Goal: Task Accomplishment & Management: Manage account settings

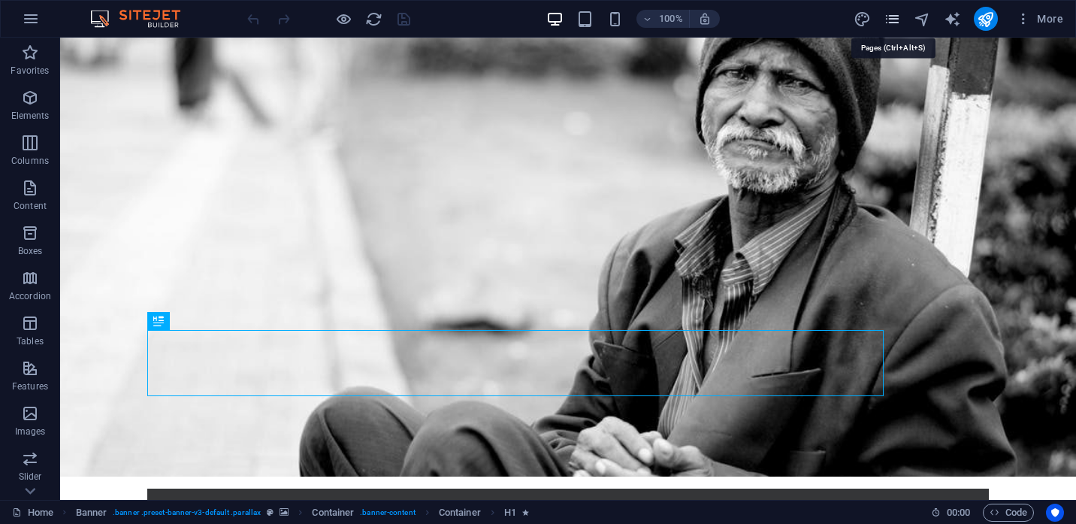
click at [893, 16] on icon "pages" at bounding box center [891, 19] width 17 height 17
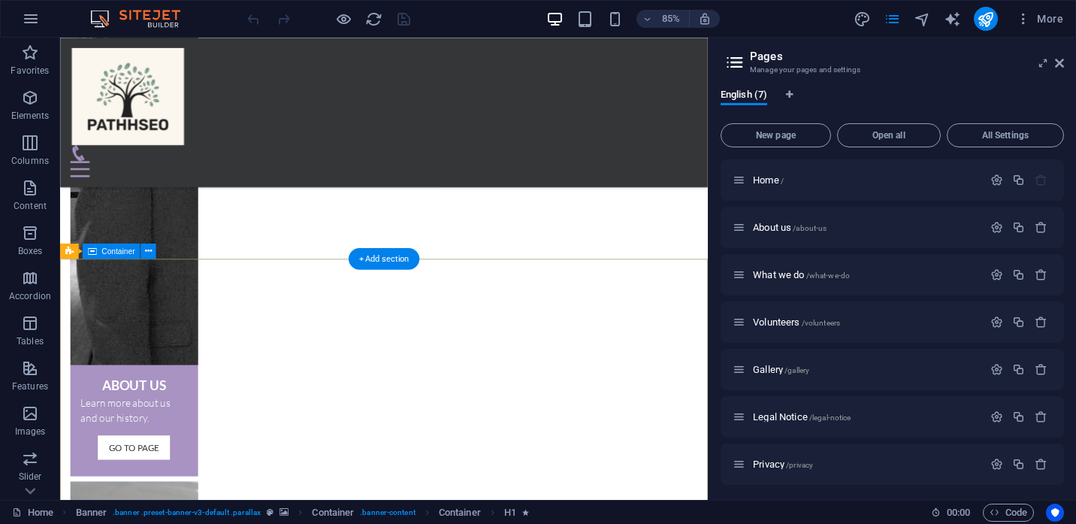
scroll to position [1016, 0]
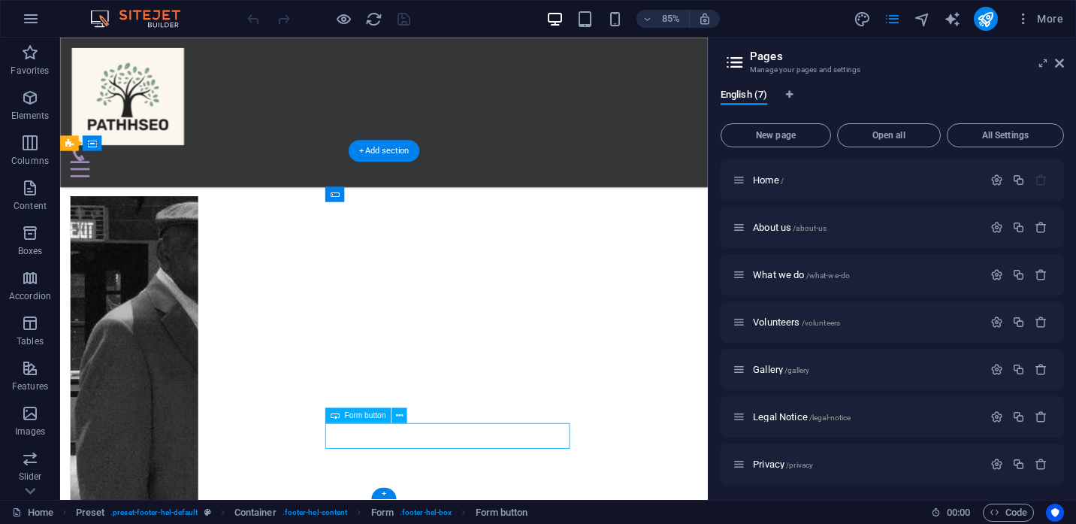
scroll to position [937, 0]
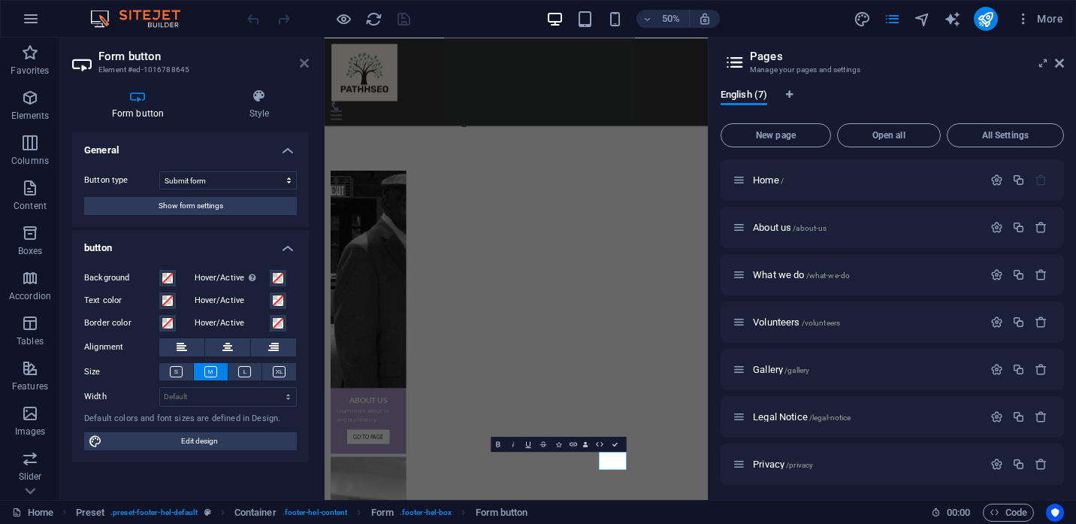
click at [305, 64] on icon at bounding box center [304, 63] width 9 height 12
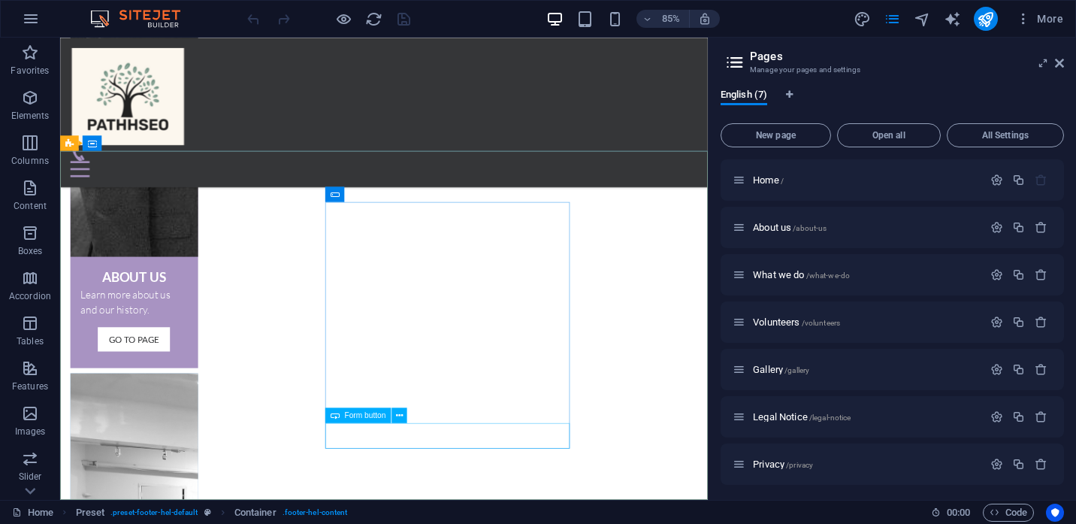
click at [364, 421] on div "Form button" at bounding box center [357, 414] width 65 height 15
click at [399, 415] on icon at bounding box center [399, 416] width 7 height 14
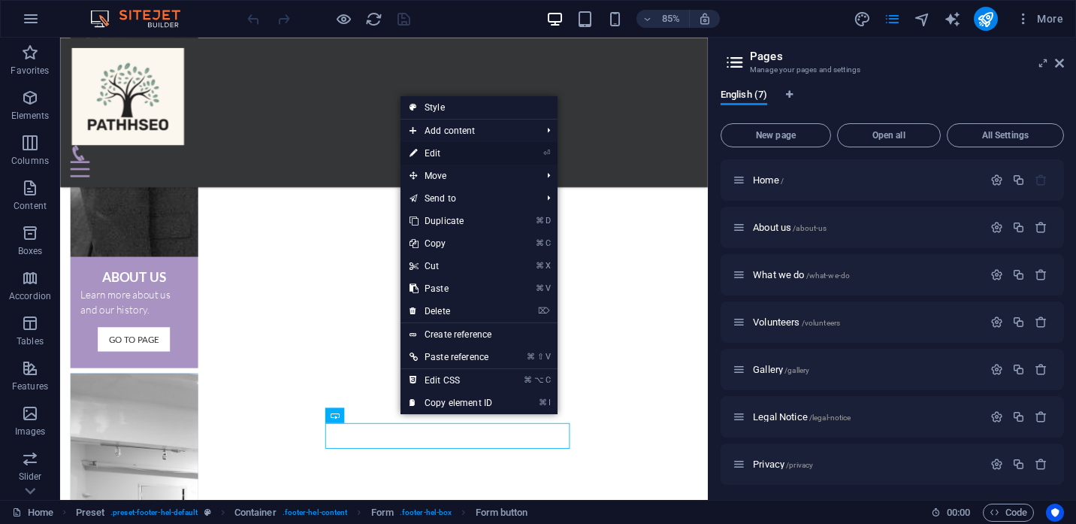
click at [439, 147] on link "⏎ Edit" at bounding box center [450, 153] width 101 height 23
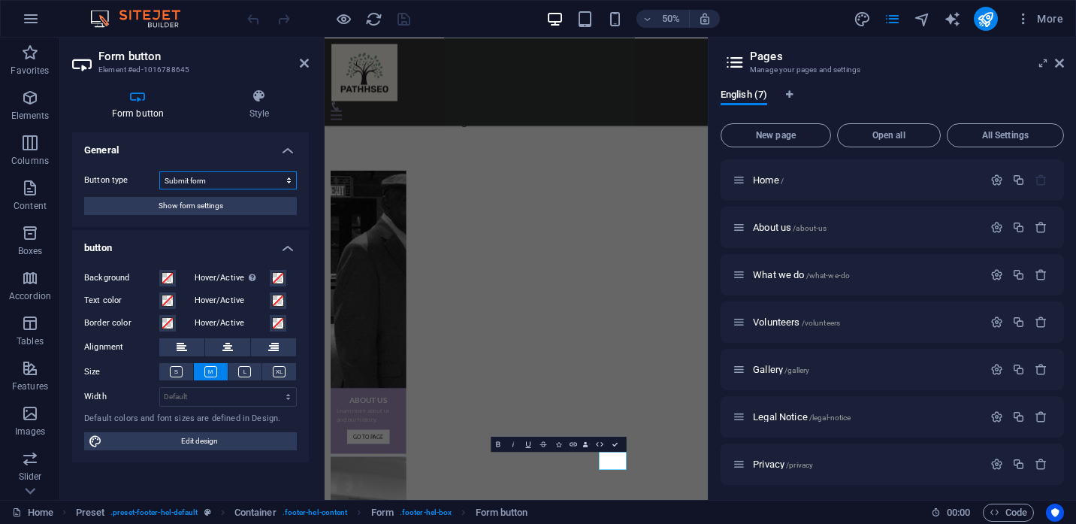
click option "Submit form" at bounding box center [0, 0] width 0 height 0
click at [300, 67] on icon at bounding box center [304, 63] width 9 height 12
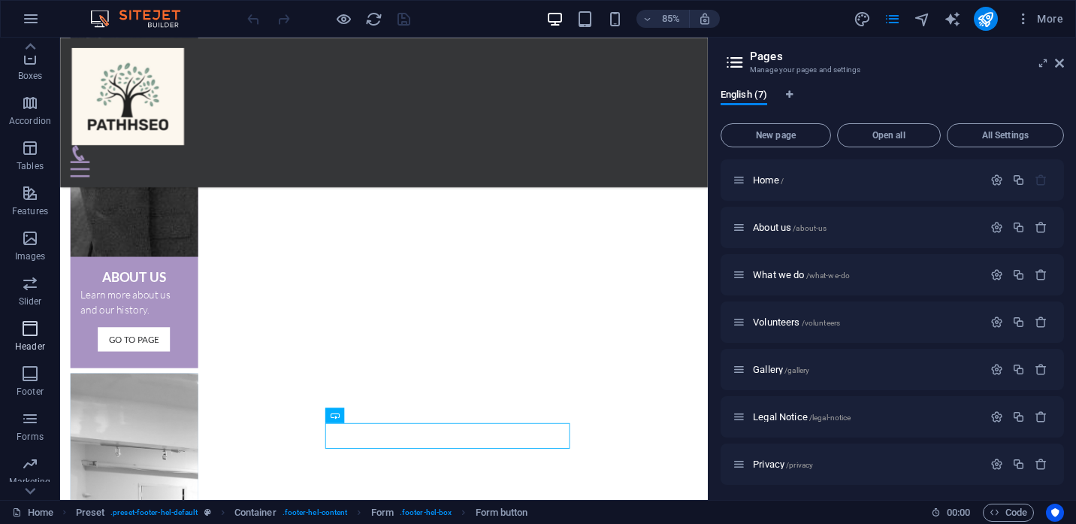
scroll to position [214, 0]
click at [28, 383] on icon "button" at bounding box center [30, 379] width 18 height 18
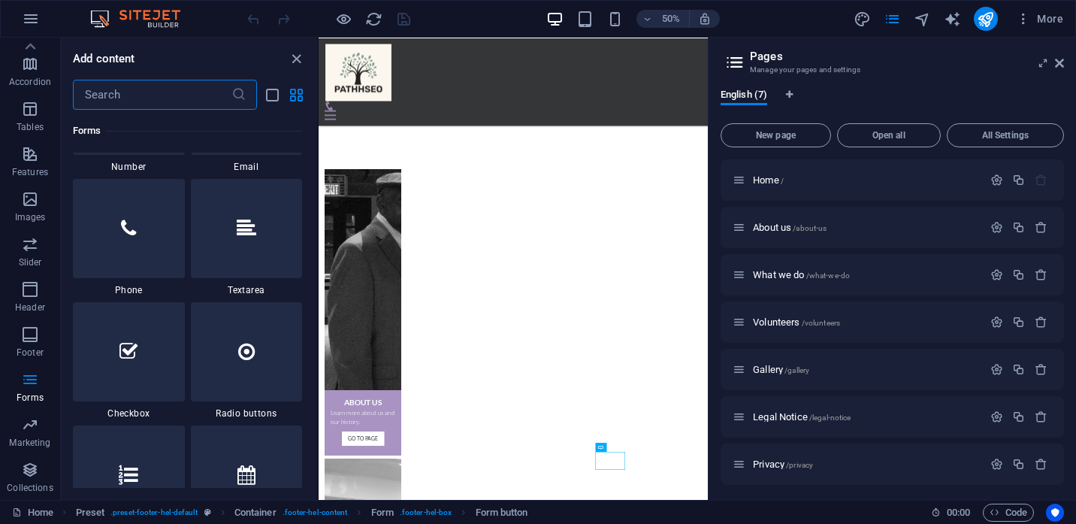
scroll to position [11581, 0]
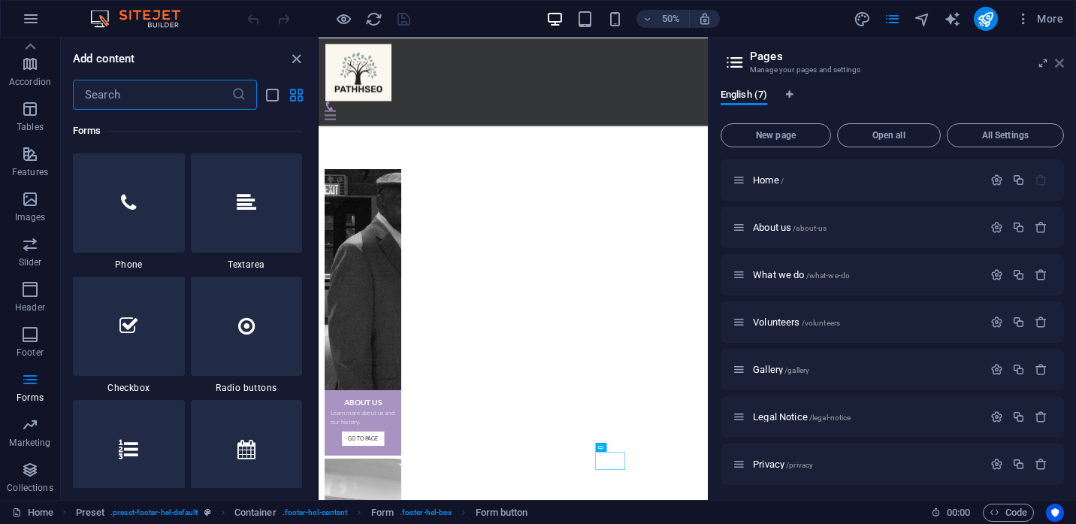
click at [1061, 62] on icon at bounding box center [1059, 63] width 9 height 12
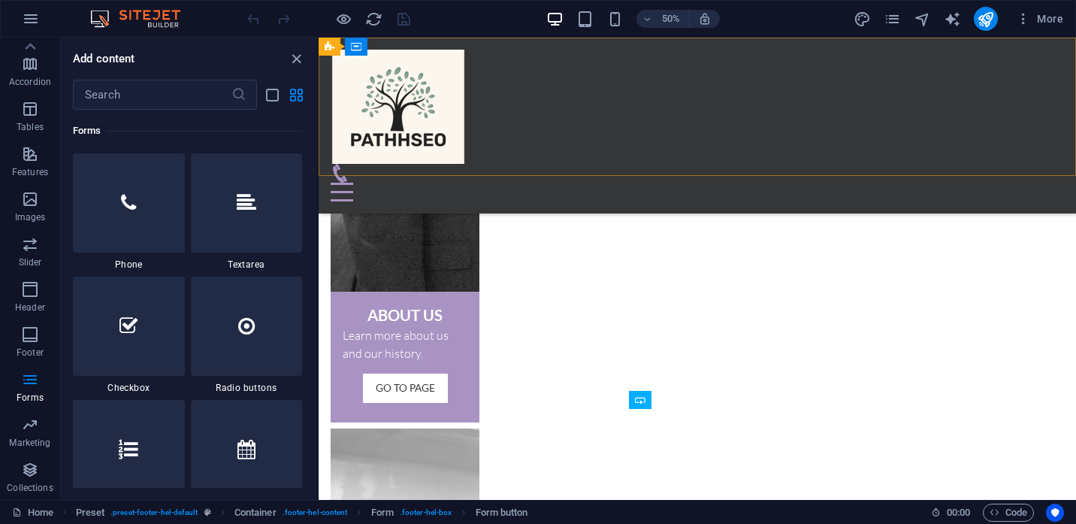
scroll to position [1022, 0]
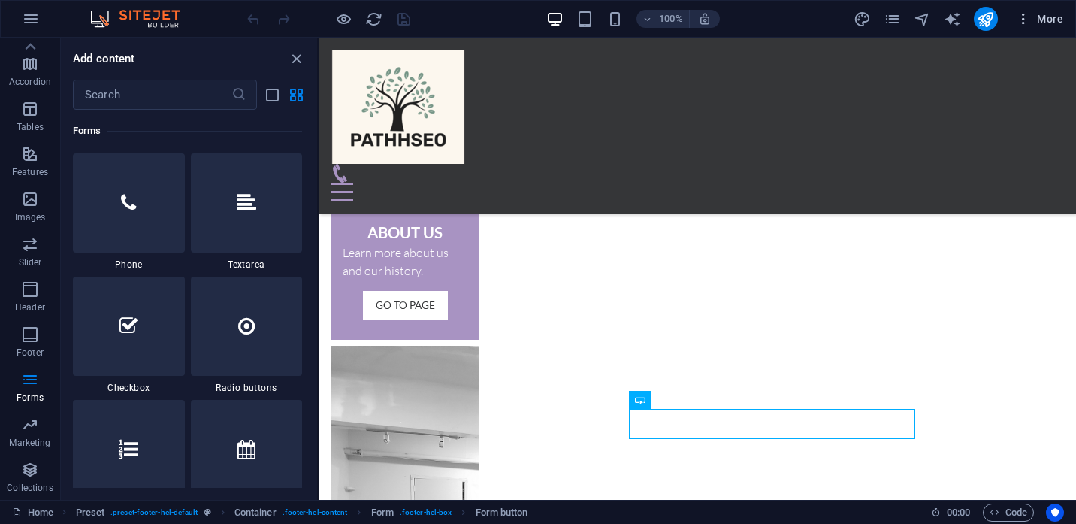
click at [1025, 21] on icon "button" at bounding box center [1023, 18] width 15 height 15
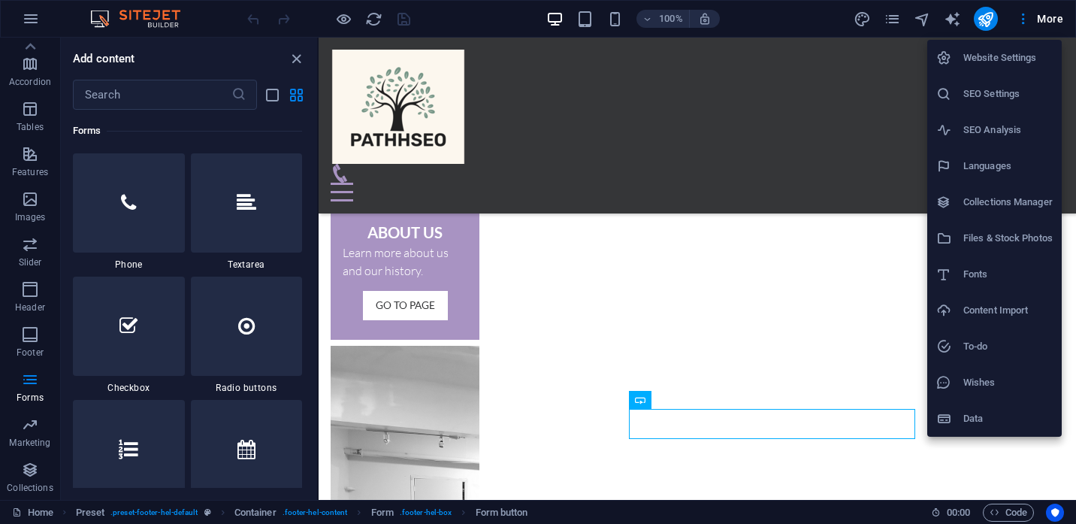
click at [970, 56] on h6 "Website Settings" at bounding box center [1007, 58] width 89 height 18
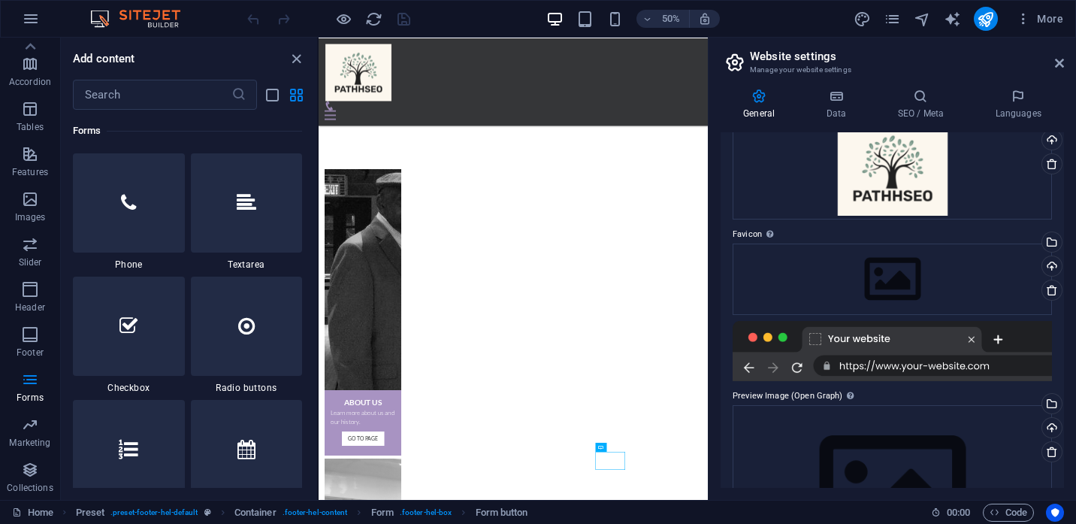
scroll to position [0, 0]
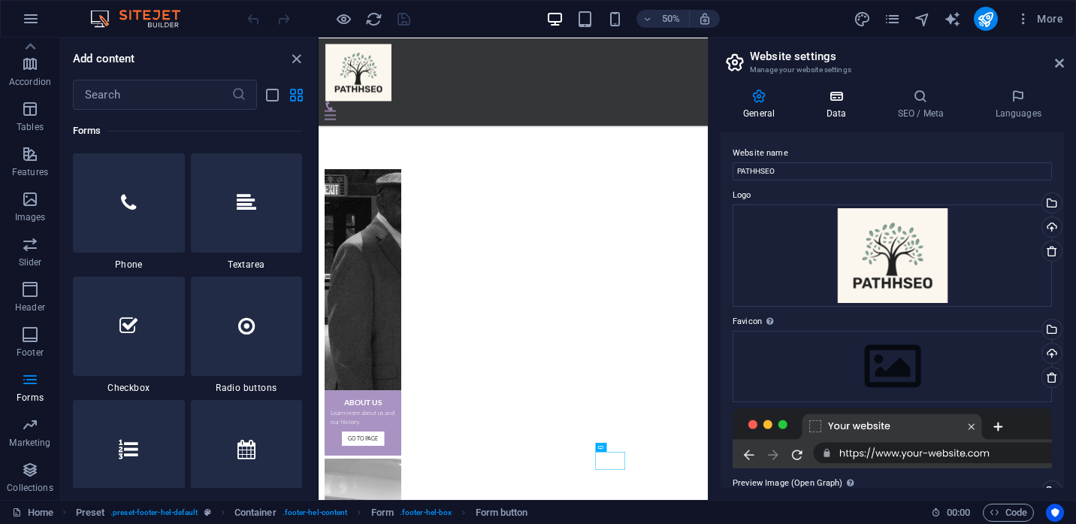
click at [836, 110] on h4 "Data" at bounding box center [838, 105] width 71 height 32
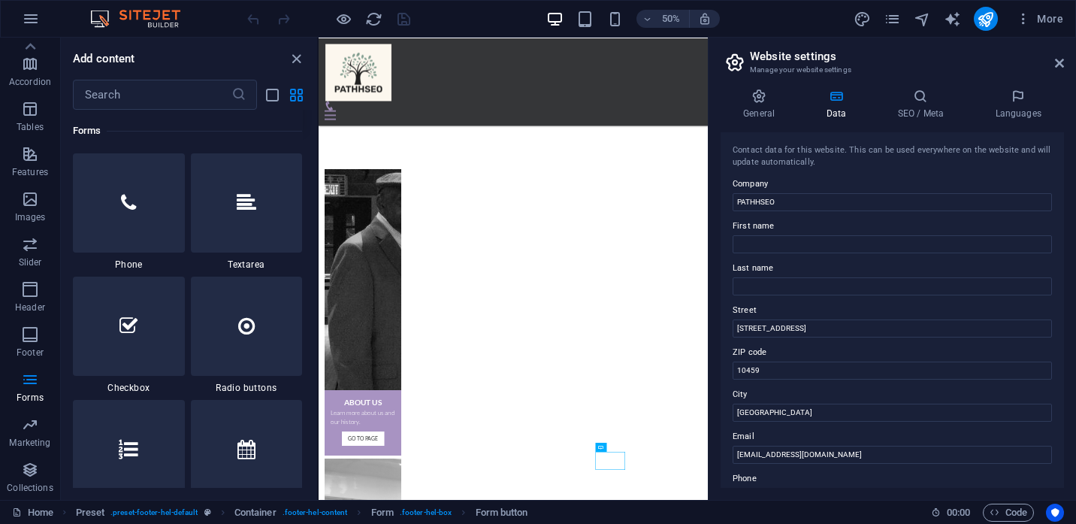
click at [248, 129] on div at bounding box center [247, 79] width 112 height 99
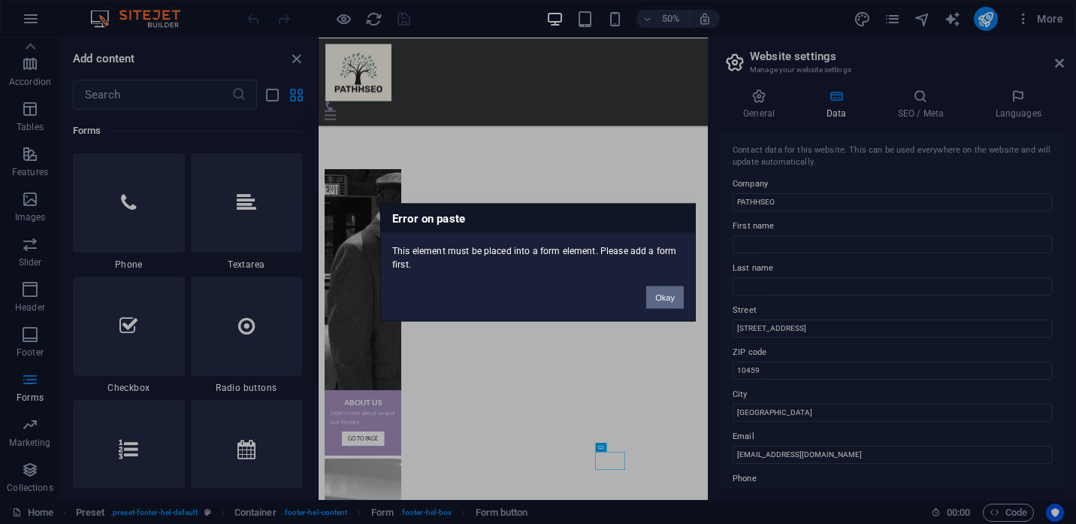
click at [662, 297] on button "Okay" at bounding box center [665, 296] width 38 height 23
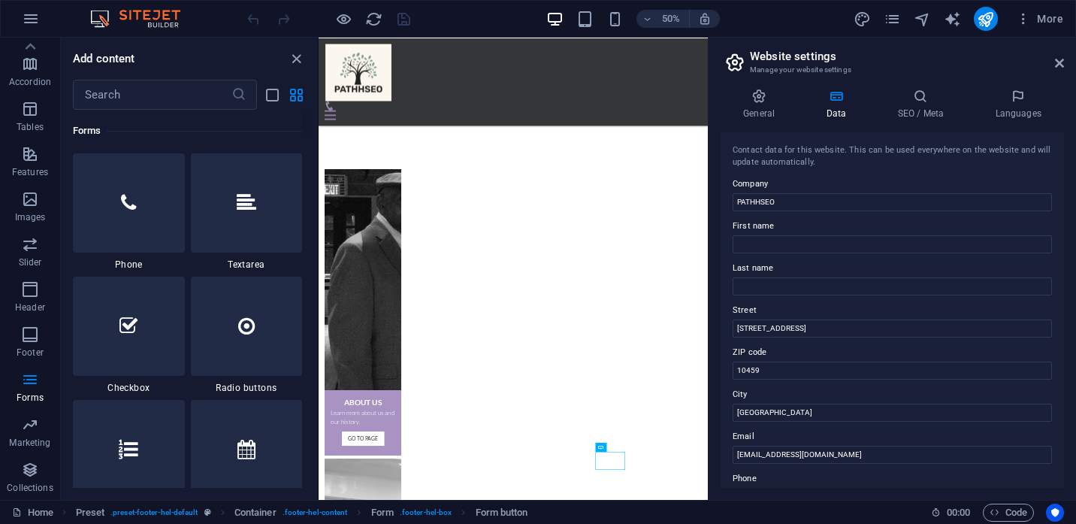
click at [1052, 65] on header "Website settings Manage your website settings" at bounding box center [893, 57] width 340 height 39
click at [1056, 66] on icon at bounding box center [1059, 63] width 9 height 12
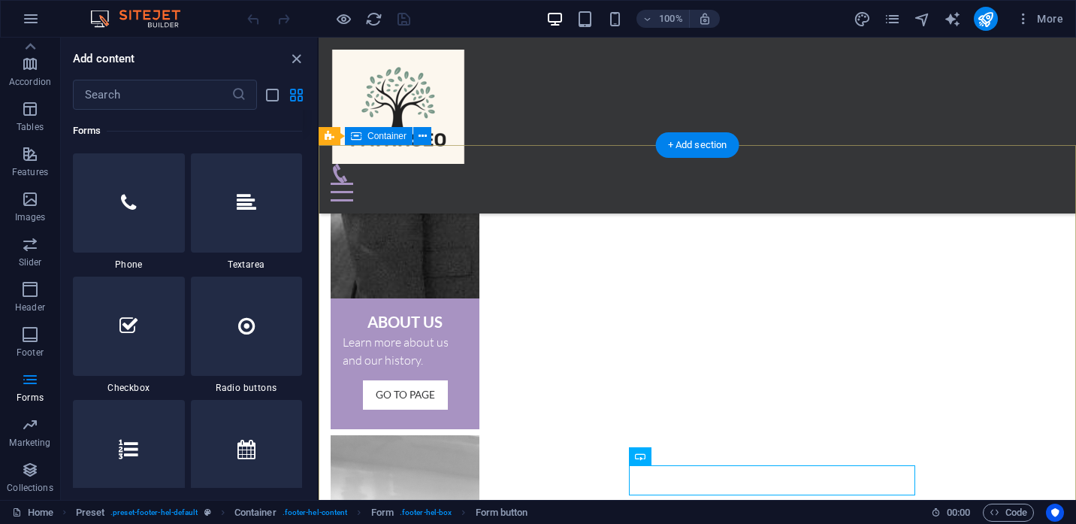
scroll to position [929, 0]
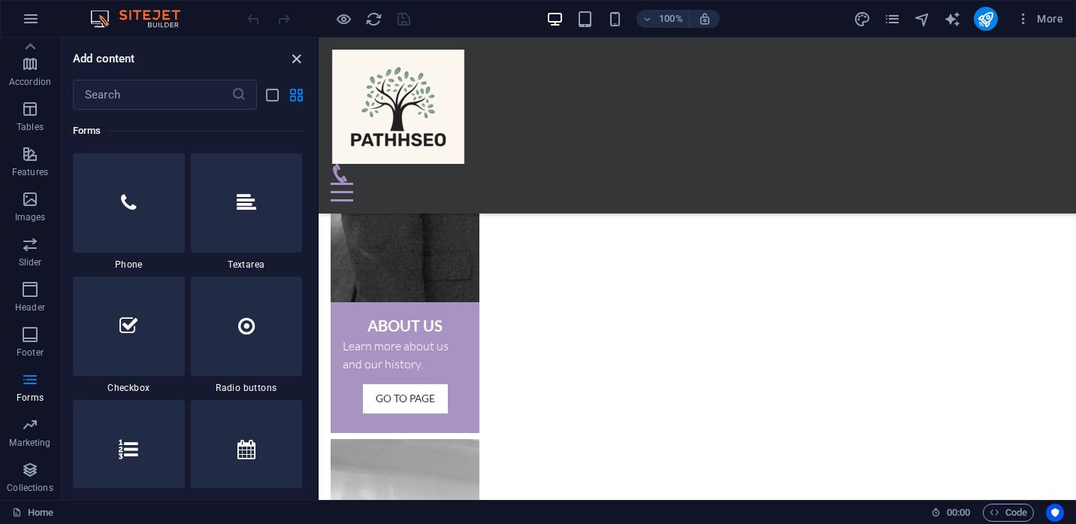
click at [297, 56] on icon "close panel" at bounding box center [296, 58] width 17 height 17
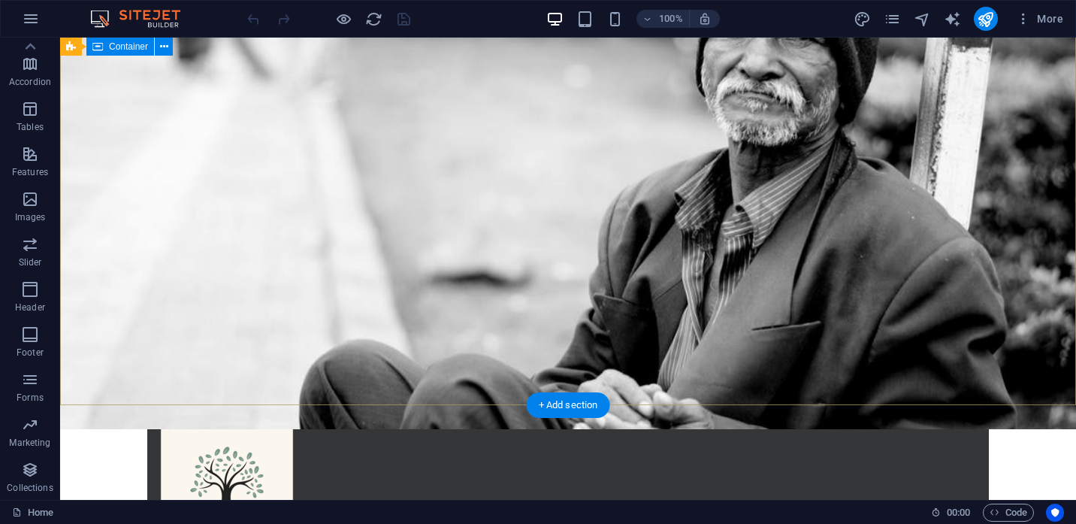
scroll to position [0, 0]
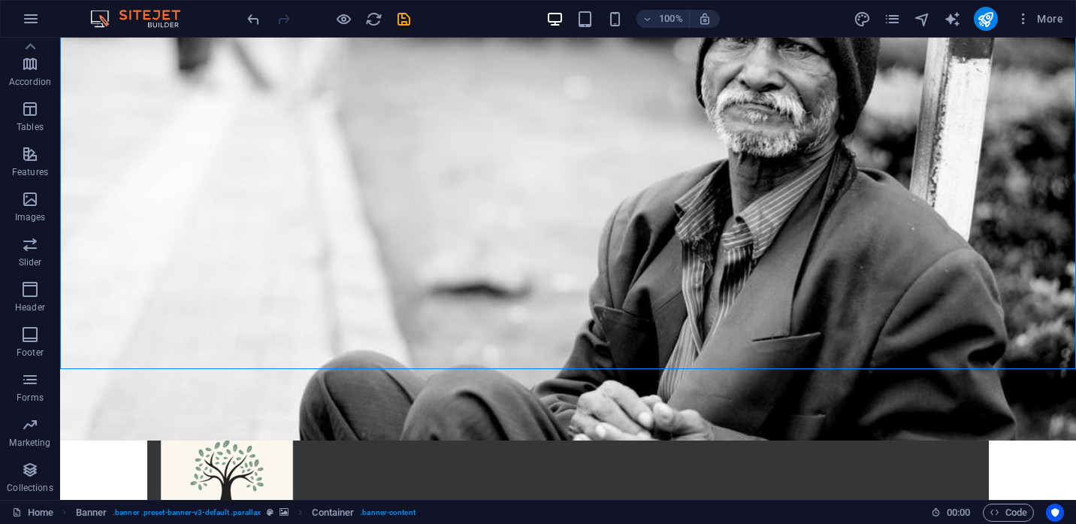
scroll to position [86, 0]
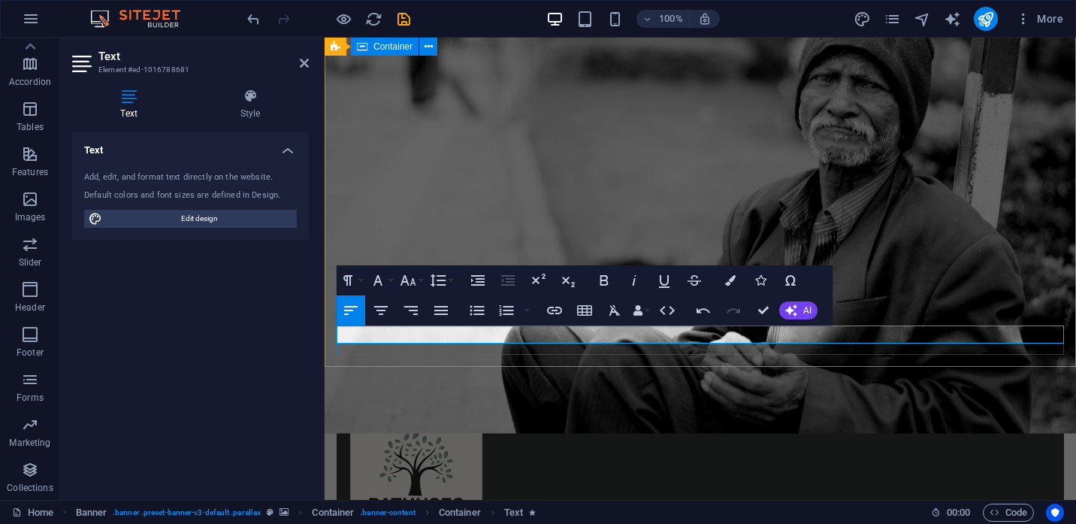
click at [687, 390] on div "Home About us What we do Volunteers Gallery Menu" at bounding box center [699, 504] width 751 height 229
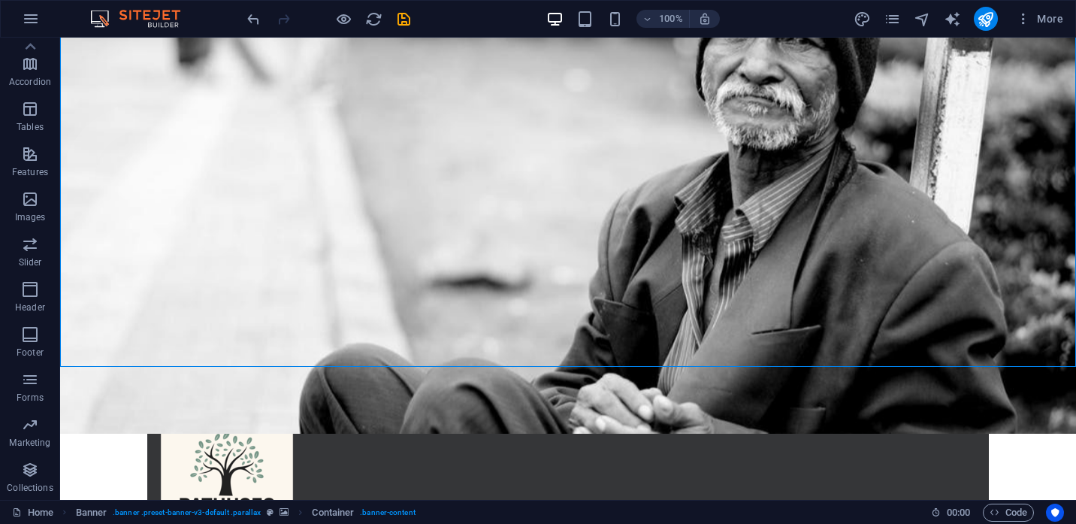
click at [610, 390] on div "Home About us What we do Volunteers Gallery Menu" at bounding box center [568, 495] width 1016 height 210
click at [588, 390] on div "Home About us What we do Volunteers Gallery Menu" at bounding box center [568, 495] width 1016 height 210
click at [583, 390] on div "Home About us What we do Volunteers Gallery Menu" at bounding box center [568, 495] width 1016 height 210
click at [570, 390] on div "Home About us What we do Volunteers Gallery Menu" at bounding box center [568, 495] width 1016 height 210
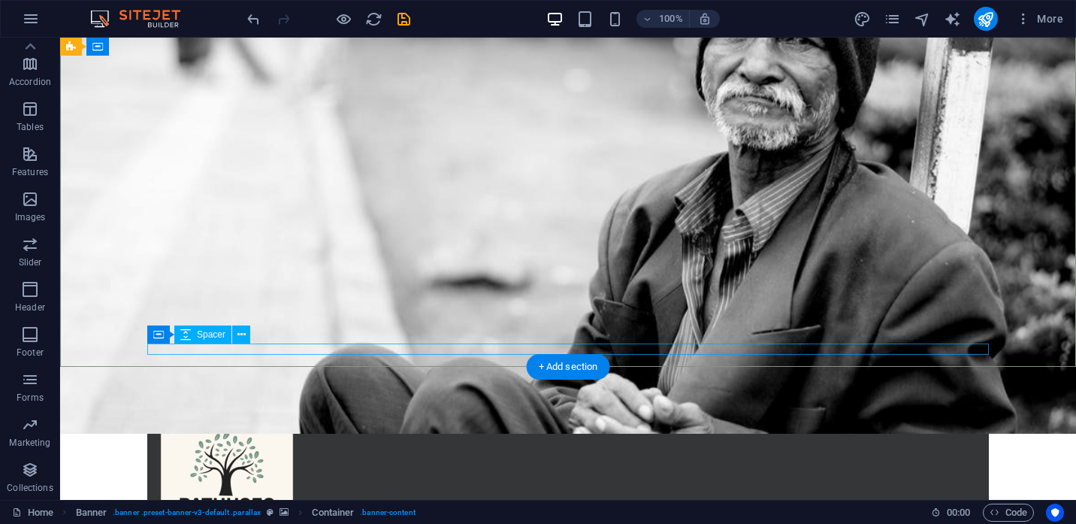
click at [539, 390] on div "Home About us What we do Volunteers Gallery Menu" at bounding box center [568, 495] width 1016 height 210
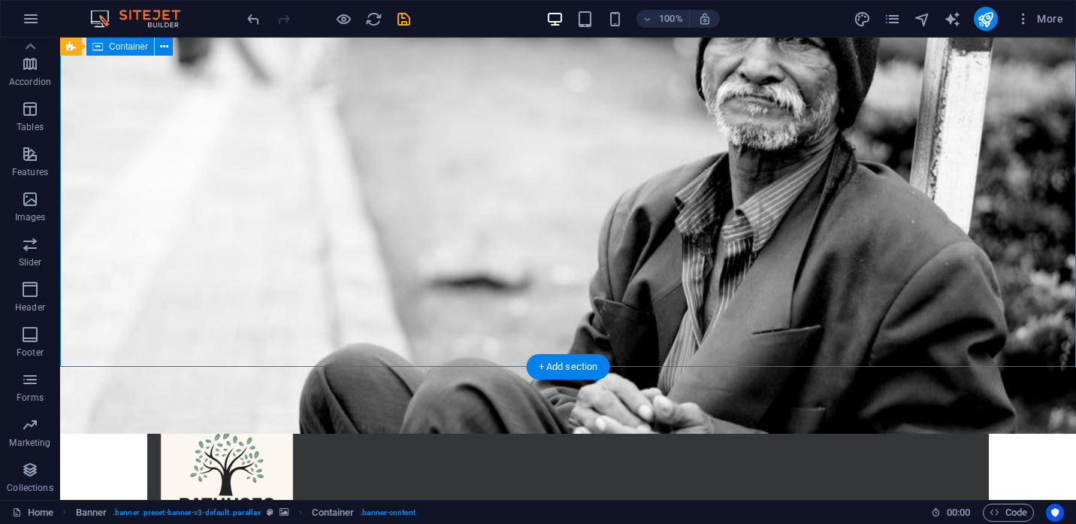
click at [531, 390] on div "Home About us What we do Volunteers Gallery Menu" at bounding box center [568, 495] width 1016 height 210
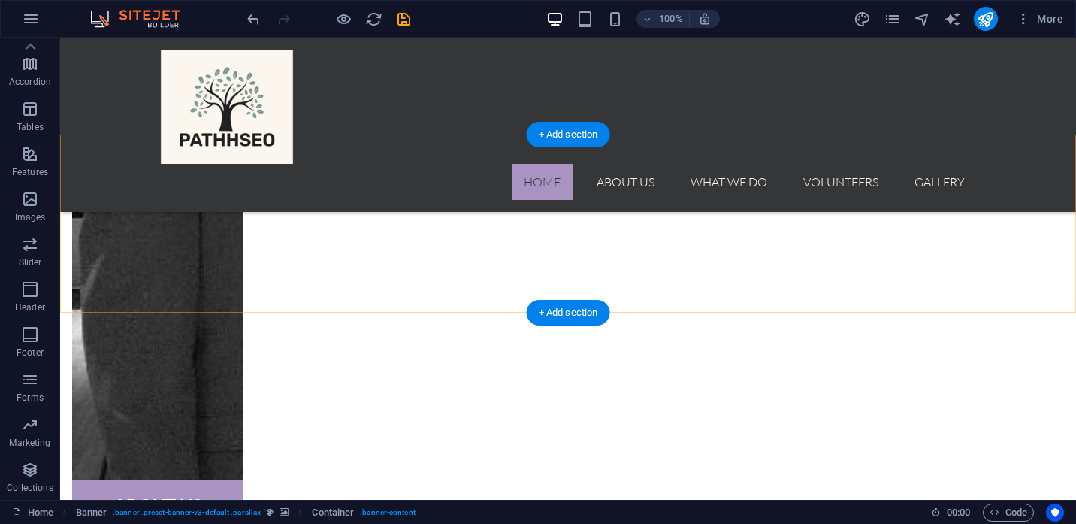
scroll to position [818, 0]
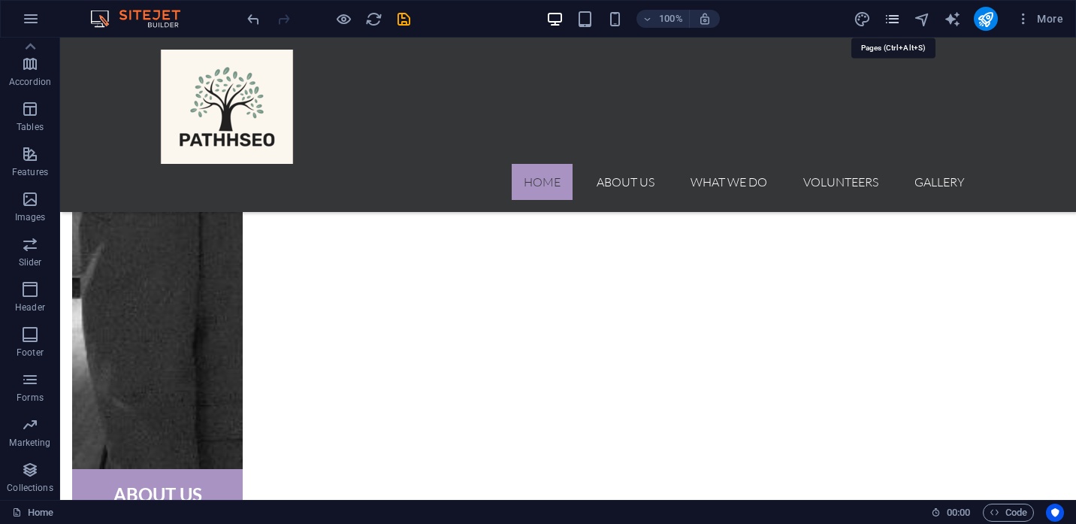
click at [891, 18] on icon "pages" at bounding box center [891, 19] width 17 height 17
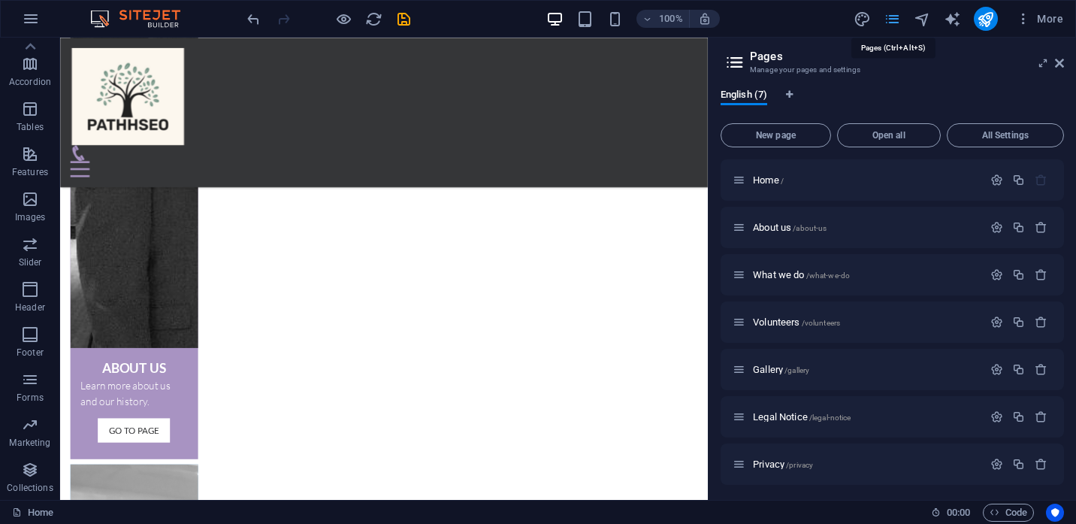
scroll to position [891, 0]
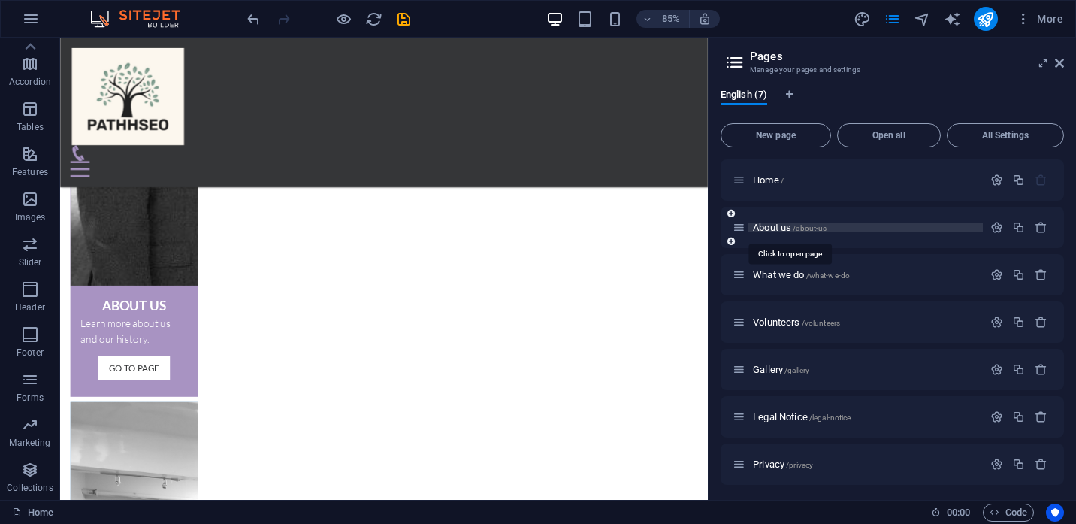
click at [792, 224] on span "About us /about-us" at bounding box center [790, 227] width 74 height 11
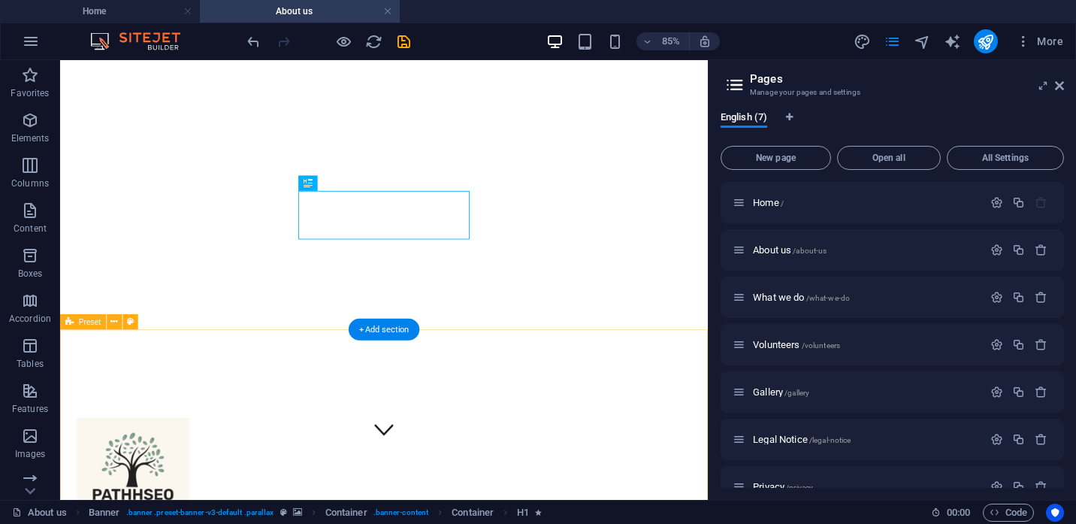
scroll to position [56, 0]
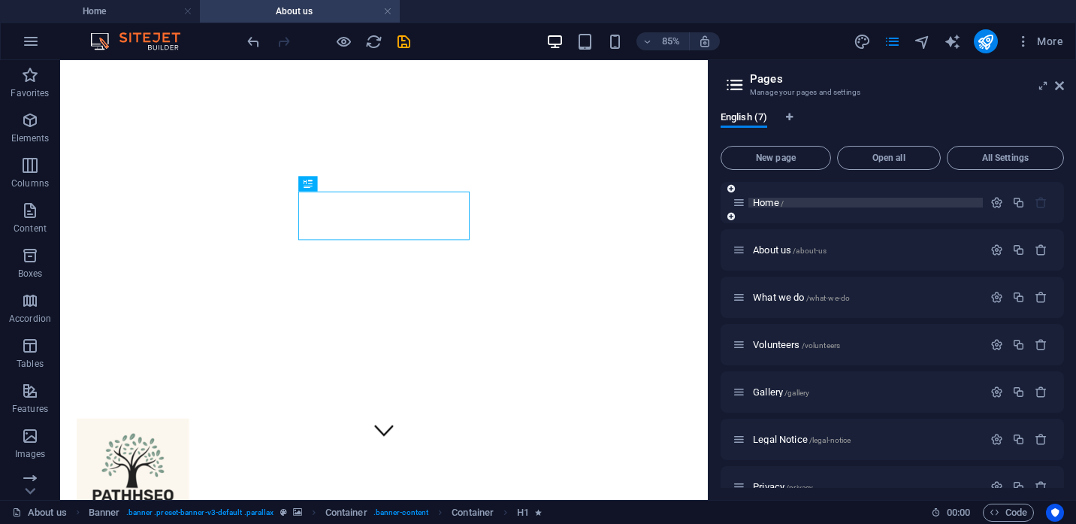
click at [770, 203] on span "Home /" at bounding box center [768, 202] width 31 height 11
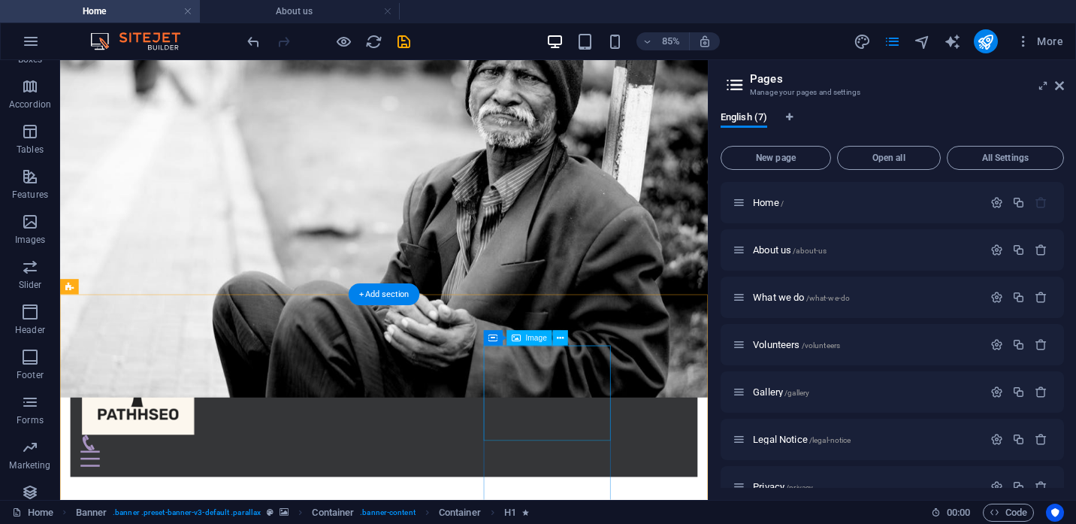
scroll to position [193, 0]
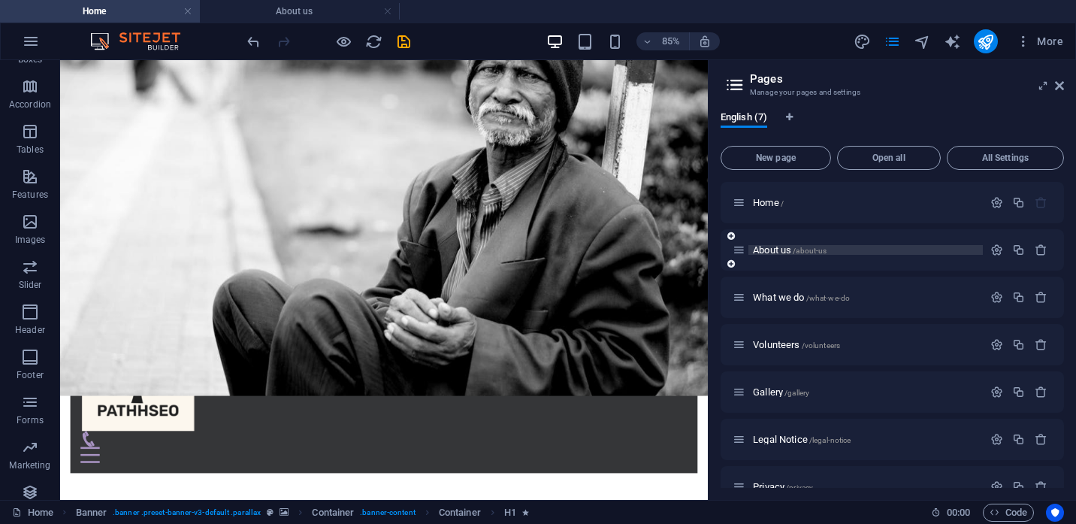
click at [761, 249] on span "About us /about-us" at bounding box center [790, 249] width 74 height 11
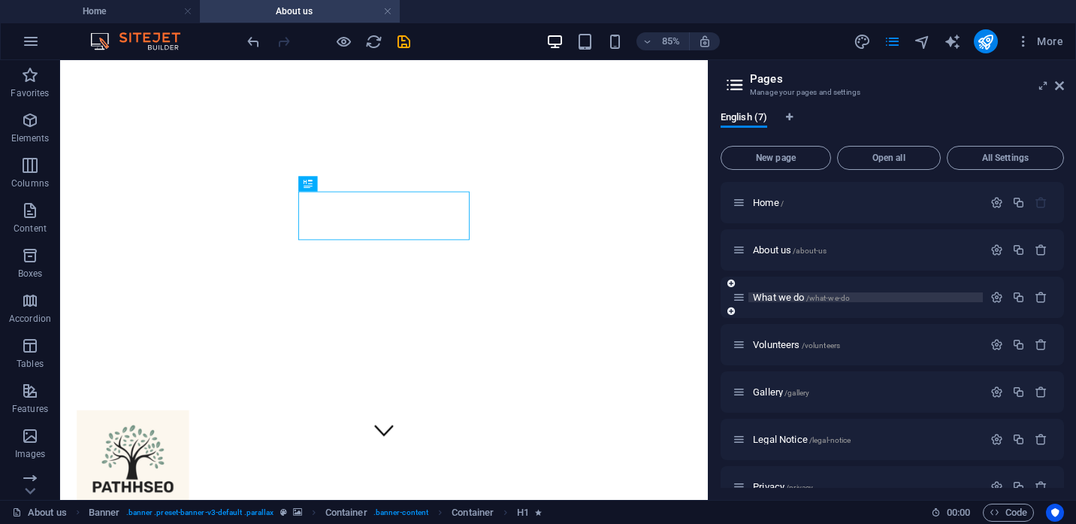
click at [777, 300] on span "What we do /what-we-do" at bounding box center [801, 296] width 97 height 11
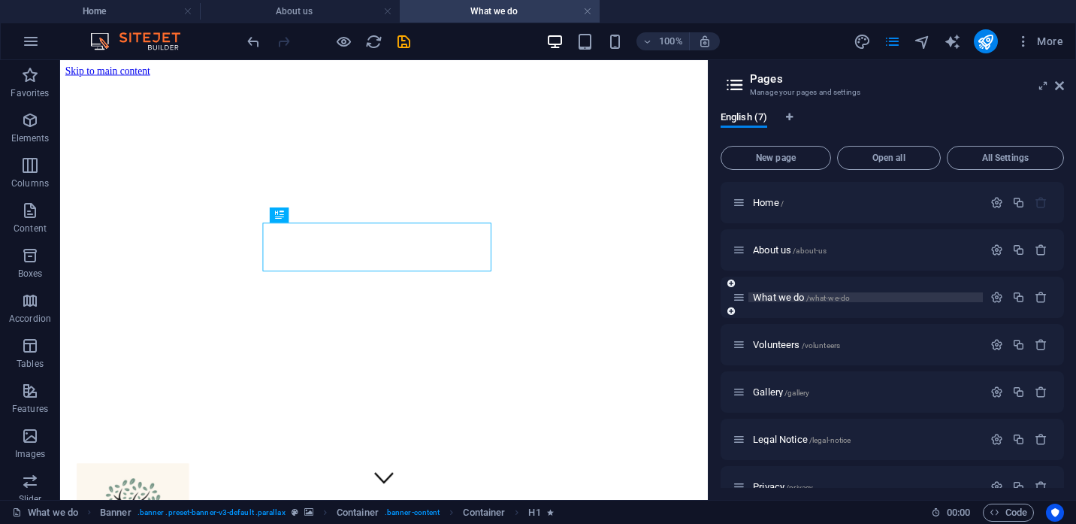
scroll to position [0, 0]
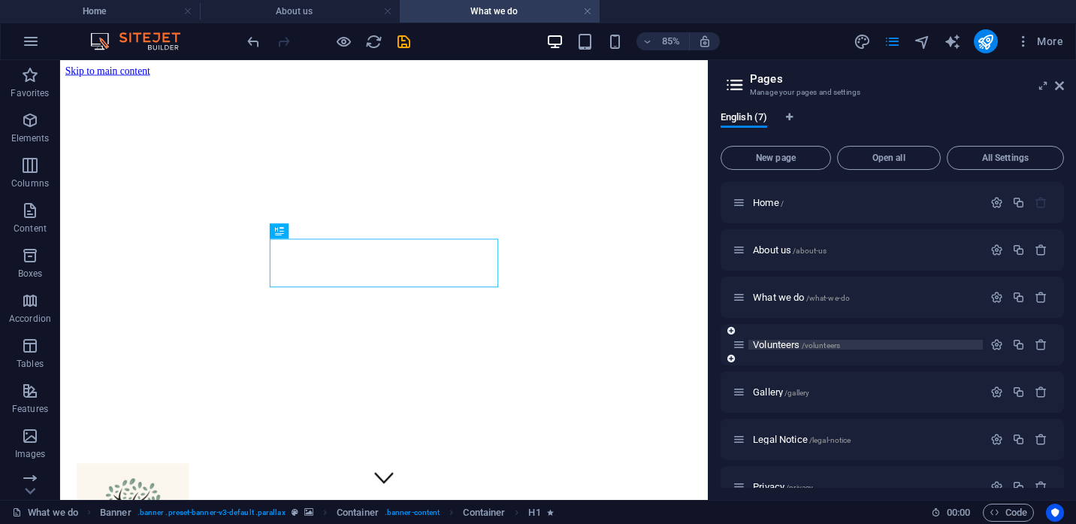
click at [777, 346] on span "Volunteers /volunteers" at bounding box center [796, 344] width 87 height 11
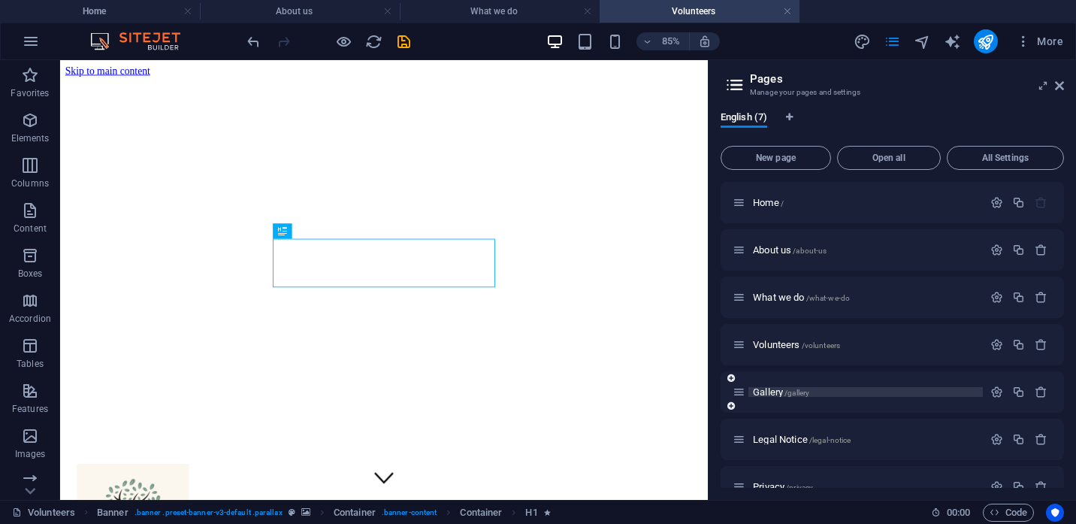
click at [769, 390] on span "Gallery /gallery" at bounding box center [781, 391] width 56 height 11
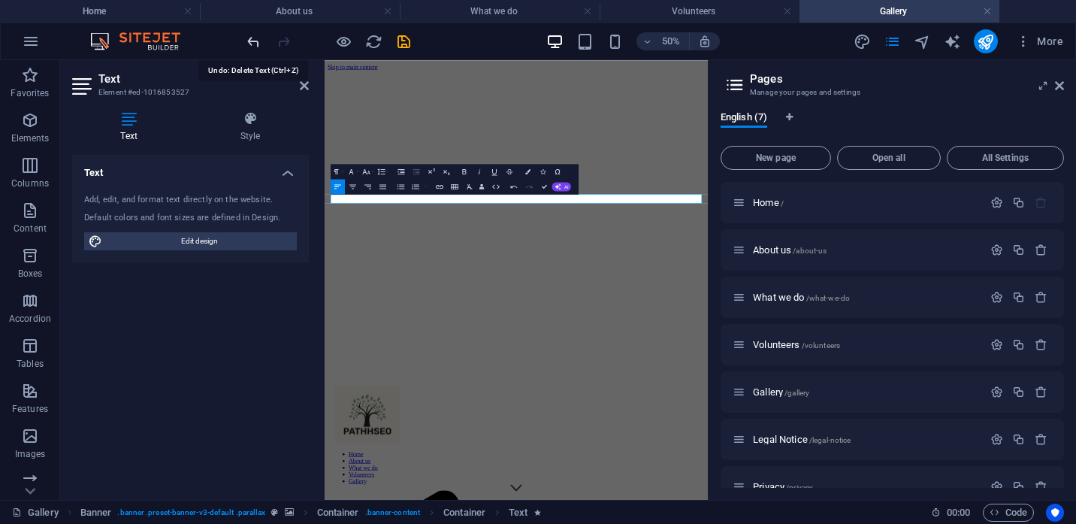
click at [250, 44] on icon "undo" at bounding box center [253, 41] width 17 height 17
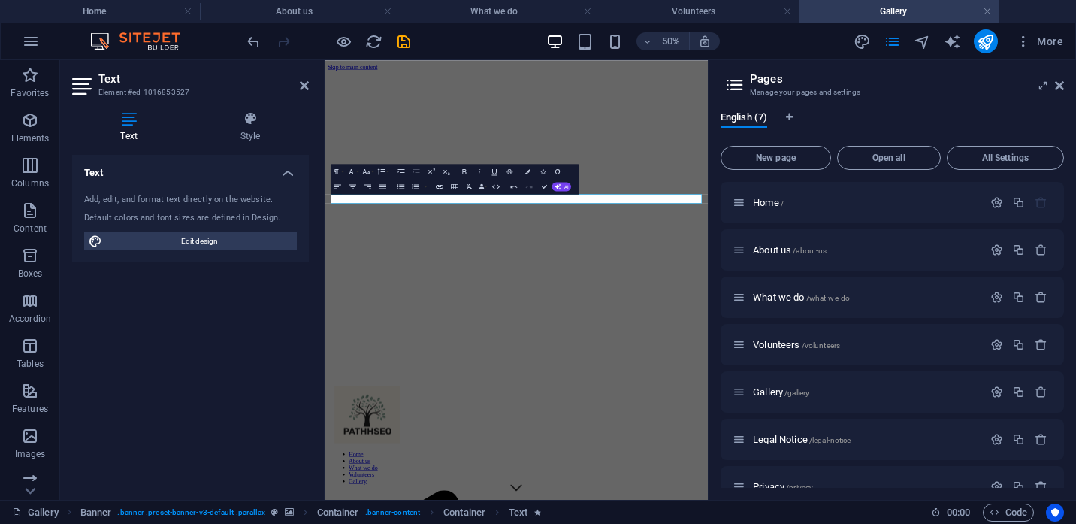
click at [297, 79] on h2 "Text" at bounding box center [203, 79] width 210 height 14
click at [300, 85] on icon at bounding box center [304, 86] width 9 height 12
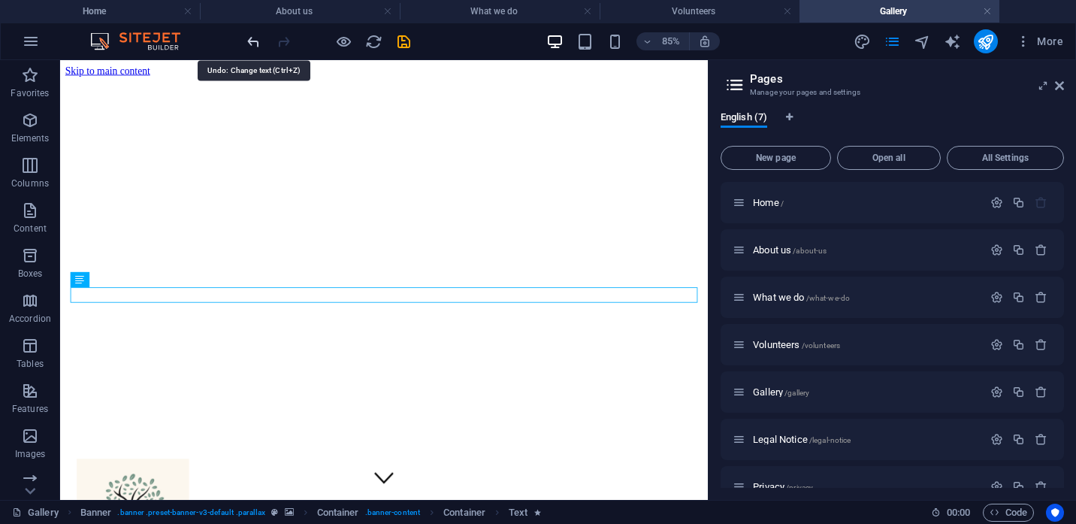
click at [254, 36] on icon "undo" at bounding box center [253, 41] width 17 height 17
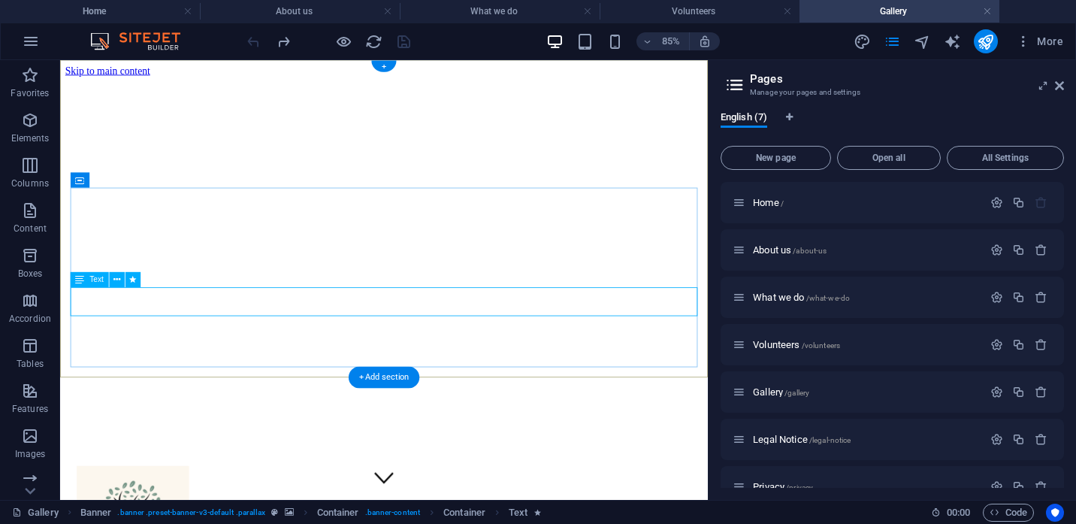
drag, startPoint x: 314, startPoint y: 96, endPoint x: 337, endPoint y: 362, distance: 266.9
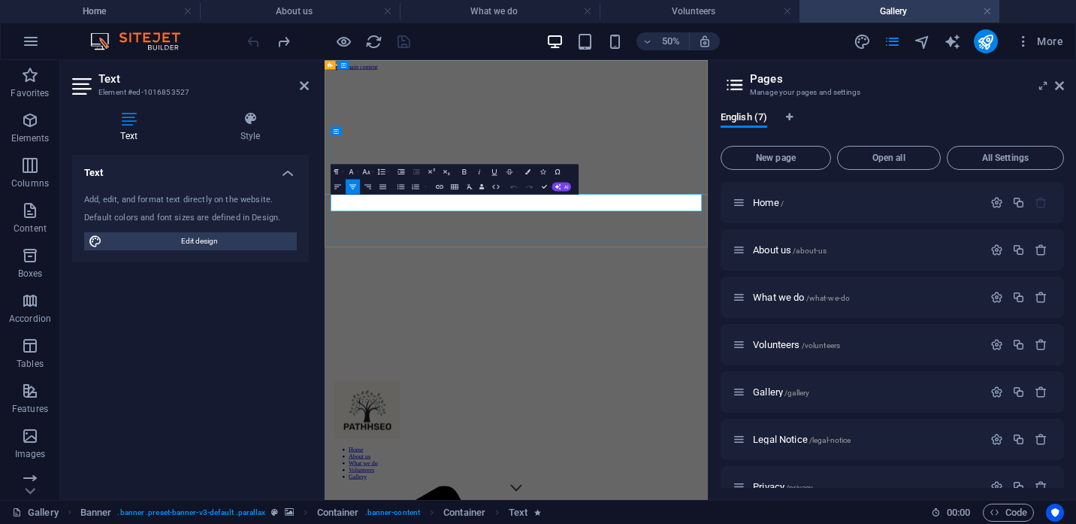
drag, startPoint x: 783, startPoint y: 344, endPoint x: 641, endPoint y: 350, distance: 142.1
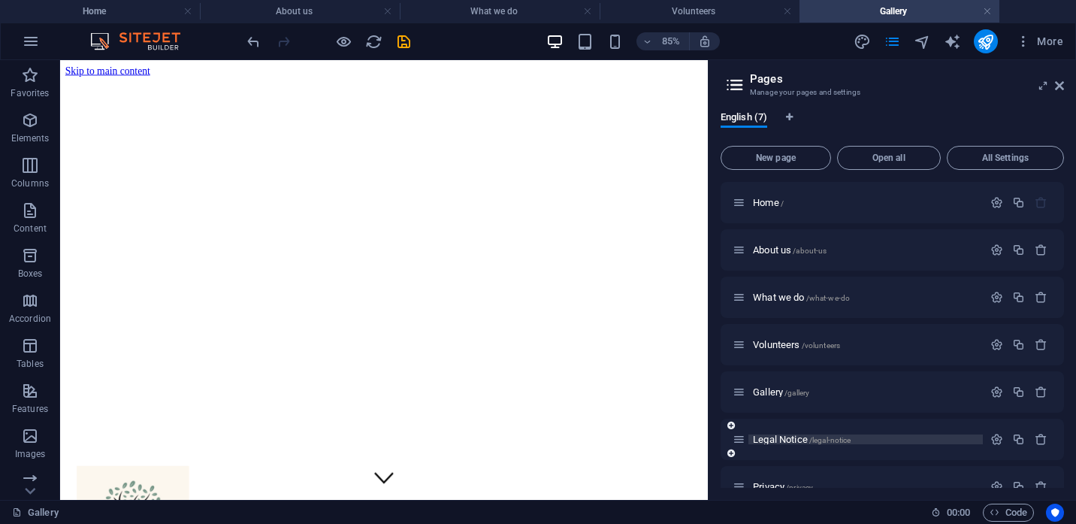
click at [786, 437] on span "Legal Notice /legal-notice" at bounding box center [802, 438] width 98 height 11
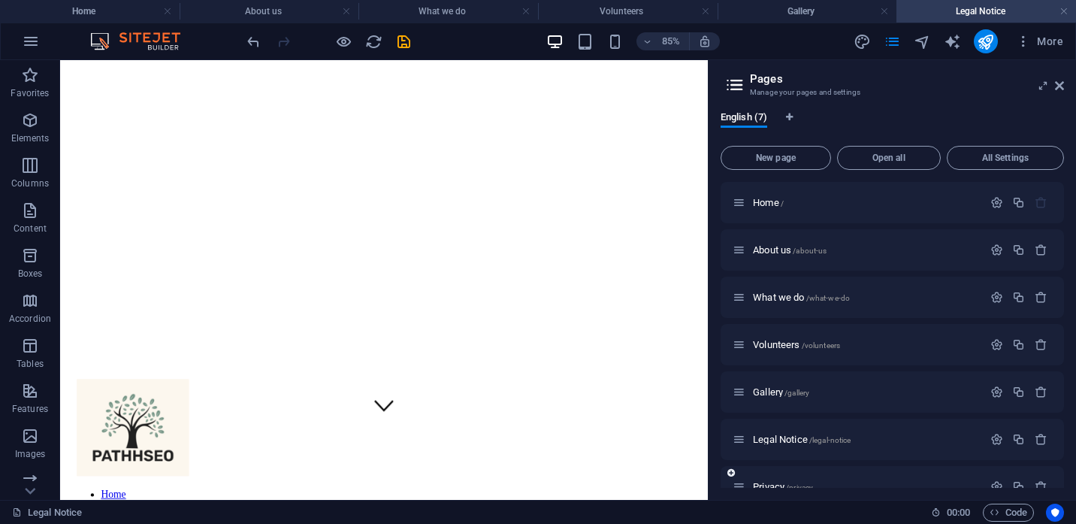
scroll to position [26, 0]
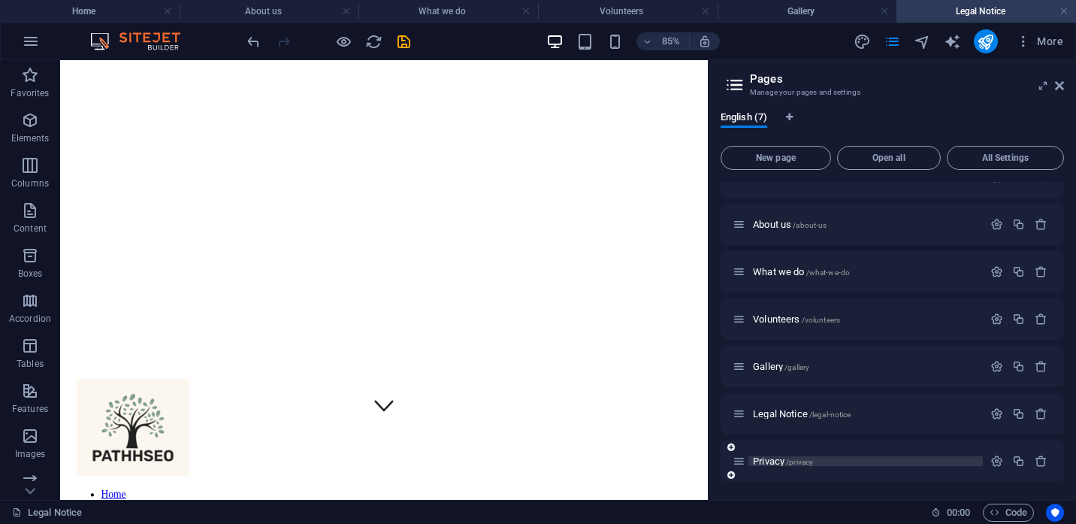
click at [777, 460] on span "Privacy /privacy" at bounding box center [783, 460] width 60 height 11
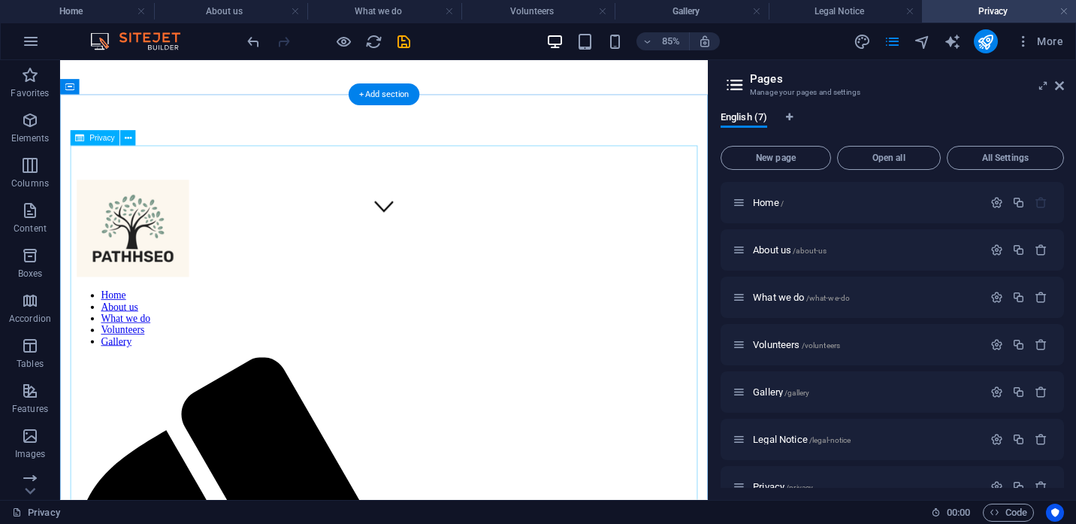
scroll to position [322, 0]
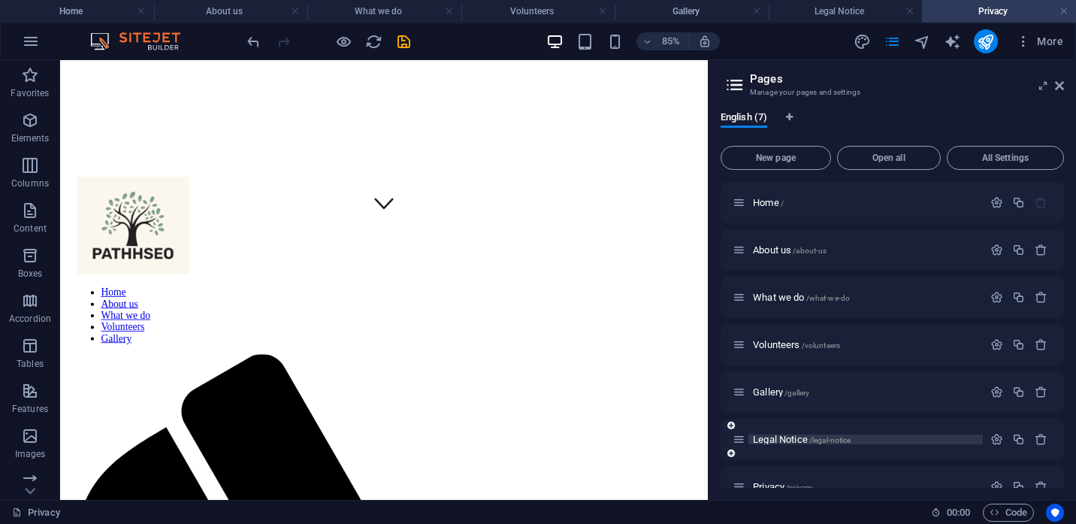
click at [783, 439] on span "Legal Notice /legal-notice" at bounding box center [802, 438] width 98 height 11
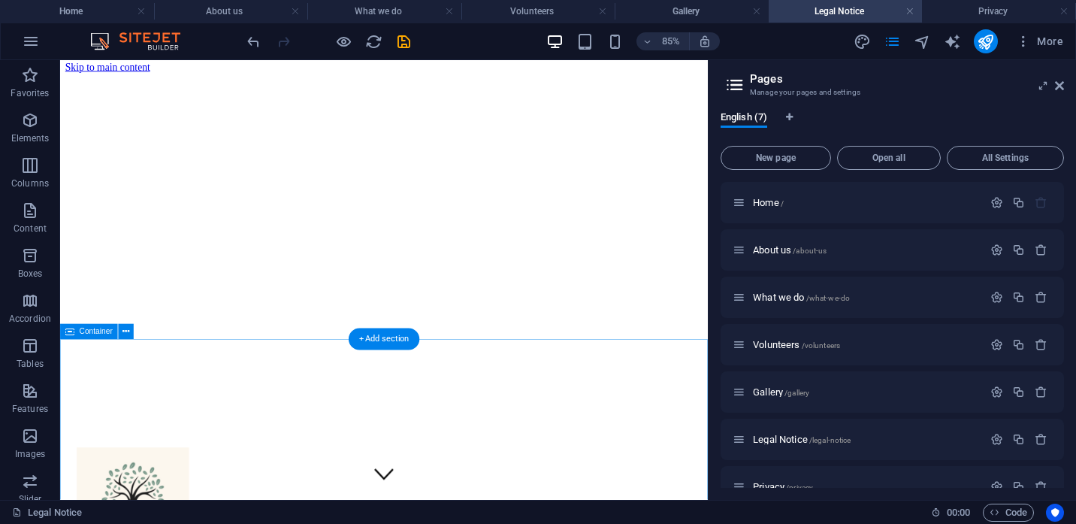
scroll to position [0, 0]
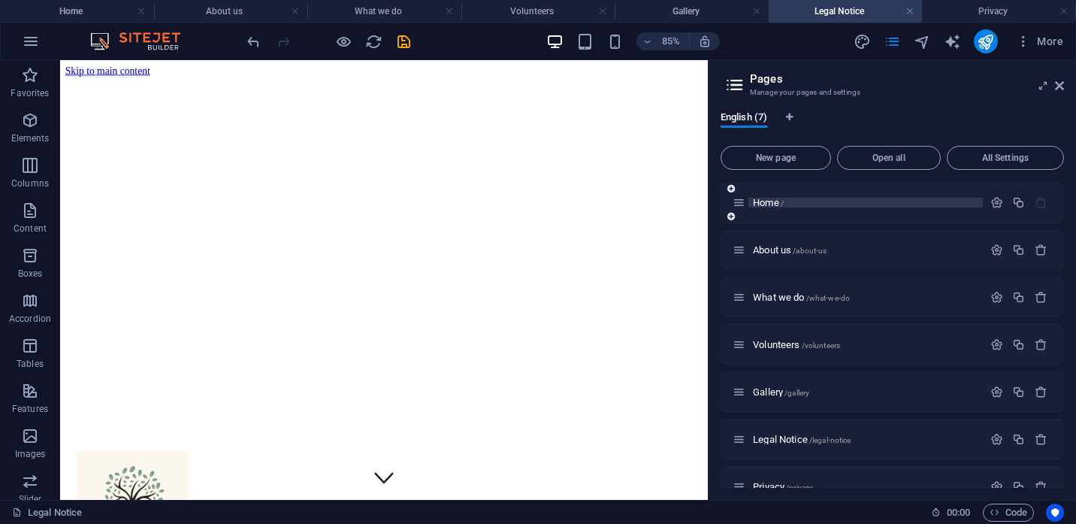
click at [771, 204] on span "Home /" at bounding box center [768, 202] width 31 height 11
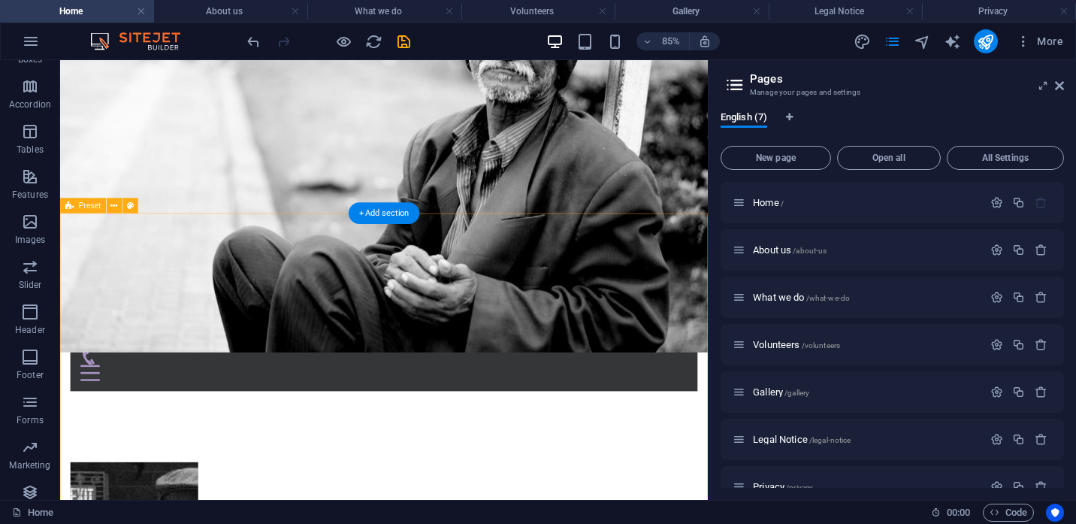
scroll to position [324, 0]
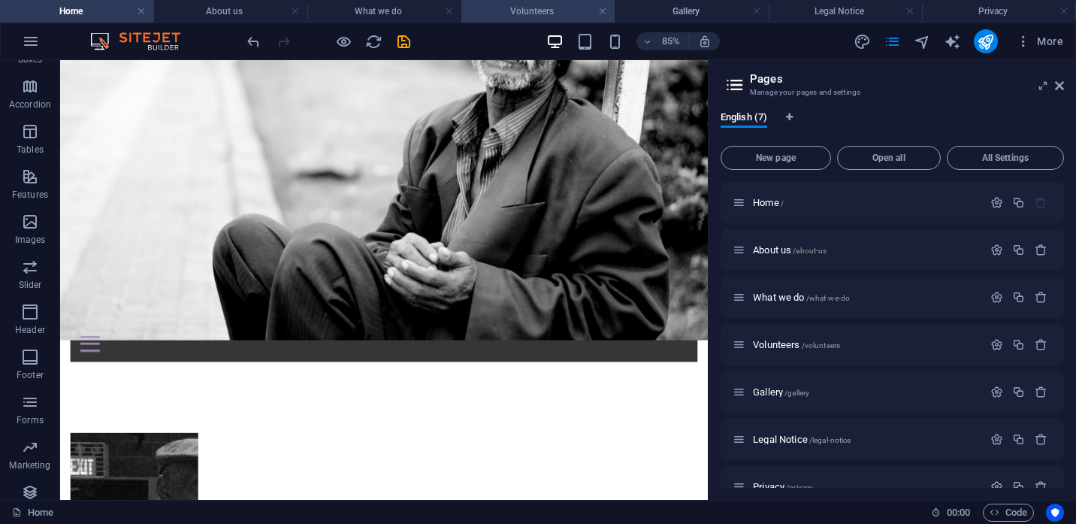
click at [536, 13] on h4 "Volunteers" at bounding box center [538, 11] width 154 height 17
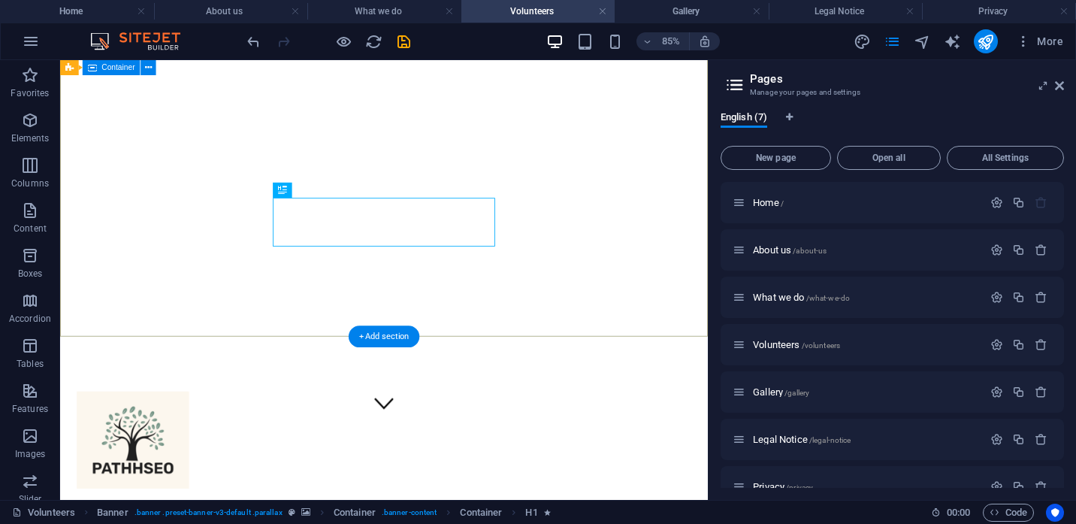
scroll to position [33, 0]
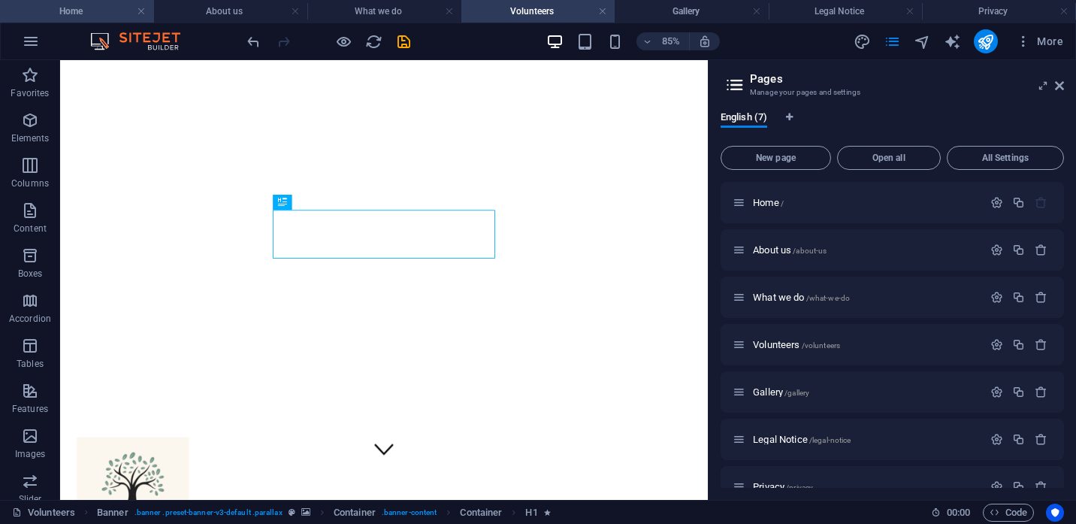
click at [113, 10] on h4 "Home" at bounding box center [77, 11] width 154 height 17
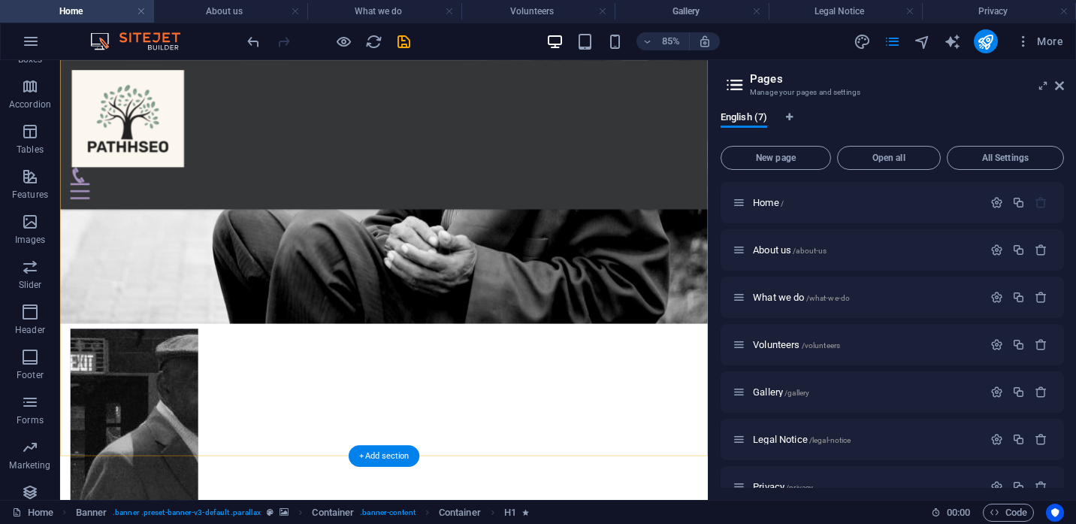
scroll to position [499, 0]
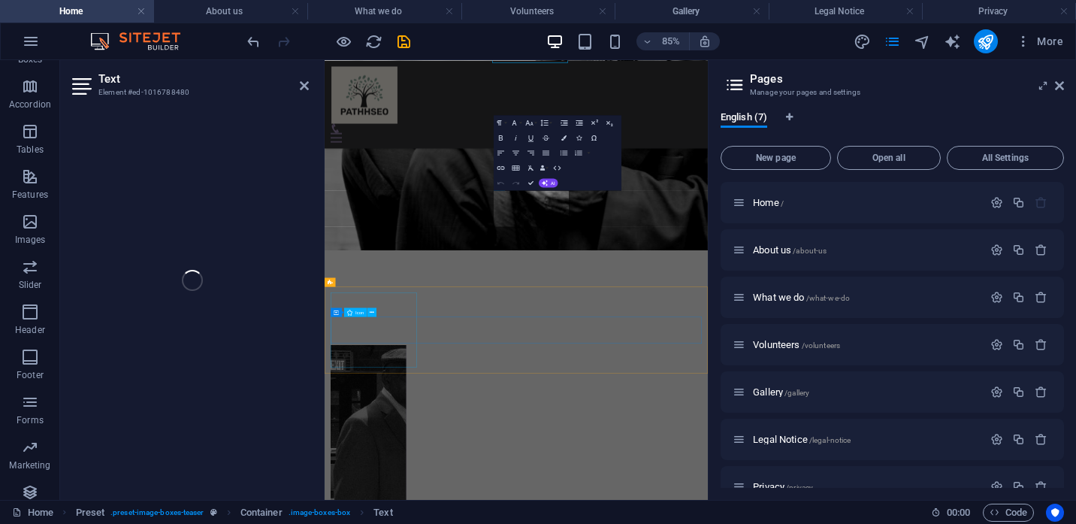
scroll to position [825, 0]
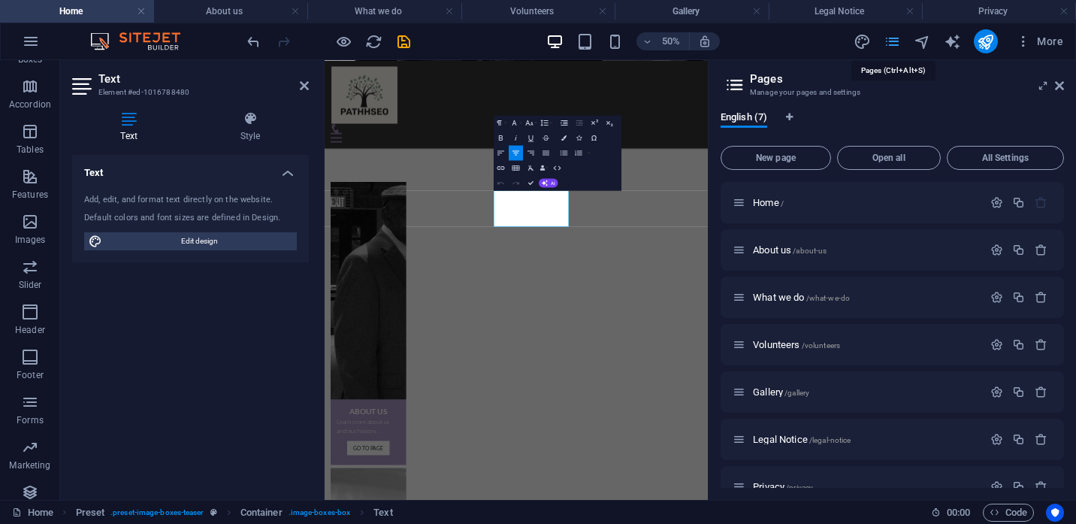
click at [895, 41] on icon "pages" at bounding box center [891, 41] width 17 height 17
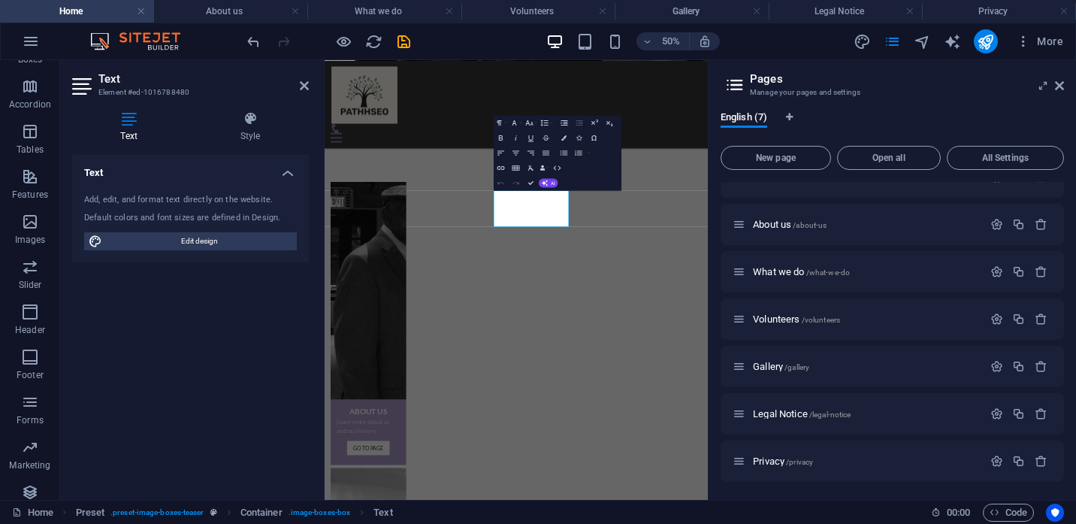
scroll to position [0, 0]
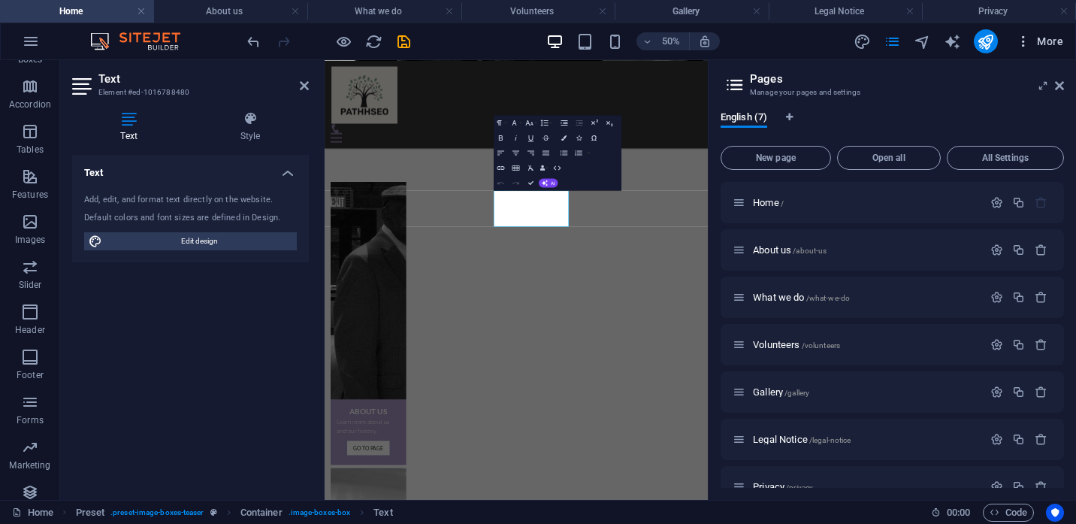
click at [1025, 44] on icon "button" at bounding box center [1023, 41] width 15 height 15
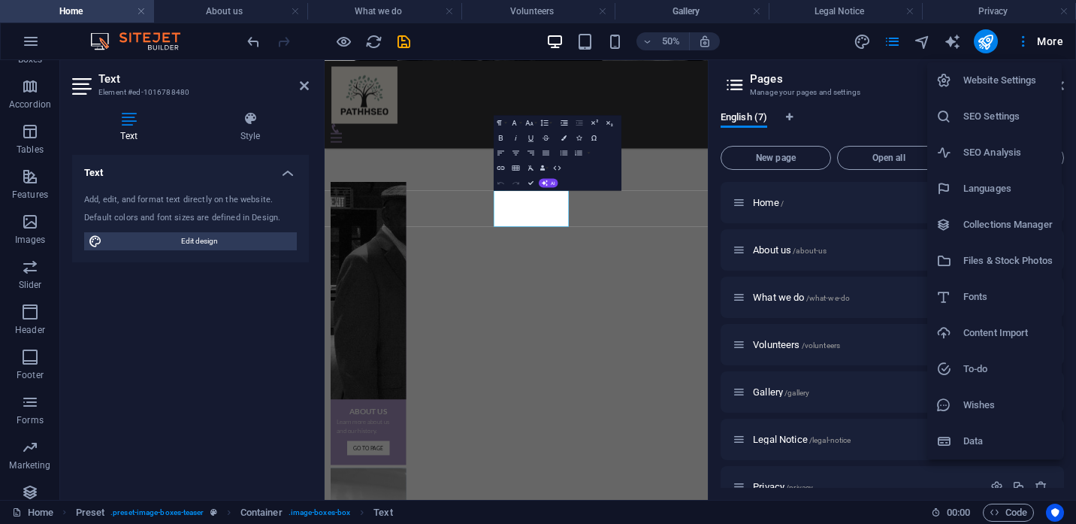
click at [997, 80] on h6 "Website Settings" at bounding box center [1007, 80] width 89 height 18
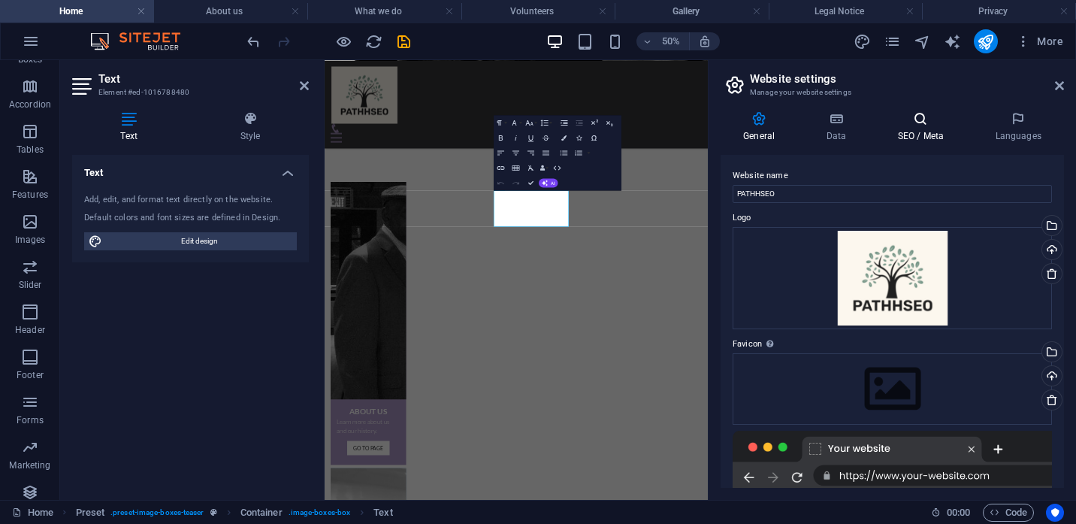
click at [930, 132] on h4 "SEO / Meta" at bounding box center [923, 127] width 98 height 32
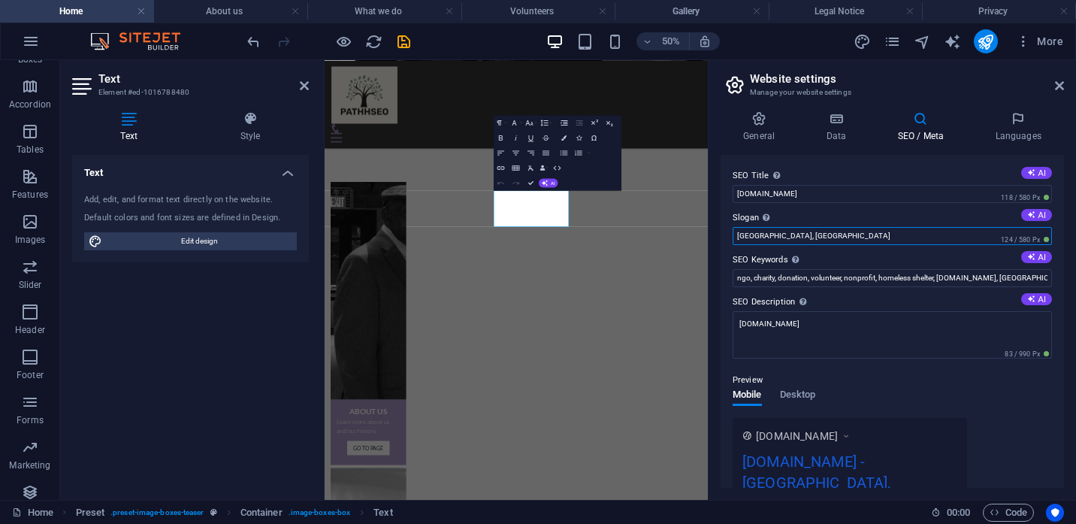
click at [798, 239] on input "[GEOGRAPHIC_DATA], [GEOGRAPHIC_DATA]" at bounding box center [891, 236] width 319 height 18
type input "[GEOGRAPHIC_DATA], [GEOGRAPHIC_DATA]"
click at [791, 194] on input "[DOMAIN_NAME]" at bounding box center [891, 194] width 319 height 18
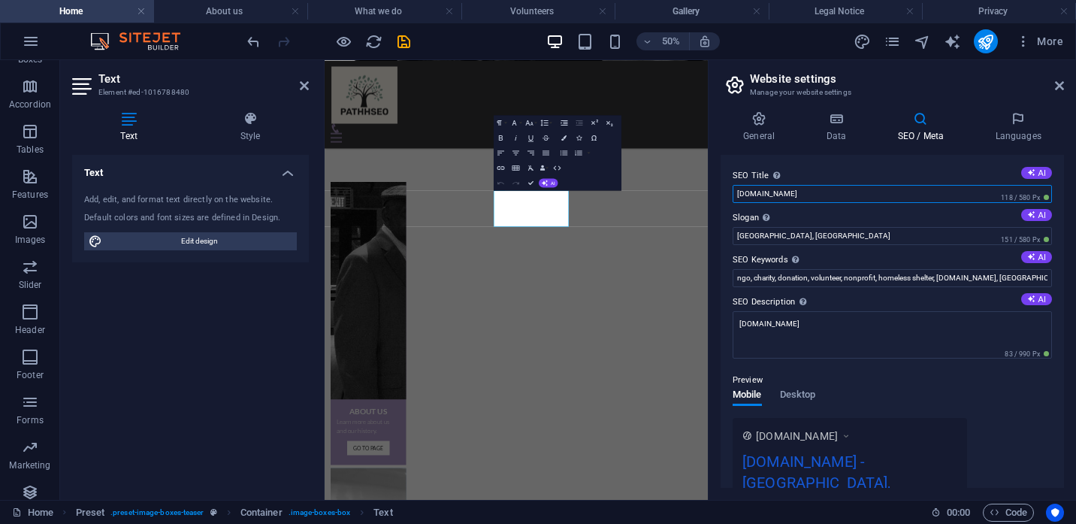
click at [791, 194] on input "[DOMAIN_NAME]" at bounding box center [891, 194] width 319 height 18
type input "PATHHSEO"
click at [842, 133] on h4 "Data" at bounding box center [838, 127] width 71 height 32
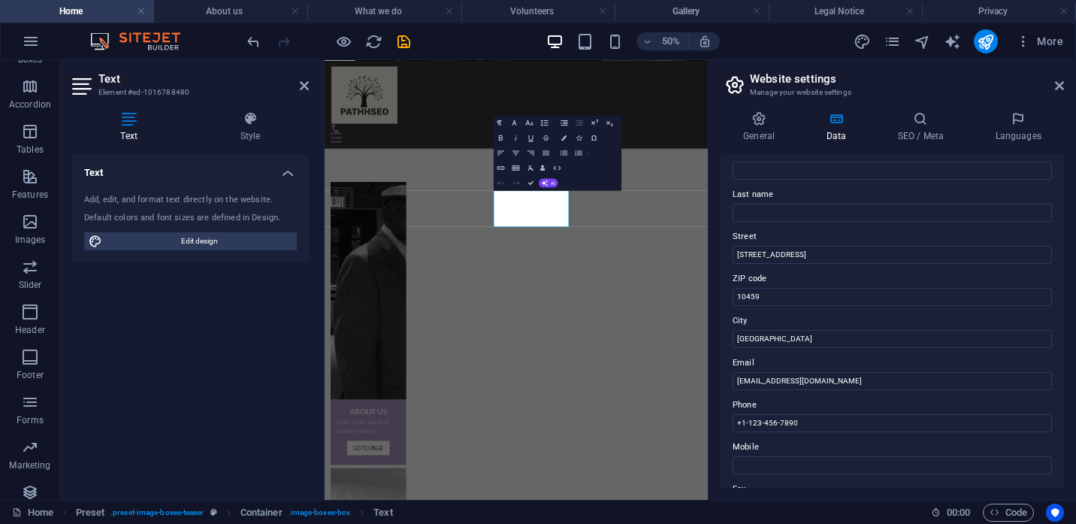
scroll to position [113, 0]
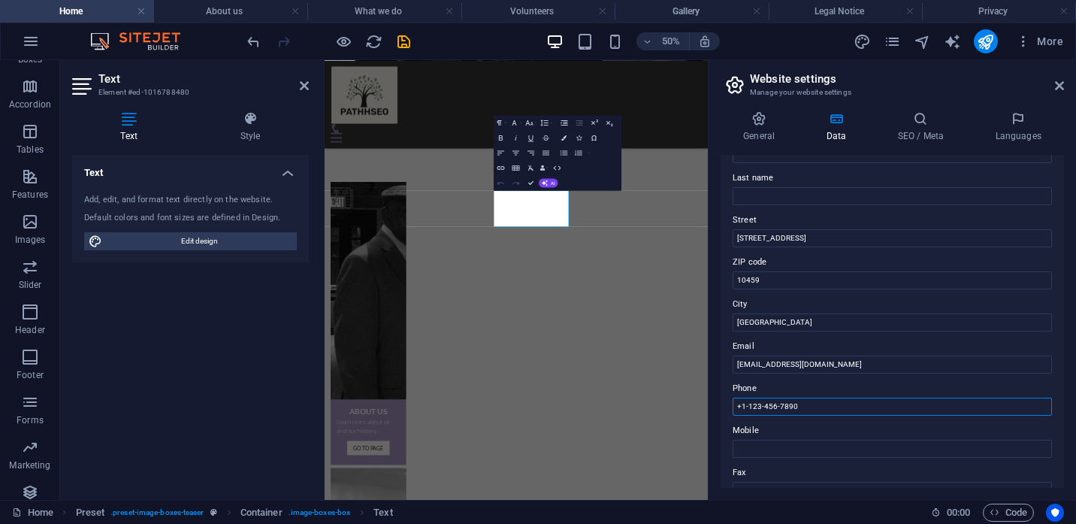
click at [828, 406] on input "+1-123-456-7890" at bounding box center [891, 406] width 319 height 18
click at [757, 128] on h4 "General" at bounding box center [761, 127] width 83 height 32
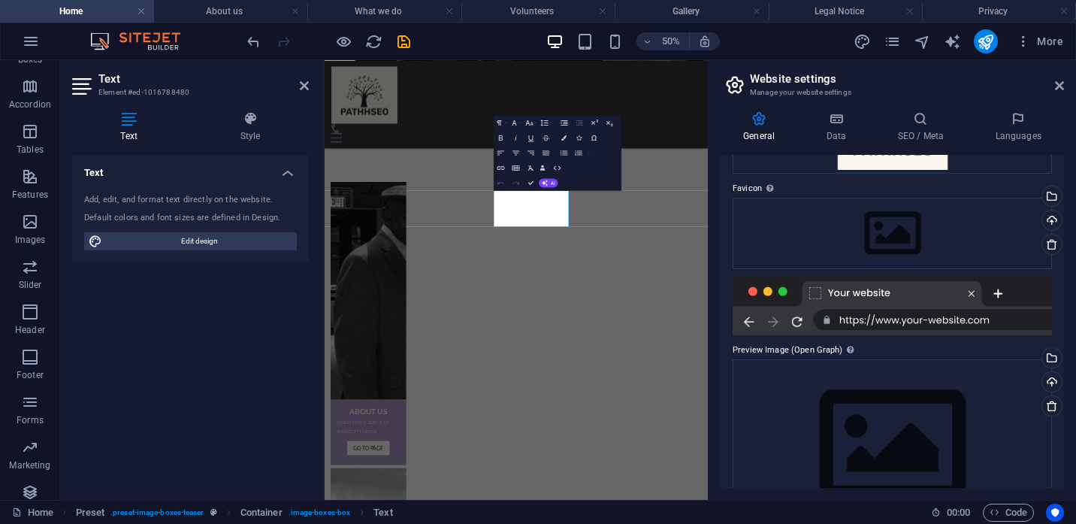
scroll to position [211, 0]
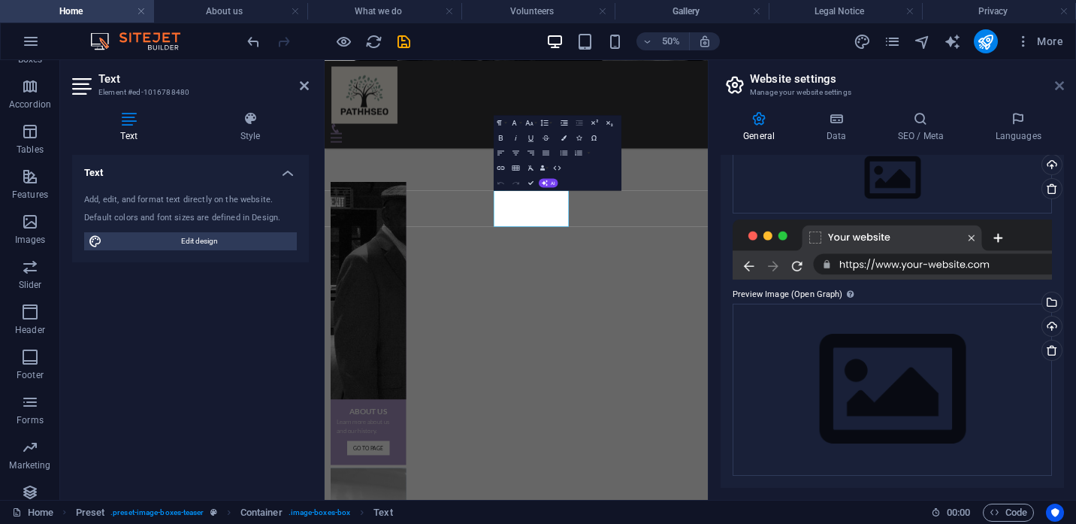
click at [1058, 89] on icon at bounding box center [1059, 86] width 9 height 12
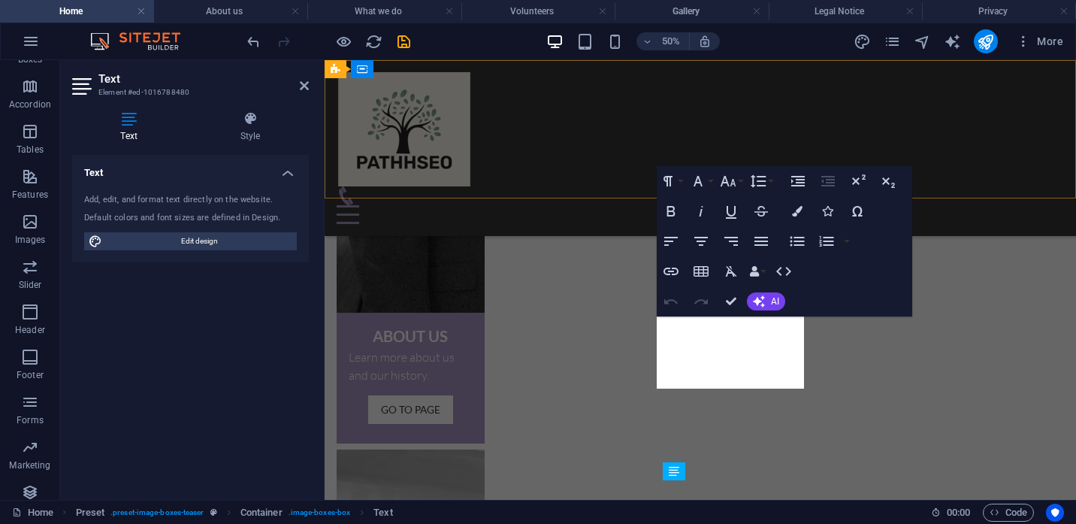
scroll to position [430, 0]
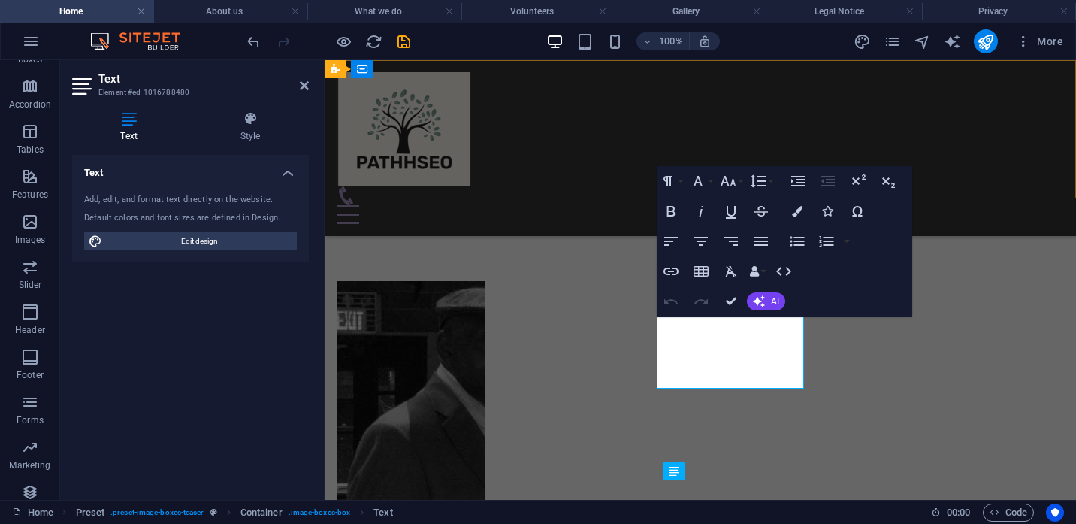
click at [834, 99] on div "Home About us What we do Volunteers Gallery Menu" at bounding box center [699, 148] width 751 height 176
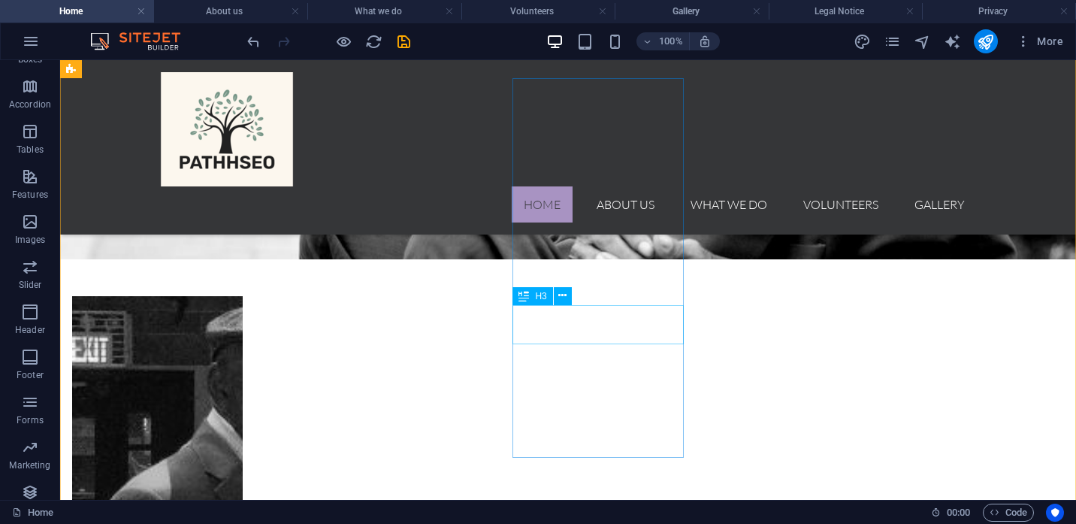
scroll to position [454, 0]
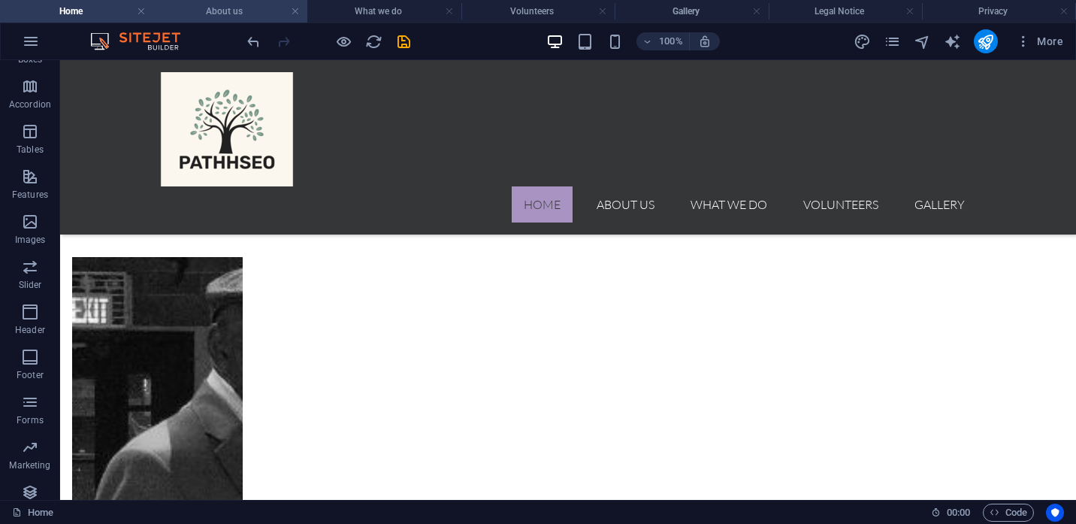
click at [241, 11] on h4 "About us" at bounding box center [231, 11] width 154 height 17
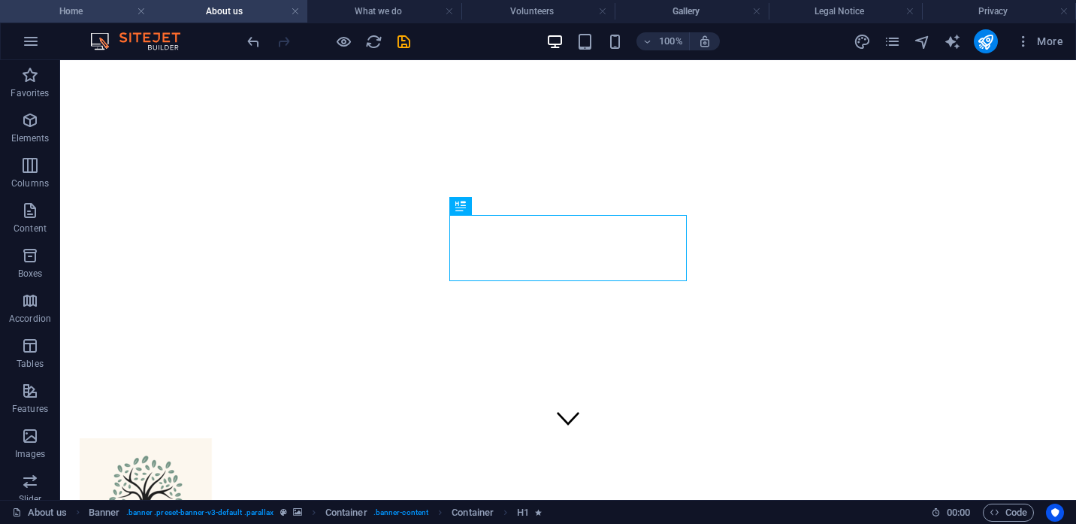
click at [116, 14] on h4 "Home" at bounding box center [77, 11] width 154 height 17
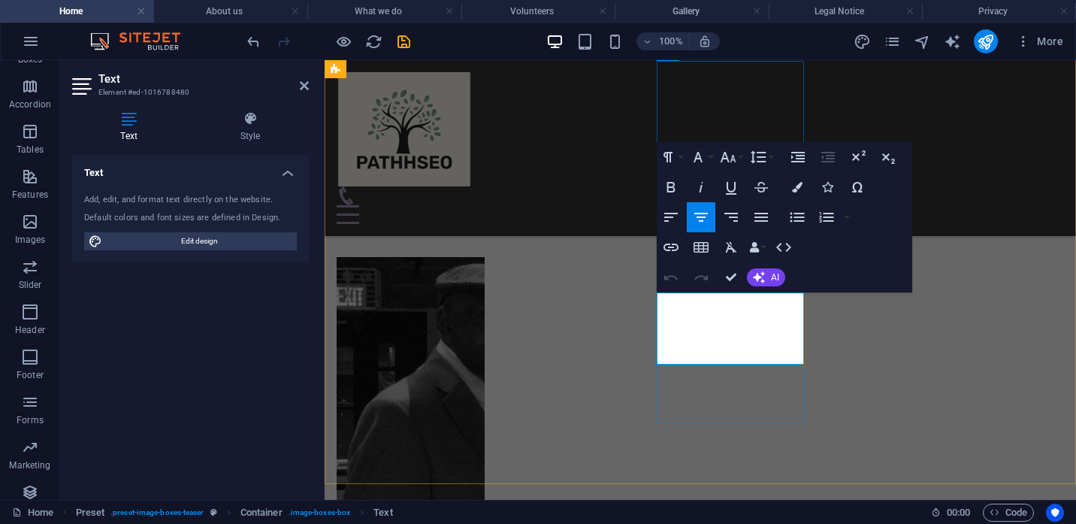
drag, startPoint x: 768, startPoint y: 355, endPoint x: 674, endPoint y: 303, distance: 106.9
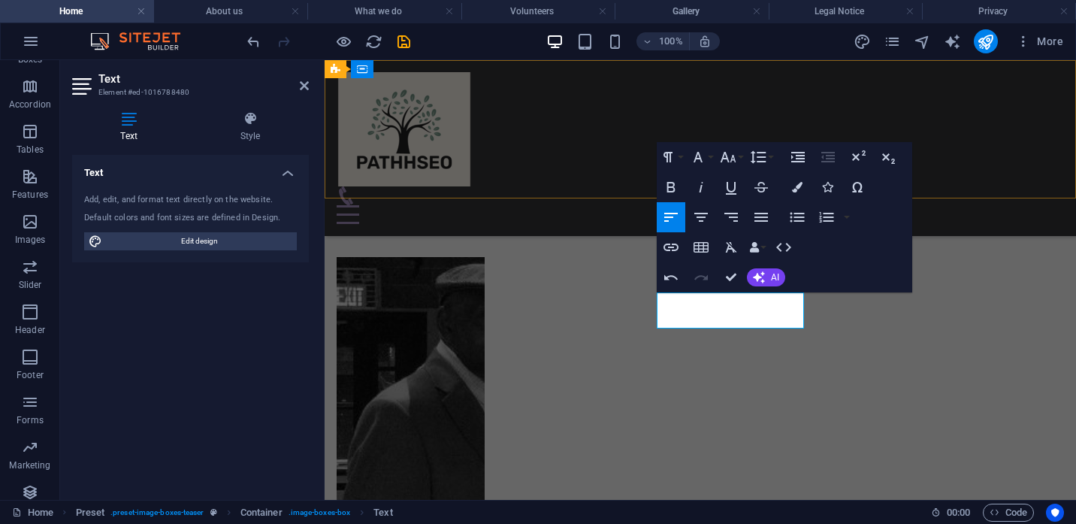
click at [919, 110] on div "Home About us What we do Volunteers Gallery Menu" at bounding box center [699, 148] width 751 height 176
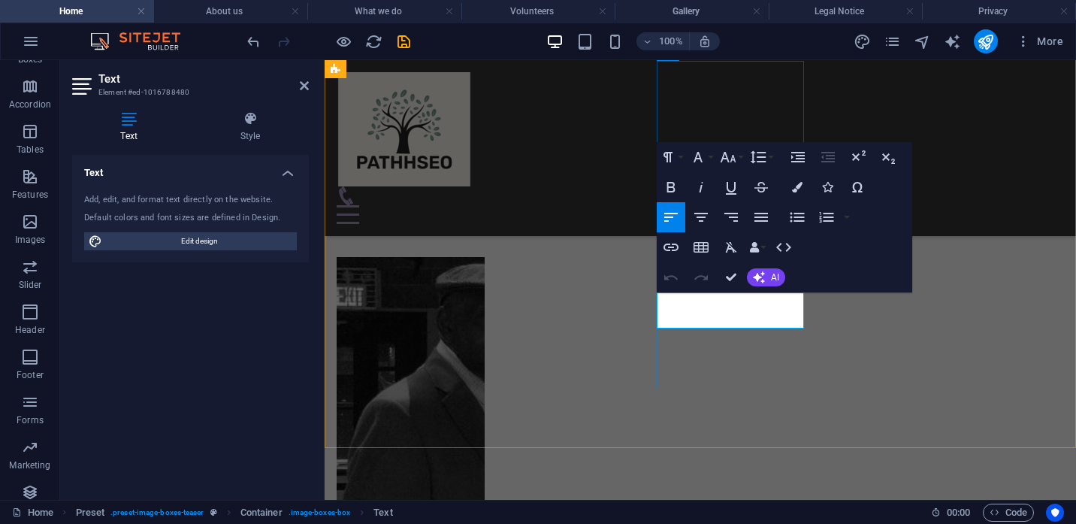
drag, startPoint x: 783, startPoint y: 318, endPoint x: 656, endPoint y: 294, distance: 128.5
click at [699, 219] on icon "button" at bounding box center [701, 217] width 18 height 18
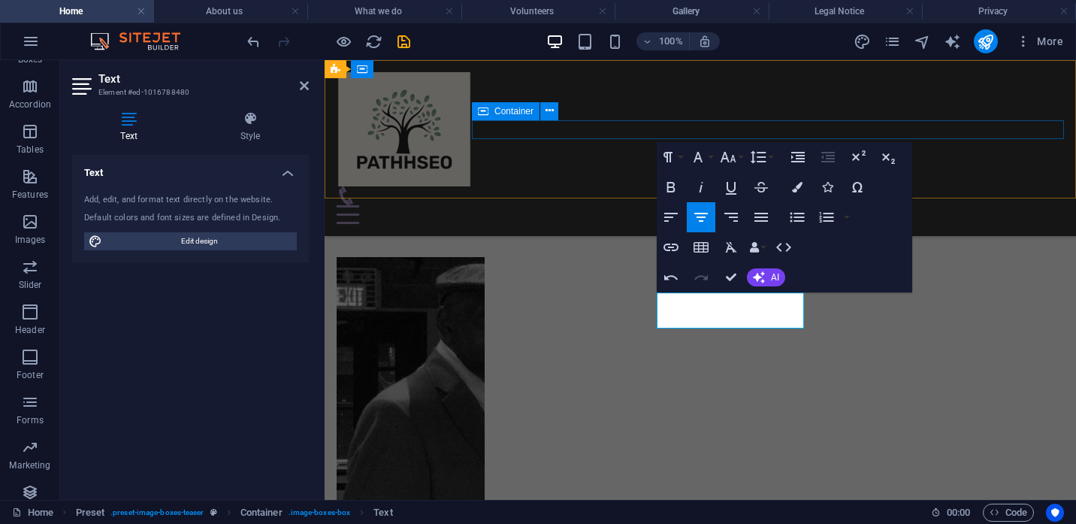
click at [904, 113] on div "Home About us What we do Volunteers Gallery Menu" at bounding box center [699, 148] width 751 height 176
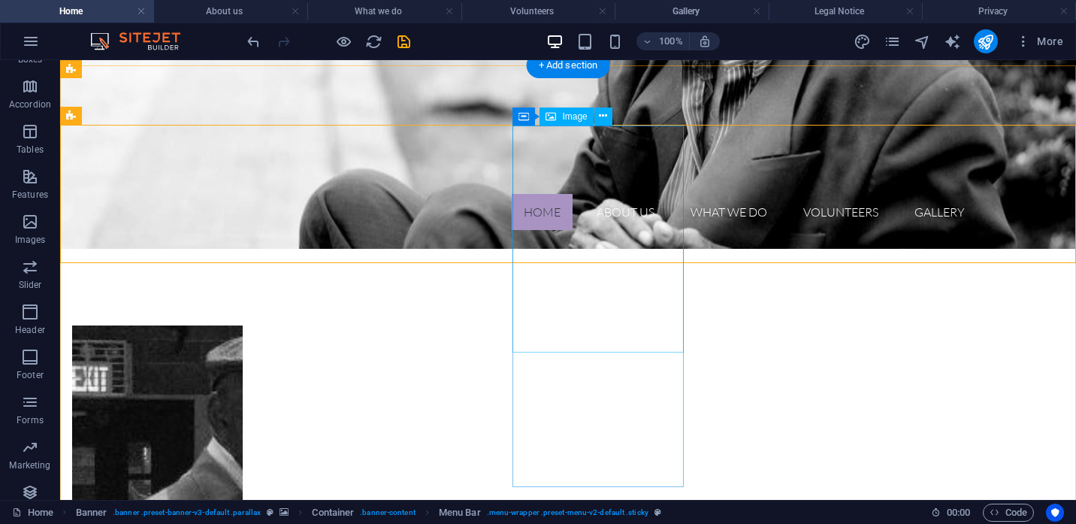
scroll to position [364, 0]
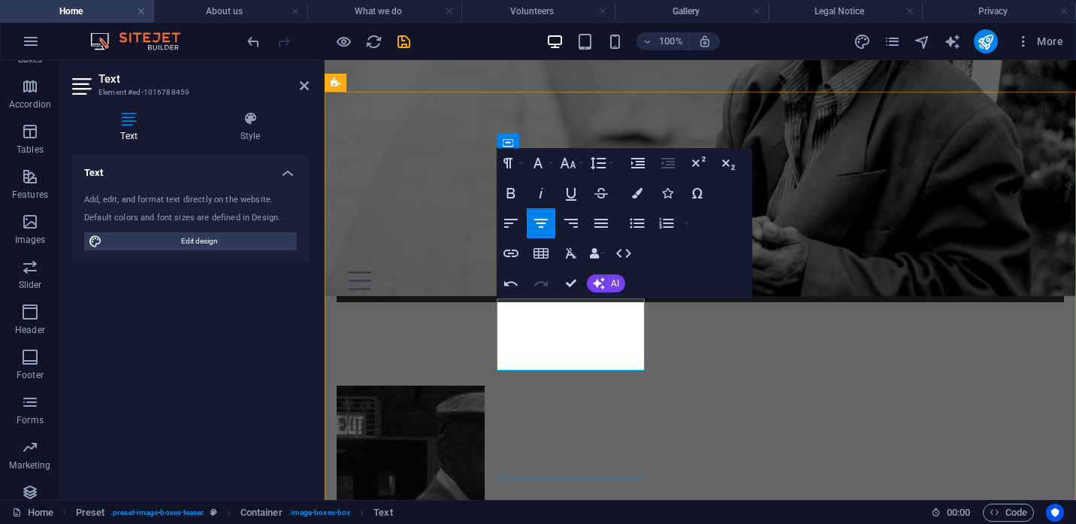
drag, startPoint x: 602, startPoint y: 368, endPoint x: 506, endPoint y: 302, distance: 116.7
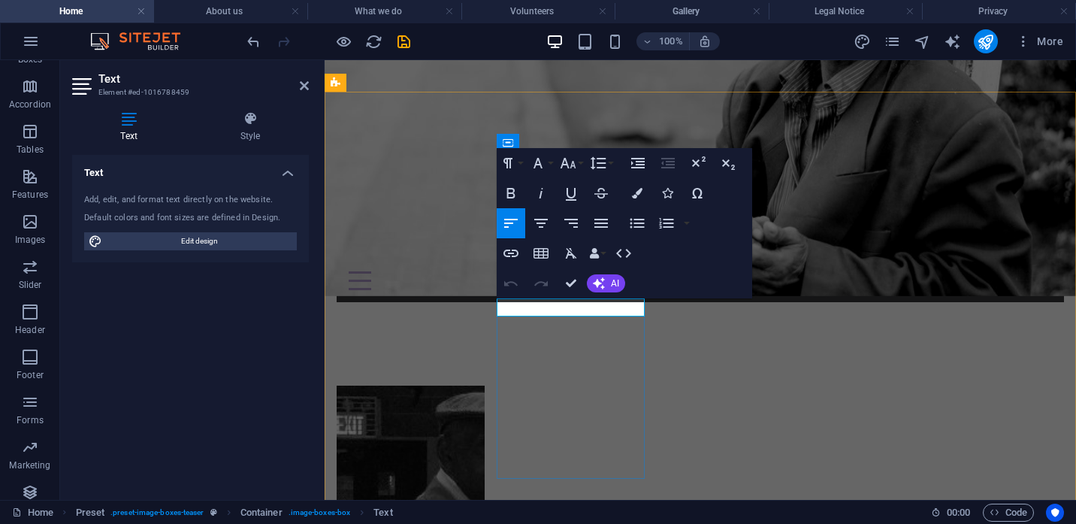
click at [542, 220] on icon "button" at bounding box center [541, 223] width 14 height 9
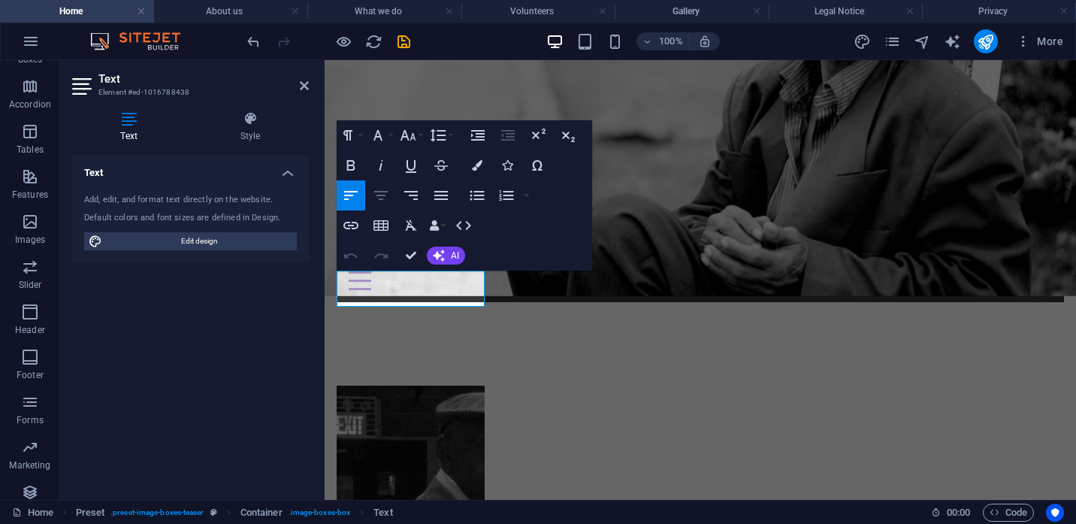
click at [382, 193] on icon "button" at bounding box center [381, 195] width 18 height 18
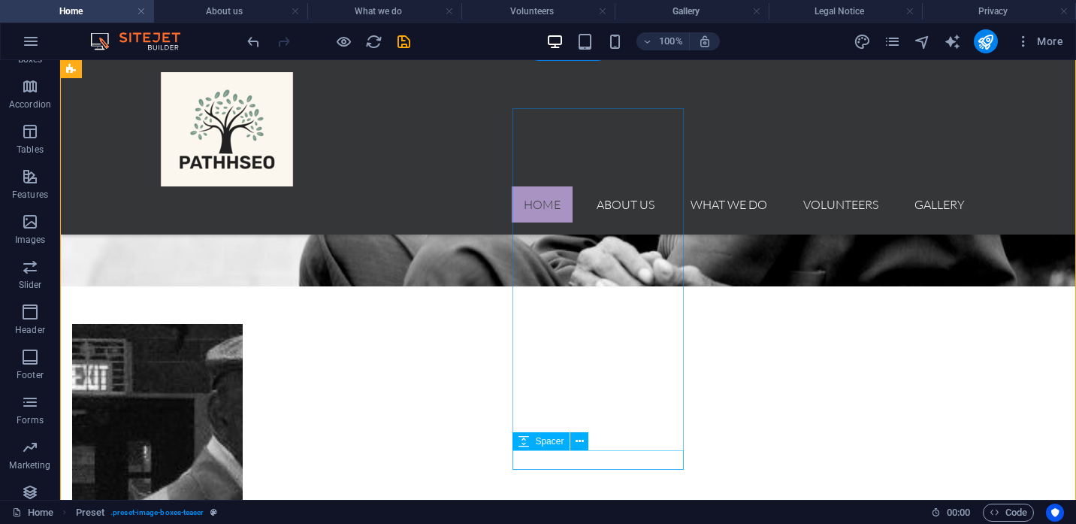
scroll to position [436, 0]
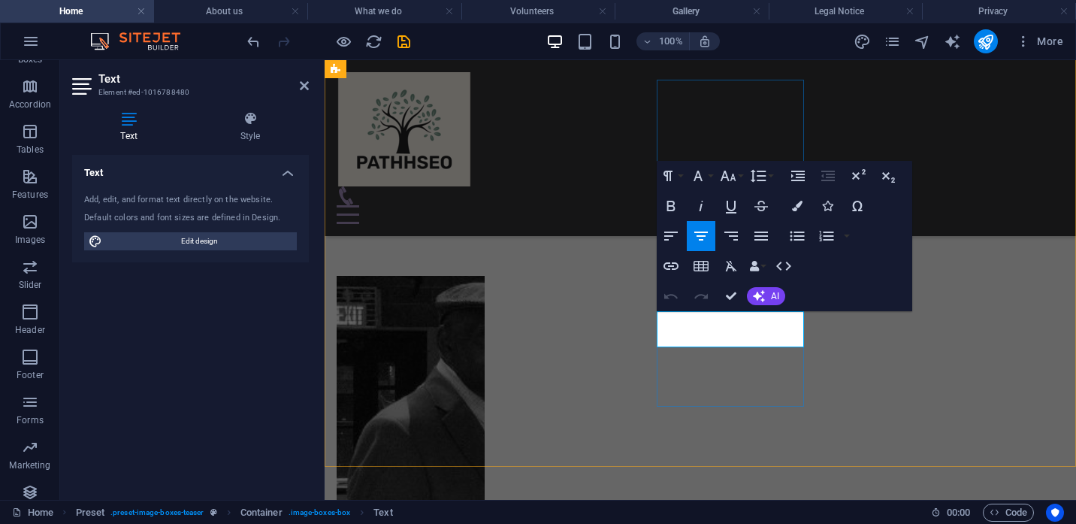
click at [851, 89] on div "Home About us What we do Volunteers Gallery Menu" at bounding box center [699, 148] width 751 height 176
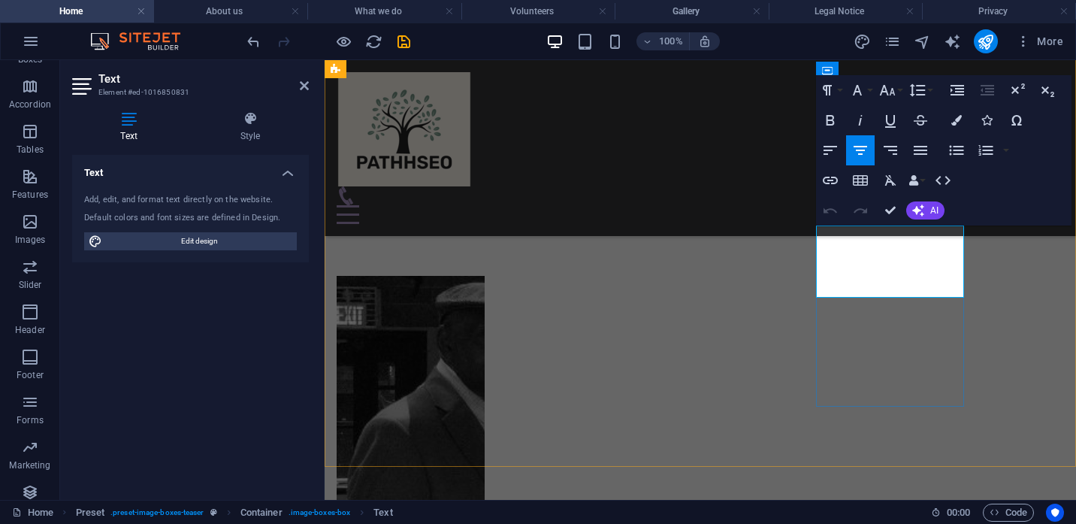
drag, startPoint x: 919, startPoint y: 289, endPoint x: 839, endPoint y: 237, distance: 96.0
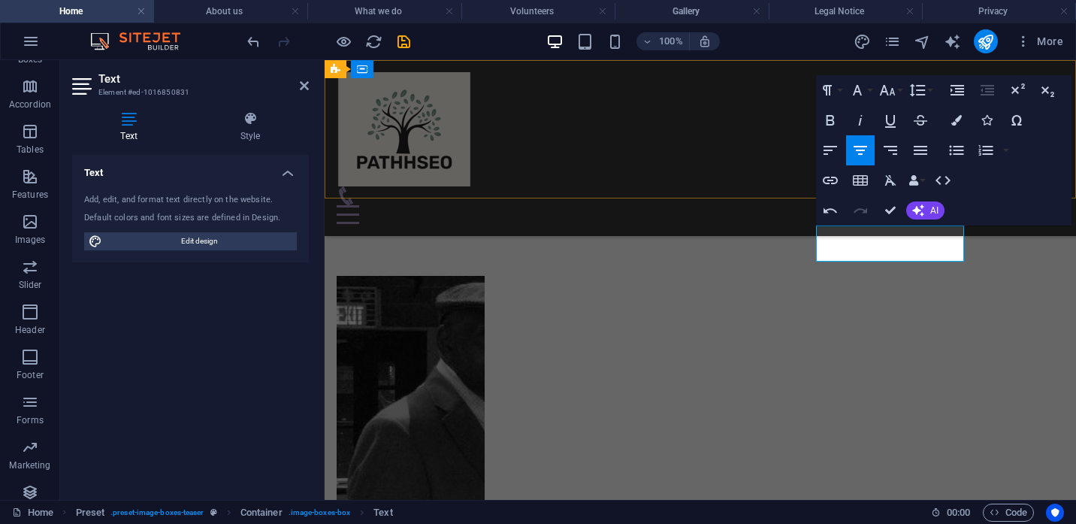
click at [777, 152] on div "Home About us What we do Volunteers Gallery Menu" at bounding box center [699, 148] width 751 height 176
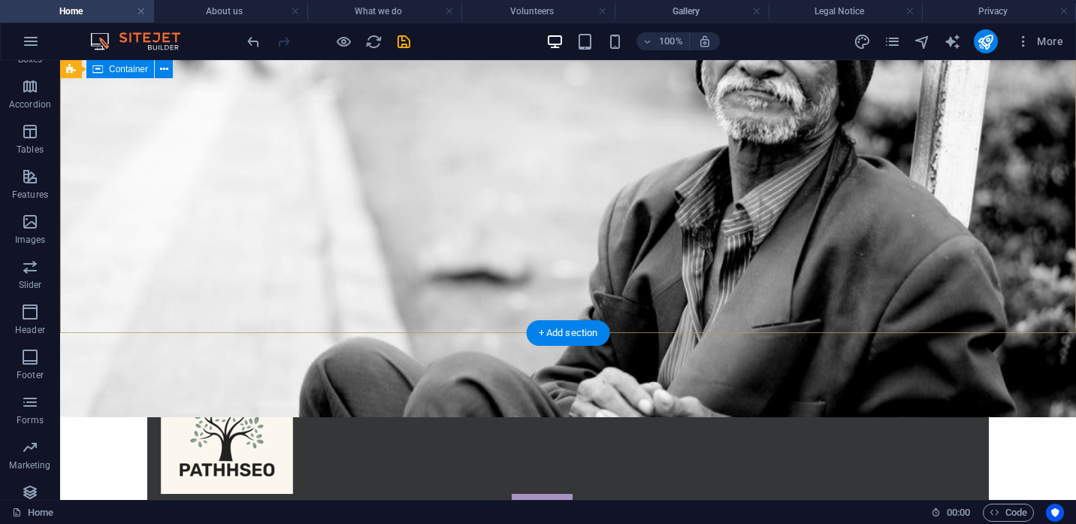
scroll to position [134, 0]
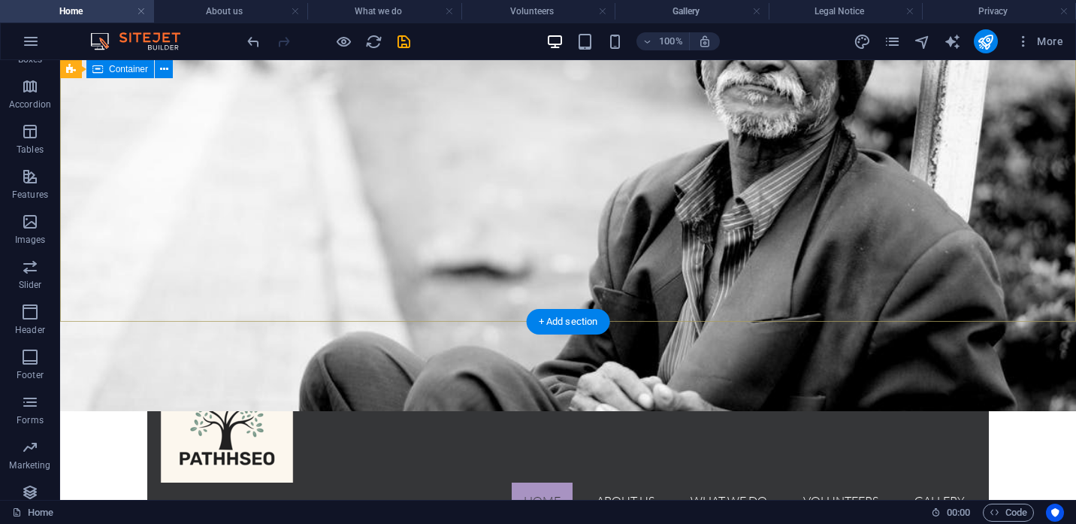
click at [530, 344] on div "Home About us What we do Volunteers Gallery Menu" at bounding box center [568, 449] width 1016 height 210
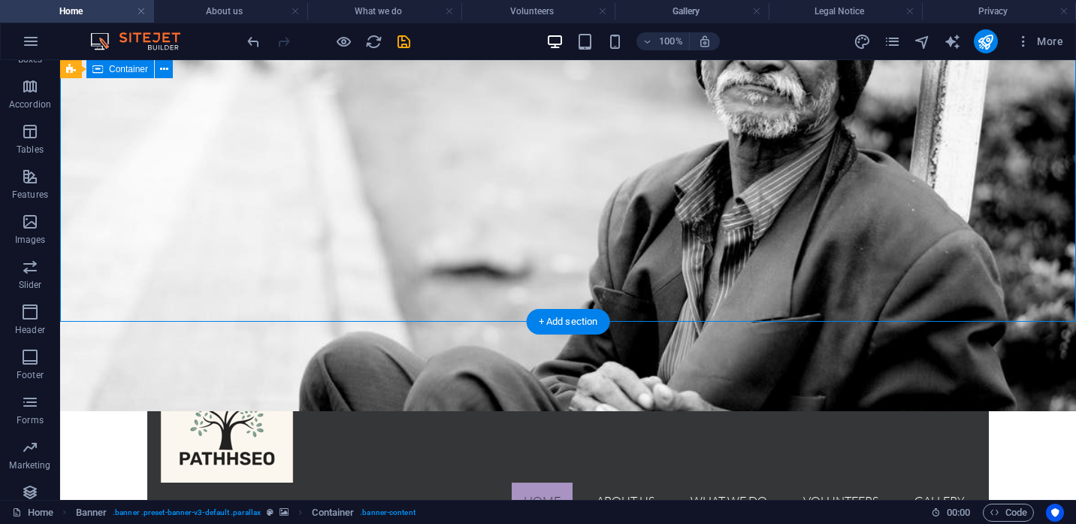
click at [530, 344] on div "Home About us What we do Volunteers Gallery Menu" at bounding box center [568, 449] width 1016 height 210
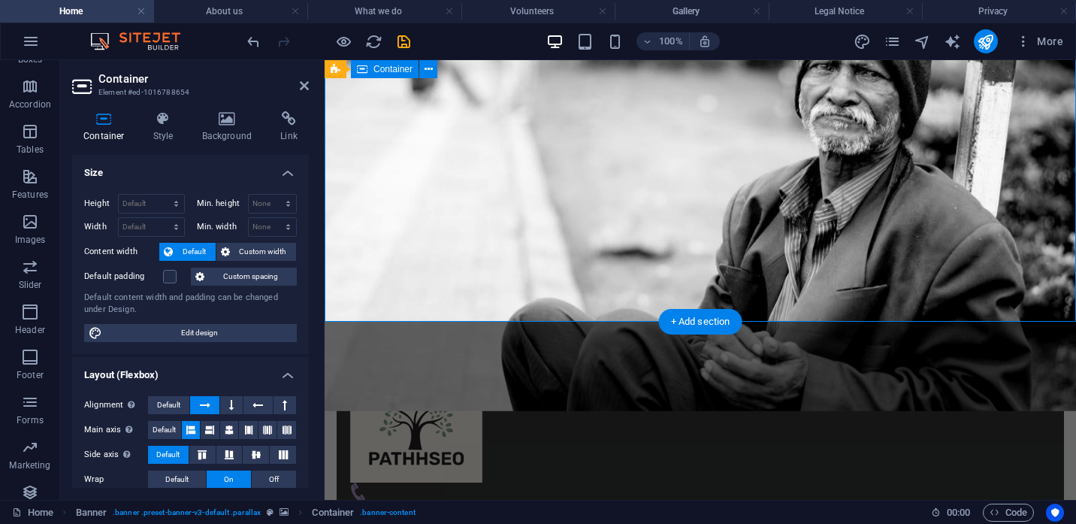
click at [495, 344] on div "Home About us What we do Volunteers Gallery Menu" at bounding box center [699, 449] width 751 height 211
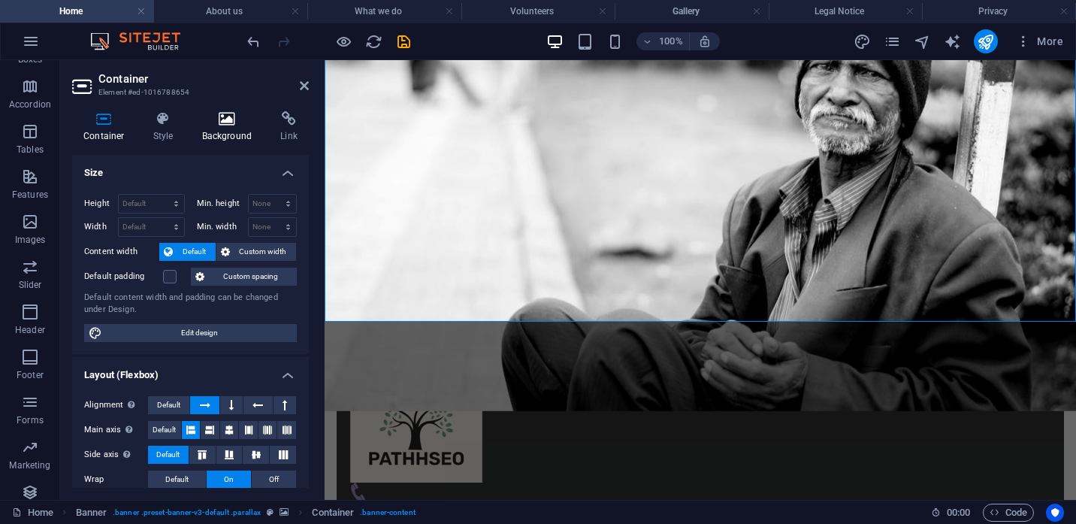
click at [237, 123] on icon at bounding box center [227, 118] width 73 height 15
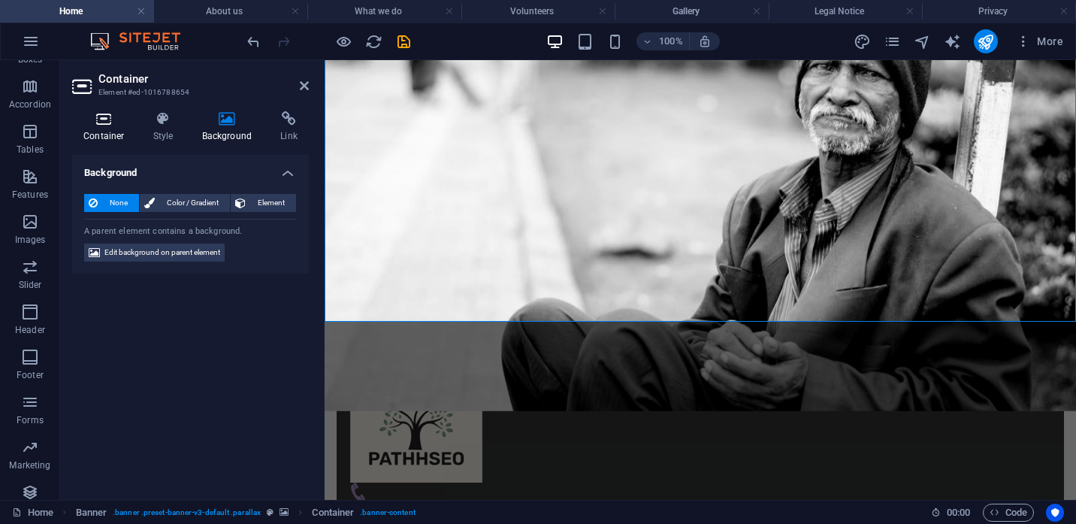
click at [104, 127] on h4 "Container" at bounding box center [107, 127] width 70 height 32
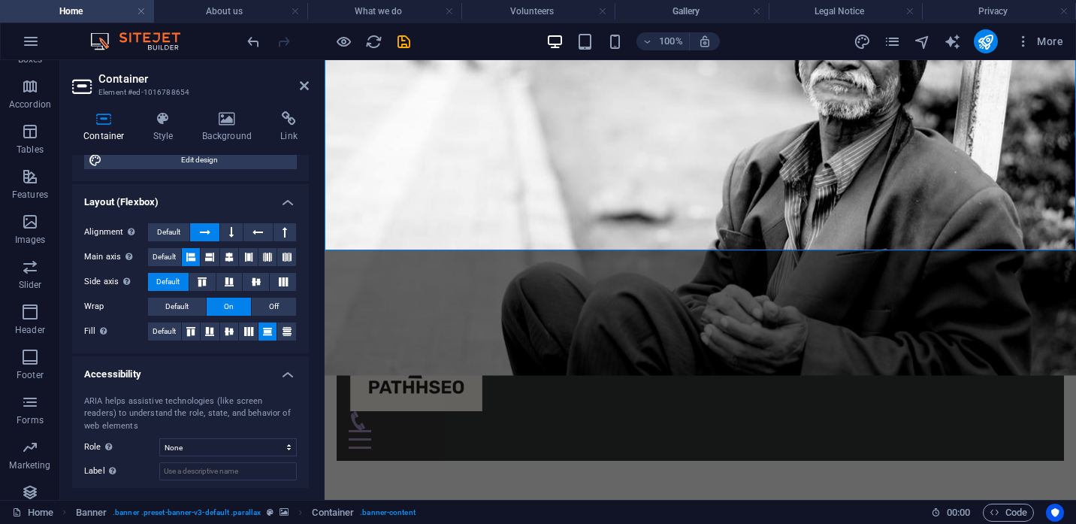
scroll to position [249, 0]
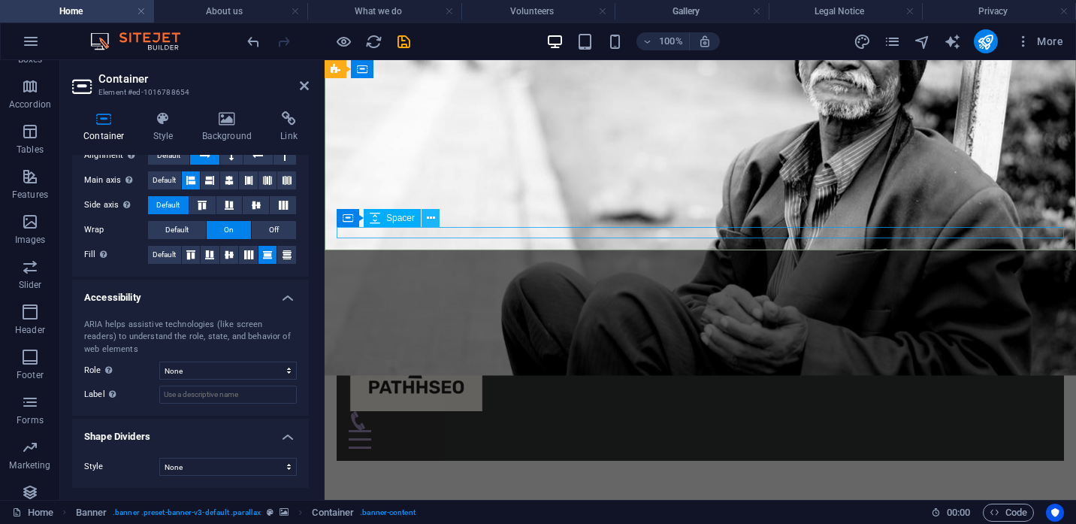
click at [428, 218] on icon at bounding box center [431, 218] width 8 height 16
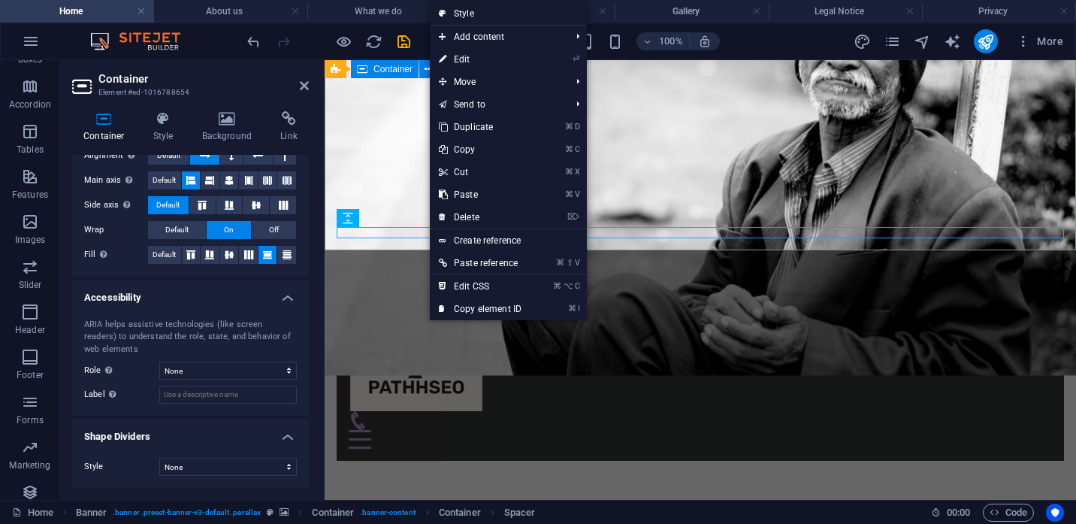
click at [379, 273] on div "Home About us What we do Volunteers Gallery Menu" at bounding box center [699, 378] width 751 height 211
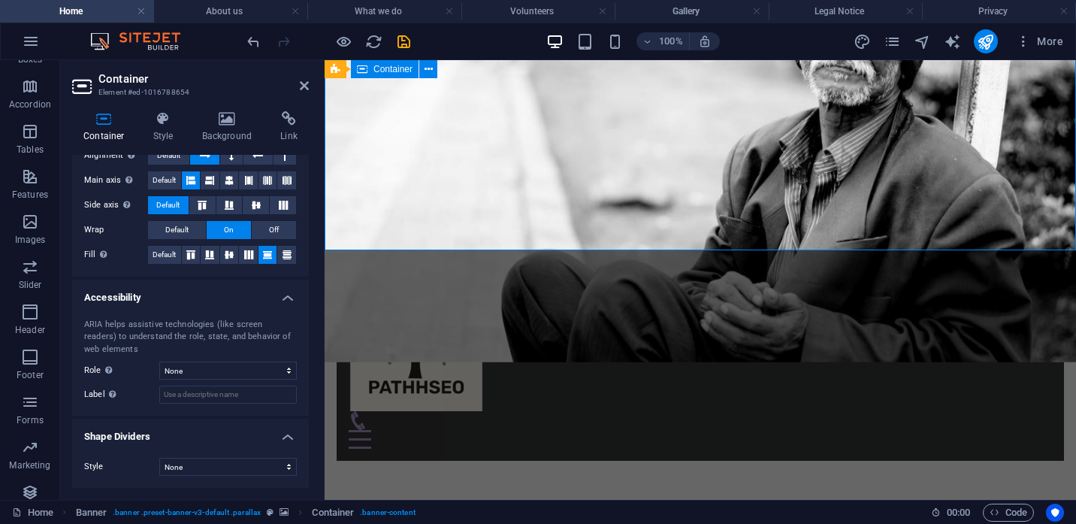
scroll to position [11, 0]
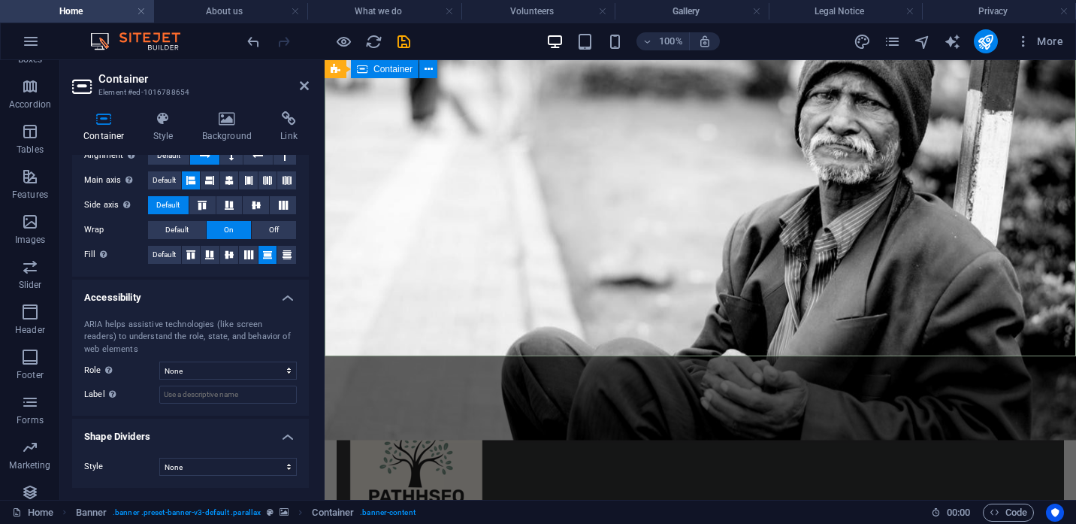
scroll to position [89, 0]
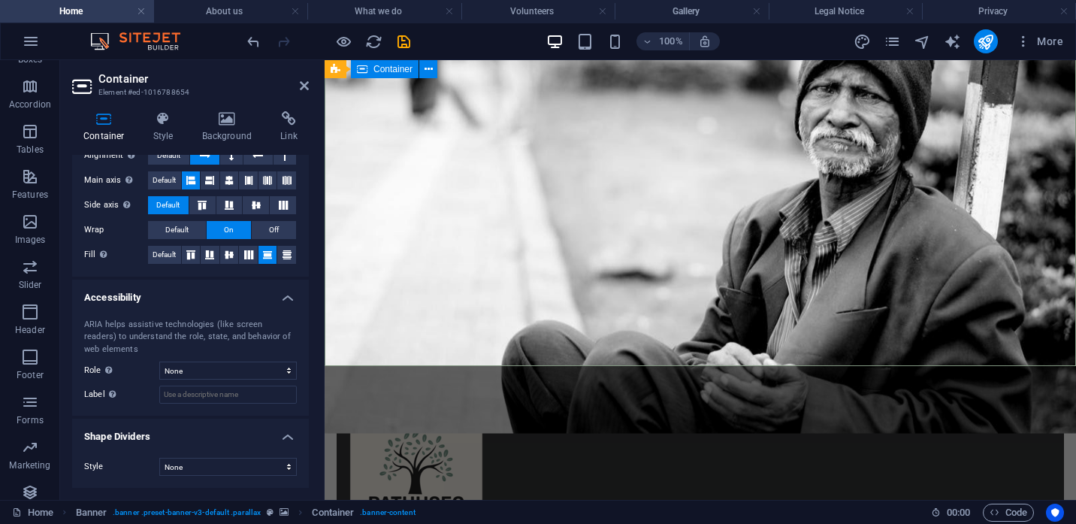
click at [692, 388] on div "Home About us What we do Volunteers Gallery Menu" at bounding box center [699, 493] width 751 height 211
click at [752, 388] on div "Home About us What we do Volunteers Gallery Menu" at bounding box center [699, 493] width 751 height 211
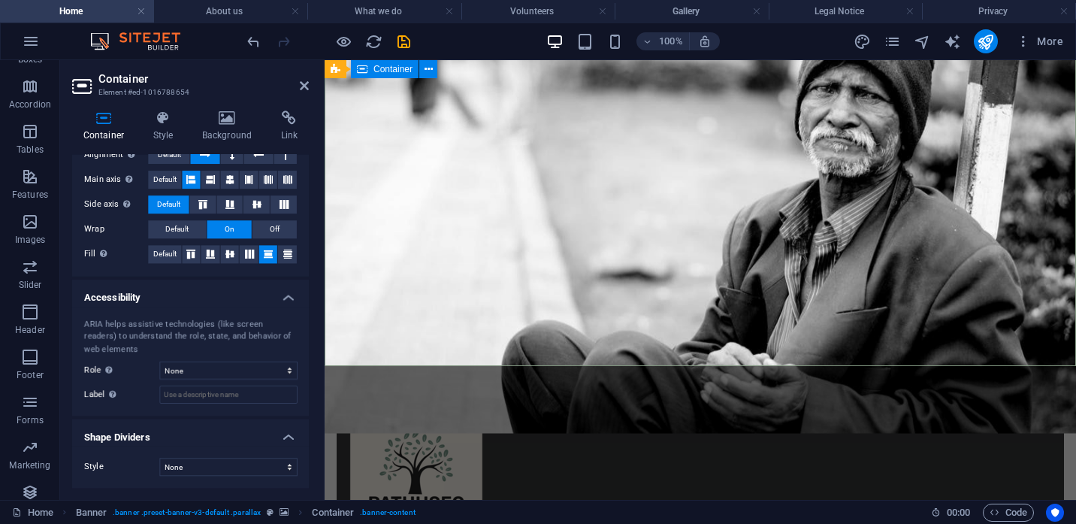
click at [752, 388] on div "Home About us What we do Volunteers Gallery Menu" at bounding box center [699, 493] width 751 height 211
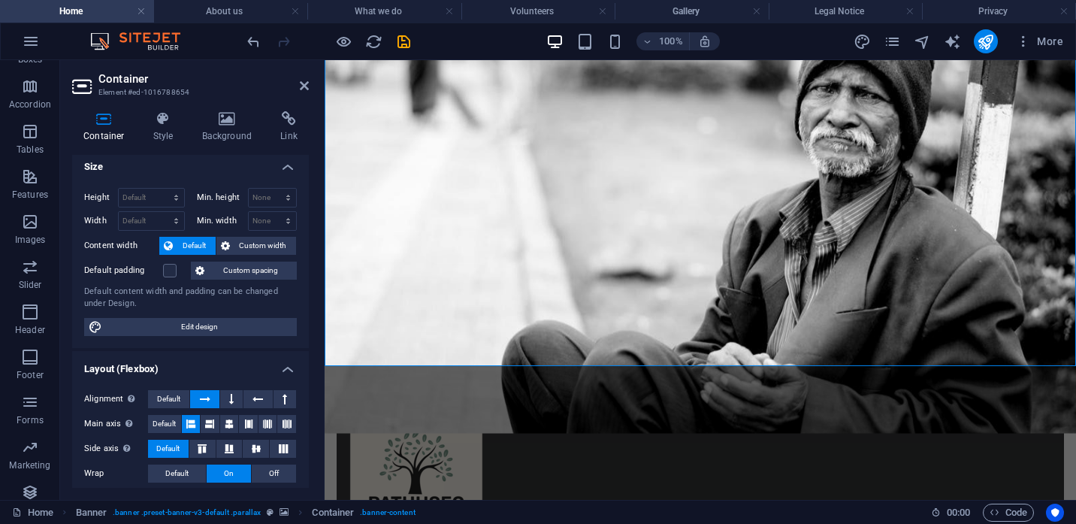
scroll to position [0, 0]
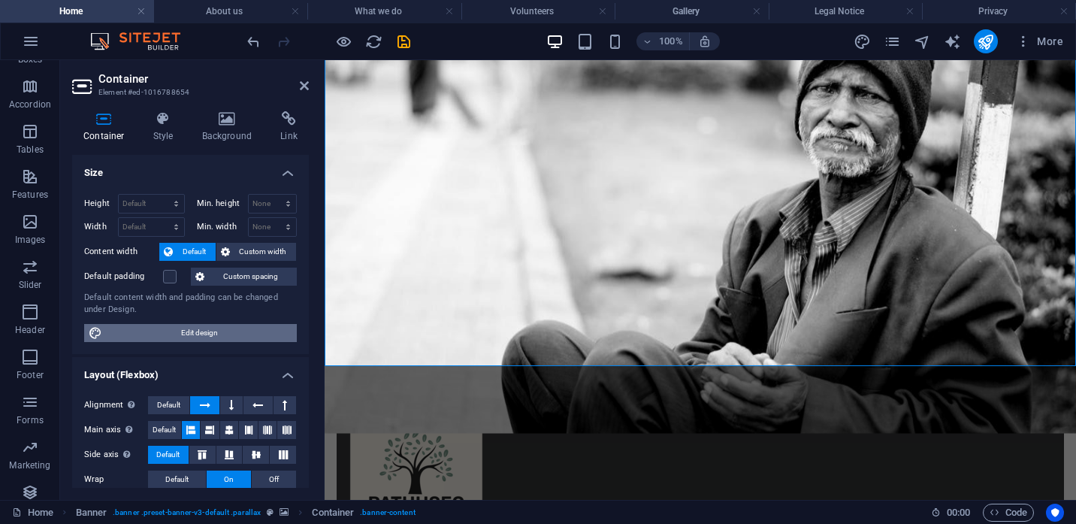
click at [217, 332] on span "Edit design" at bounding box center [200, 333] width 186 height 18
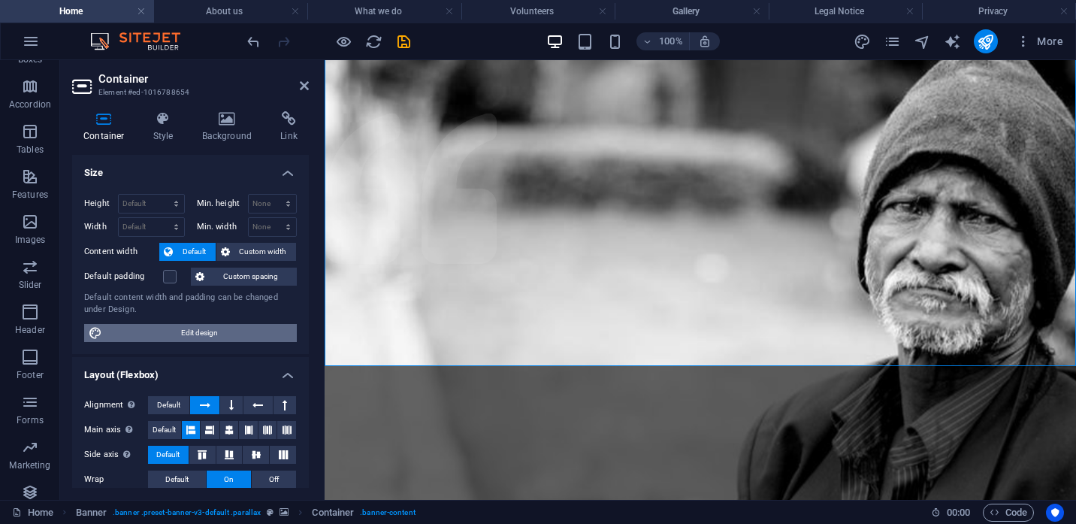
select select "rem"
select select "300"
select select "px"
select select "rem"
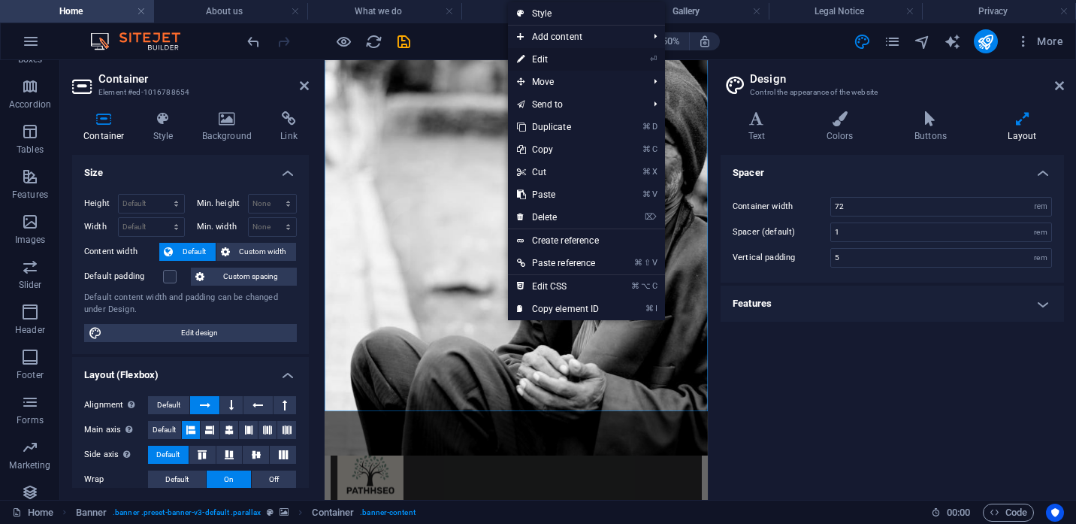
click at [536, 56] on link "⏎ Edit" at bounding box center [558, 59] width 101 height 23
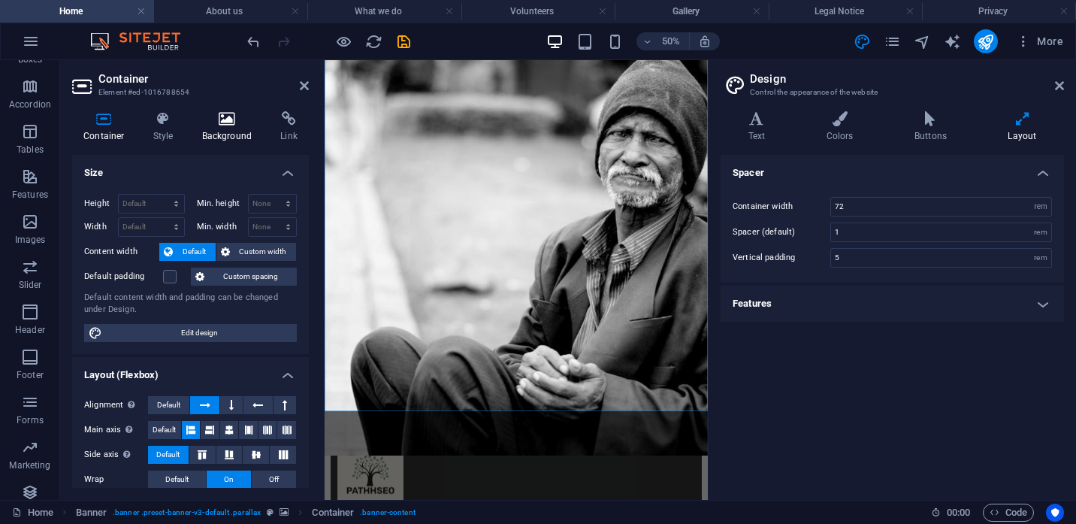
click at [229, 139] on h4 "Background" at bounding box center [230, 127] width 79 height 32
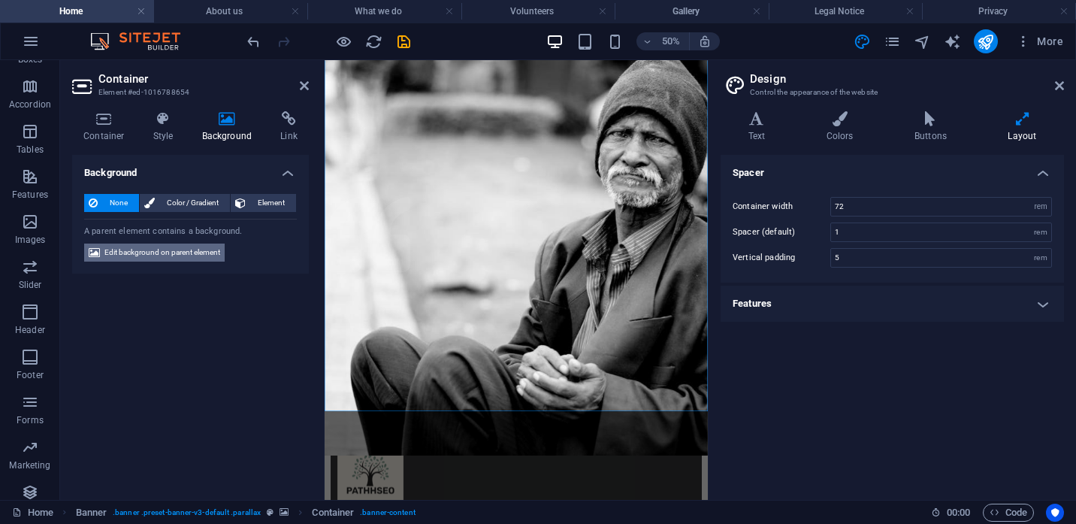
click at [179, 256] on span "Edit background on parent element" at bounding box center [162, 252] width 116 height 18
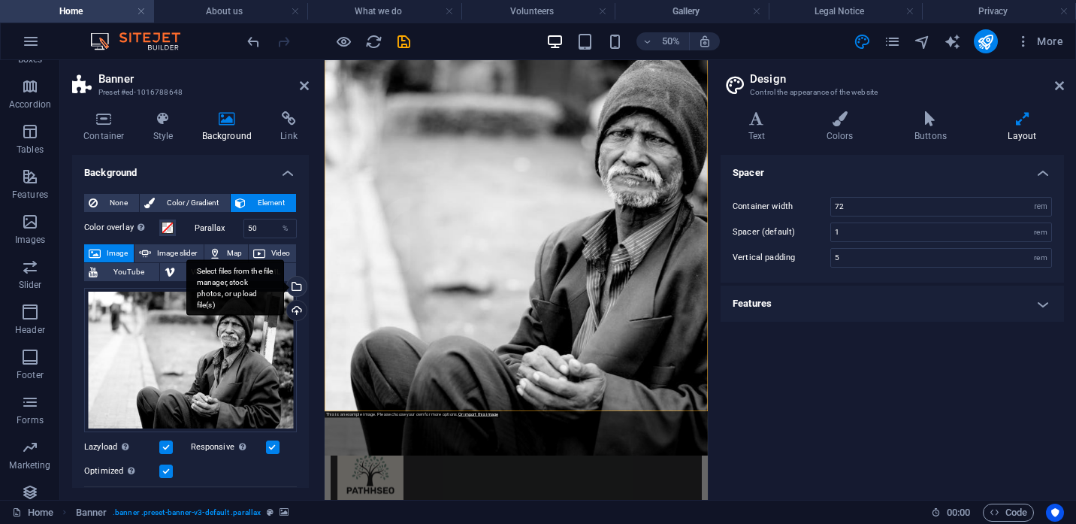
click at [295, 284] on div "Select files from the file manager, stock photos, or upload file(s)" at bounding box center [295, 287] width 23 height 23
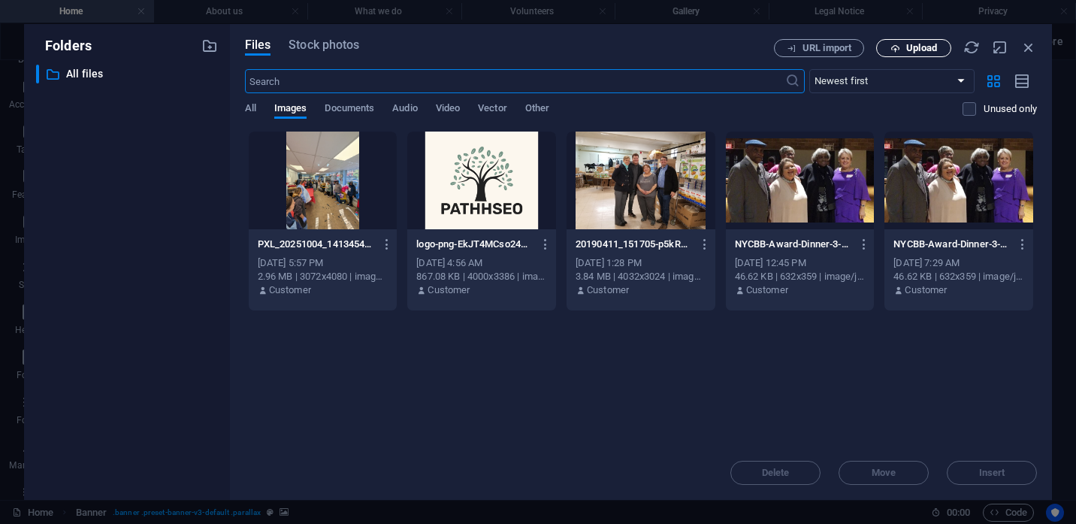
click at [914, 46] on span "Upload" at bounding box center [921, 48] width 31 height 9
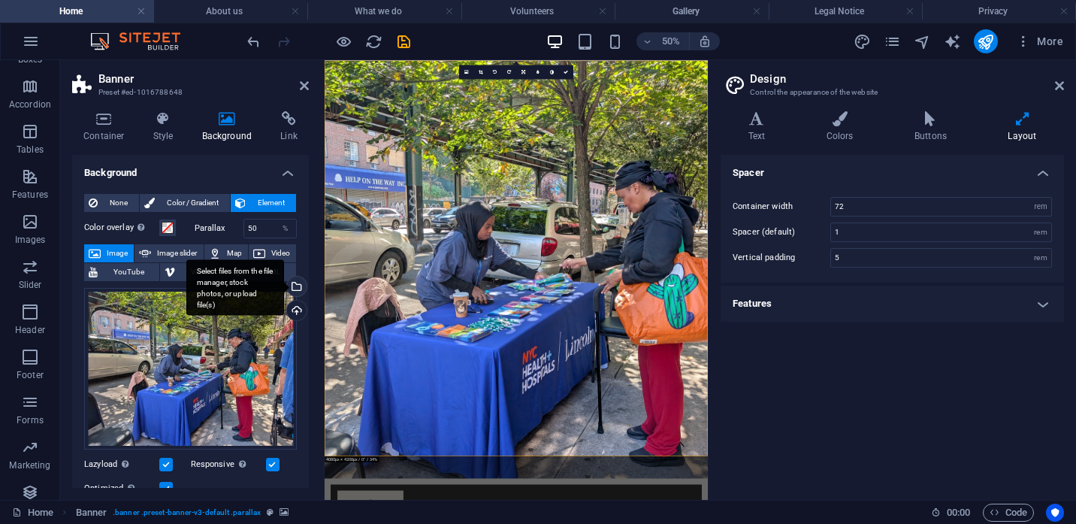
click at [295, 285] on div "Select files from the file manager, stock photos, or upload file(s)" at bounding box center [295, 287] width 23 height 23
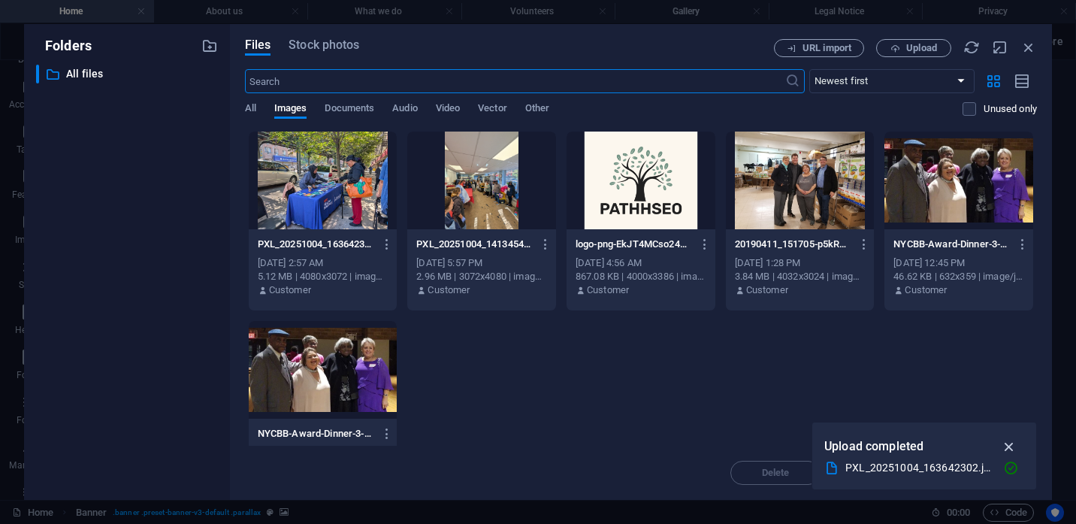
click at [1010, 446] on icon "button" at bounding box center [1008, 446] width 17 height 17
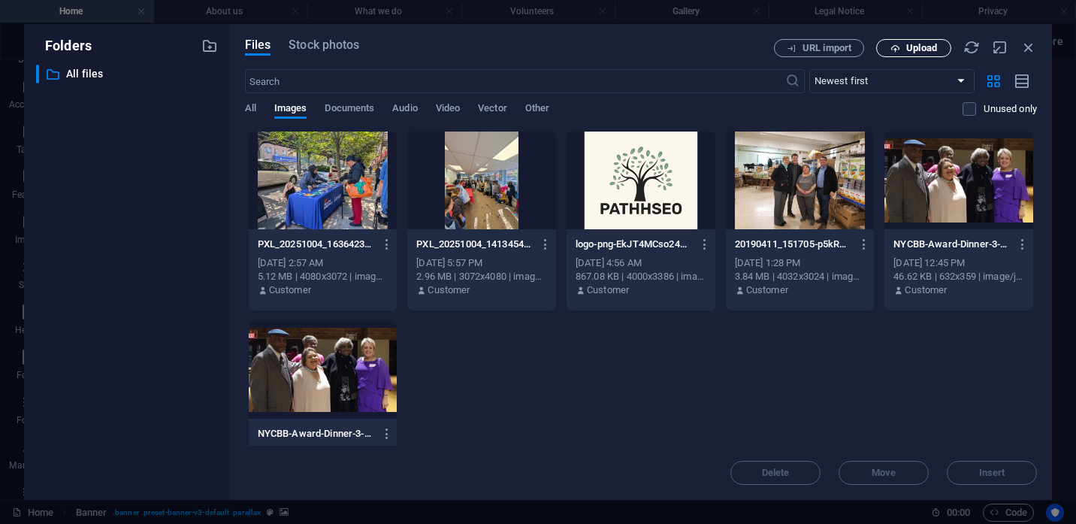
click at [910, 51] on span "Upload" at bounding box center [921, 48] width 31 height 9
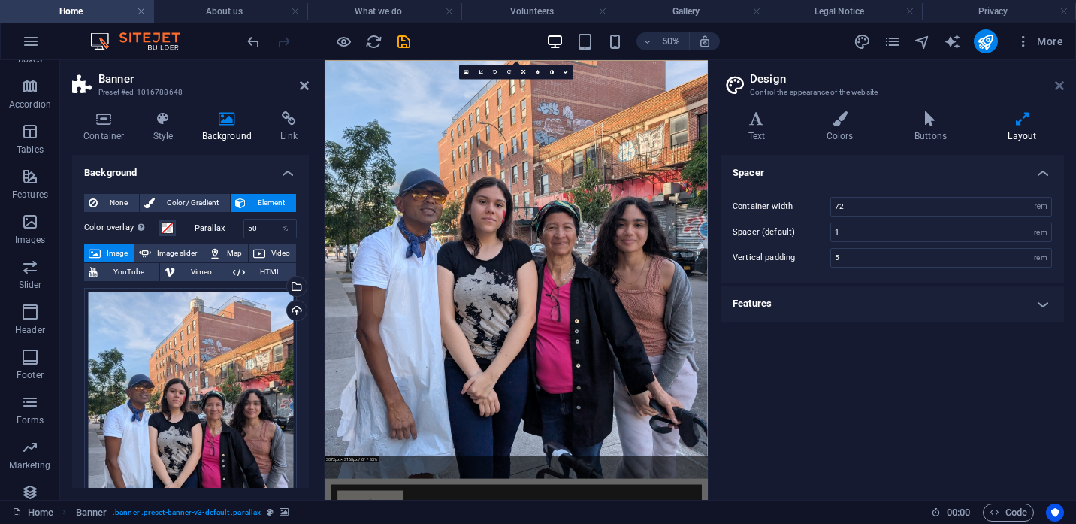
click at [1062, 90] on icon at bounding box center [1059, 86] width 9 height 12
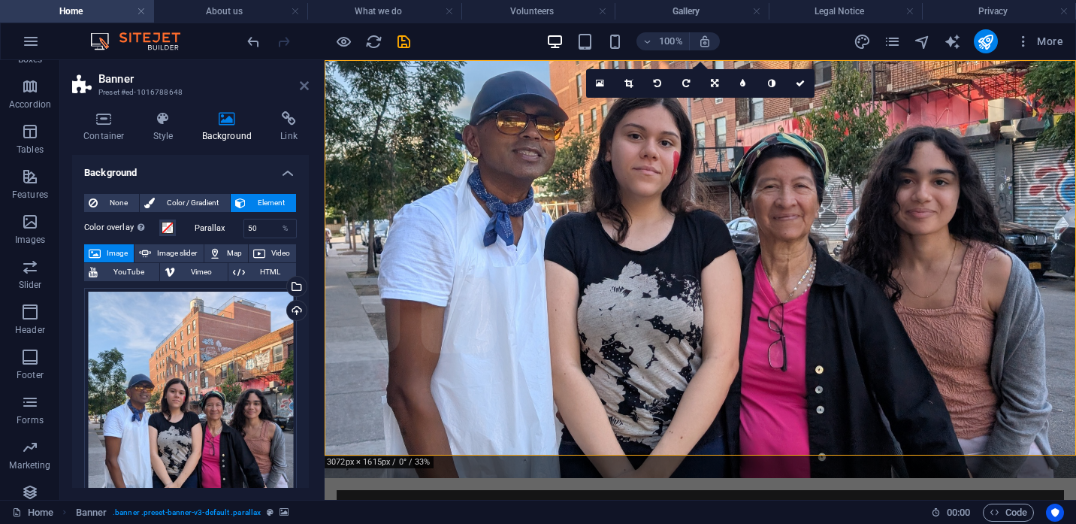
click at [300, 86] on icon at bounding box center [304, 86] width 9 height 12
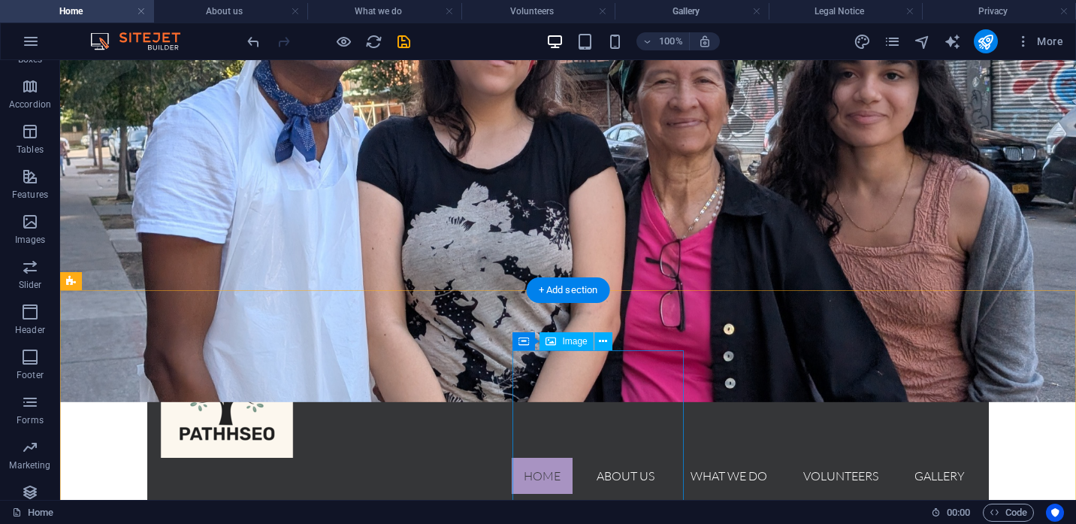
scroll to position [165, 0]
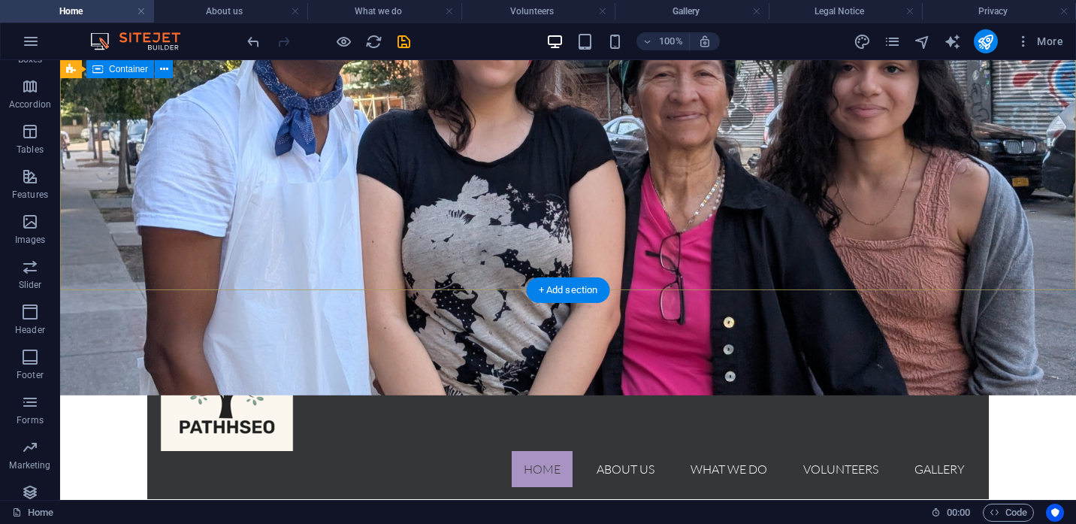
click at [347, 312] on div "Home About us What we do Volunteers Gallery Menu" at bounding box center [568, 417] width 1016 height 210
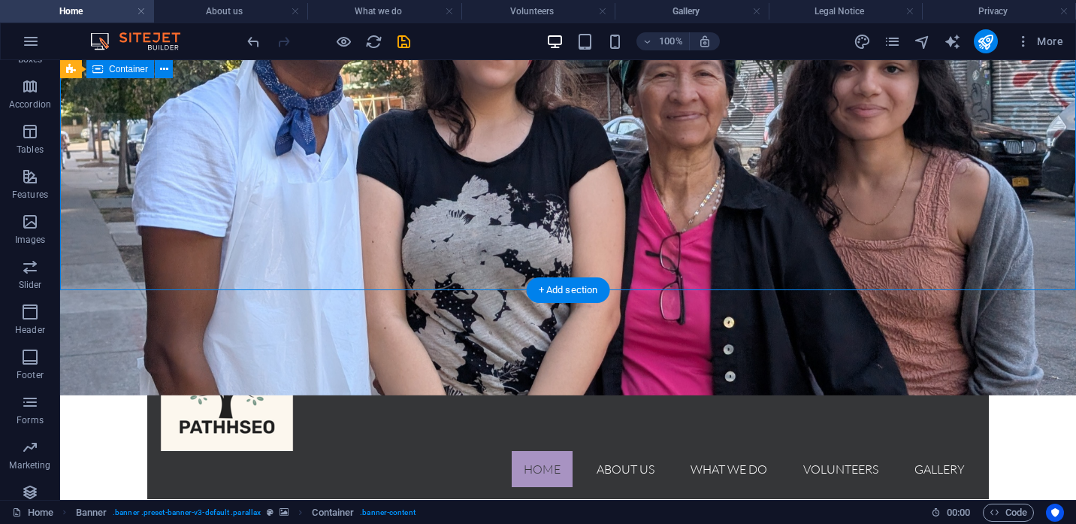
click at [414, 312] on div "Home About us What we do Volunteers Gallery Menu" at bounding box center [568, 417] width 1016 height 210
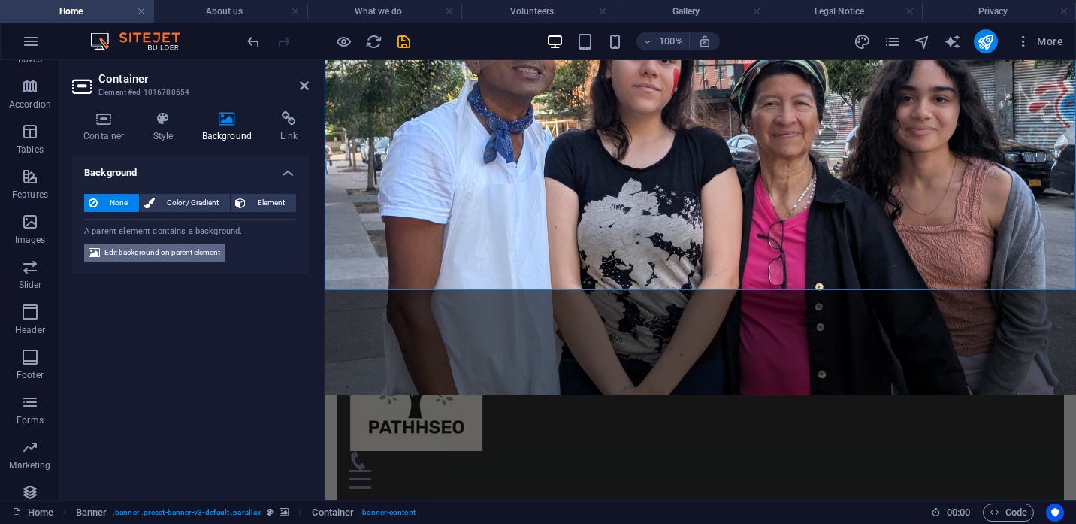
click at [198, 258] on span "Edit background on parent element" at bounding box center [162, 252] width 116 height 18
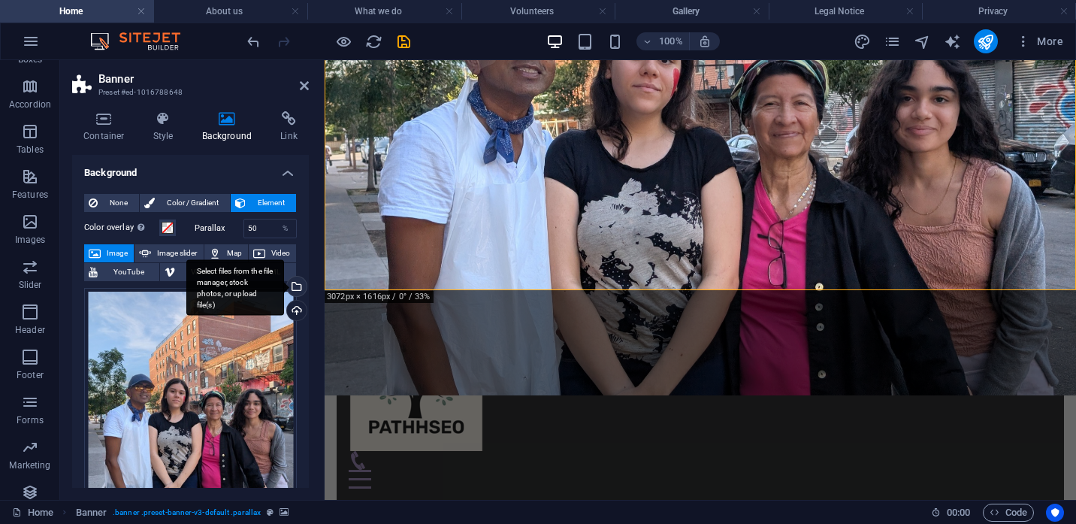
click at [297, 285] on div "Select files from the file manager, stock photos, or upload file(s)" at bounding box center [295, 287] width 23 height 23
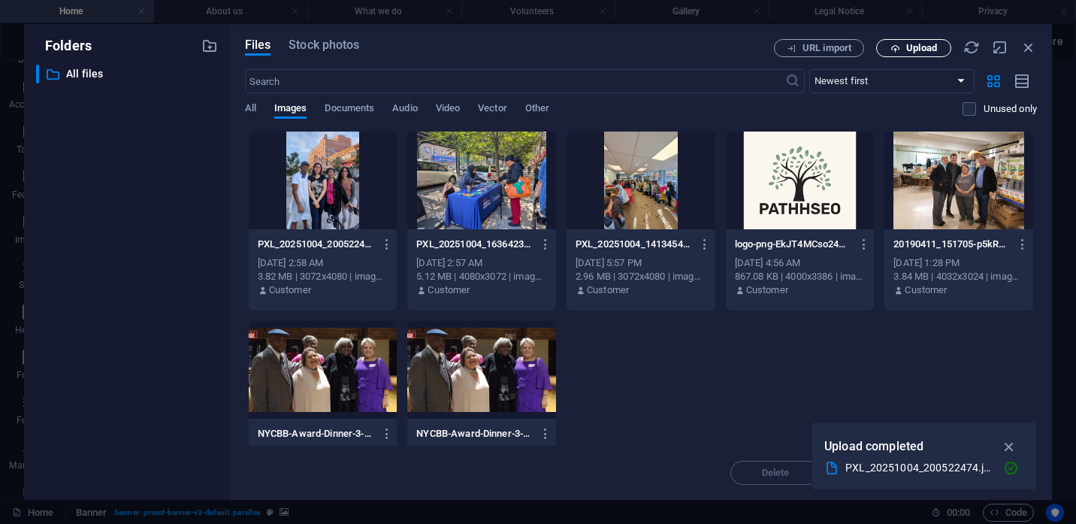
click at [922, 44] on span "Upload" at bounding box center [921, 48] width 31 height 9
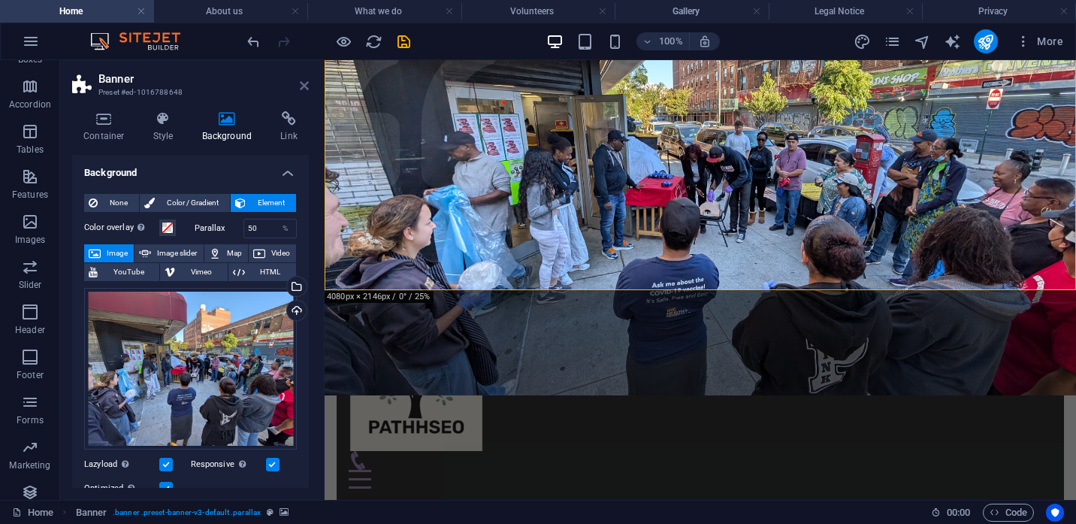
click at [303, 85] on icon at bounding box center [304, 86] width 9 height 12
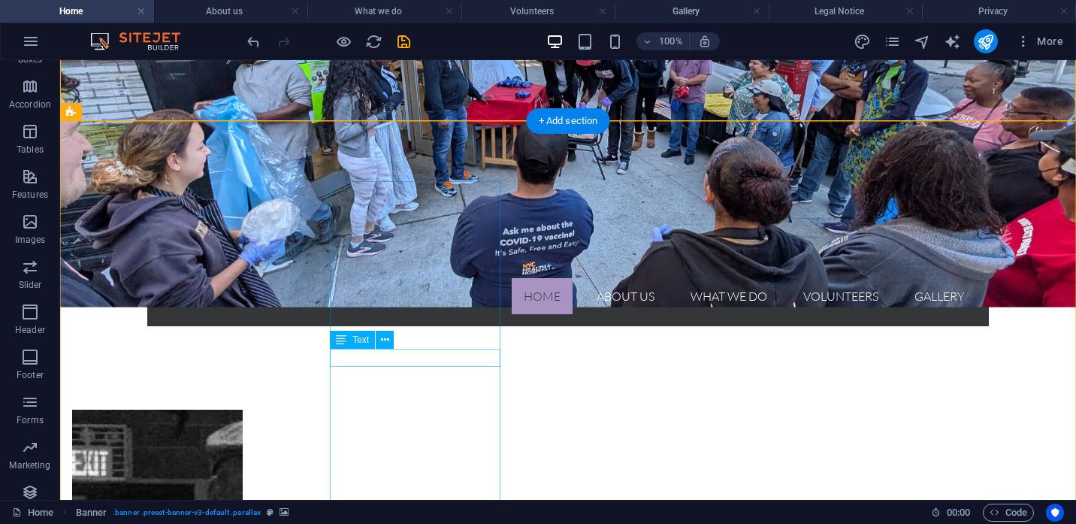
scroll to position [334, 0]
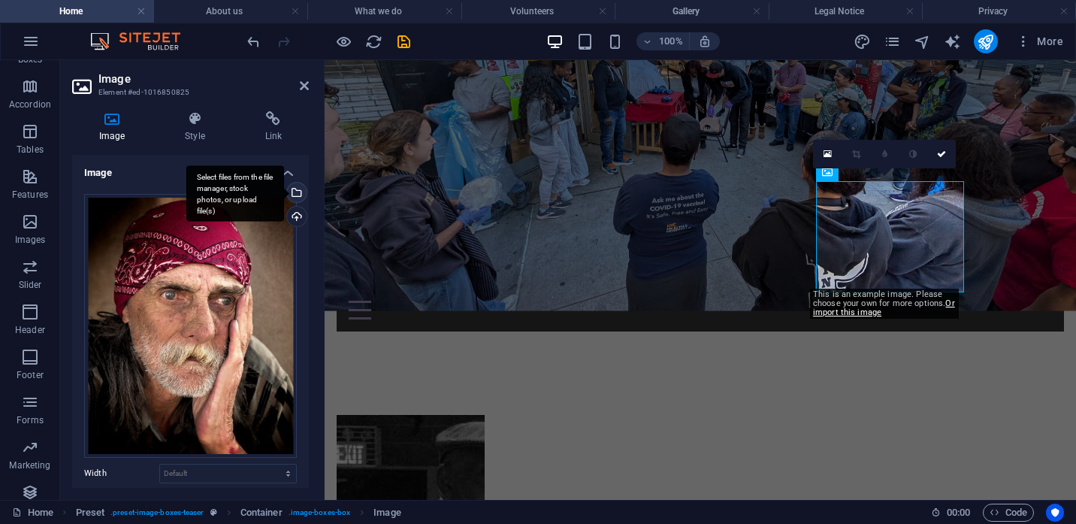
click at [284, 194] on div "Select files from the file manager, stock photos, or upload file(s)" at bounding box center [235, 193] width 98 height 56
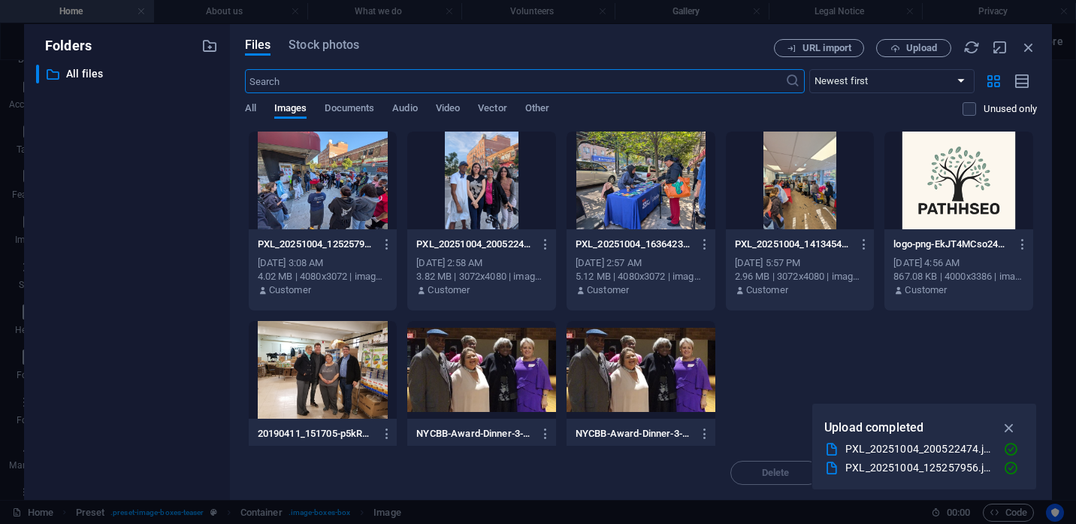
click at [480, 186] on div at bounding box center [481, 180] width 149 height 98
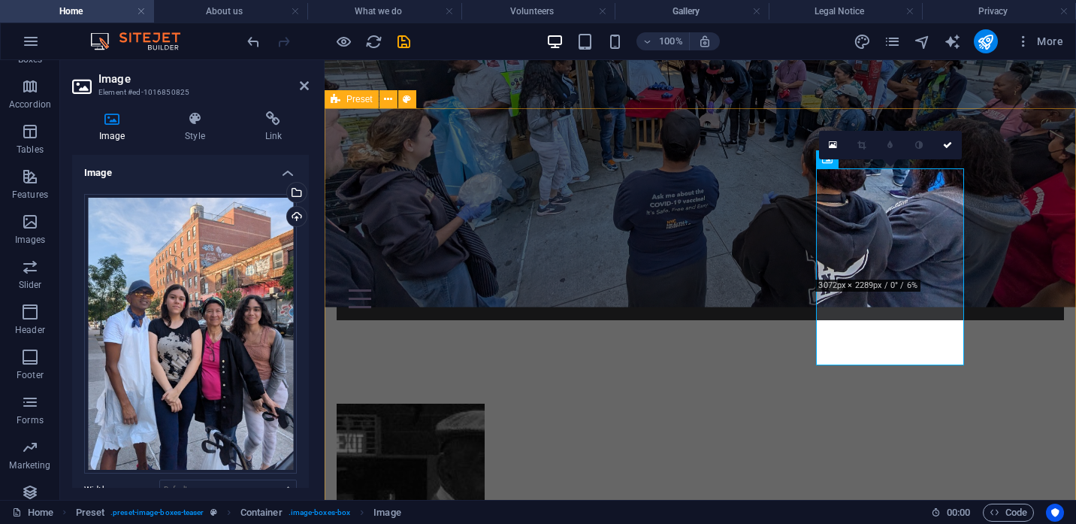
scroll to position [349, 0]
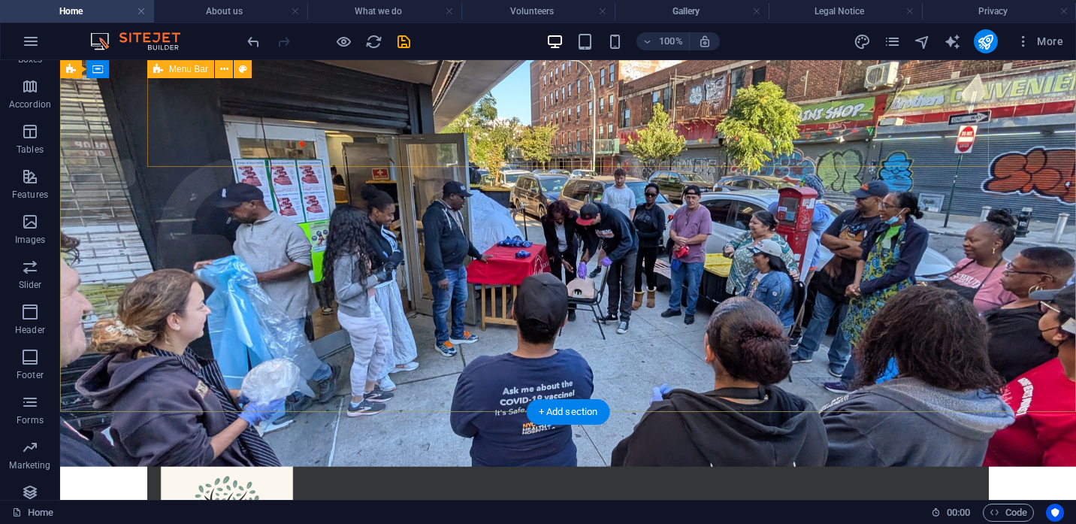
scroll to position [96, 0]
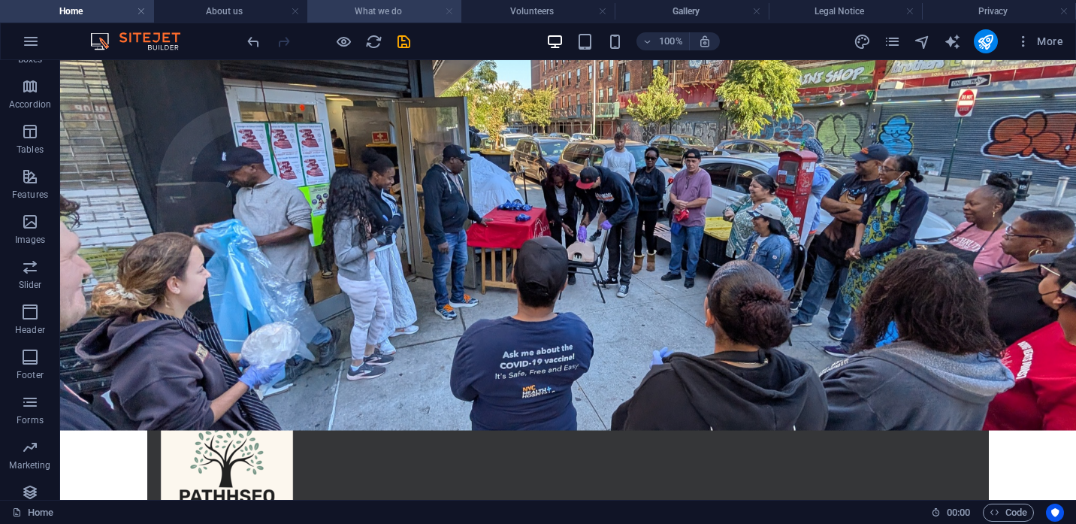
click at [451, 14] on link at bounding box center [449, 12] width 9 height 14
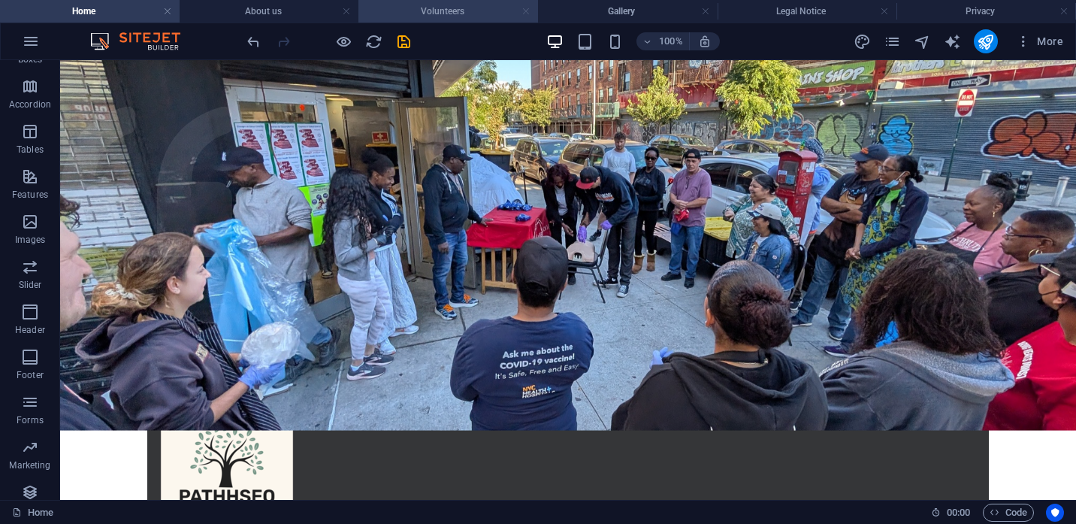
click at [525, 11] on link at bounding box center [525, 12] width 9 height 14
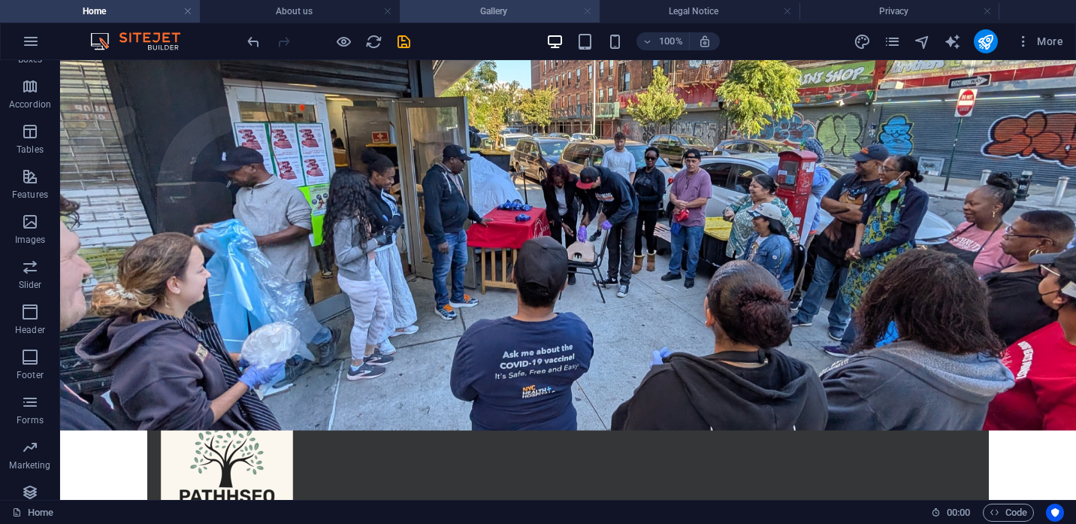
click at [588, 11] on link at bounding box center [587, 12] width 9 height 14
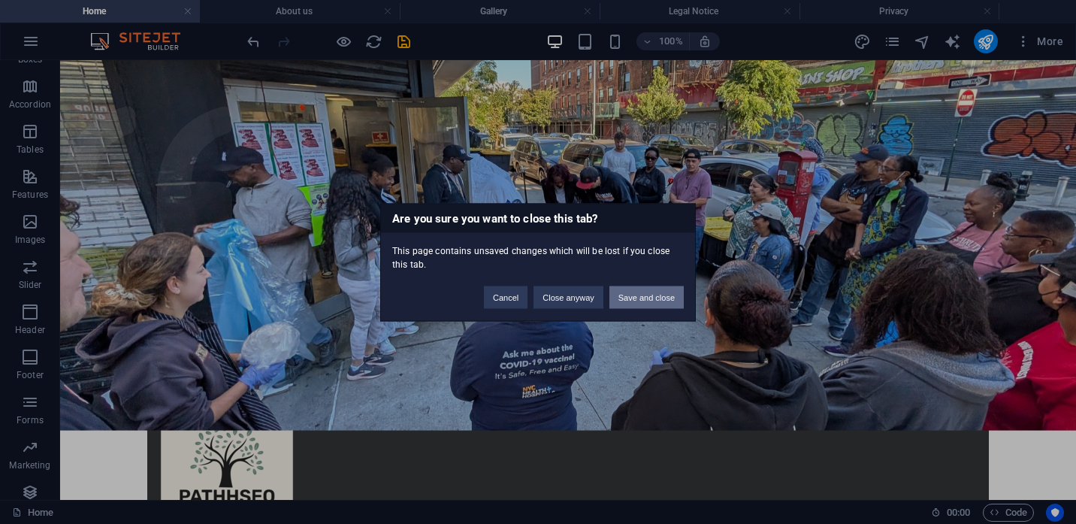
click at [632, 298] on button "Save and close" at bounding box center [646, 296] width 74 height 23
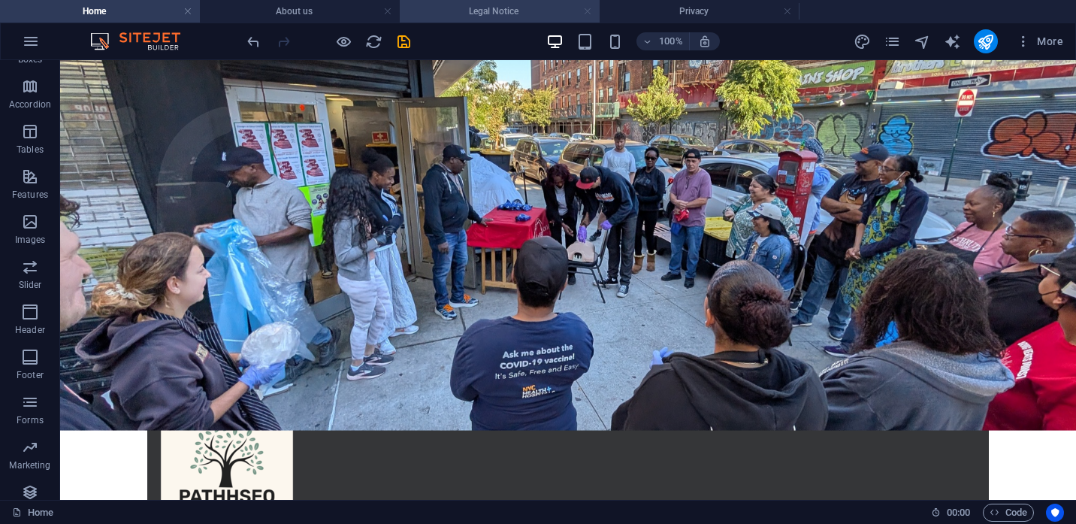
click at [588, 12] on link at bounding box center [587, 12] width 9 height 14
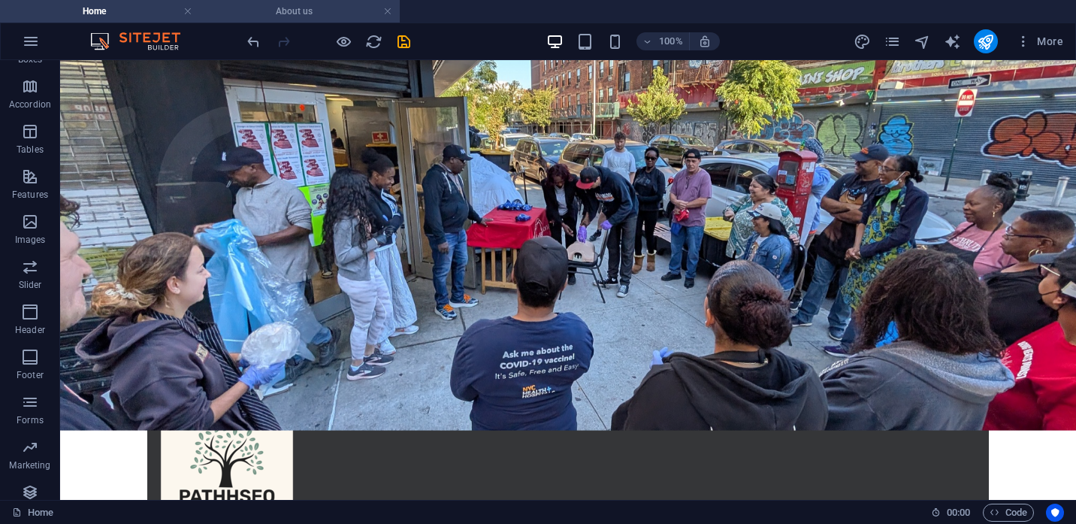
click at [359, 11] on h4 "About us" at bounding box center [300, 11] width 200 height 17
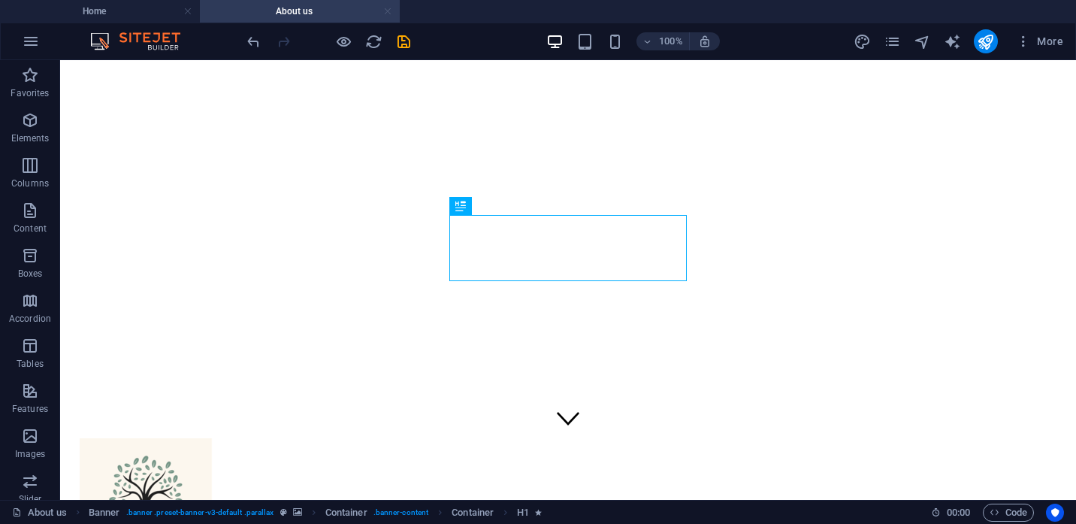
click at [385, 12] on link at bounding box center [387, 12] width 9 height 14
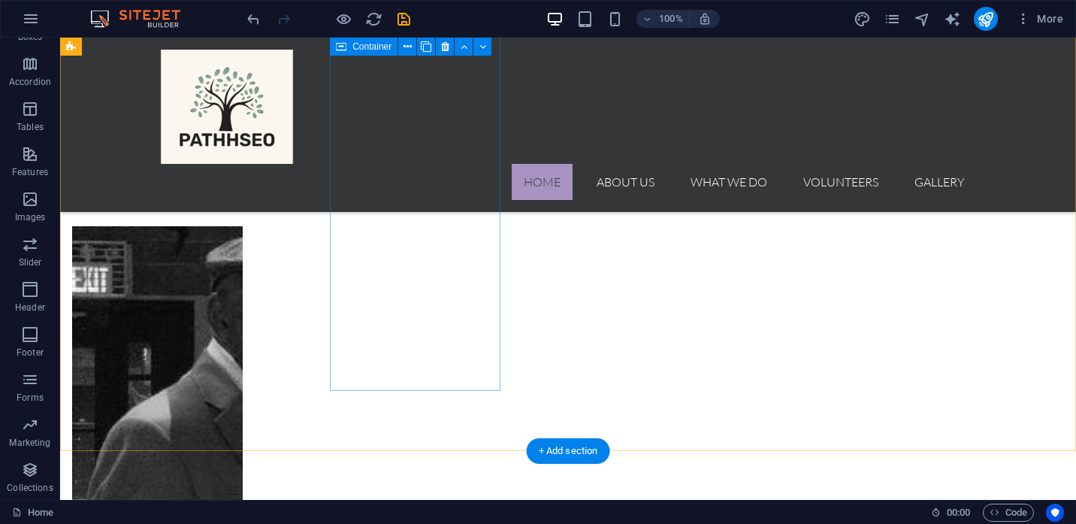
scroll to position [463, 0]
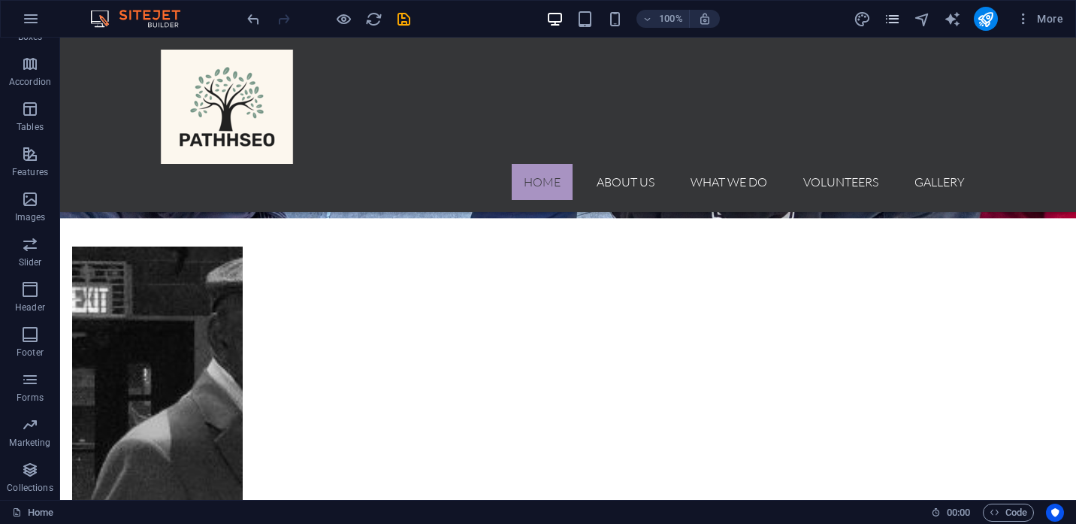
click at [892, 23] on icon "pages" at bounding box center [891, 19] width 17 height 17
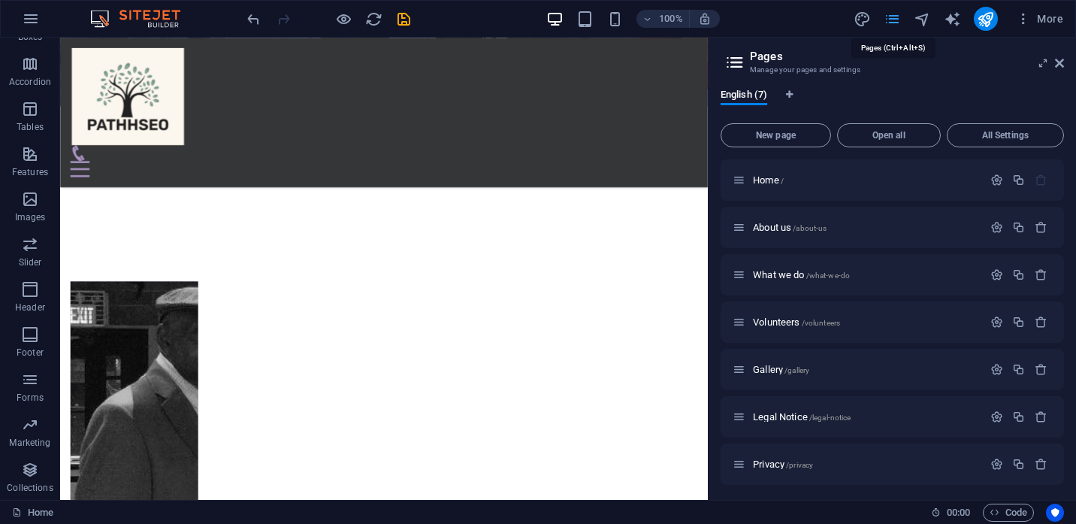
scroll to position [537, 0]
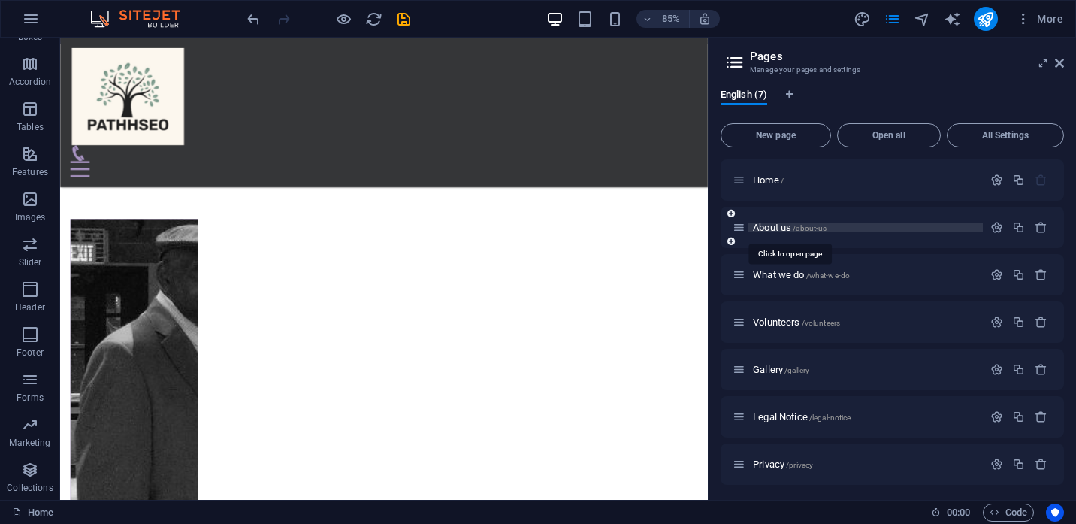
click at [774, 232] on span "About us /about-us" at bounding box center [790, 227] width 74 height 11
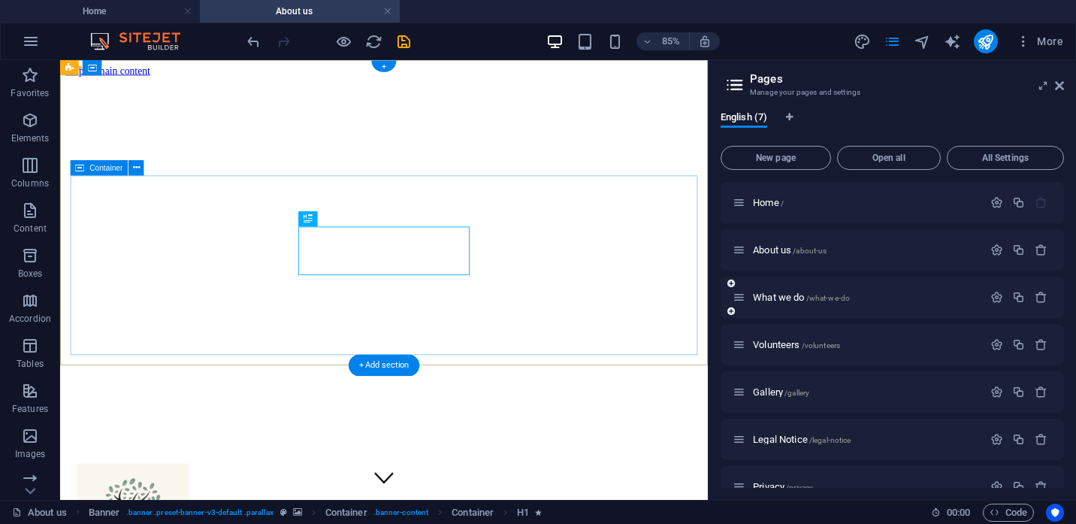
scroll to position [0, 0]
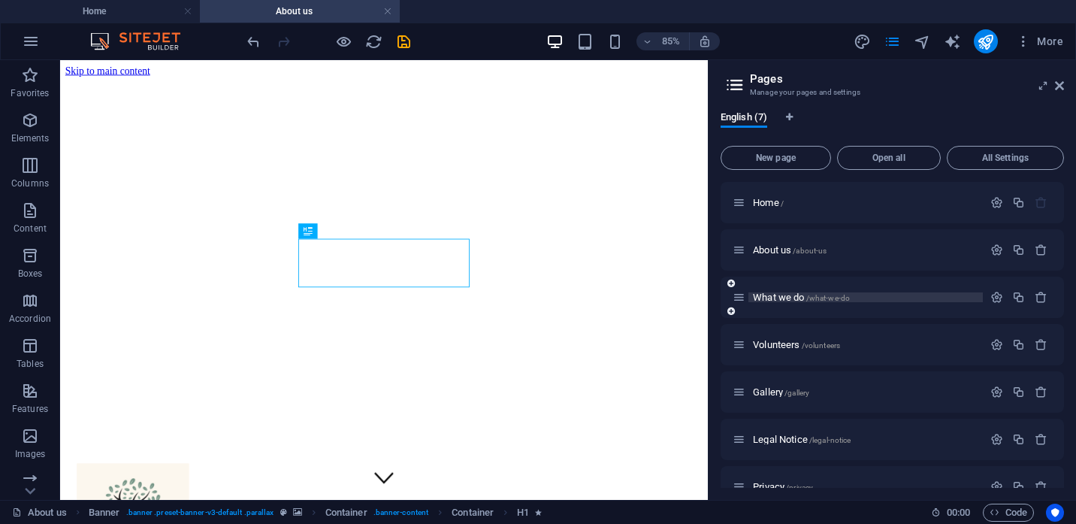
click at [774, 299] on span "What we do /what-we-do" at bounding box center [801, 296] width 97 height 11
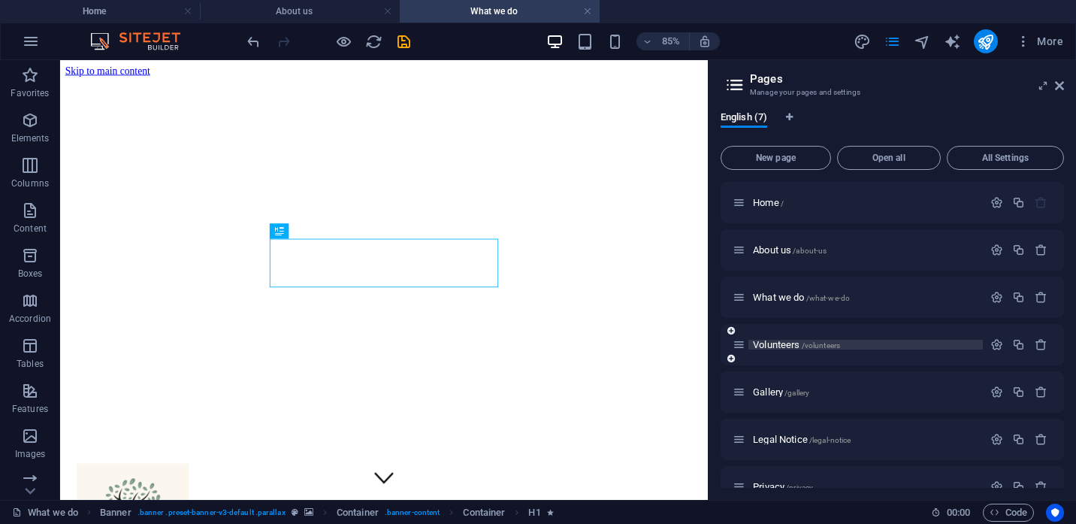
click at [773, 343] on span "Volunteers /volunteers" at bounding box center [796, 344] width 87 height 11
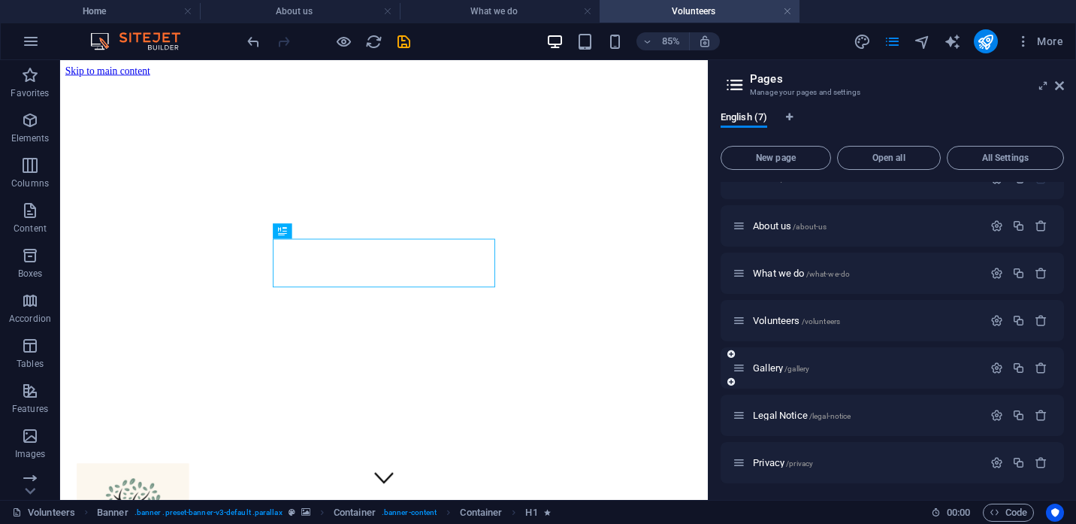
scroll to position [26, 0]
click at [770, 364] on span "Gallery /gallery" at bounding box center [781, 366] width 56 height 11
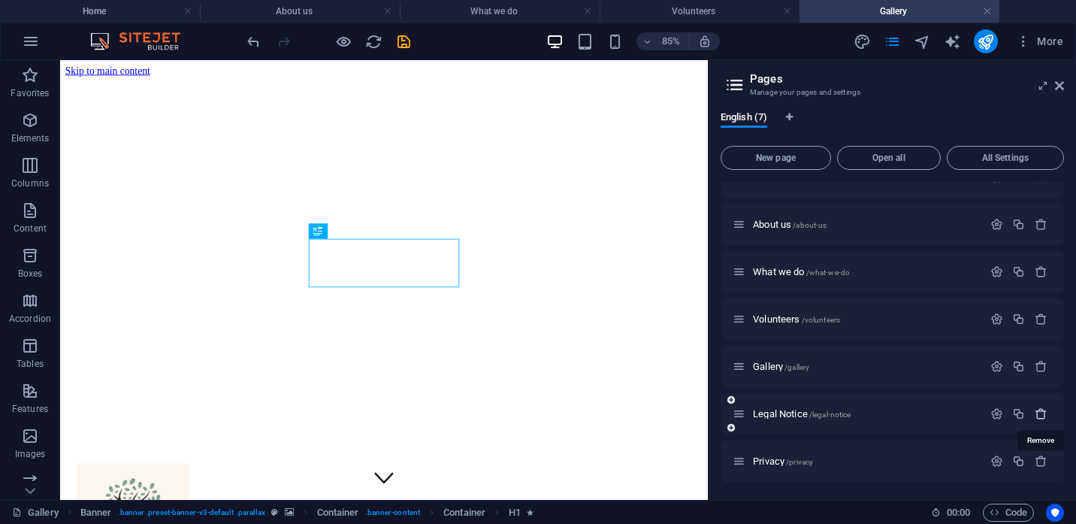
click at [1042, 412] on icon "button" at bounding box center [1040, 413] width 13 height 13
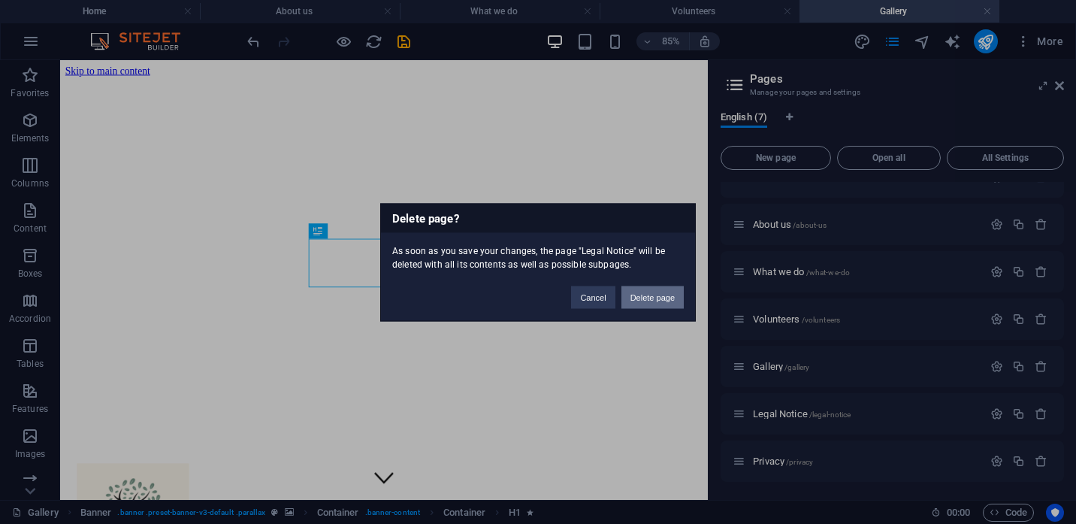
click at [660, 294] on button "Delete page" at bounding box center [652, 296] width 62 height 23
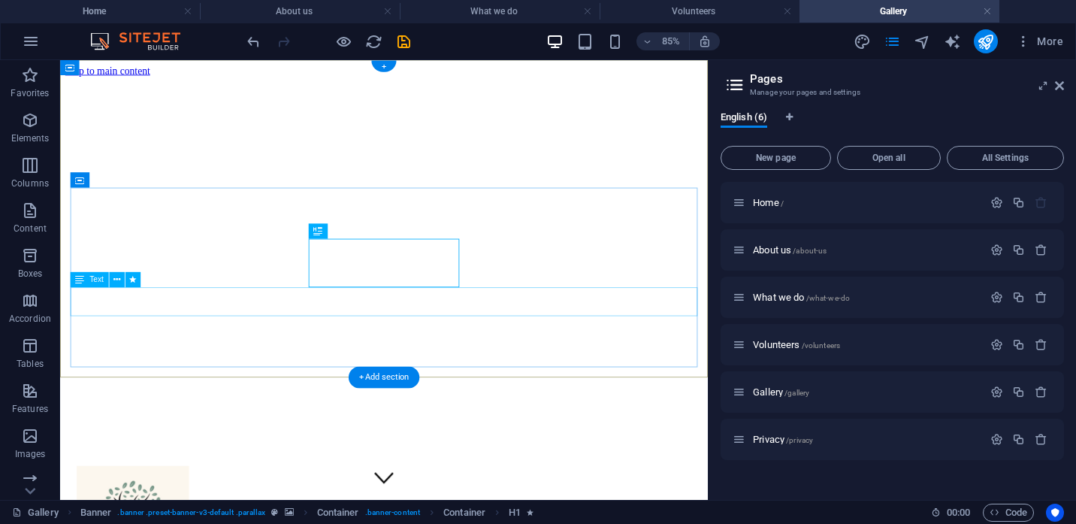
scroll to position [0, 0]
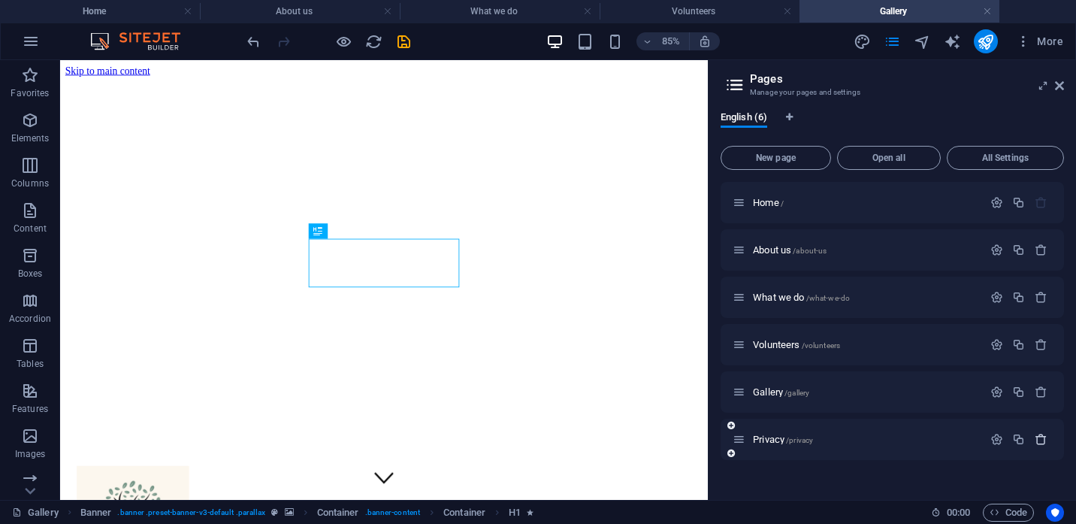
click at [1044, 439] on icon "button" at bounding box center [1040, 439] width 13 height 13
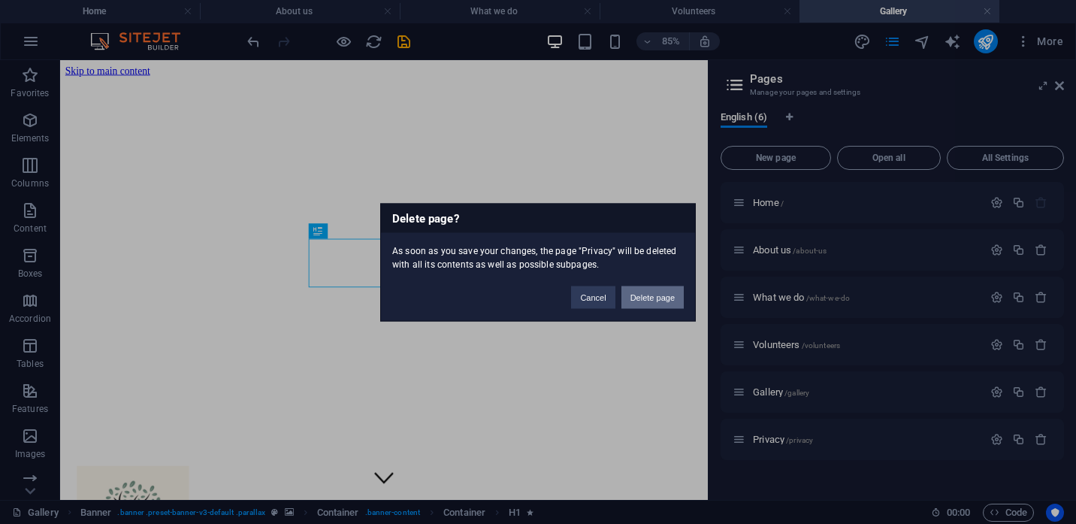
click at [653, 297] on button "Delete page" at bounding box center [652, 296] width 62 height 23
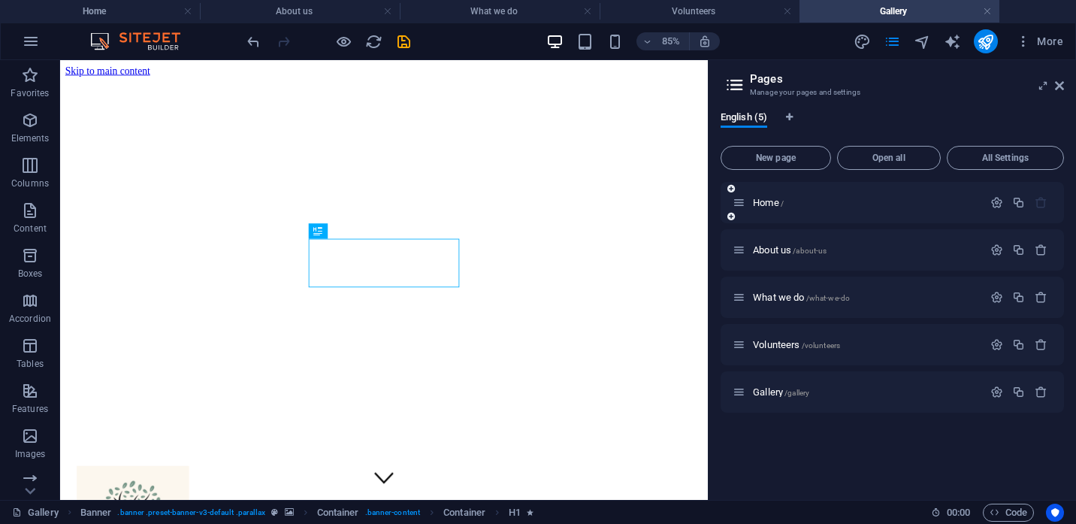
click at [782, 213] on div "Home /" at bounding box center [891, 202] width 343 height 41
click at [783, 205] on span "/" at bounding box center [781, 203] width 3 height 8
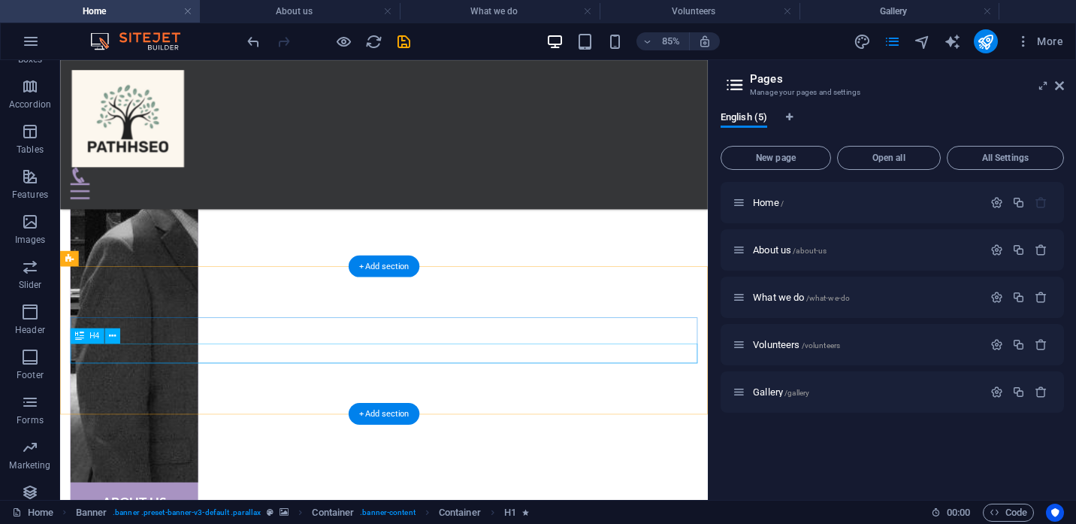
scroll to position [982, 0]
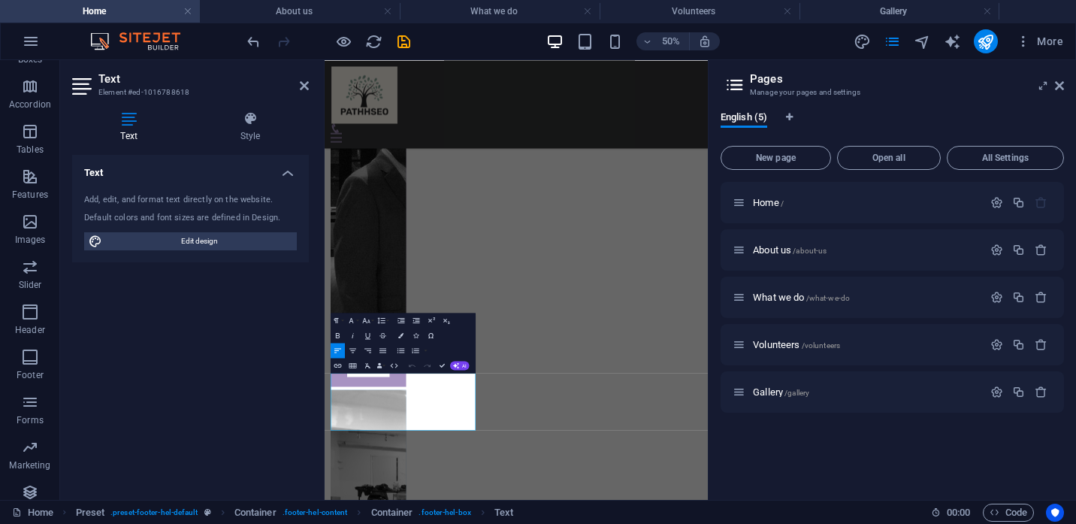
scroll to position [947, 0]
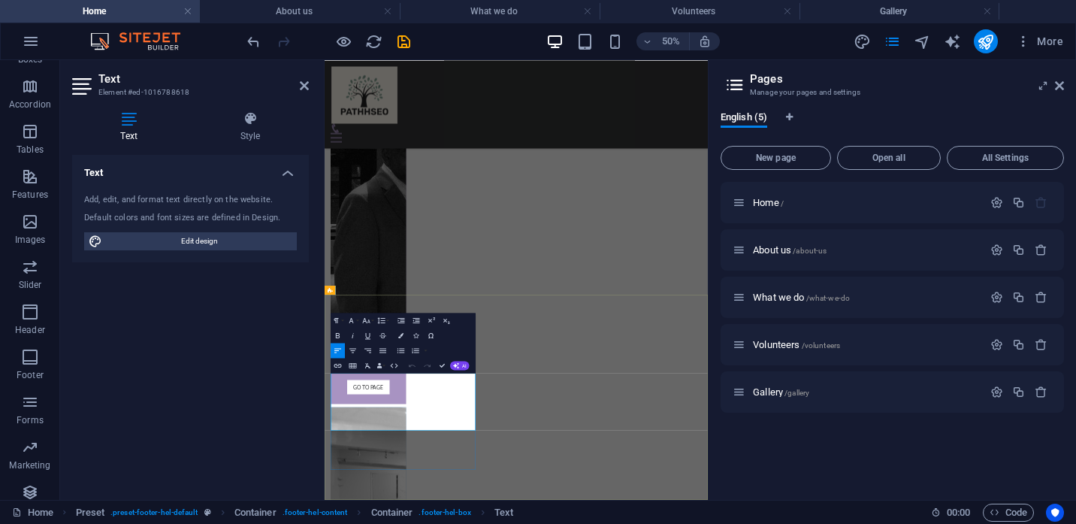
click at [267, 352] on div "Text Add, edit, and format text directly on the website. Default colors and fon…" at bounding box center [190, 321] width 237 height 333
click at [270, 333] on div "Text Add, edit, and format text directly on the website. Default colors and fon…" at bounding box center [190, 321] width 237 height 333
click at [303, 86] on icon at bounding box center [304, 86] width 9 height 12
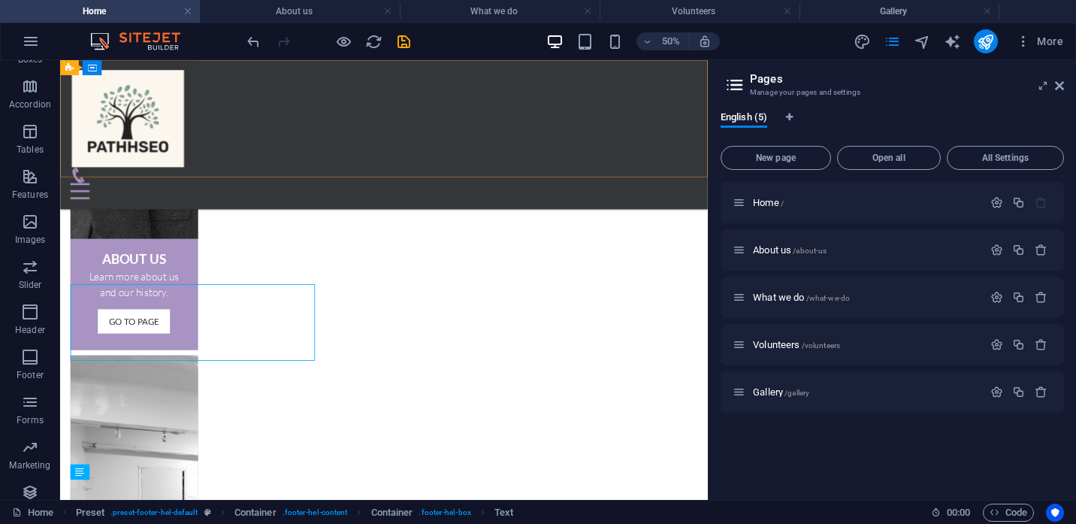
scroll to position [982, 0]
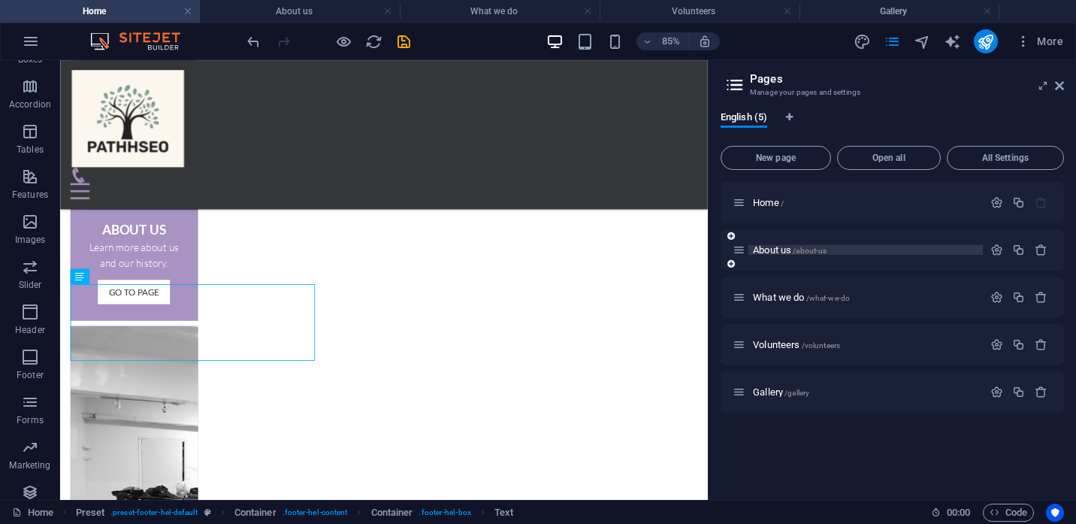
click at [770, 252] on span "About us /about-us" at bounding box center [790, 249] width 74 height 11
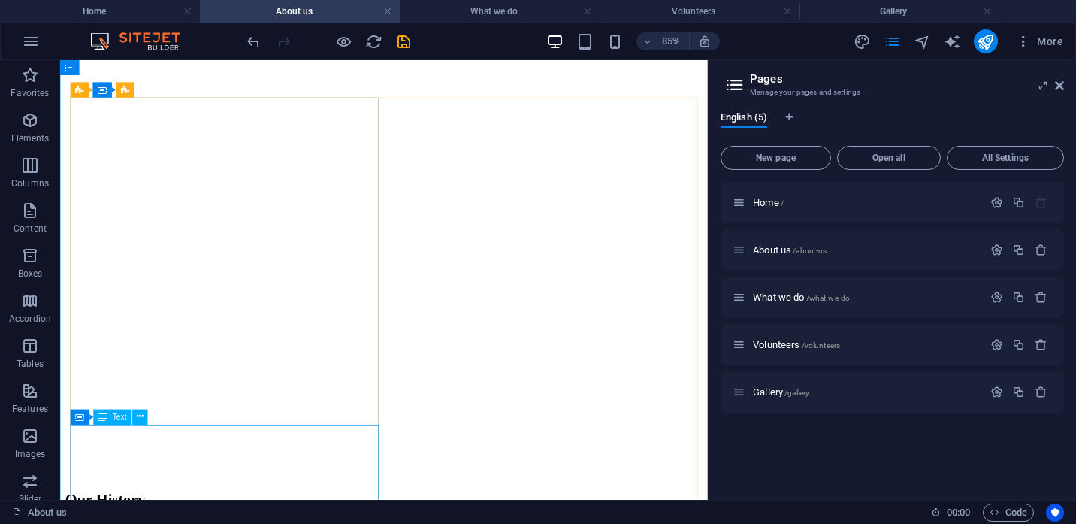
scroll to position [2221, 0]
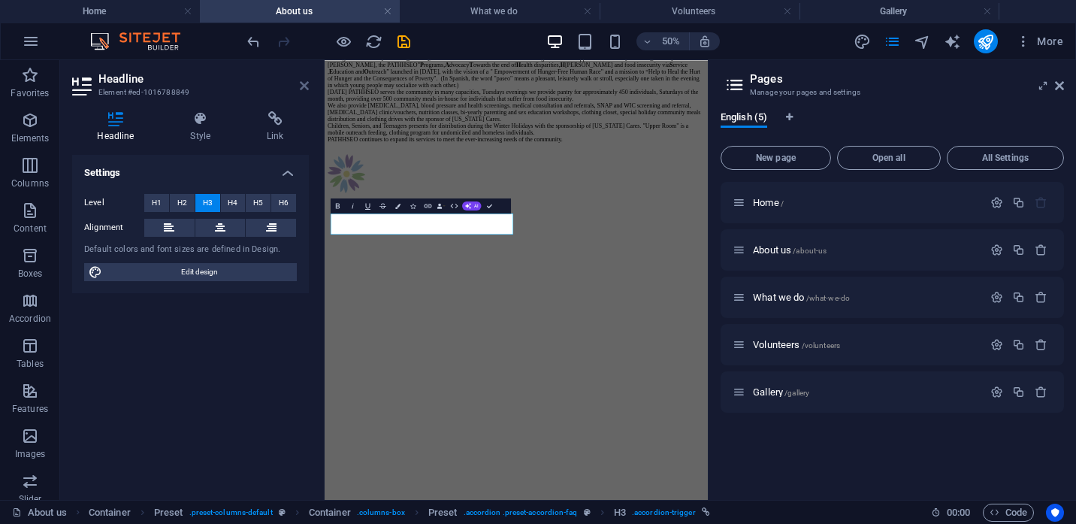
click at [308, 82] on icon at bounding box center [304, 86] width 9 height 12
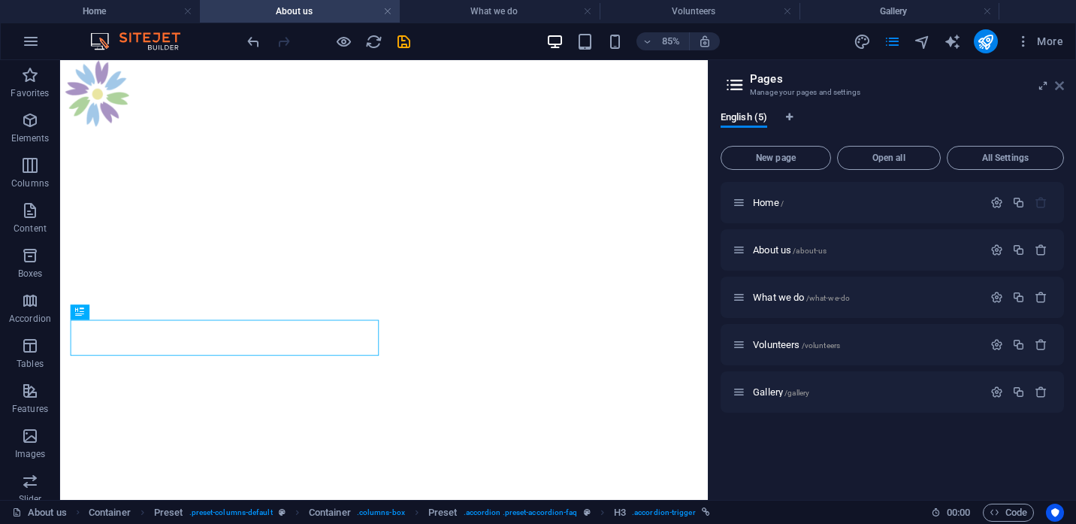
click at [1055, 83] on icon at bounding box center [1059, 86] width 9 height 12
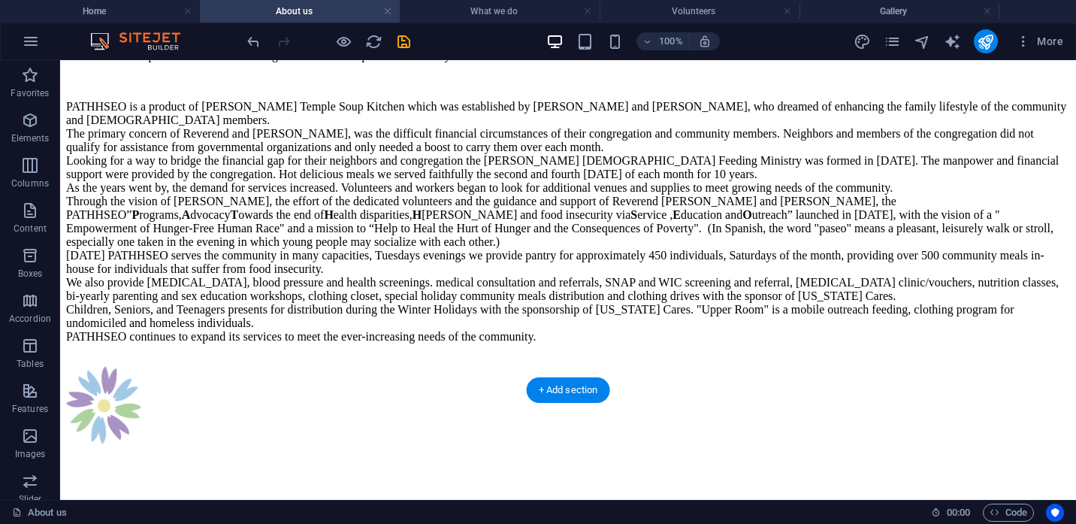
scroll to position [2208, 0]
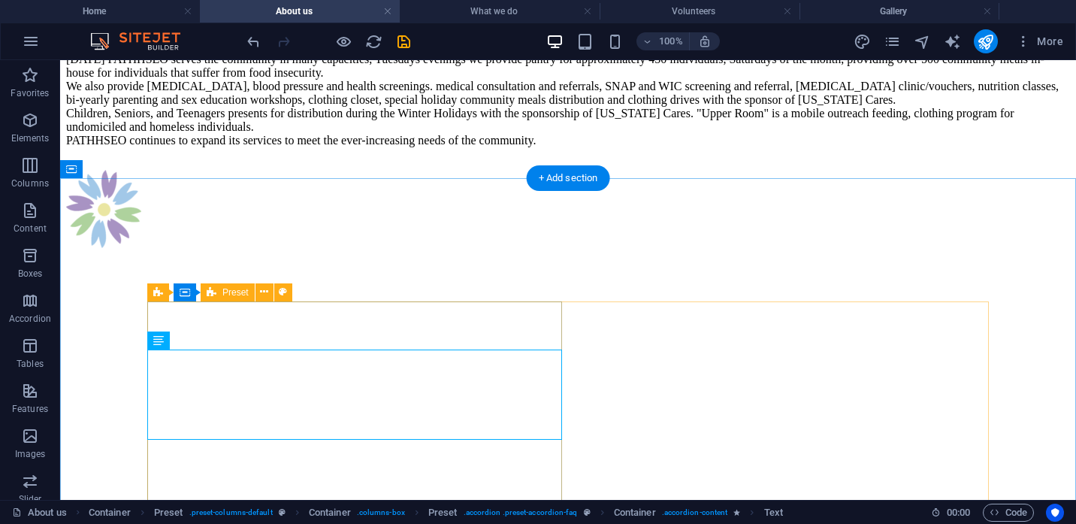
scroll to position [2360, 0]
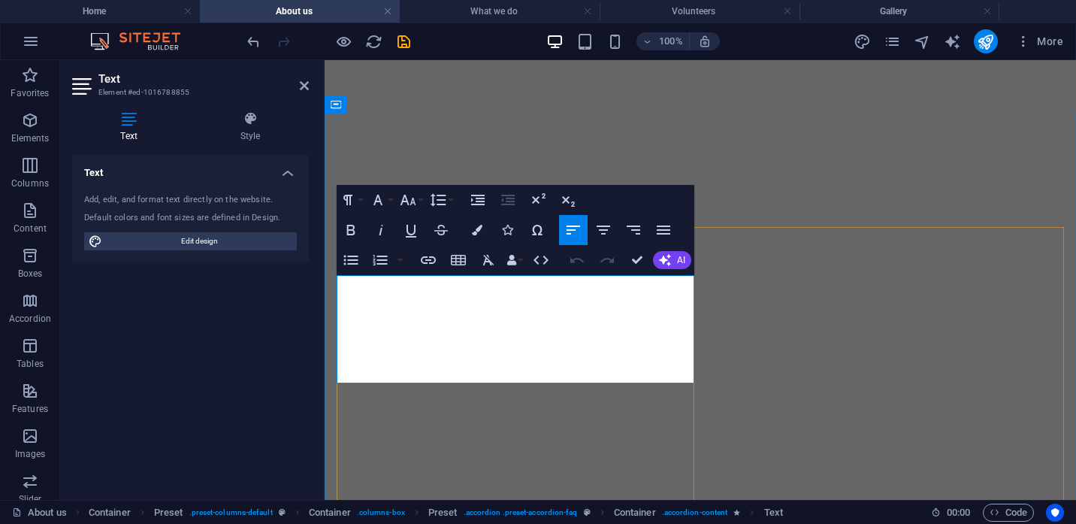
drag, startPoint x: 672, startPoint y: 375, endPoint x: 326, endPoint y: 282, distance: 358.4
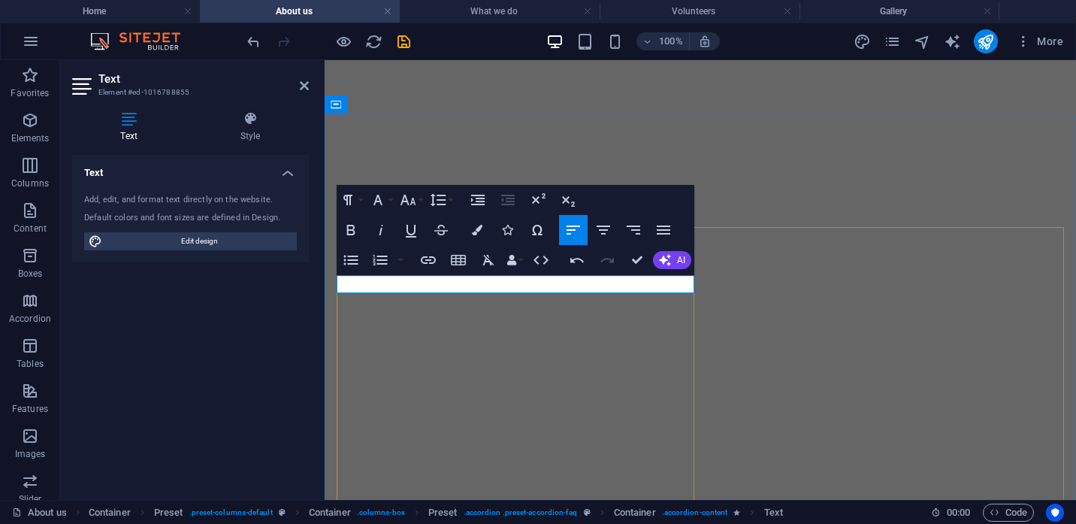
drag, startPoint x: 668, startPoint y: 280, endPoint x: 333, endPoint y: 283, distance: 335.0
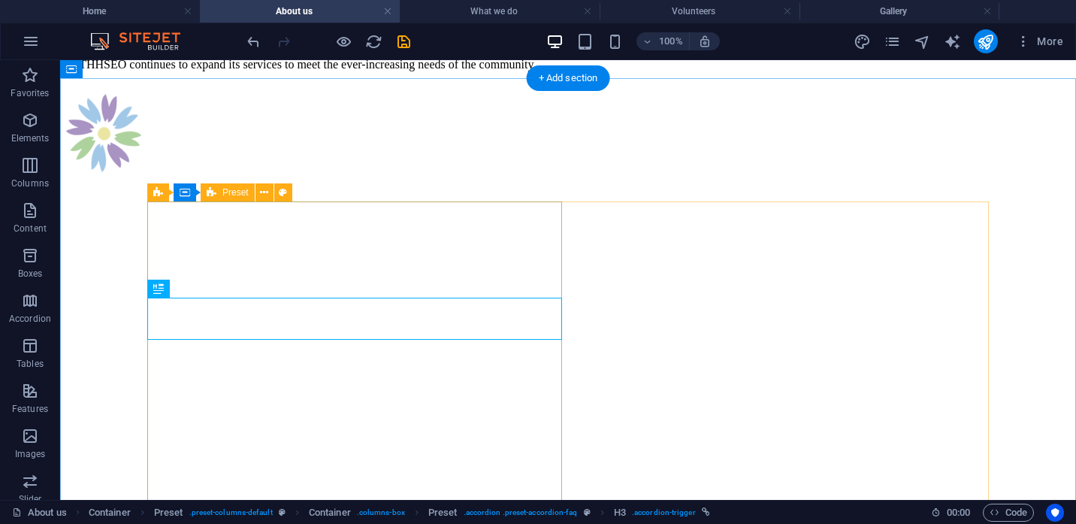
scroll to position [2434, 0]
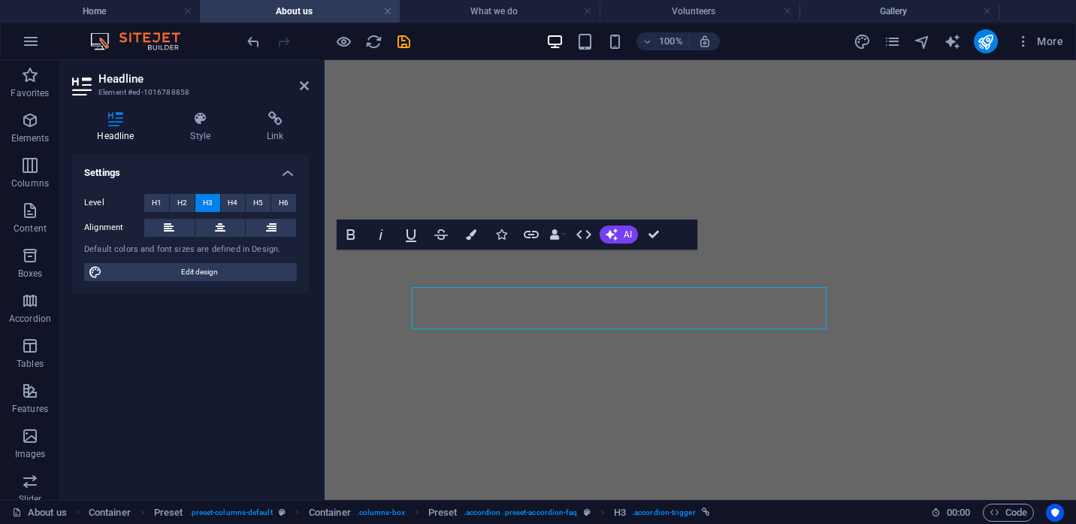
click at [297, 310] on div "Settings Level H1 H2 H3 H4 H5 H6 Alignment Default colors and font sizes are de…" at bounding box center [190, 321] width 237 height 333
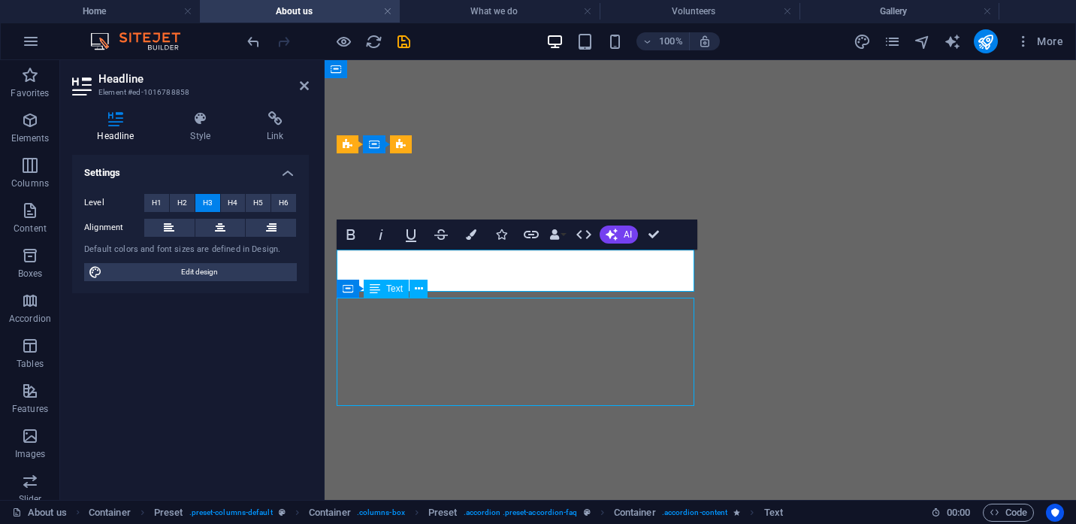
scroll to position [2461, 0]
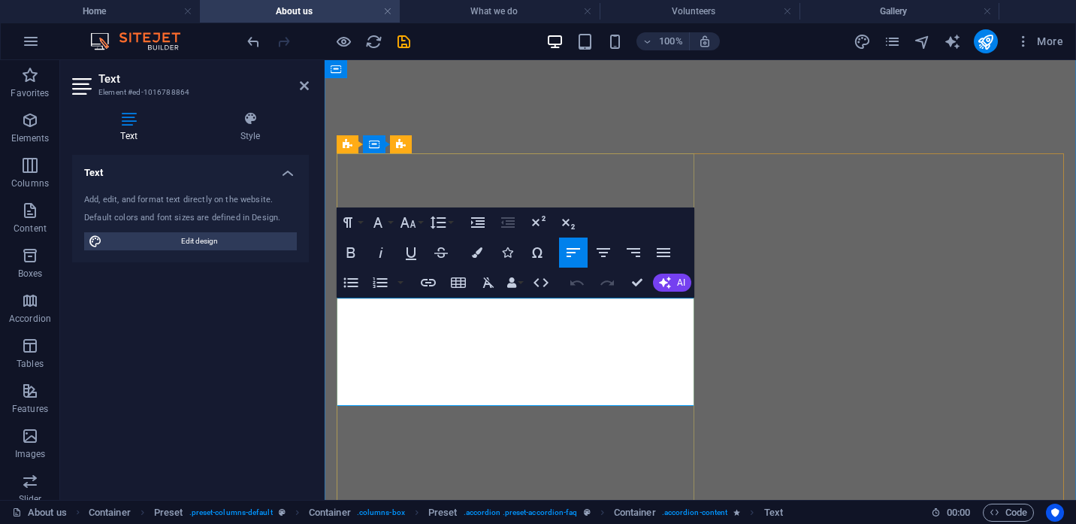
drag, startPoint x: 675, startPoint y: 396, endPoint x: 341, endPoint y: 308, distance: 344.9
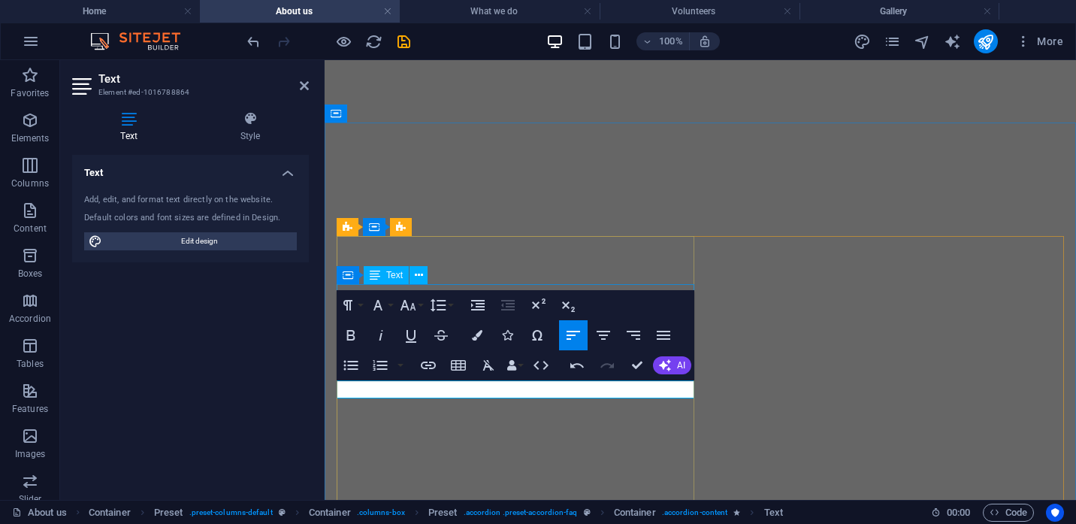
scroll to position [2402, 0]
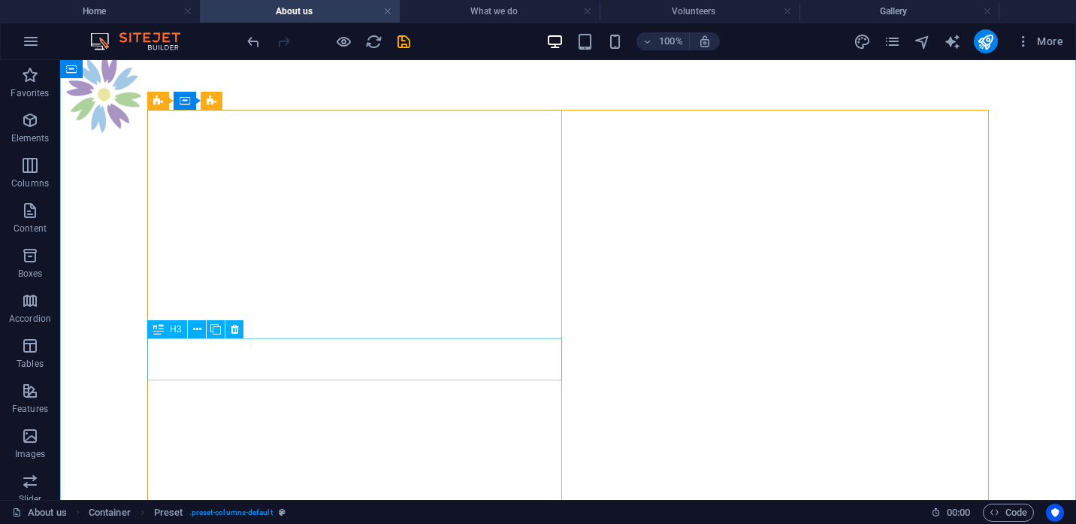
scroll to position [2549, 0]
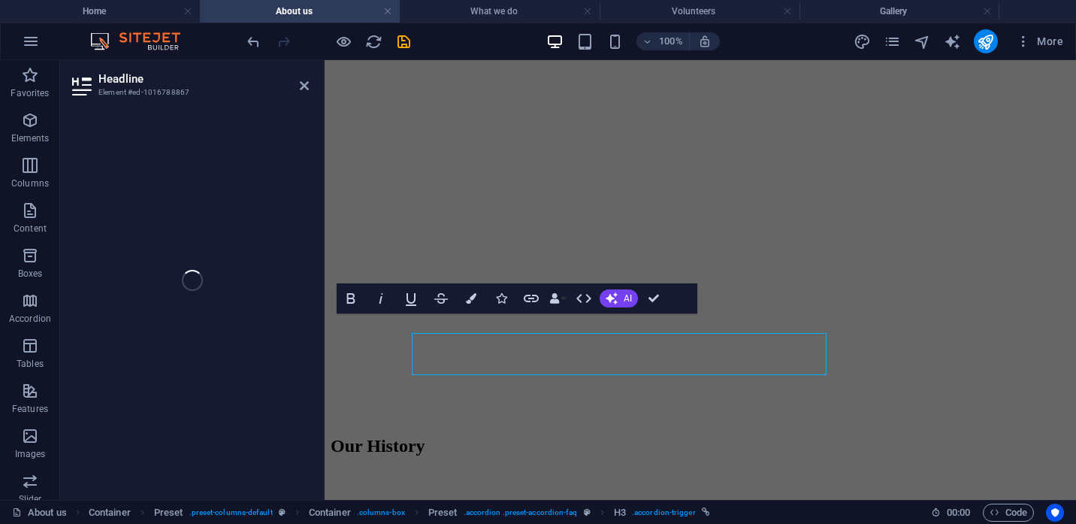
scroll to position [2520, 0]
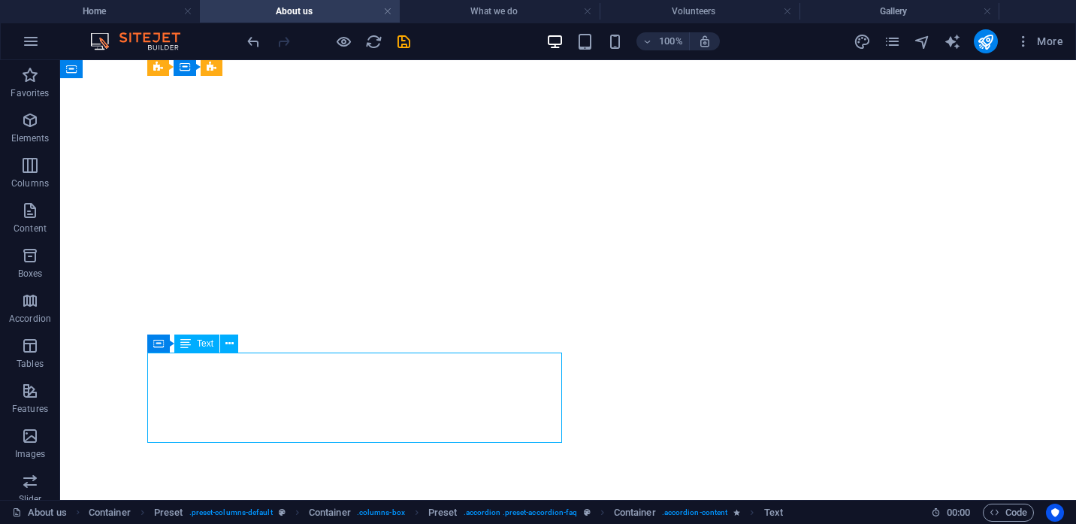
scroll to position [2561, 0]
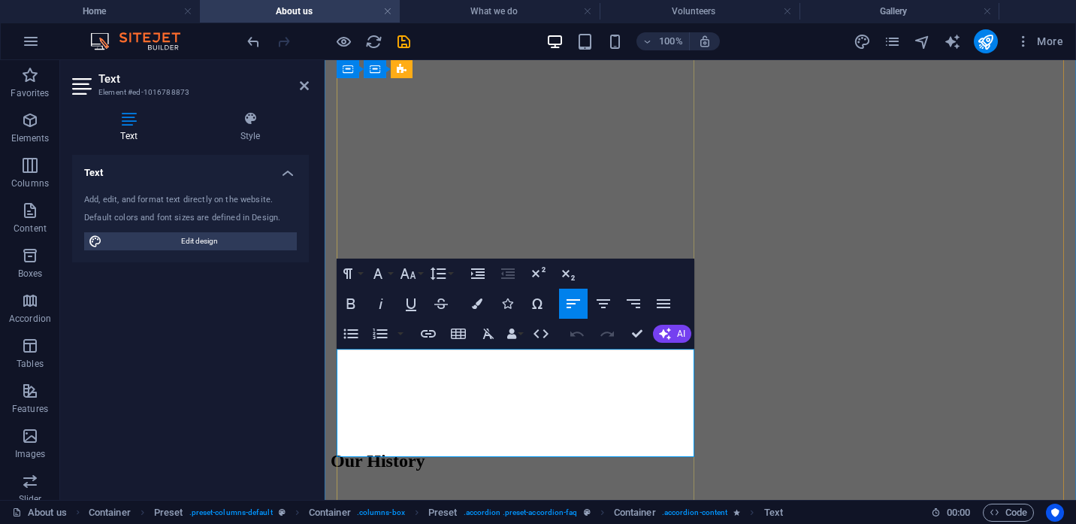
drag, startPoint x: 675, startPoint y: 450, endPoint x: 340, endPoint y: 358, distance: 347.5
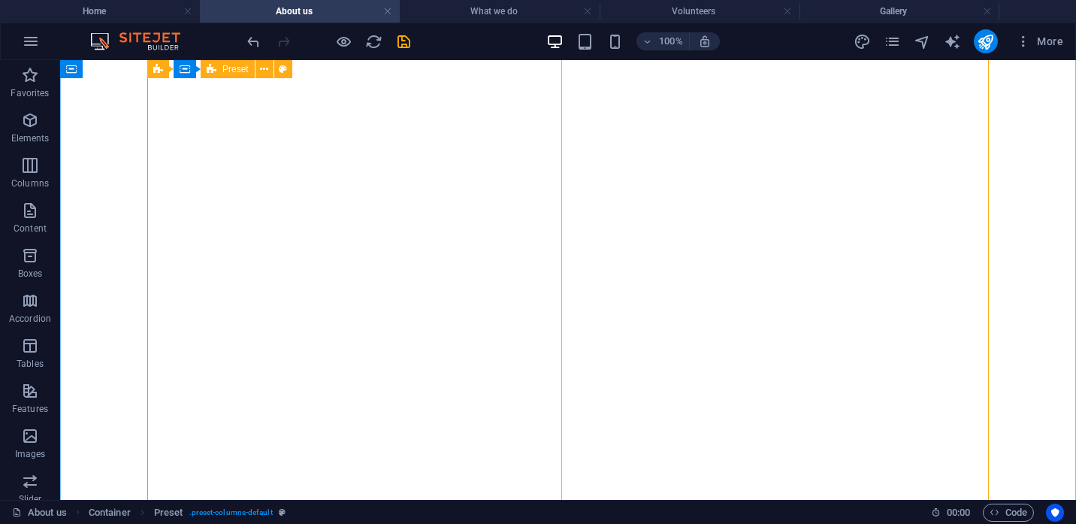
scroll to position [2639, 0]
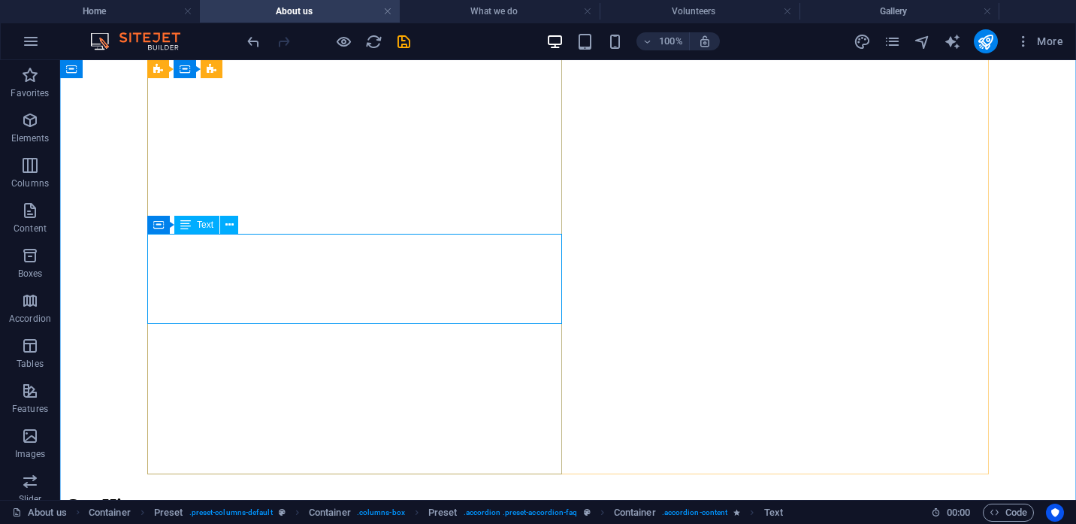
scroll to position [2778, 0]
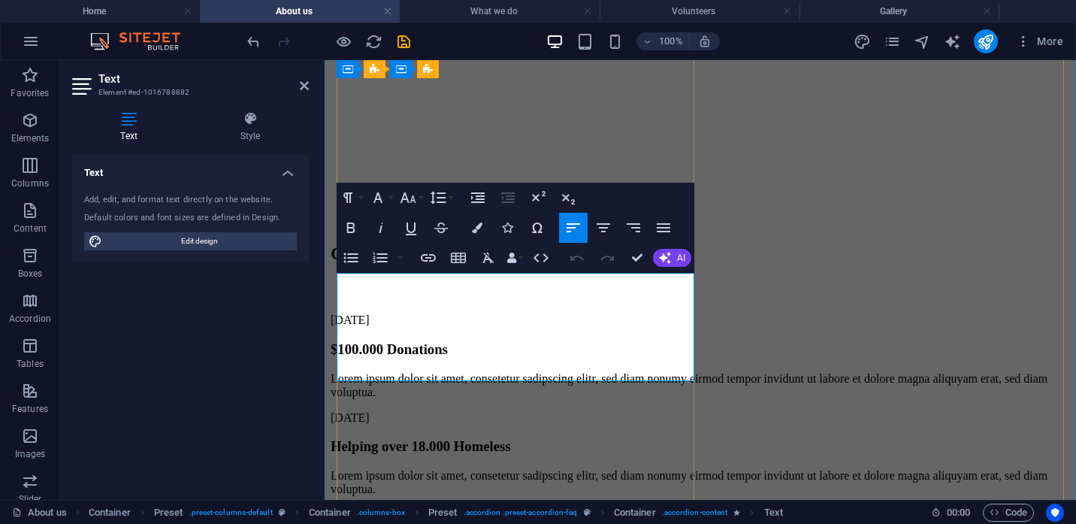
drag, startPoint x: 677, startPoint y: 373, endPoint x: 333, endPoint y: 279, distance: 356.8
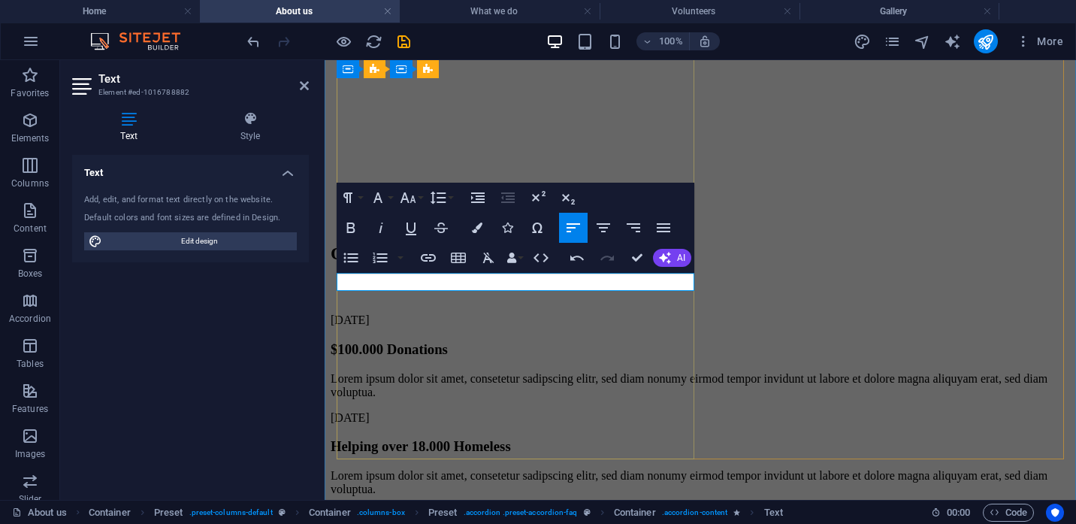
drag, startPoint x: 682, startPoint y: 283, endPoint x: 338, endPoint y: 283, distance: 344.0
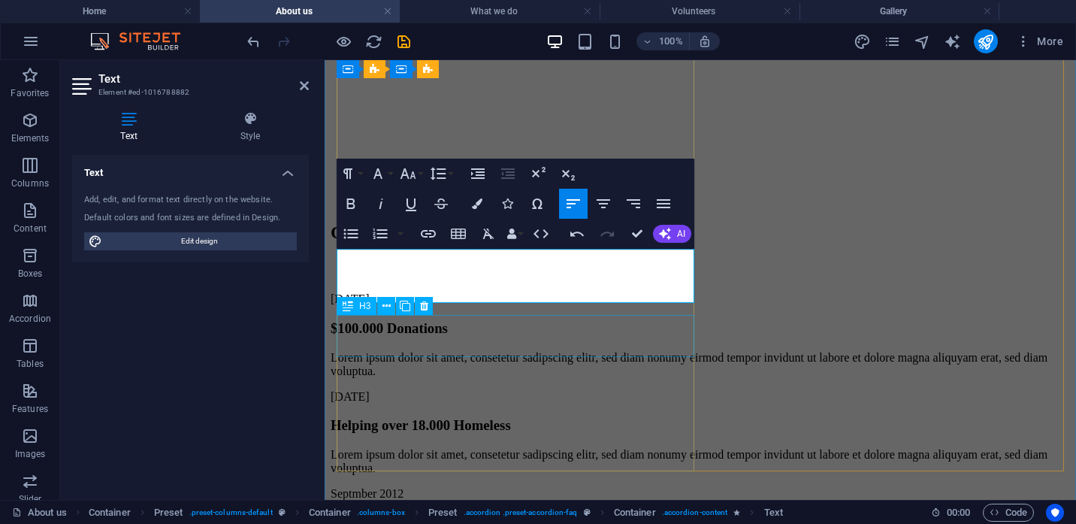
scroll to position [2766, 0]
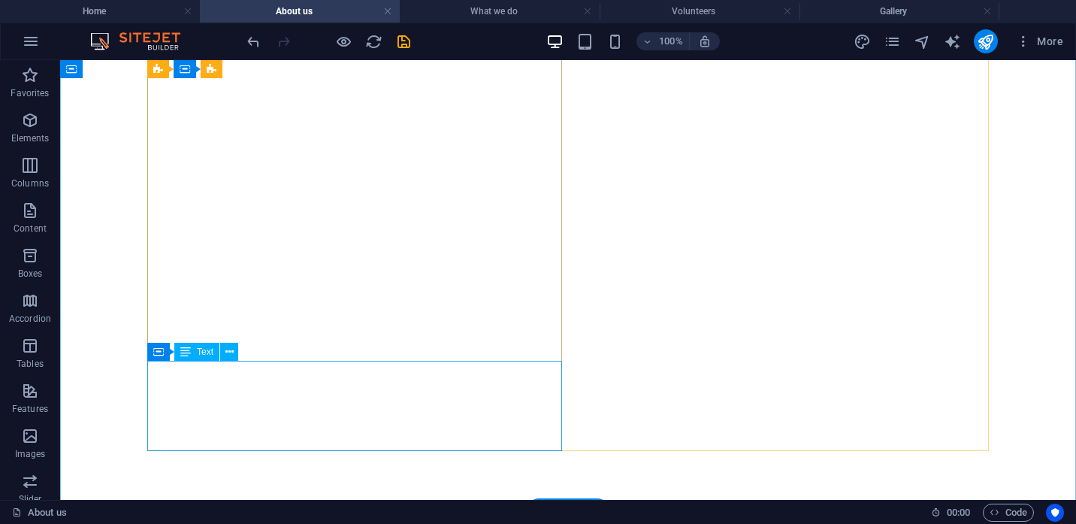
scroll to position [2772, 0]
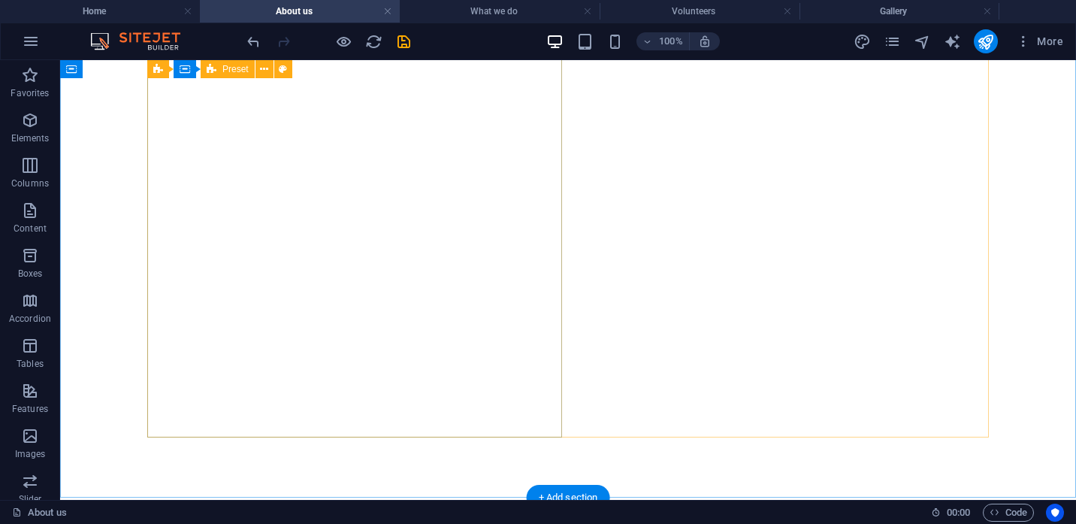
scroll to position [2680, 0]
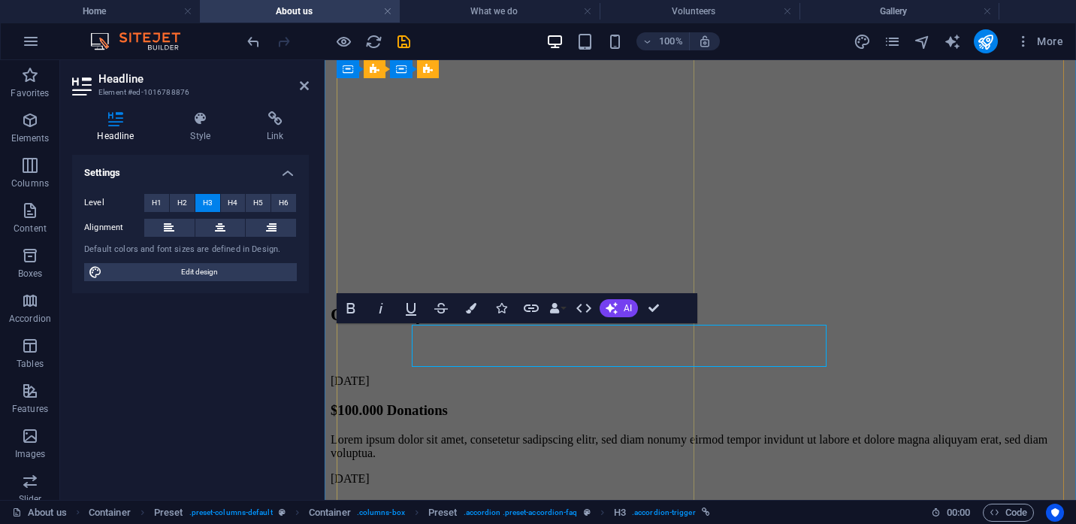
scroll to position [2642, 0]
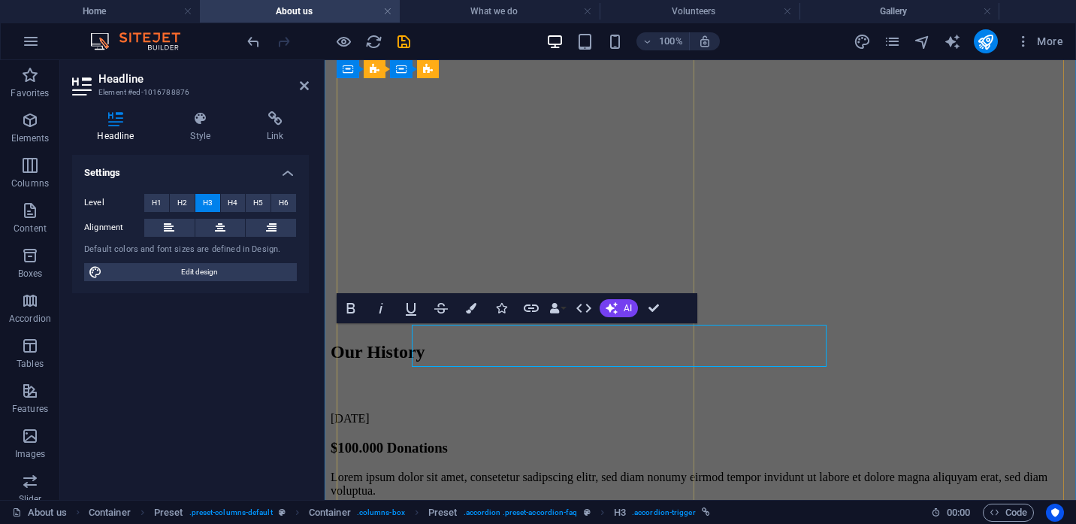
click at [344, 309] on icon "button" at bounding box center [351, 308] width 18 height 18
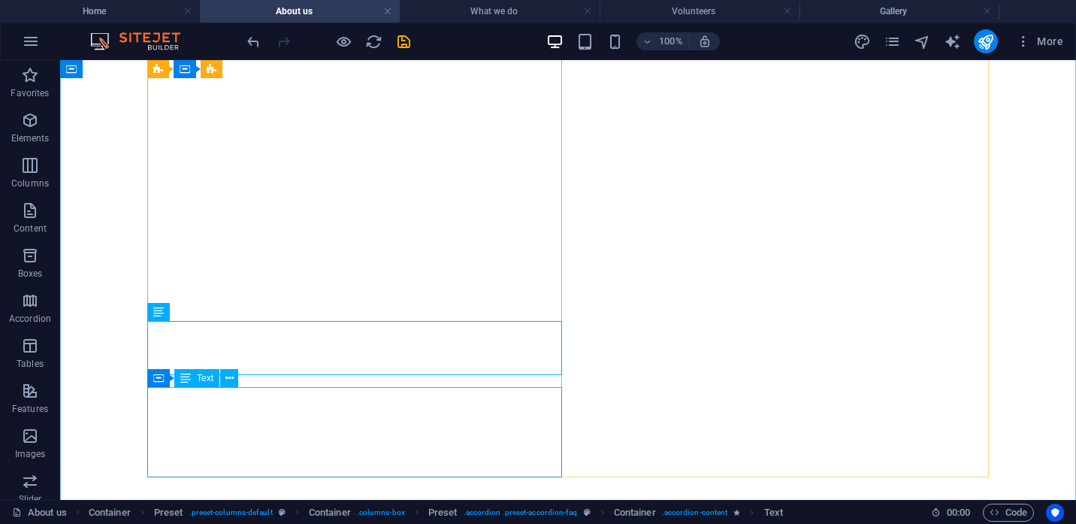
scroll to position [2732, 0]
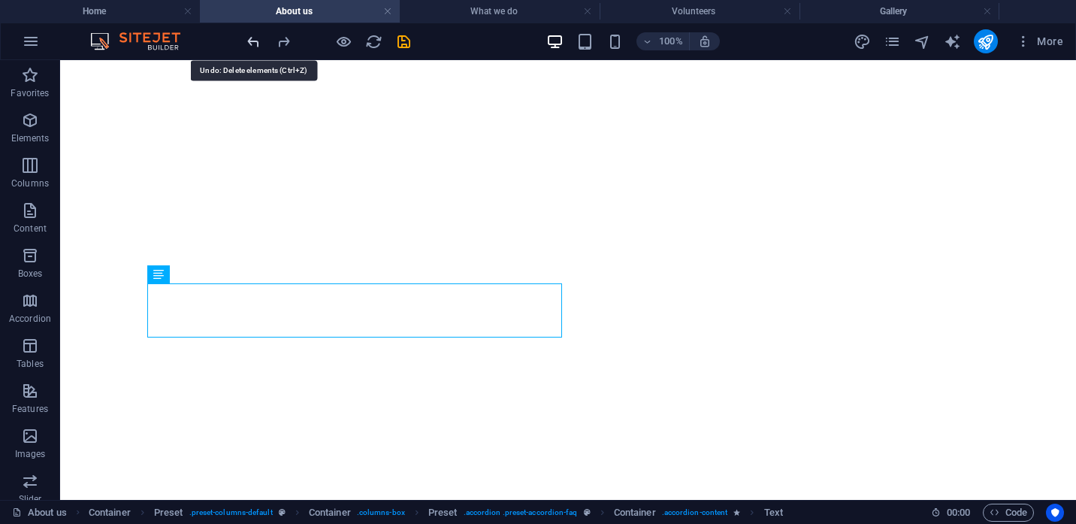
click at [255, 43] on icon "undo" at bounding box center [253, 41] width 17 height 17
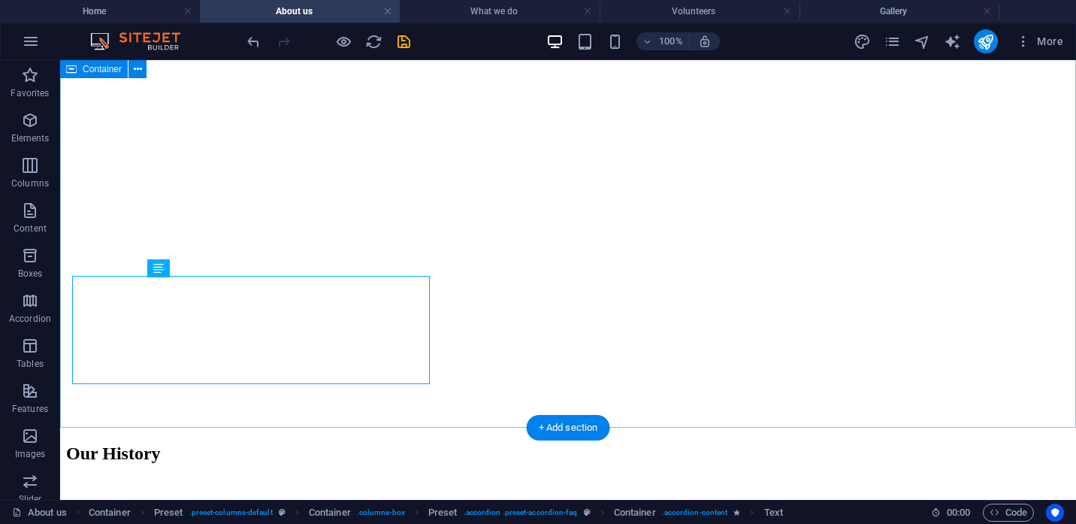
scroll to position [2852, 0]
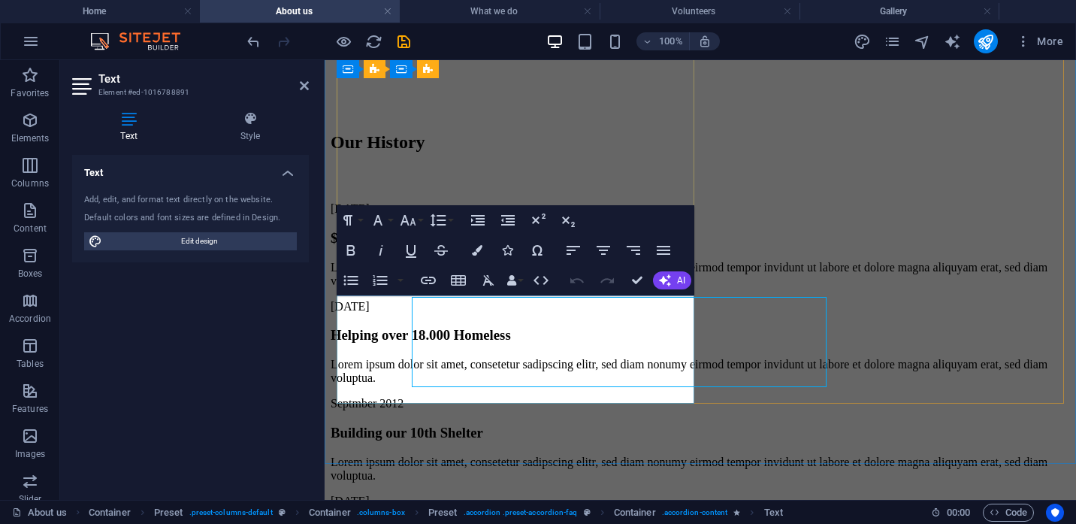
scroll to position [2832, 0]
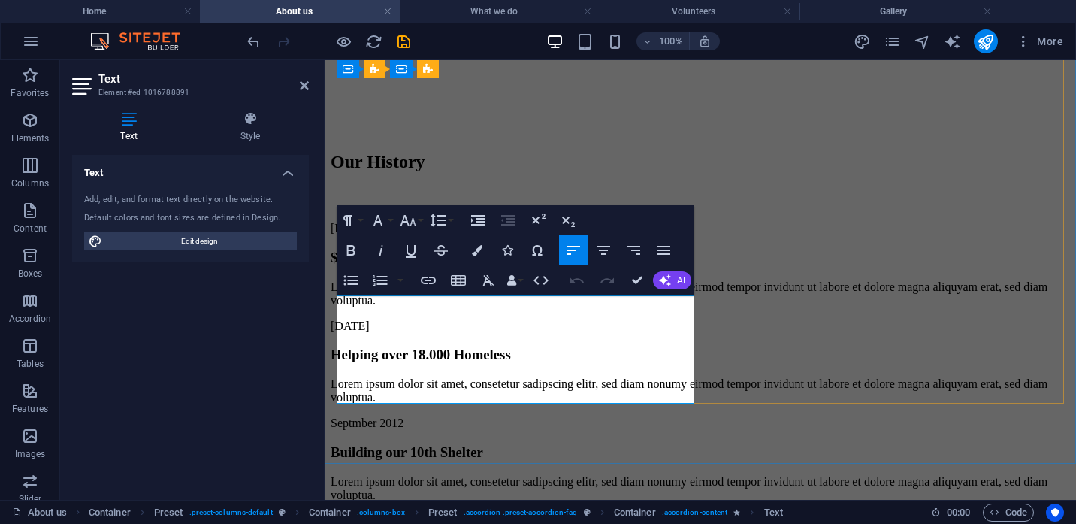
drag, startPoint x: 674, startPoint y: 397, endPoint x: 337, endPoint y: 303, distance: 349.6
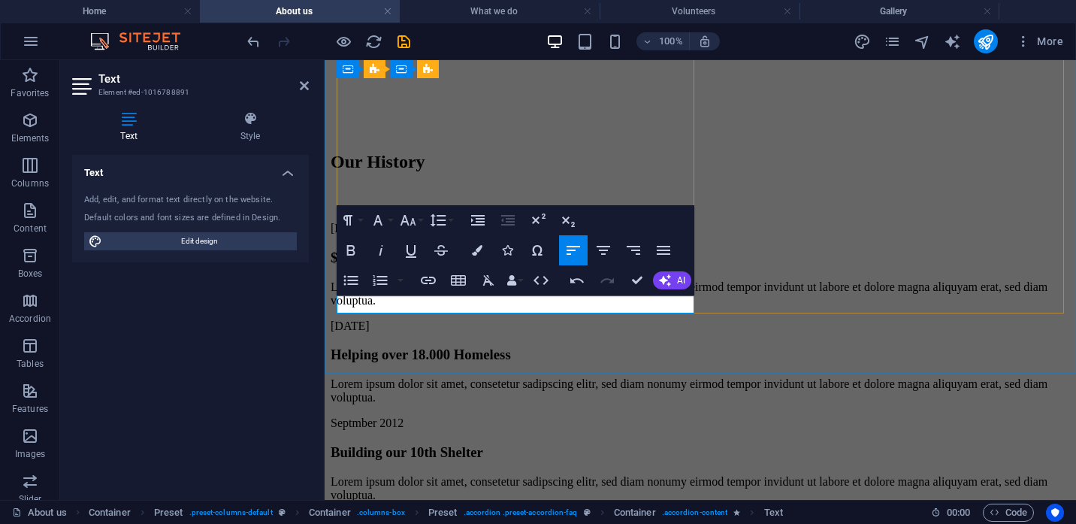
drag, startPoint x: 337, startPoint y: 303, endPoint x: 328, endPoint y: 201, distance: 101.8
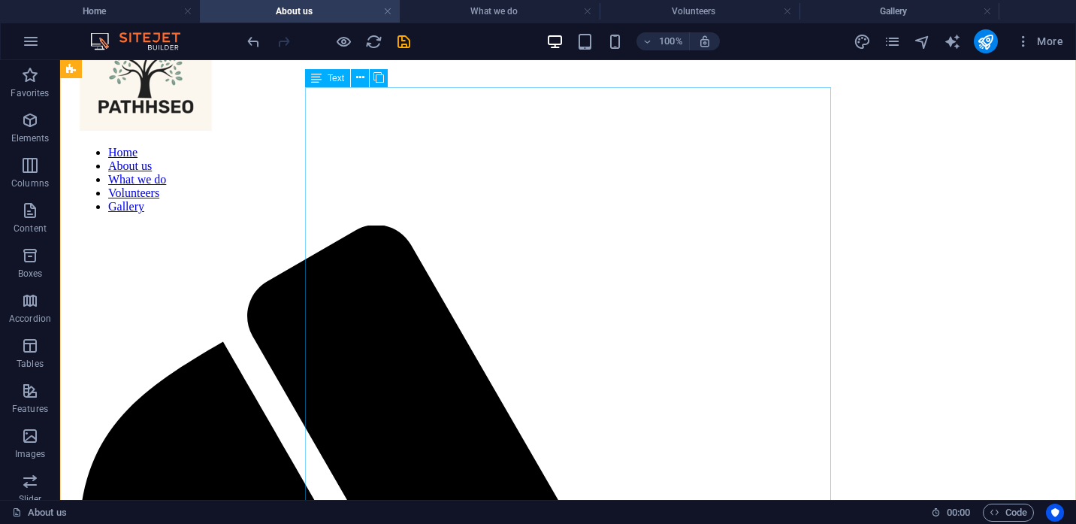
scroll to position [514, 0]
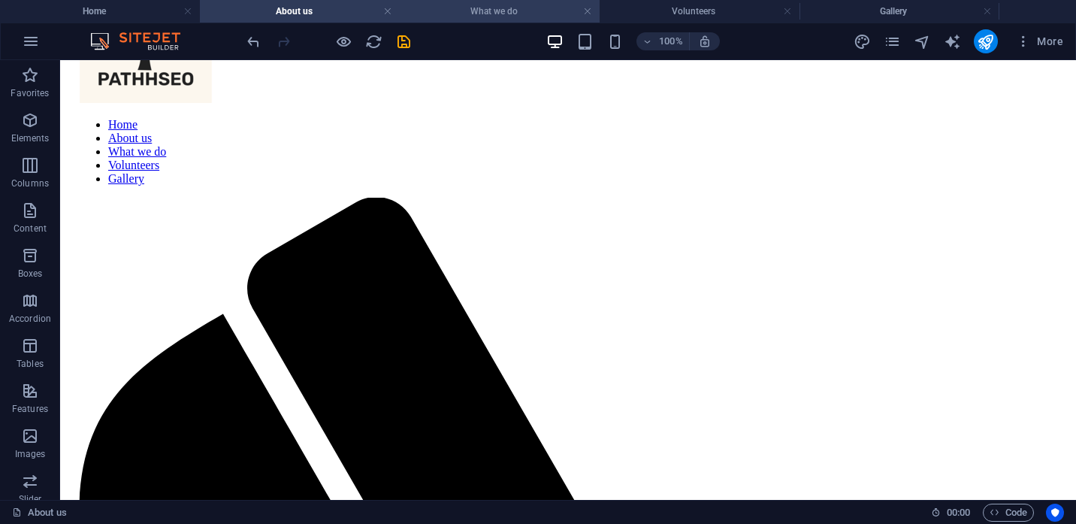
click at [474, 13] on h4 "What we do" at bounding box center [500, 11] width 200 height 17
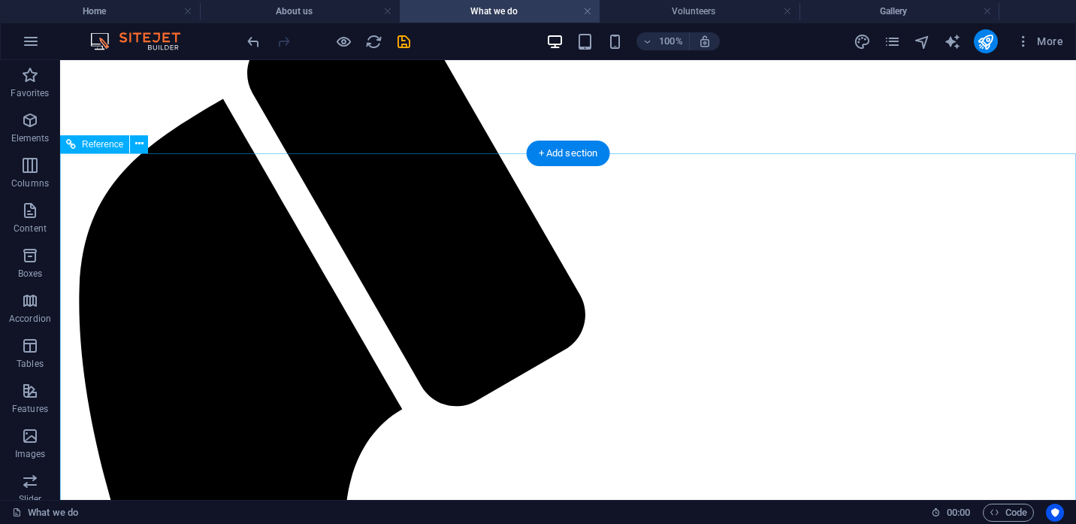
scroll to position [743, 0]
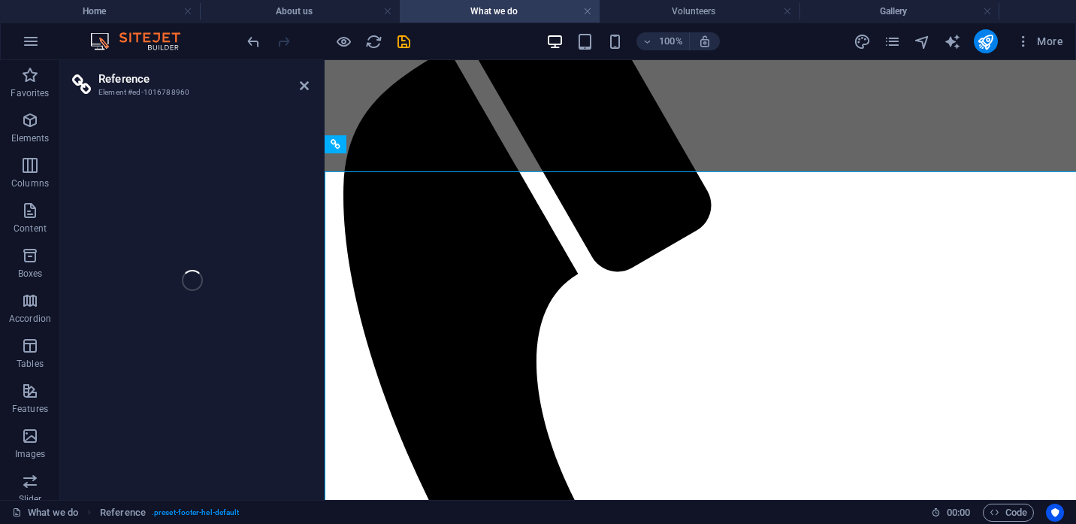
click at [272, 427] on div "Reference Element #ed-1016788960 Drag here to replace the existing content. Pre…" at bounding box center [568, 279] width 1016 height 439
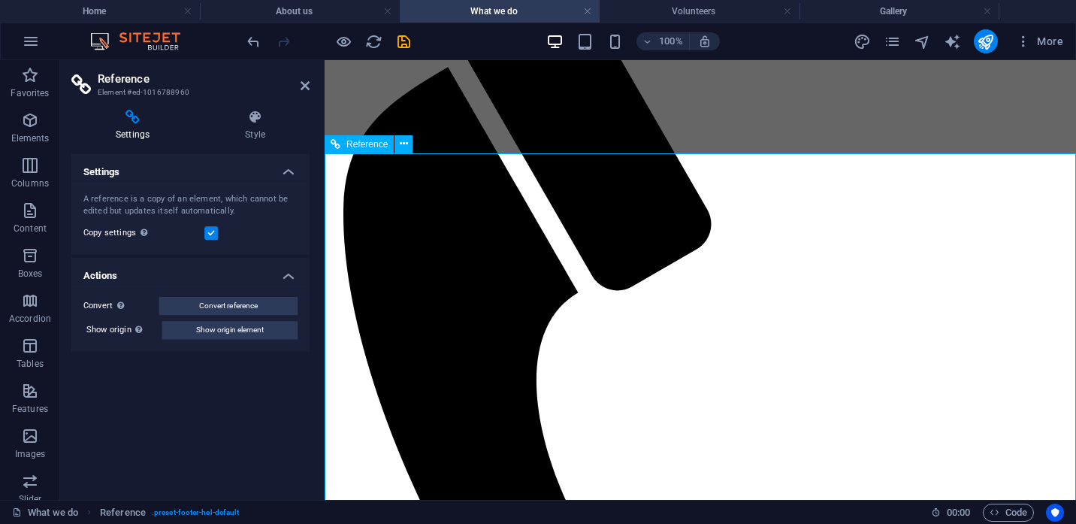
click at [303, 84] on icon at bounding box center [304, 86] width 9 height 12
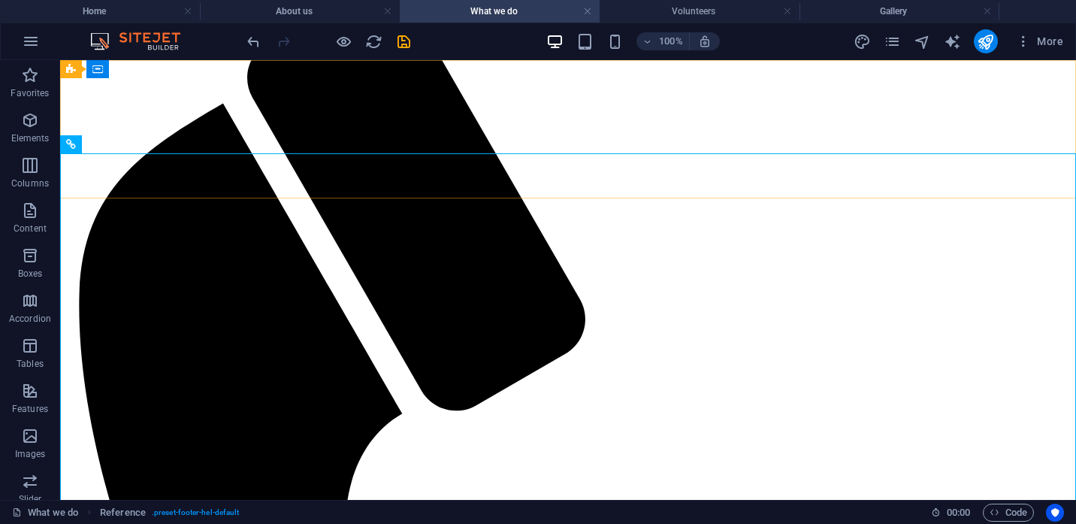
scroll to position [743, 0]
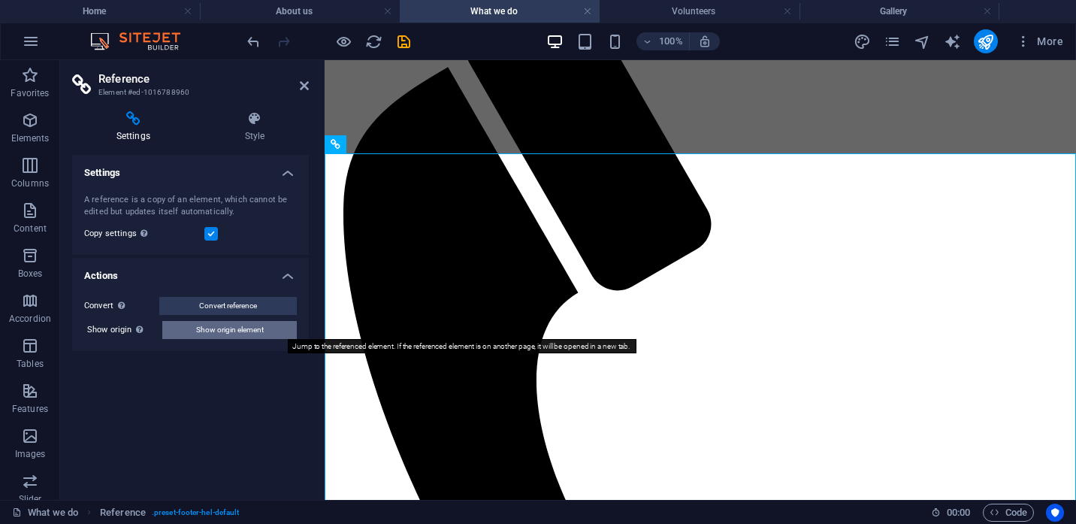
click at [245, 329] on span "Show origin element" at bounding box center [230, 330] width 68 height 18
select select "footer"
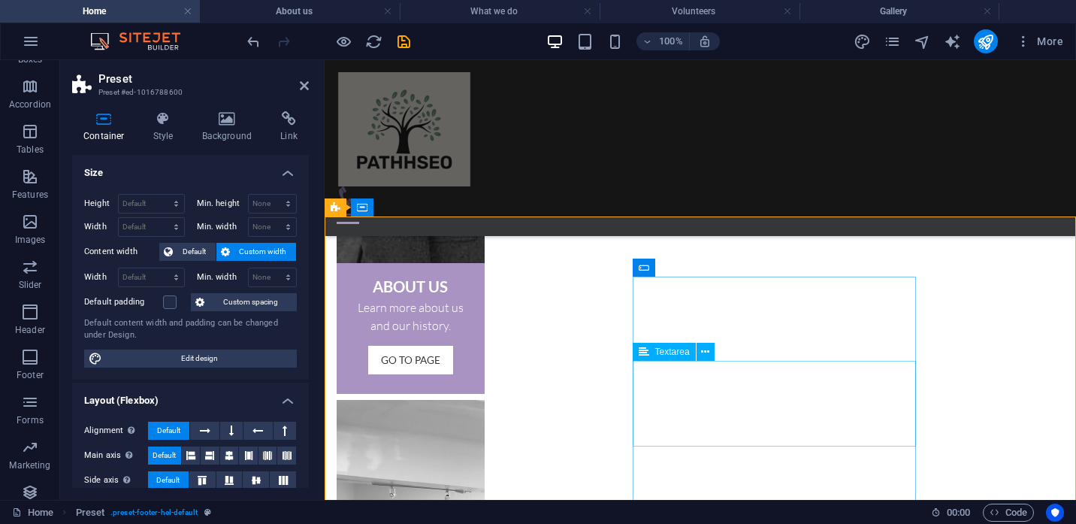
scroll to position [894, 0]
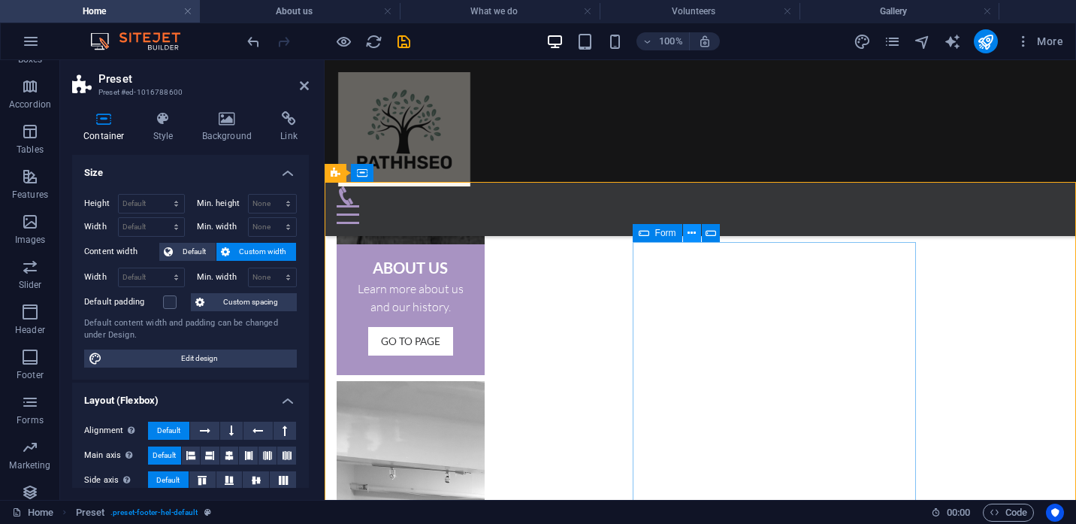
click at [690, 232] on icon at bounding box center [691, 233] width 8 height 16
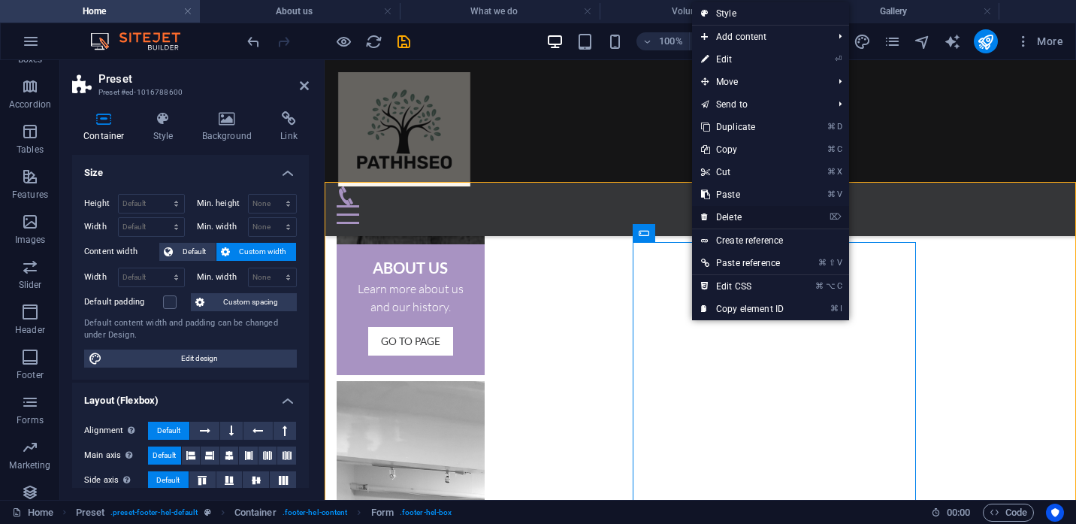
click at [724, 215] on link "⌦ Delete" at bounding box center [742, 217] width 101 height 23
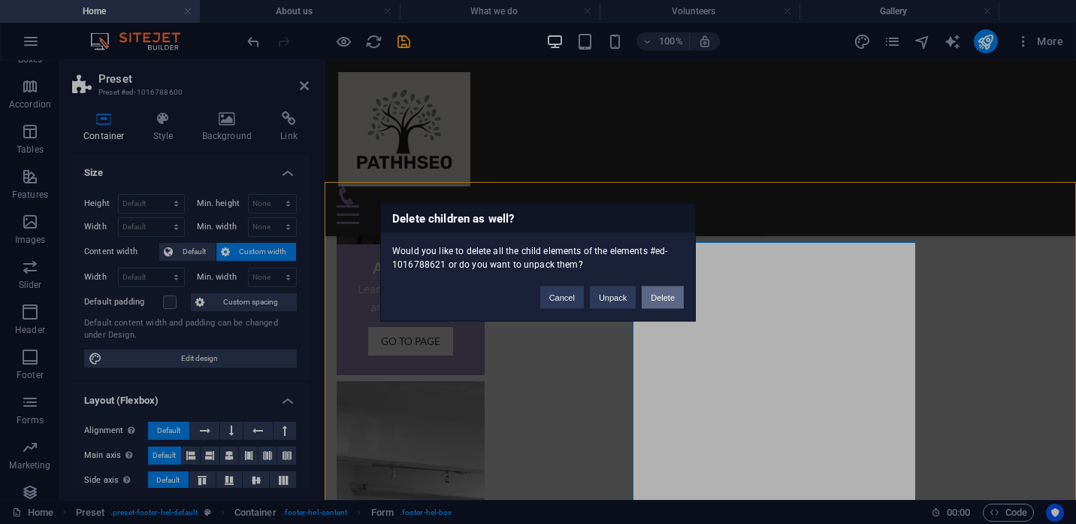
click at [661, 301] on button "Delete" at bounding box center [662, 296] width 42 height 23
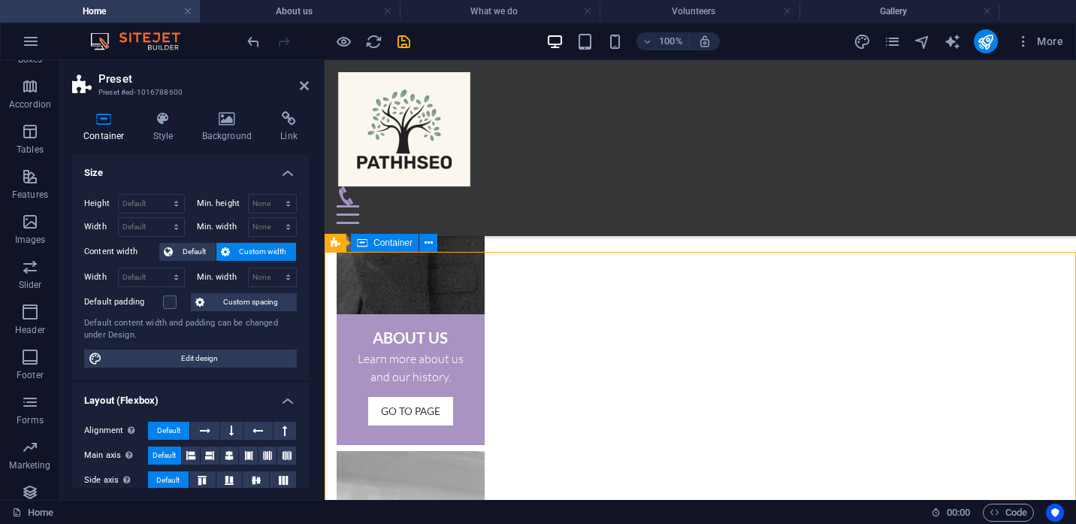
scroll to position [884, 0]
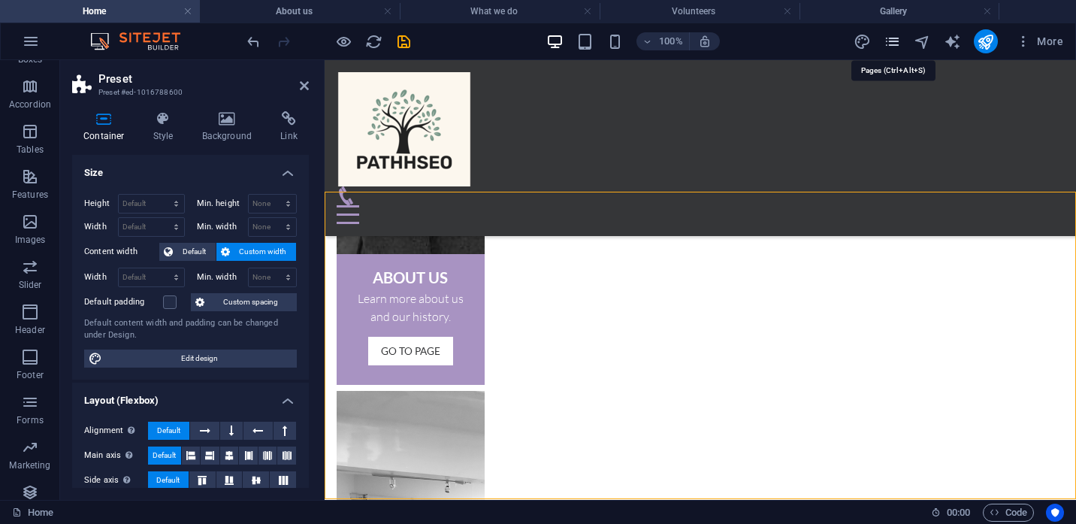
click at [890, 39] on icon "pages" at bounding box center [891, 41] width 17 height 17
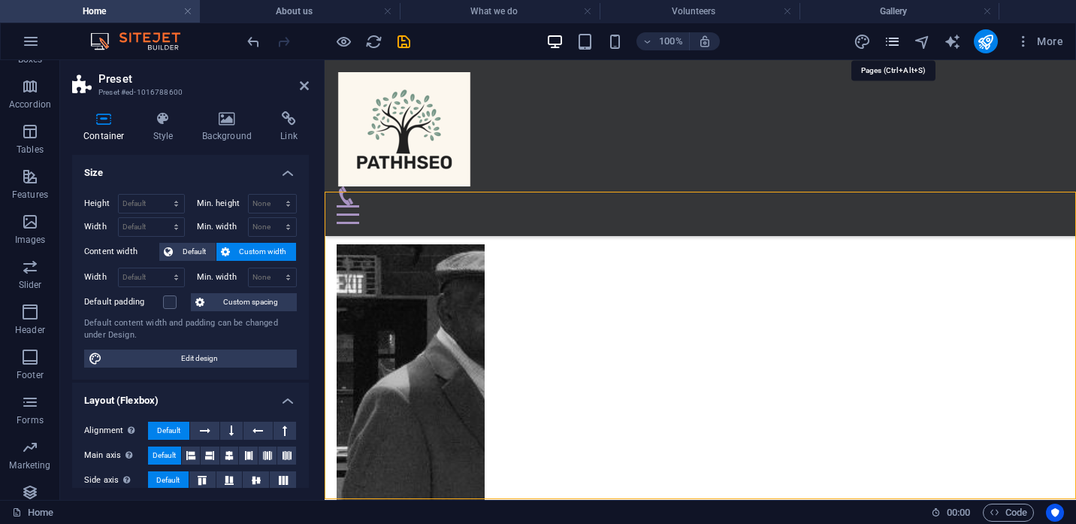
scroll to position [844, 0]
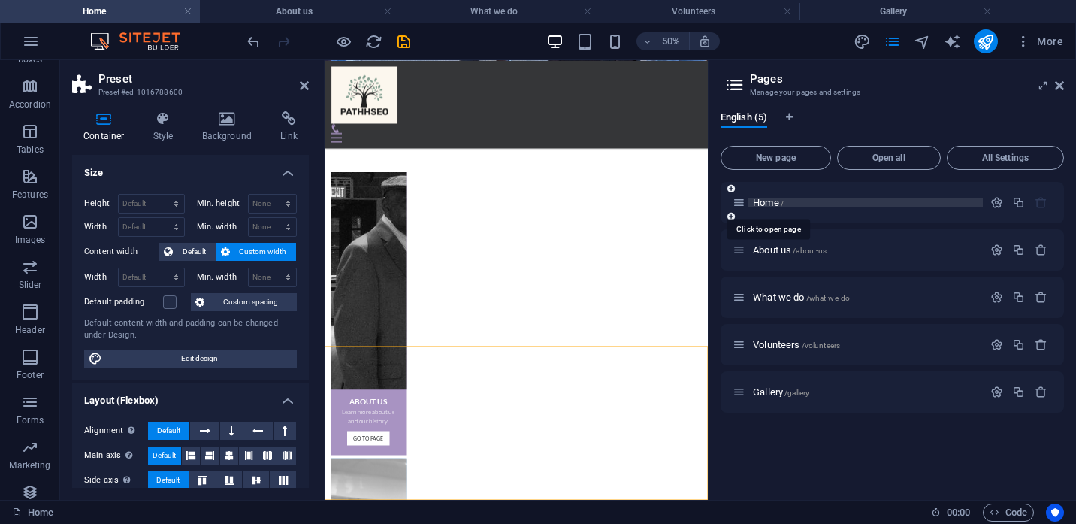
click at [766, 203] on span "Home /" at bounding box center [768, 202] width 31 height 11
click at [768, 251] on span "About us /about-us" at bounding box center [790, 249] width 74 height 11
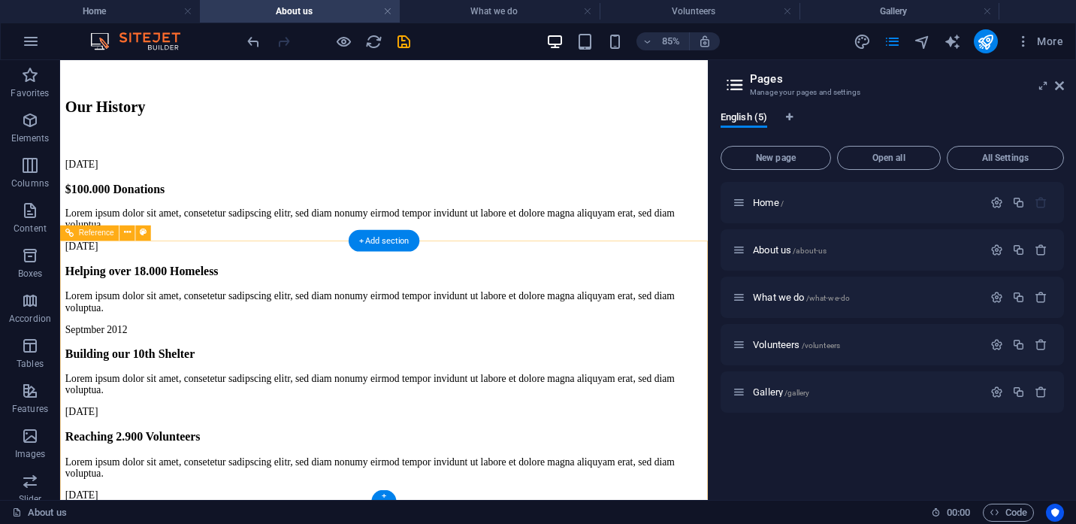
scroll to position [3218, 0]
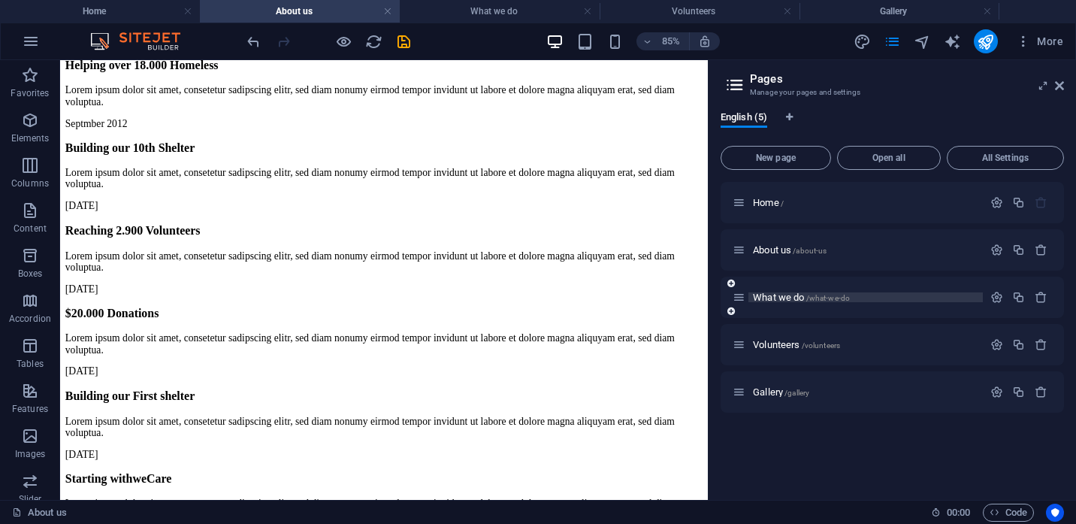
click at [765, 302] on span "What we do /what-we-do" at bounding box center [801, 296] width 97 height 11
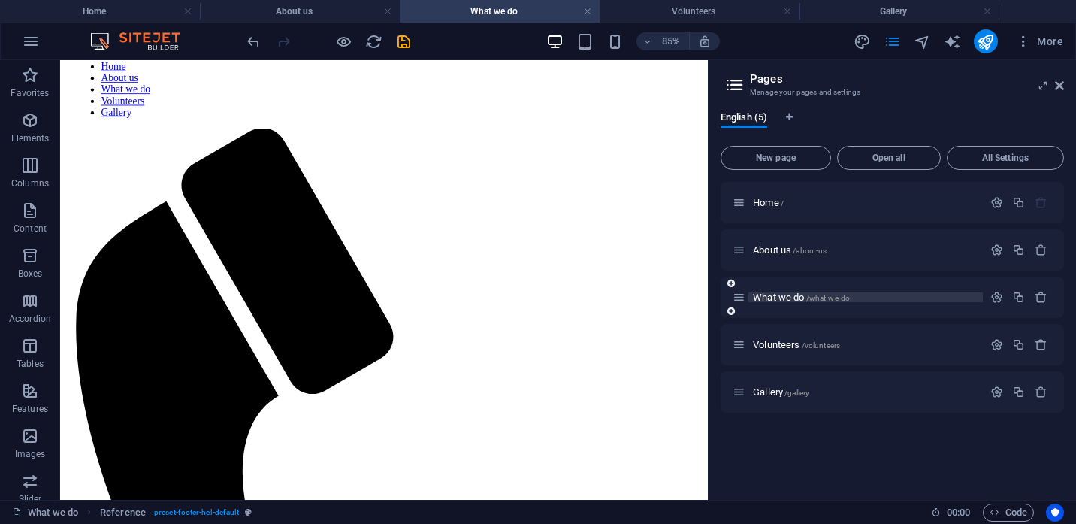
scroll to position [604, 0]
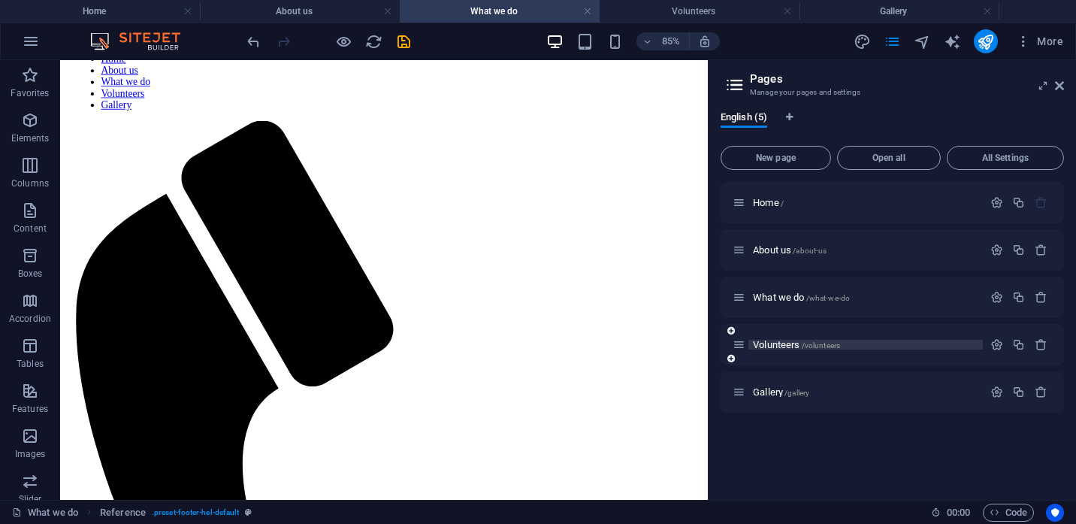
click at [774, 342] on span "Volunteers /volunteers" at bounding box center [796, 344] width 87 height 11
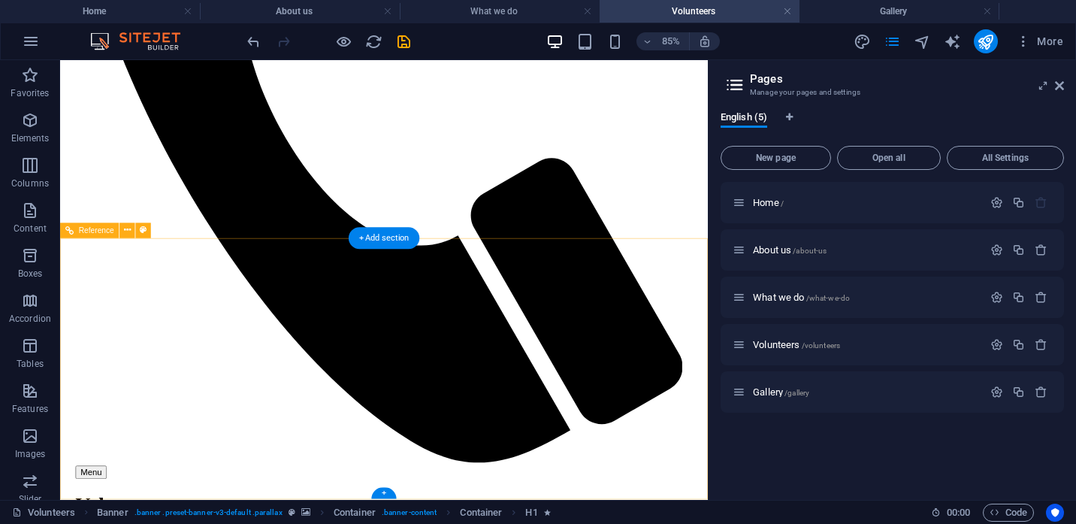
scroll to position [1299, 0]
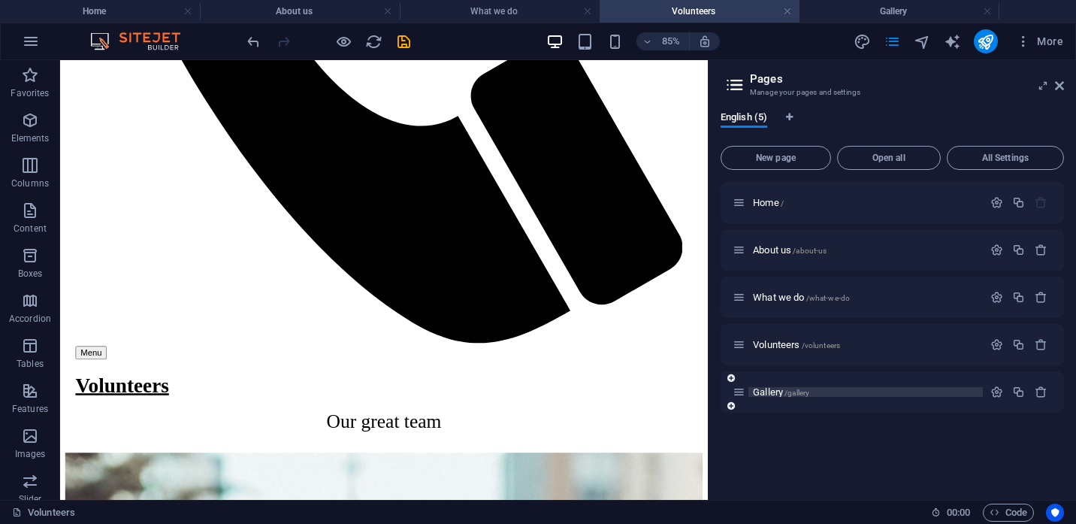
click at [771, 394] on span "Gallery /gallery" at bounding box center [781, 391] width 56 height 11
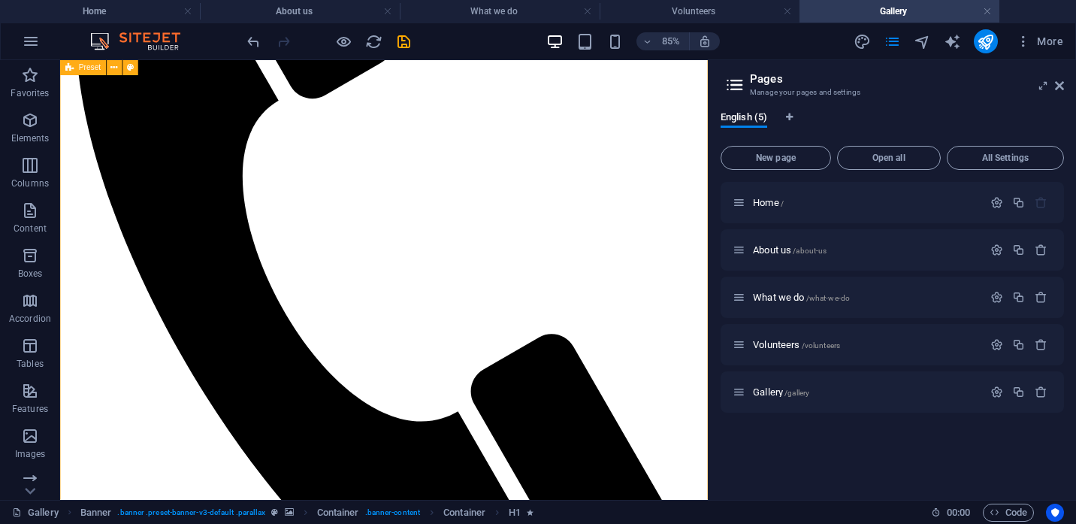
scroll to position [1142, 0]
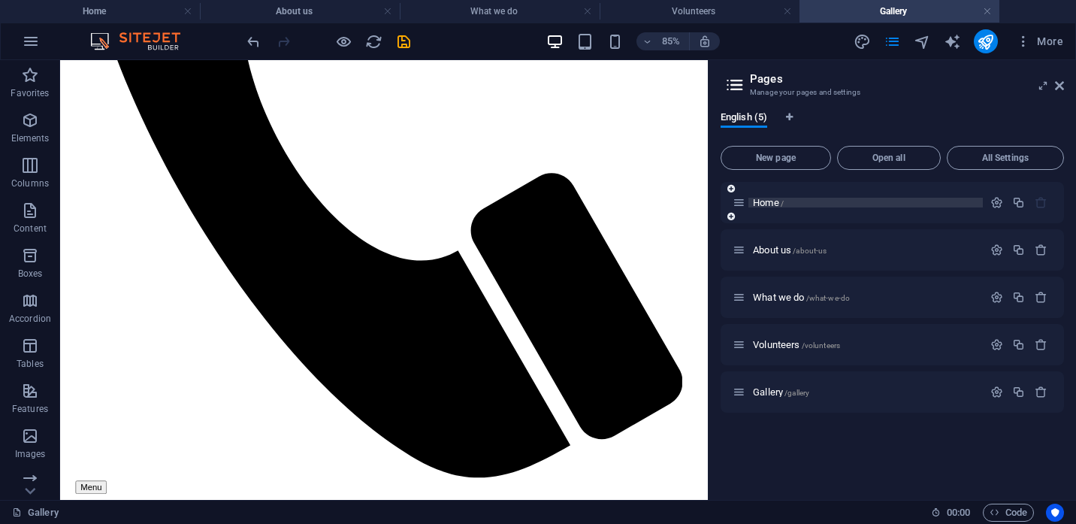
click at [767, 207] on span "Home /" at bounding box center [768, 202] width 31 height 11
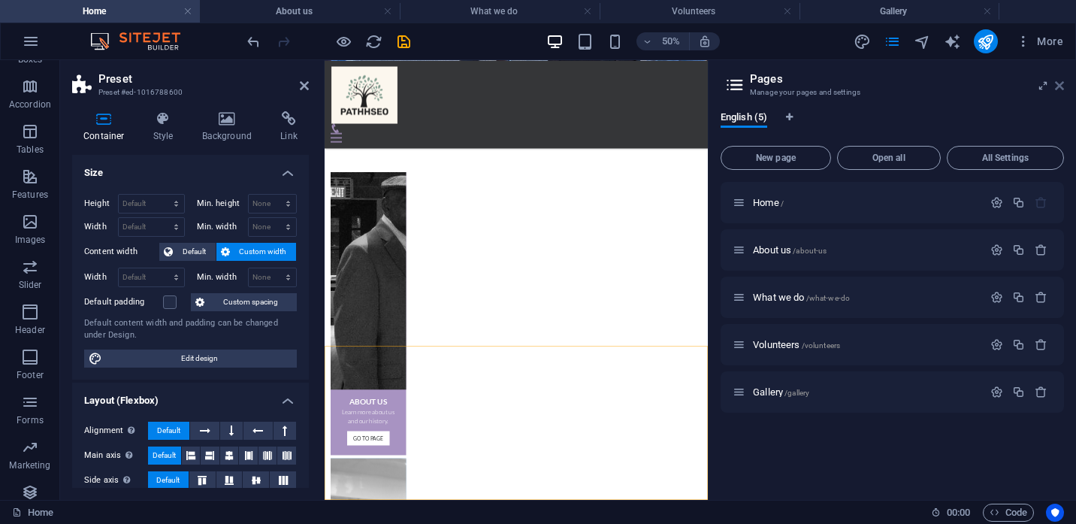
click at [1057, 86] on icon at bounding box center [1059, 86] width 9 height 12
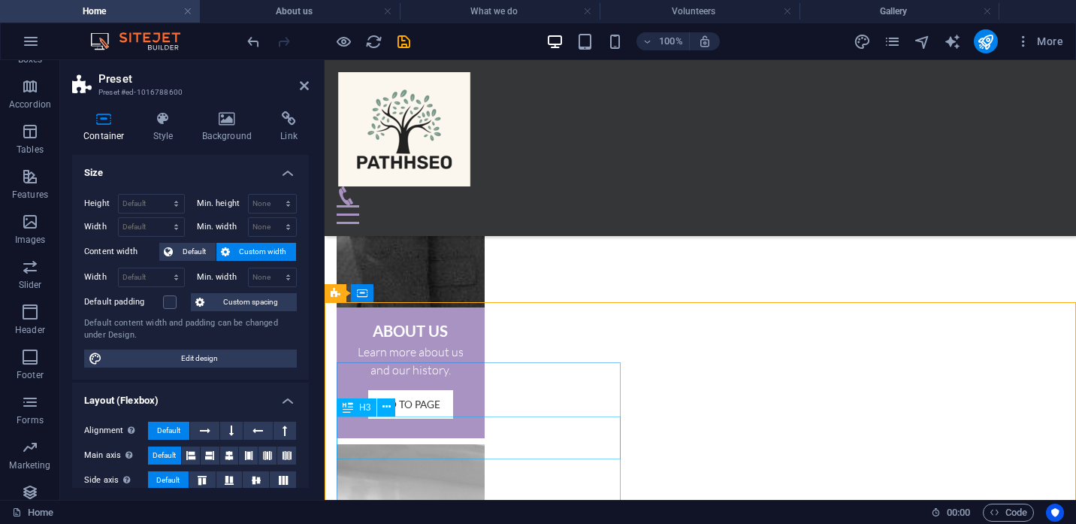
scroll to position [884, 0]
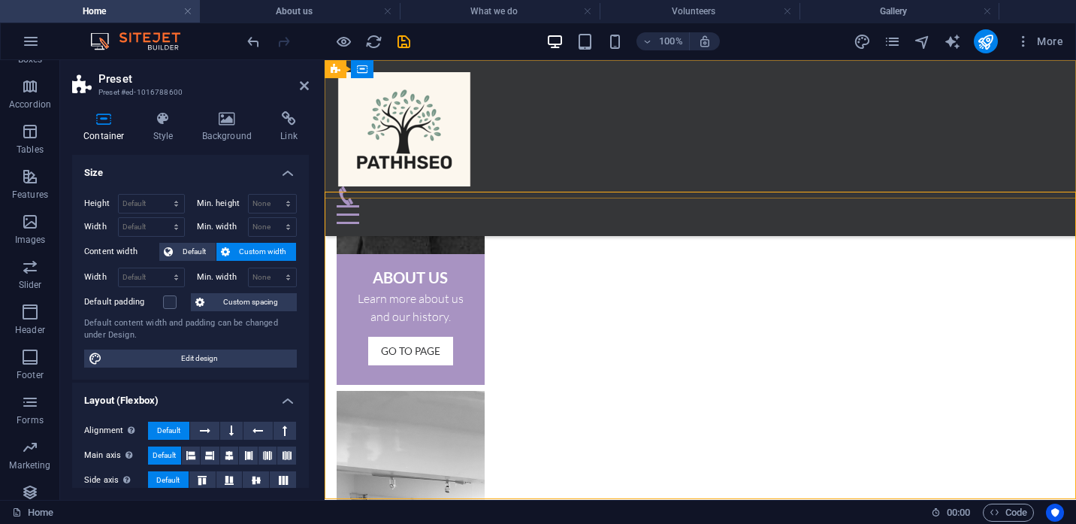
click at [1016, 140] on div "Home About us What we do Volunteers Gallery Menu" at bounding box center [699, 148] width 751 height 176
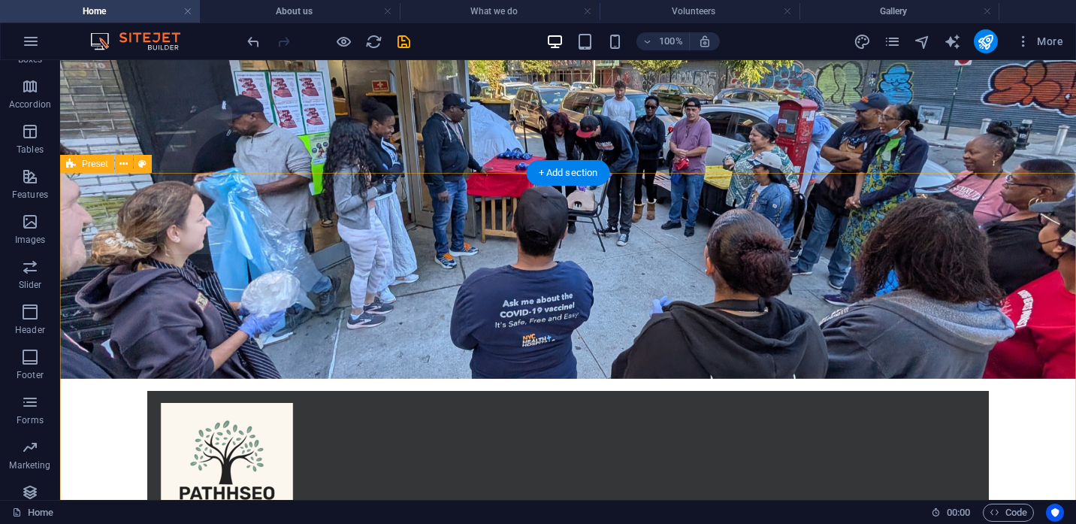
scroll to position [0, 0]
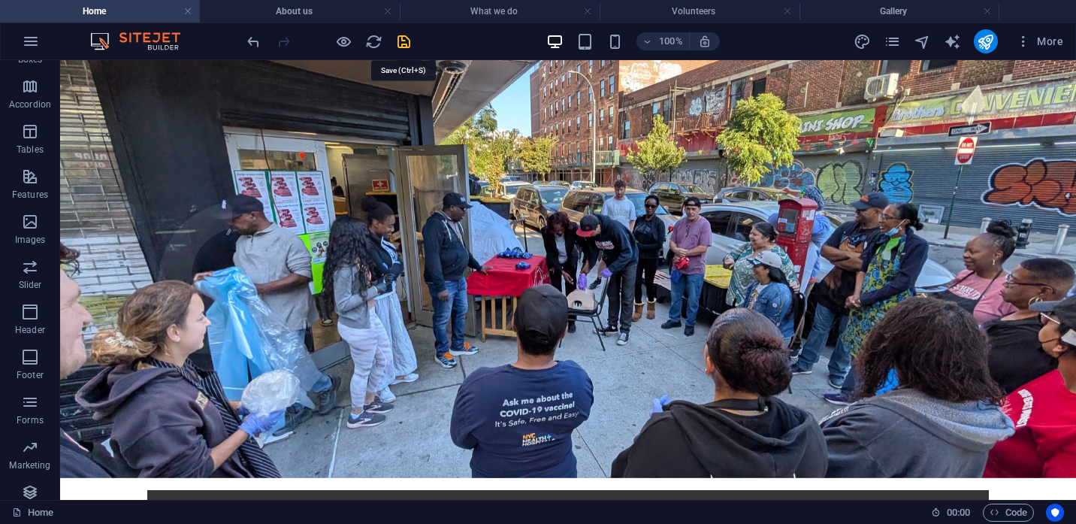
click at [397, 46] on icon "save" at bounding box center [403, 41] width 17 height 17
click at [988, 43] on icon "publish" at bounding box center [984, 41] width 17 height 17
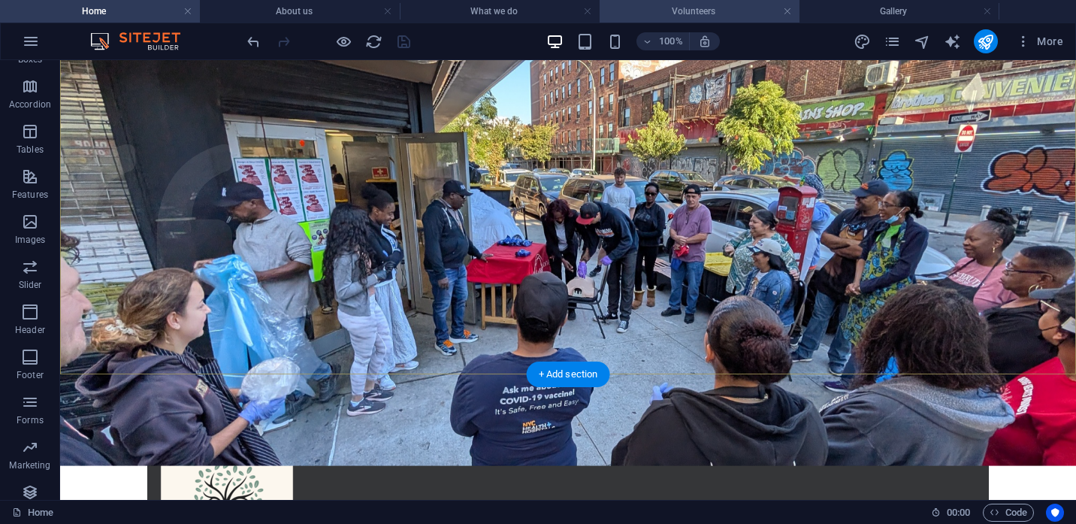
scroll to position [127, 0]
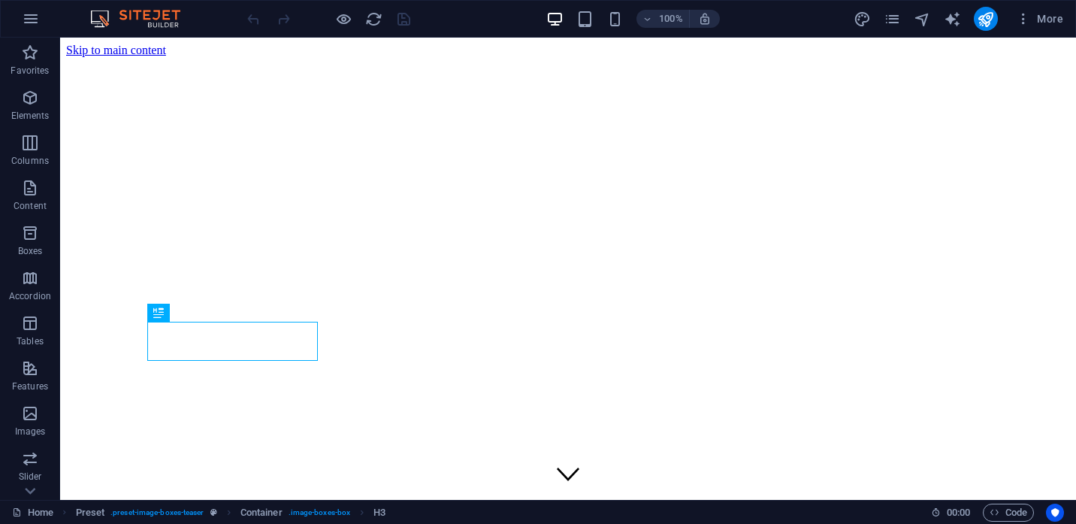
scroll to position [288, 0]
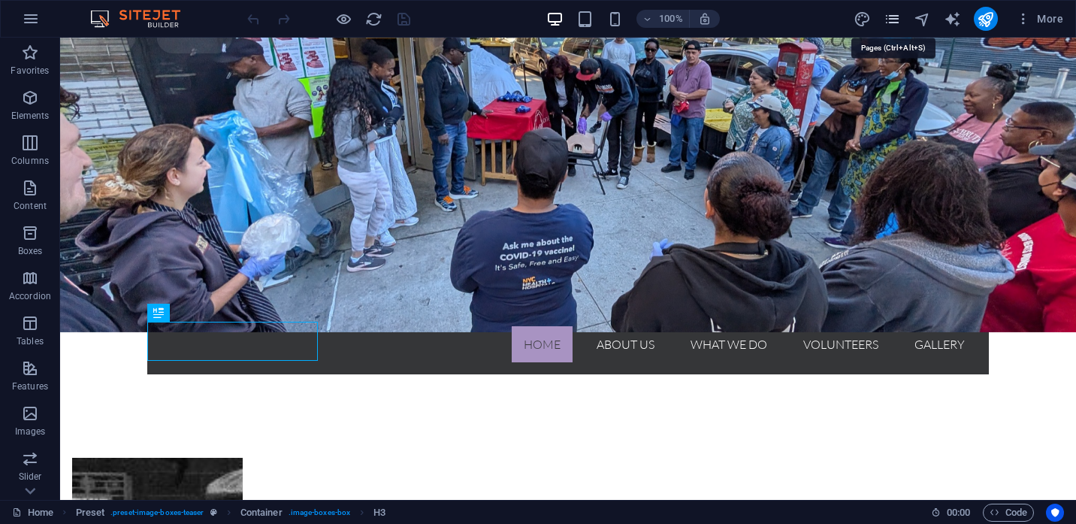
click at [891, 20] on icon "pages" at bounding box center [891, 19] width 17 height 17
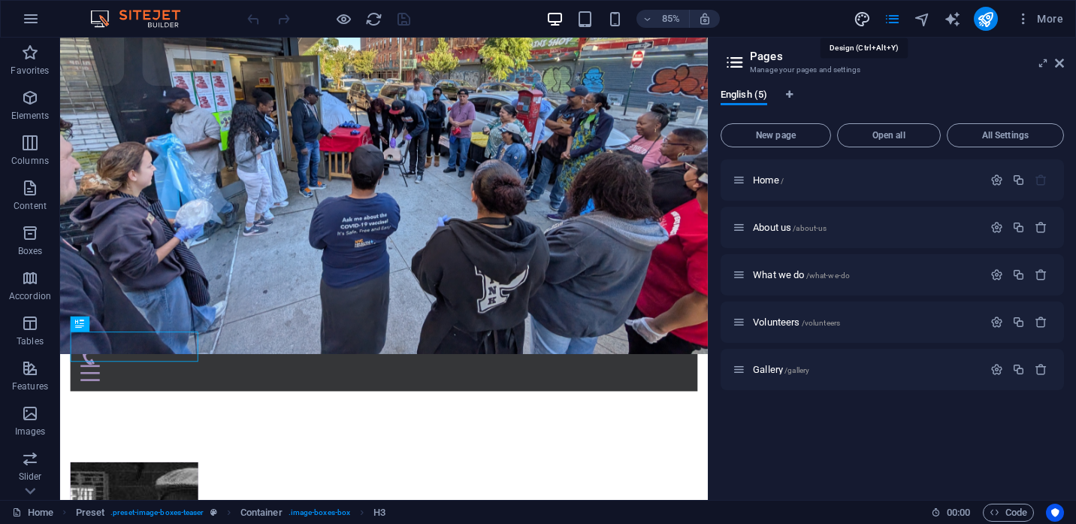
click at [859, 20] on icon "design" at bounding box center [861, 19] width 17 height 17
select select "rem"
select select "300"
select select "px"
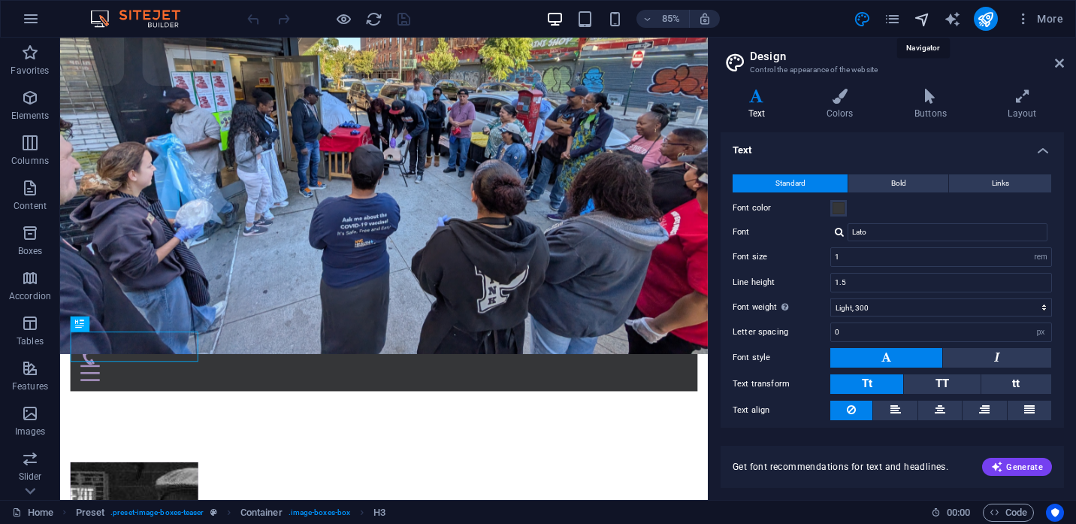
click at [924, 21] on icon "navigator" at bounding box center [921, 19] width 17 height 17
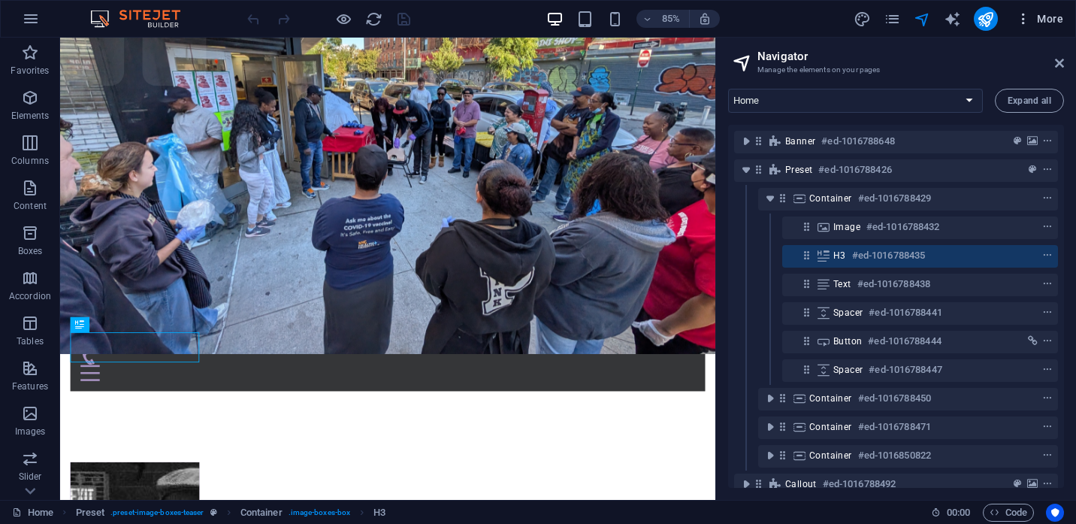
click at [1023, 20] on icon "button" at bounding box center [1023, 18] width 15 height 15
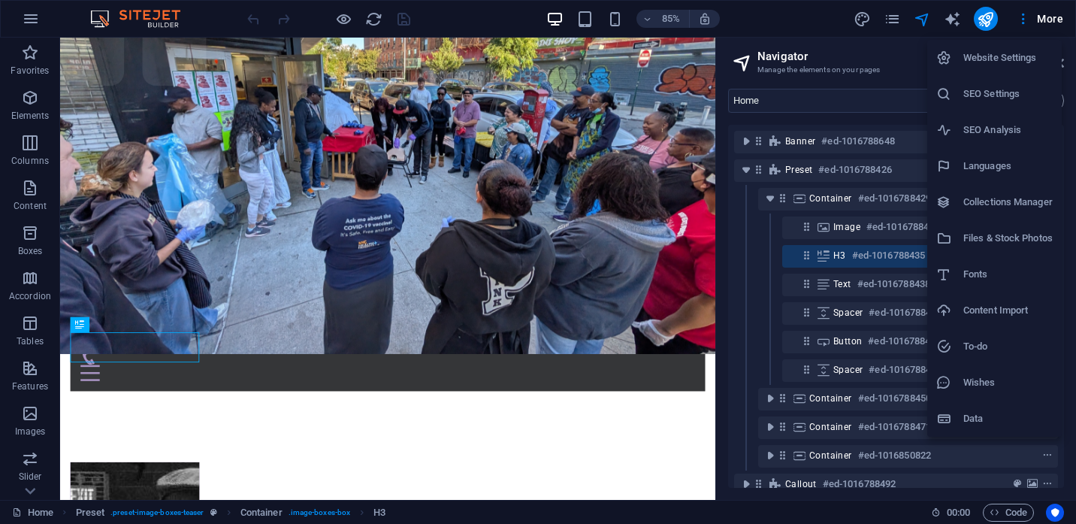
click at [987, 53] on h6 "Website Settings" at bounding box center [1007, 58] width 89 height 18
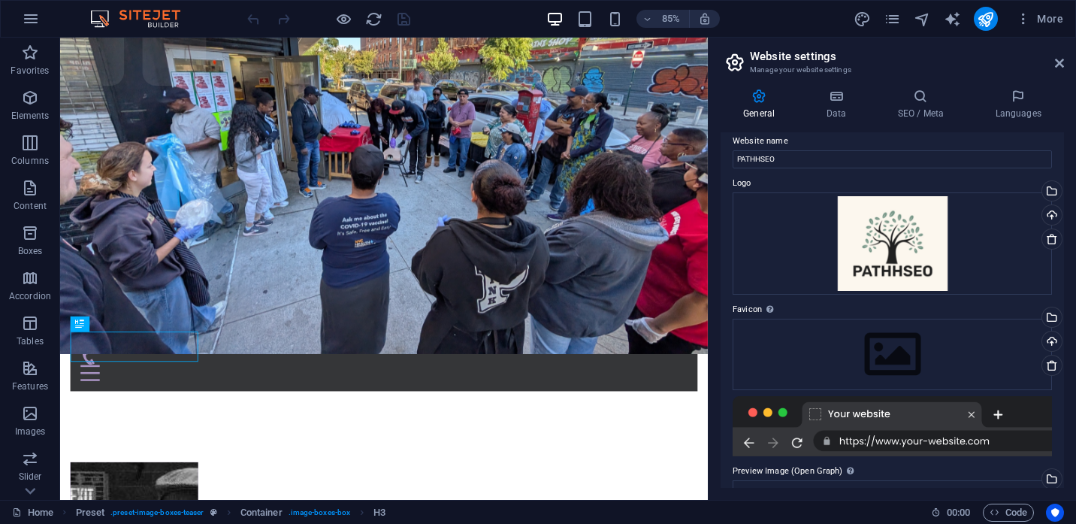
scroll to position [0, 0]
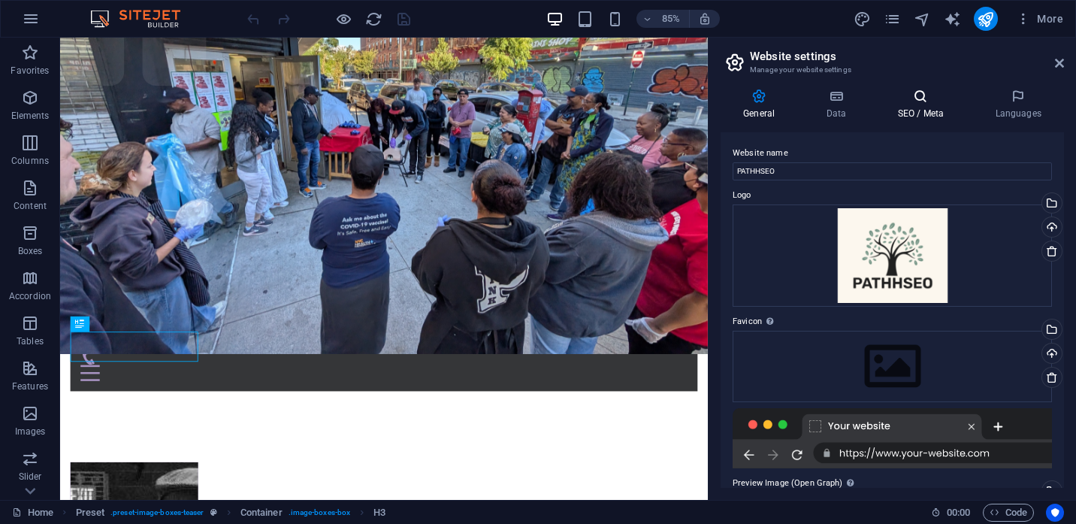
click at [918, 109] on h4 "SEO / Meta" at bounding box center [923, 105] width 98 height 32
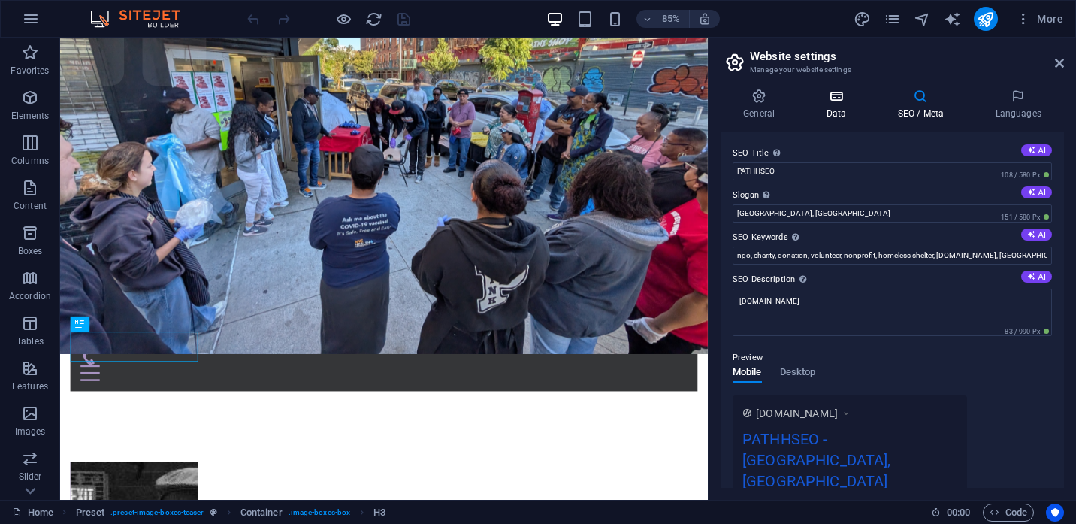
click at [839, 111] on h4 "Data" at bounding box center [838, 105] width 71 height 32
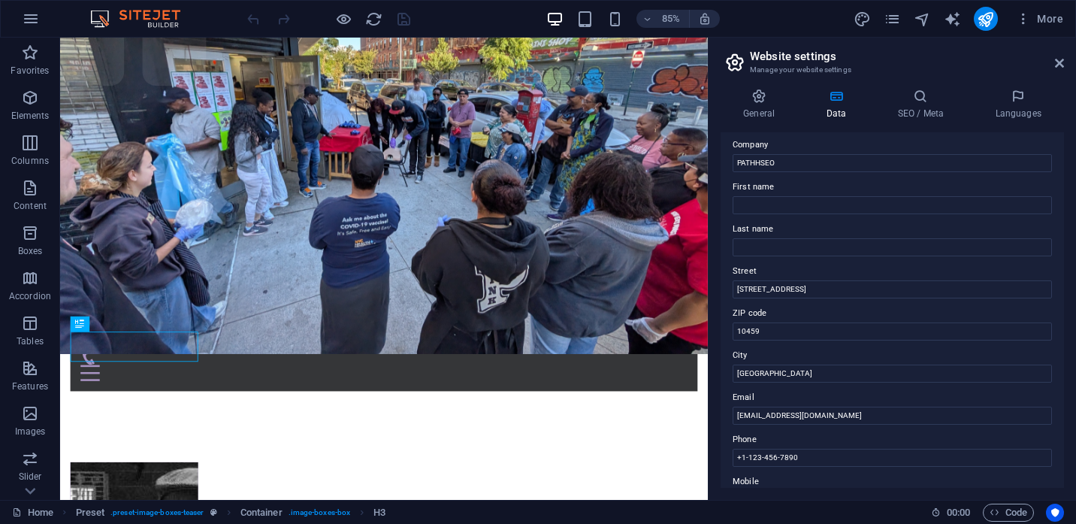
scroll to position [42, 0]
click at [814, 457] on input "+1-123-456-7890" at bounding box center [891, 454] width 319 height 18
paste input "(917) 471-9188"
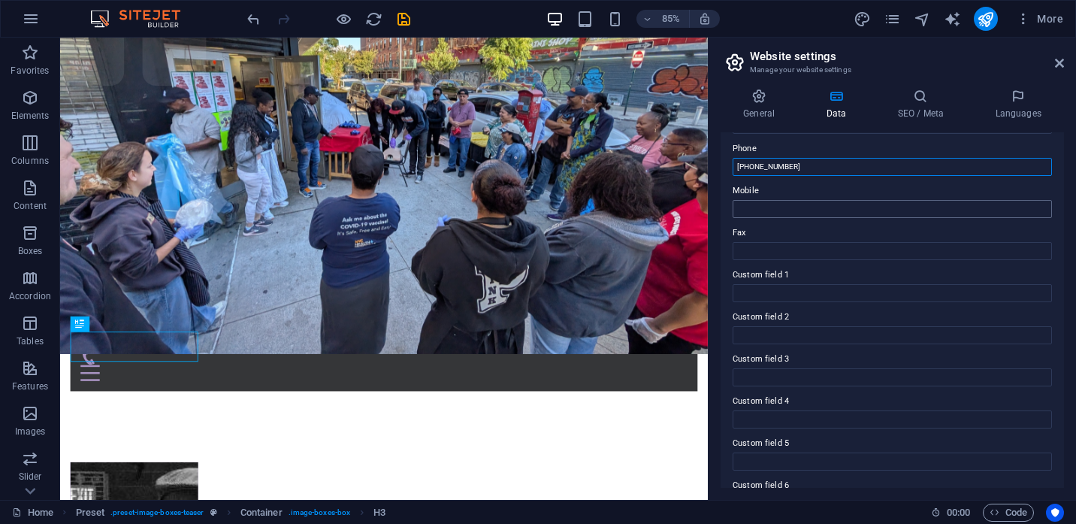
scroll to position [367, 0]
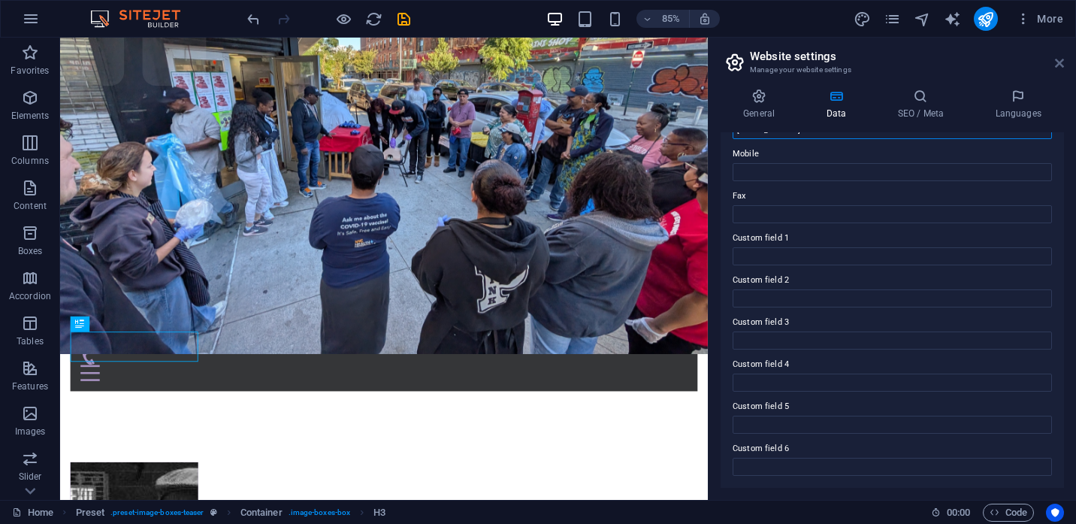
type input "(917) 471-9188"
click at [1058, 65] on icon at bounding box center [1059, 63] width 9 height 12
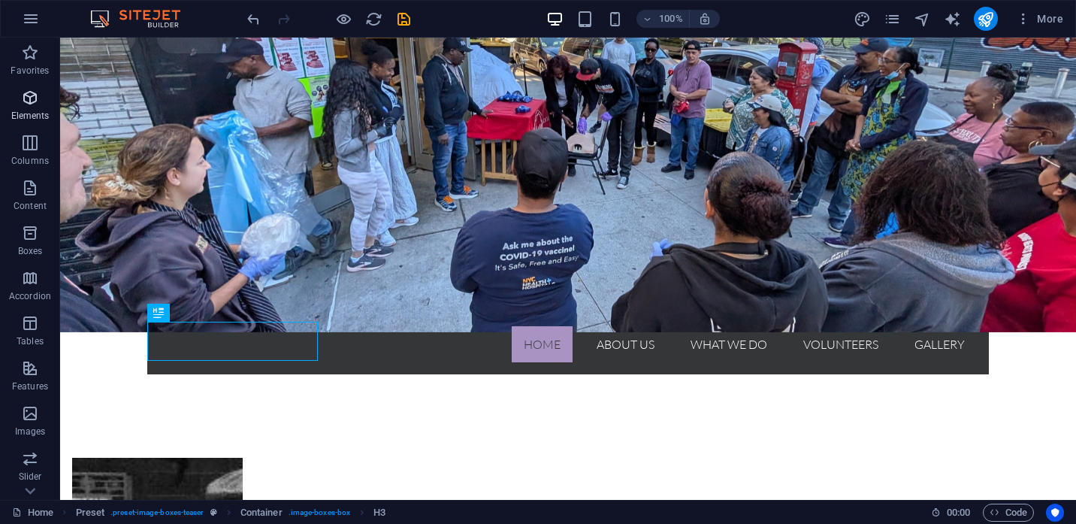
click at [23, 107] on span "Elements" at bounding box center [30, 107] width 60 height 36
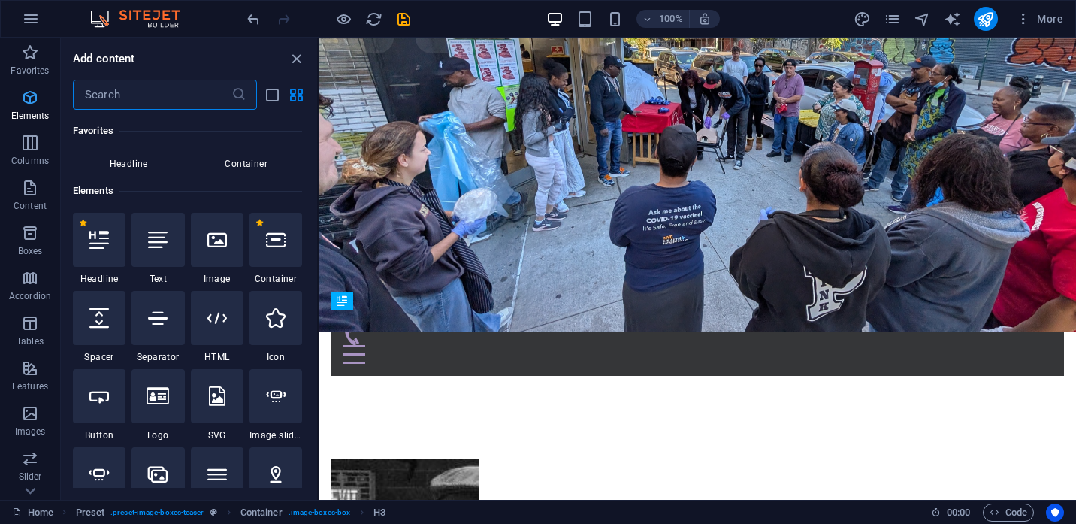
scroll to position [160, 0]
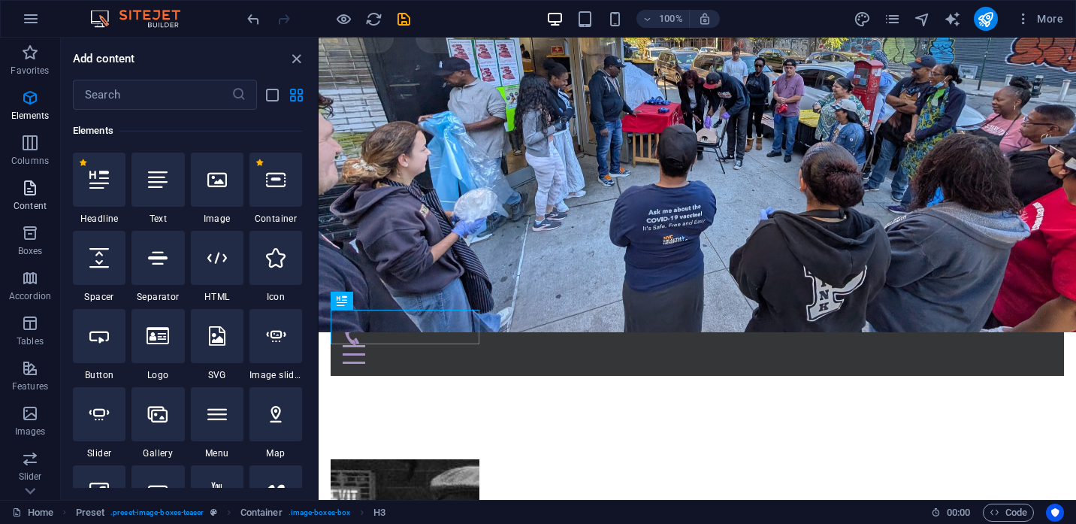
click at [32, 195] on icon "button" at bounding box center [30, 188] width 18 height 18
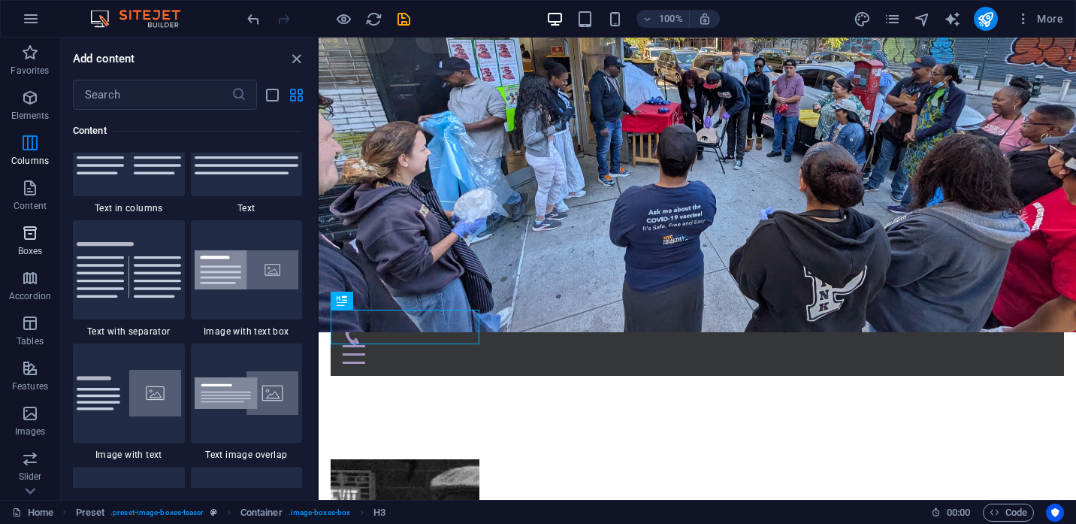
click at [32, 243] on span "Boxes" at bounding box center [30, 242] width 60 height 36
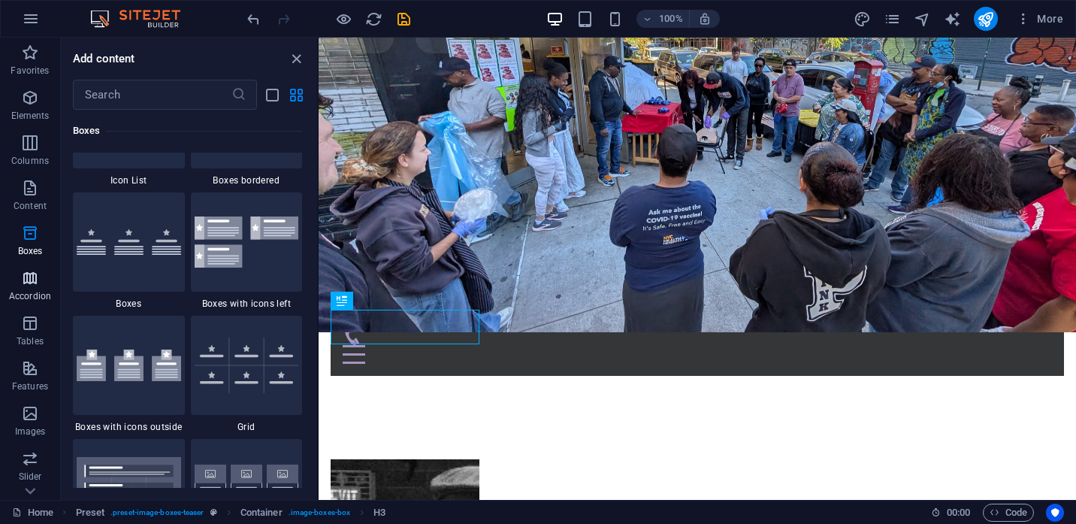
click at [31, 294] on p "Accordion" at bounding box center [30, 296] width 42 height 12
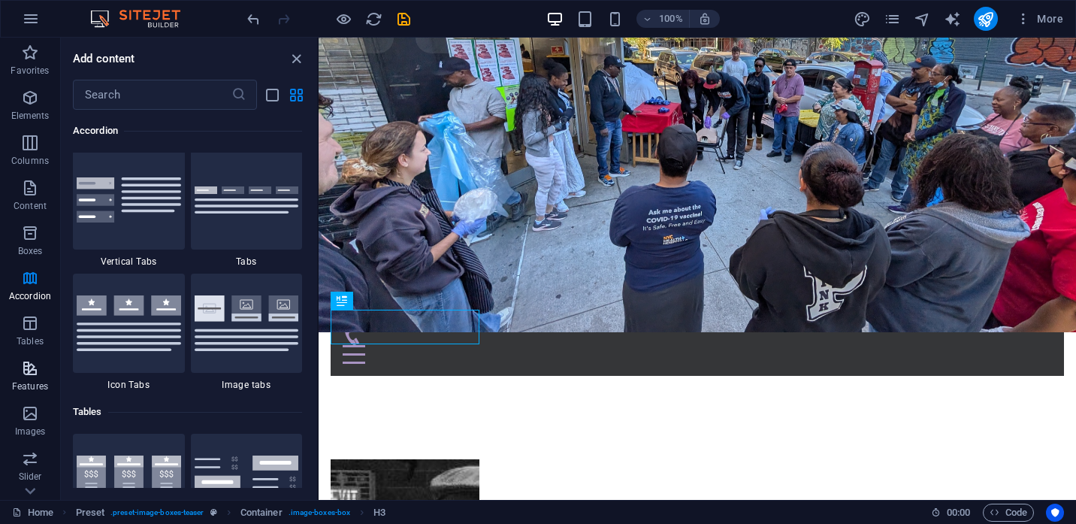
click at [29, 387] on p "Features" at bounding box center [30, 386] width 36 height 12
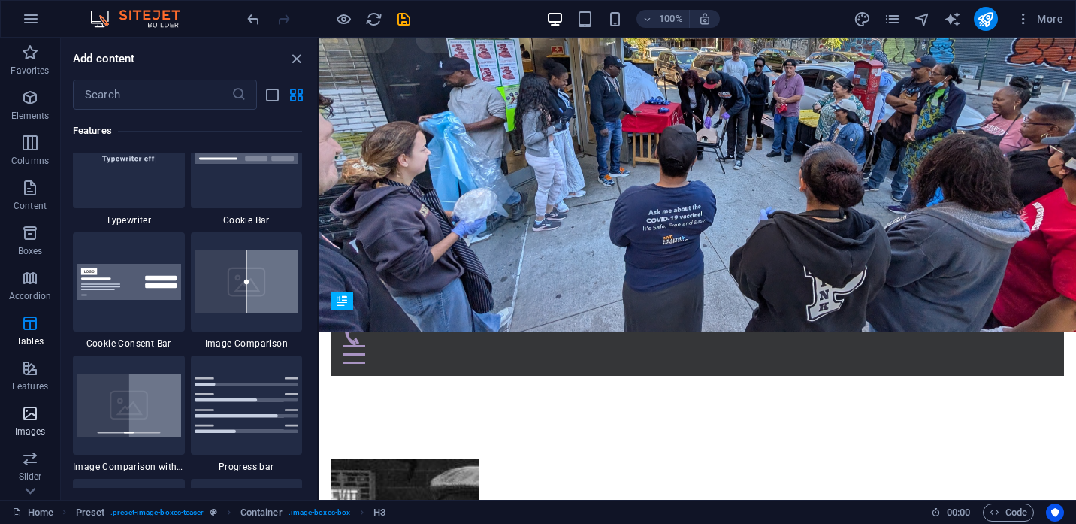
click at [32, 429] on p "Images" at bounding box center [30, 431] width 31 height 12
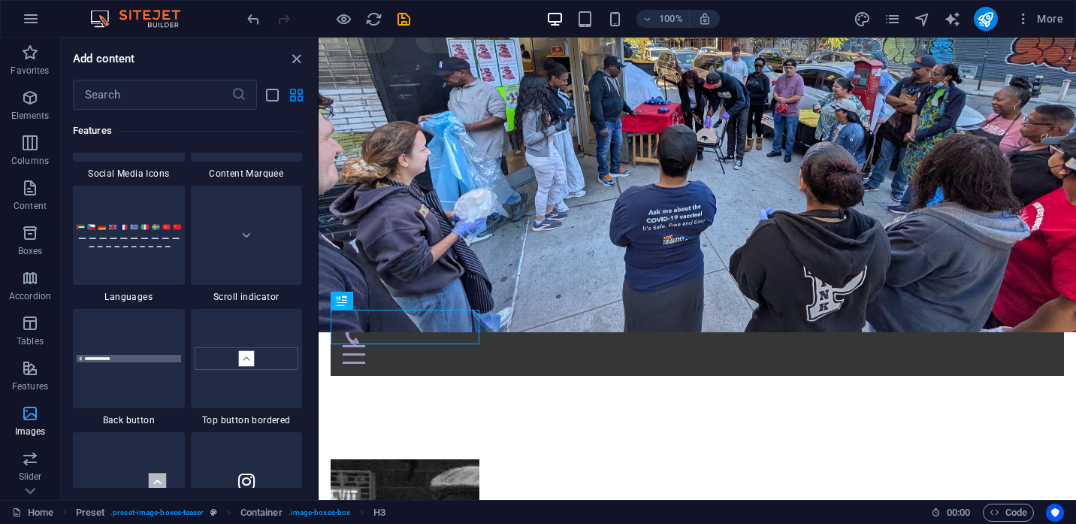
scroll to position [7839, 0]
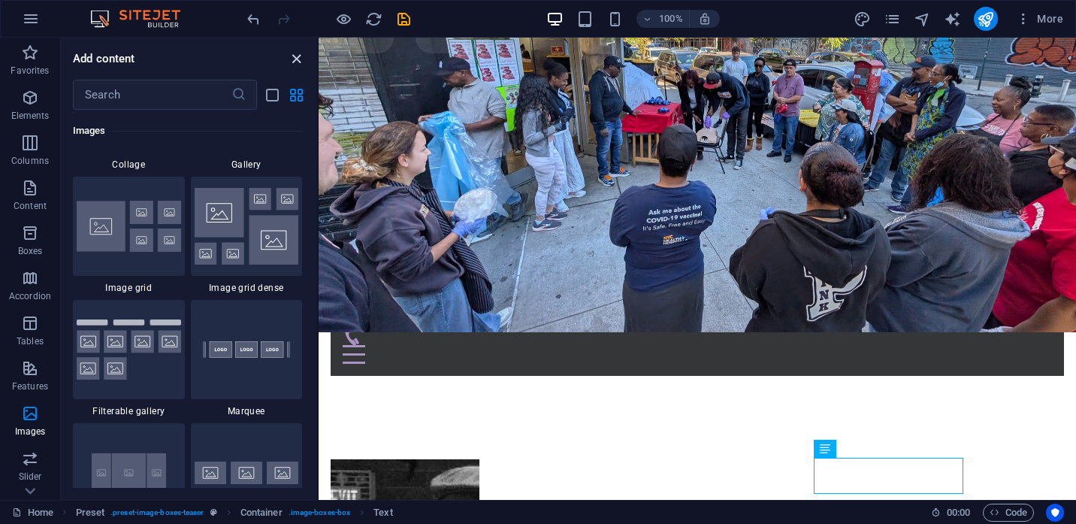
click at [296, 61] on icon "close panel" at bounding box center [296, 58] width 17 height 17
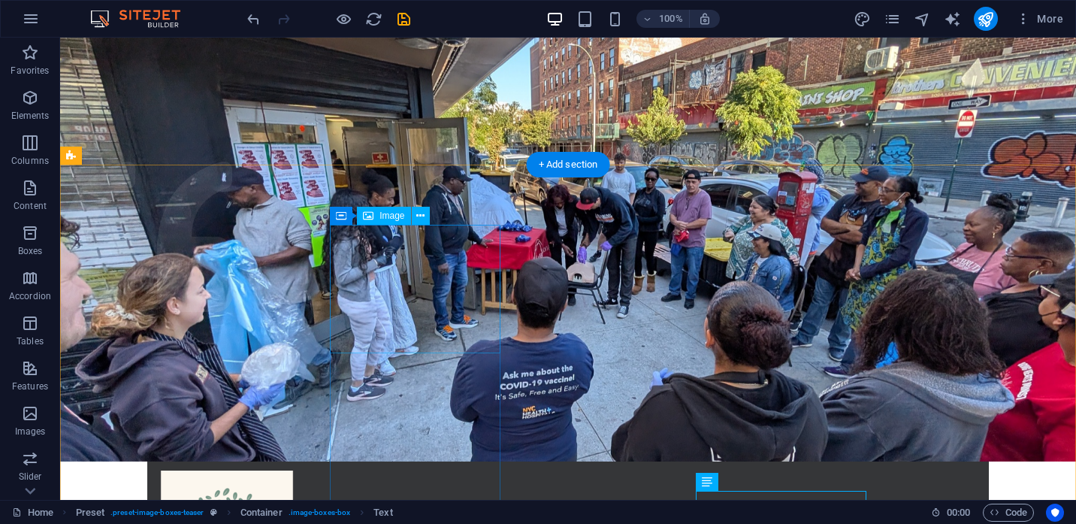
scroll to position [0, 0]
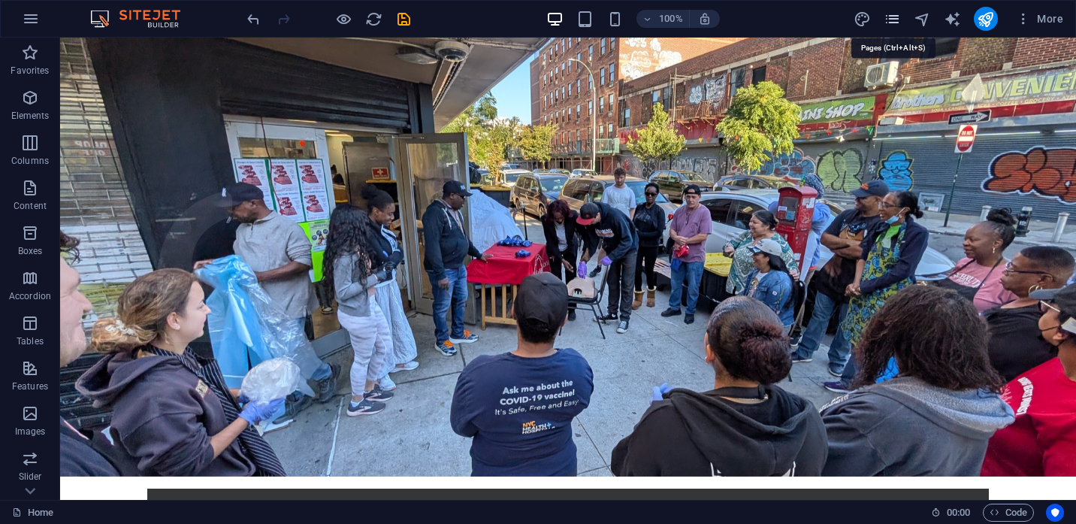
click at [890, 19] on icon "pages" at bounding box center [891, 19] width 17 height 17
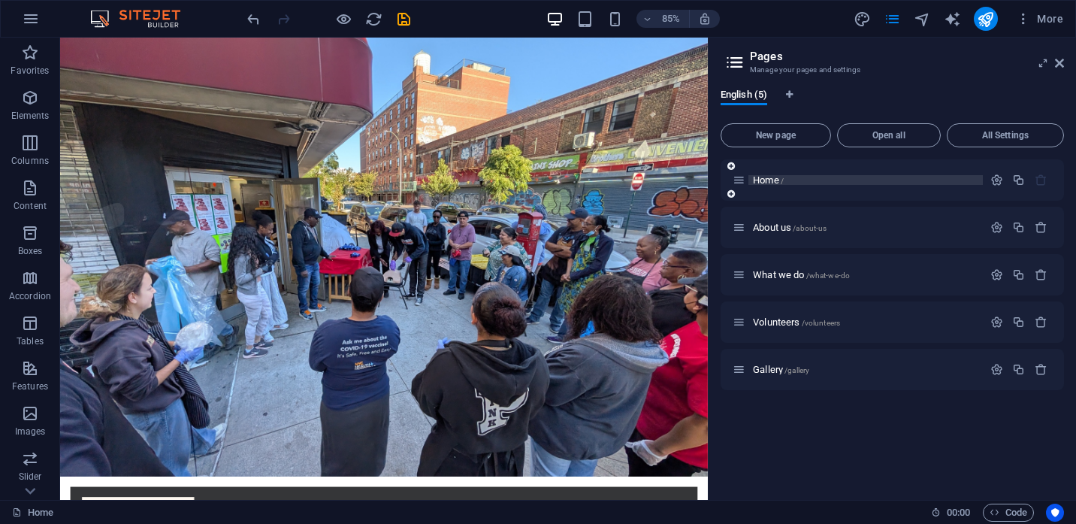
click at [799, 178] on p "Home /" at bounding box center [865, 180] width 225 height 10
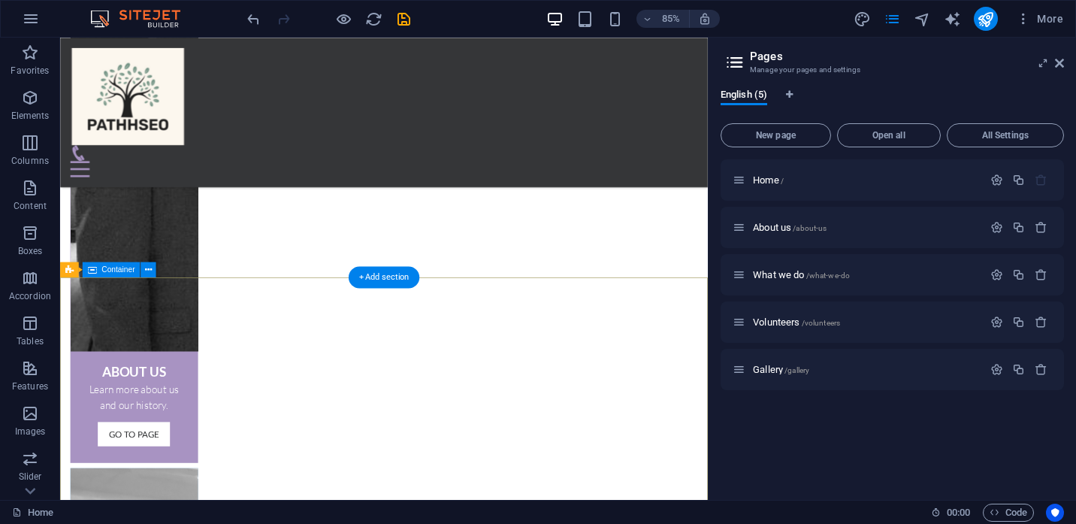
scroll to position [877, 0]
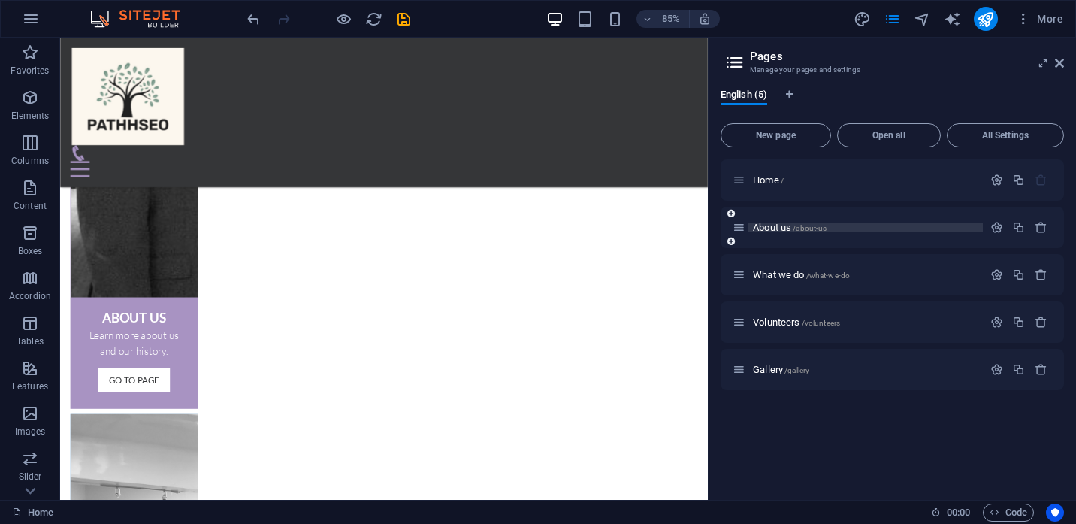
click at [772, 225] on span "About us /about-us" at bounding box center [790, 227] width 74 height 11
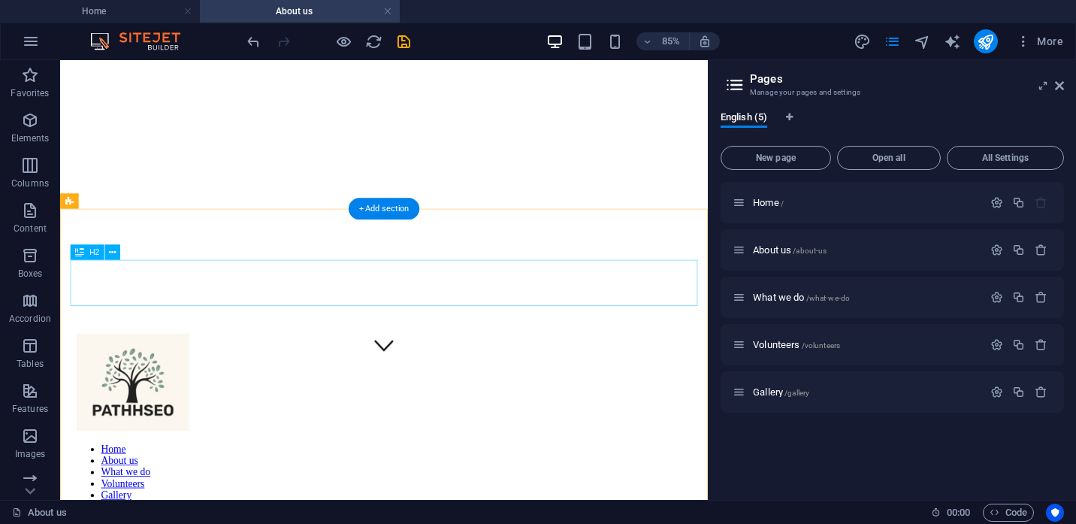
scroll to position [207, 0]
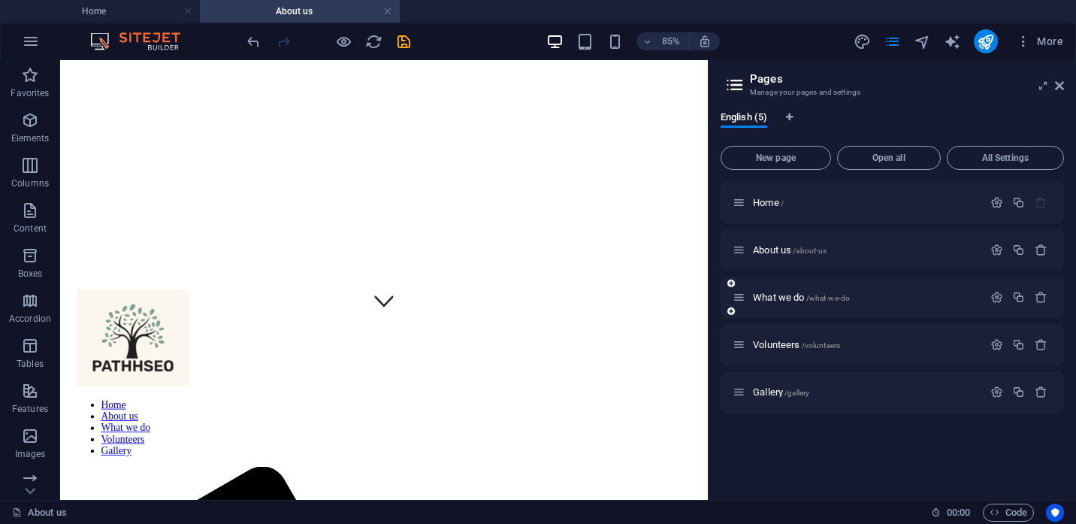
click at [773, 291] on div "What we do /what-we-do" at bounding box center [857, 296] width 250 height 17
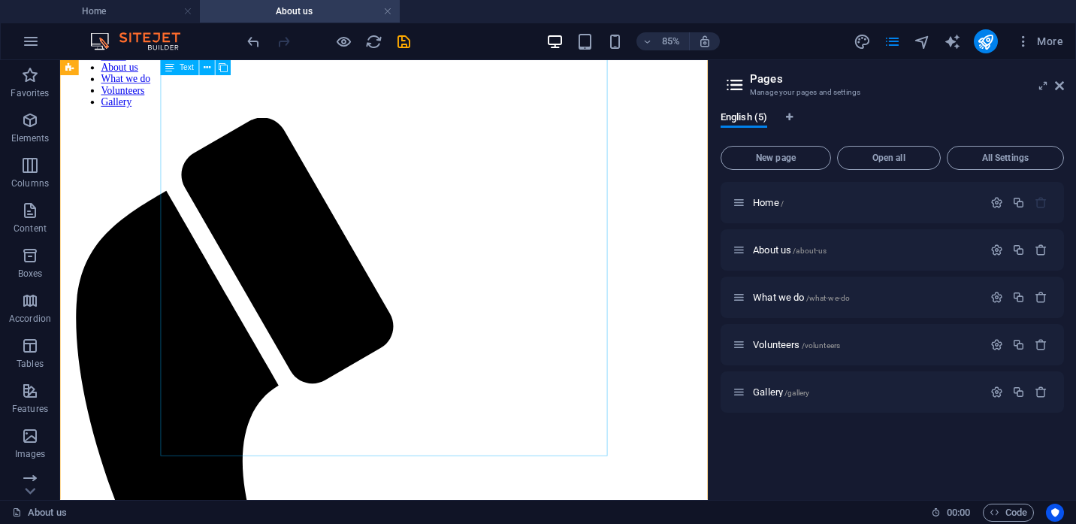
scroll to position [630, 0]
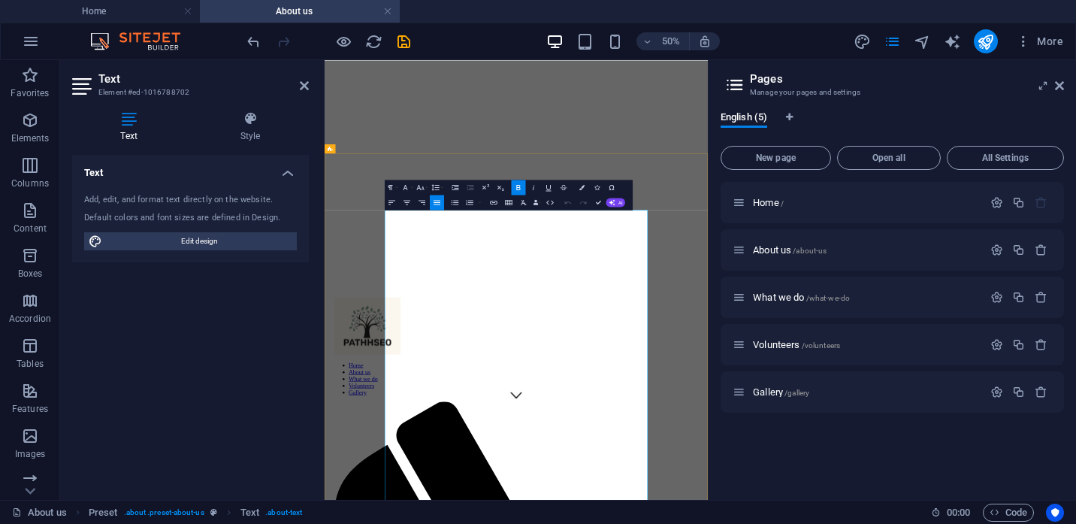
scroll to position [213, 0]
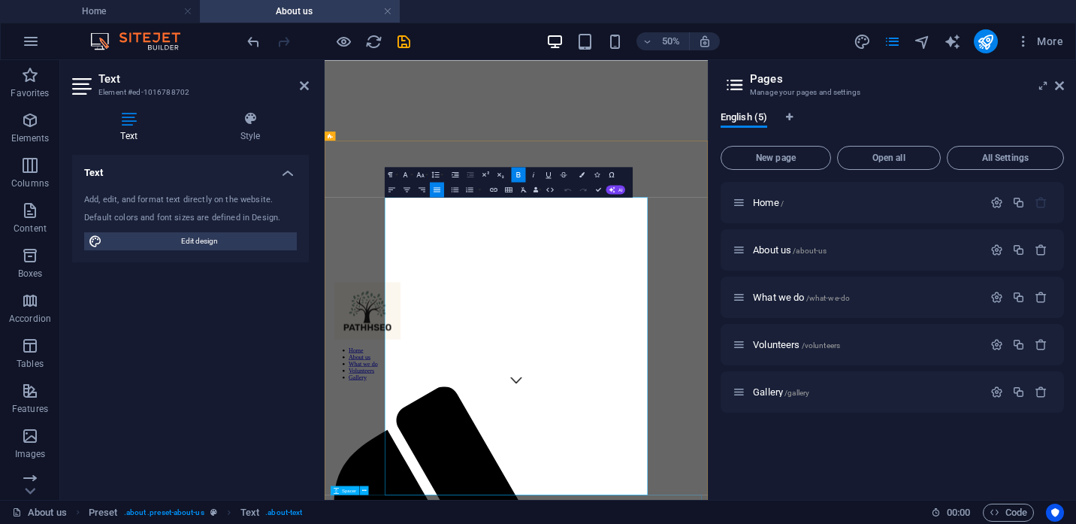
drag, startPoint x: 448, startPoint y: 747, endPoint x: 1010, endPoint y: 937, distance: 592.9
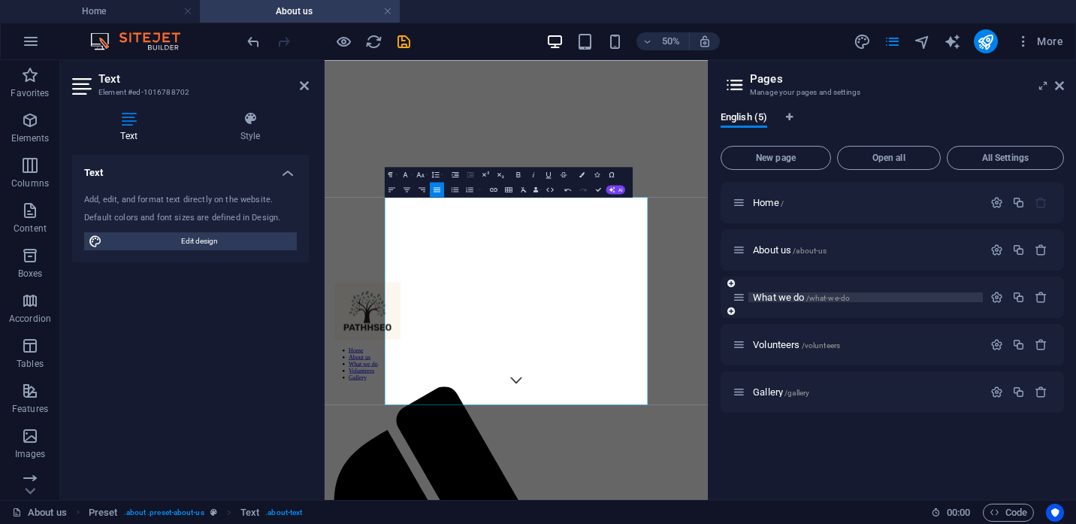
click at [777, 296] on span "What we do /what-we-do" at bounding box center [801, 296] width 97 height 11
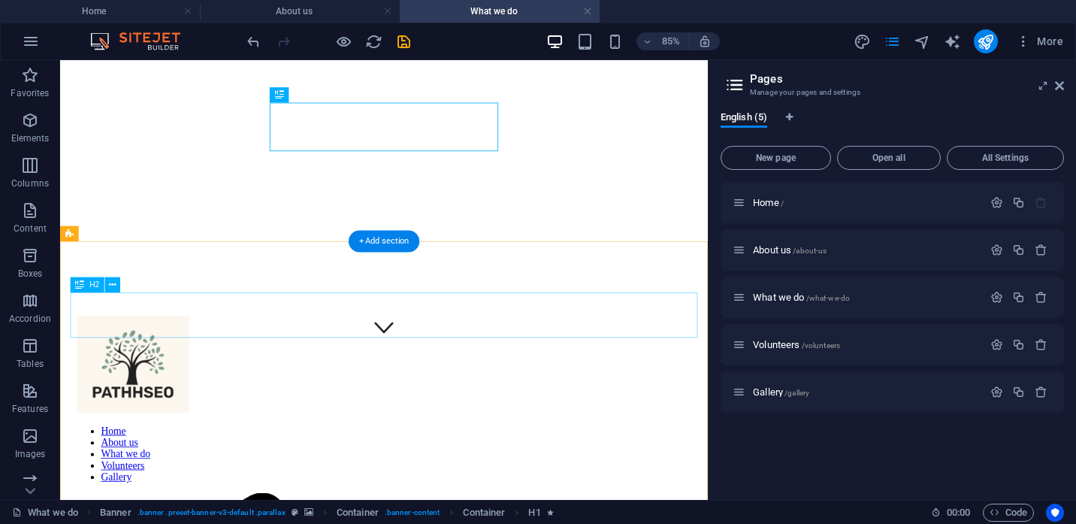
scroll to position [207, 0]
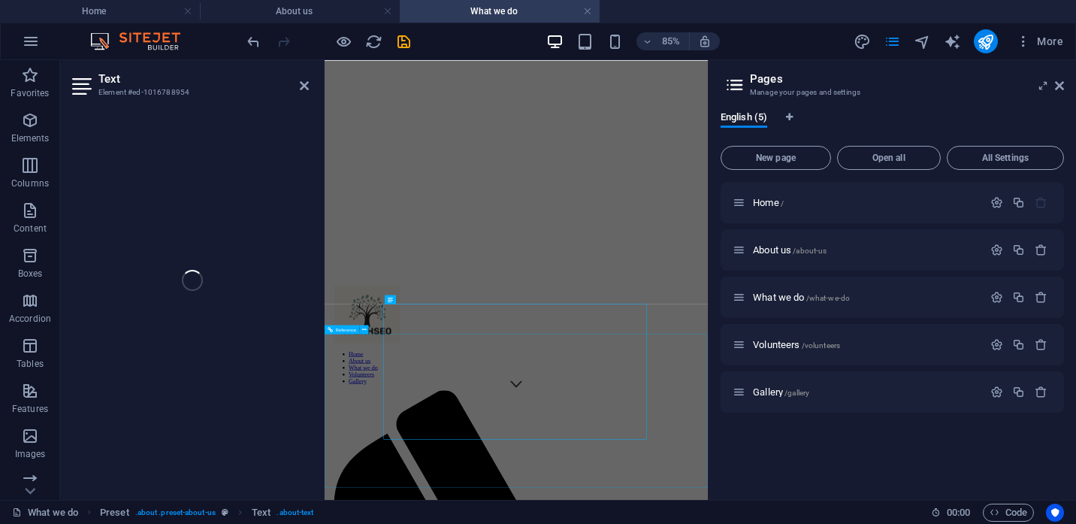
scroll to position [0, 0]
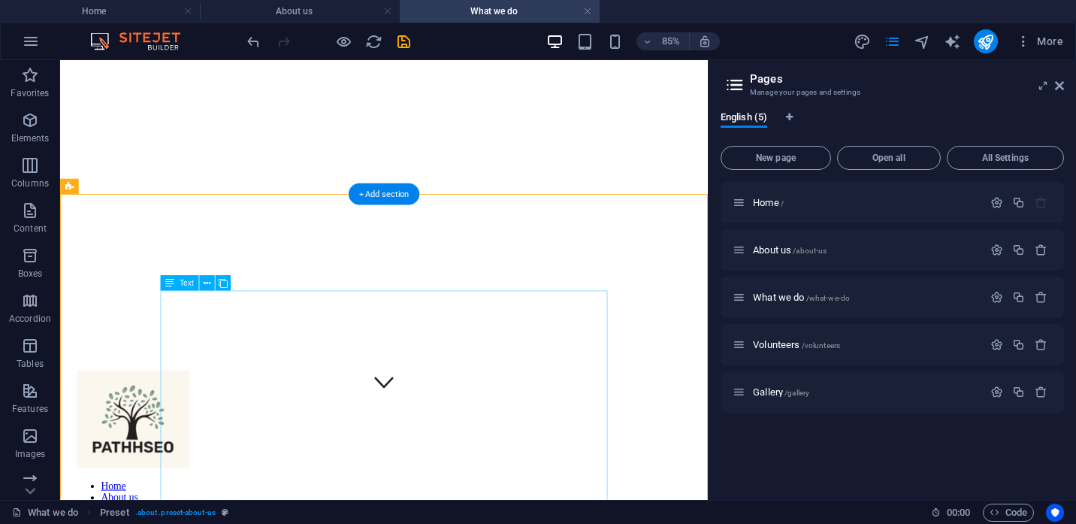
scroll to position [249, 0]
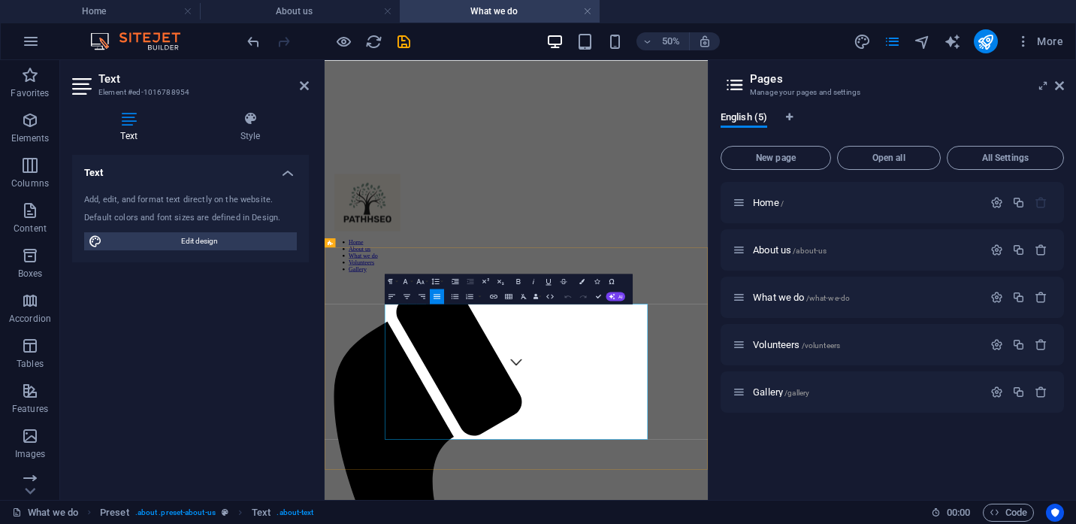
scroll to position [0, 0]
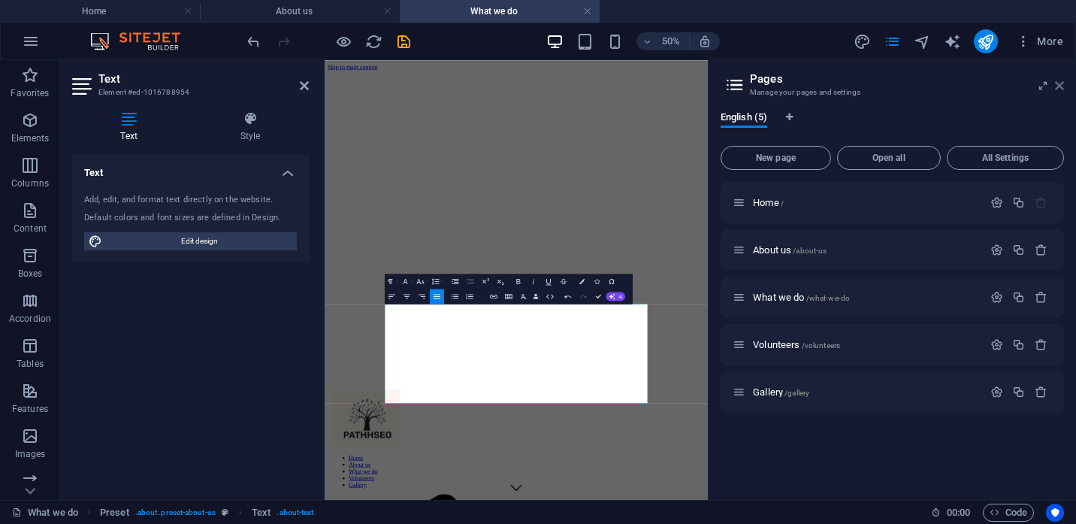
click at [1059, 87] on icon at bounding box center [1059, 86] width 9 height 12
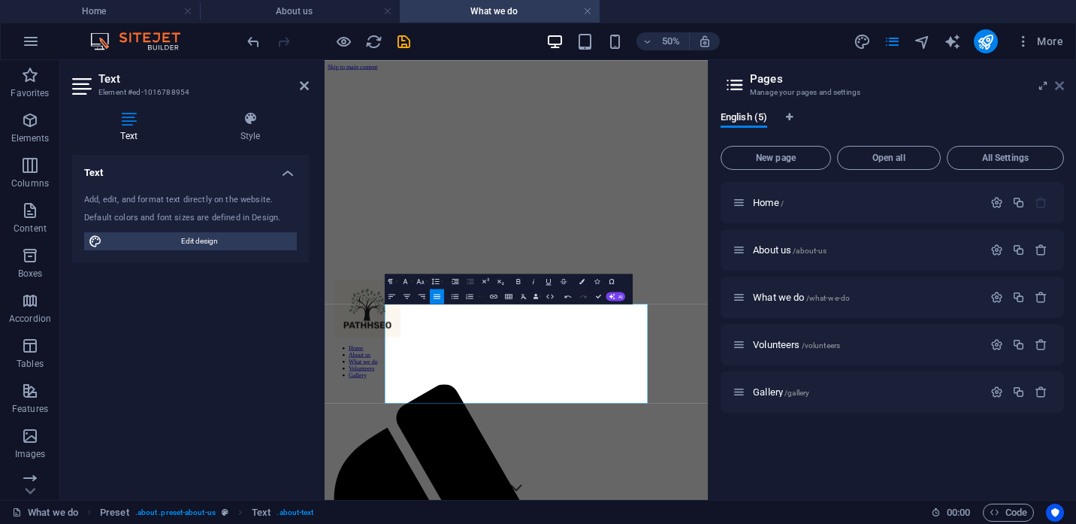
scroll to position [367, 0]
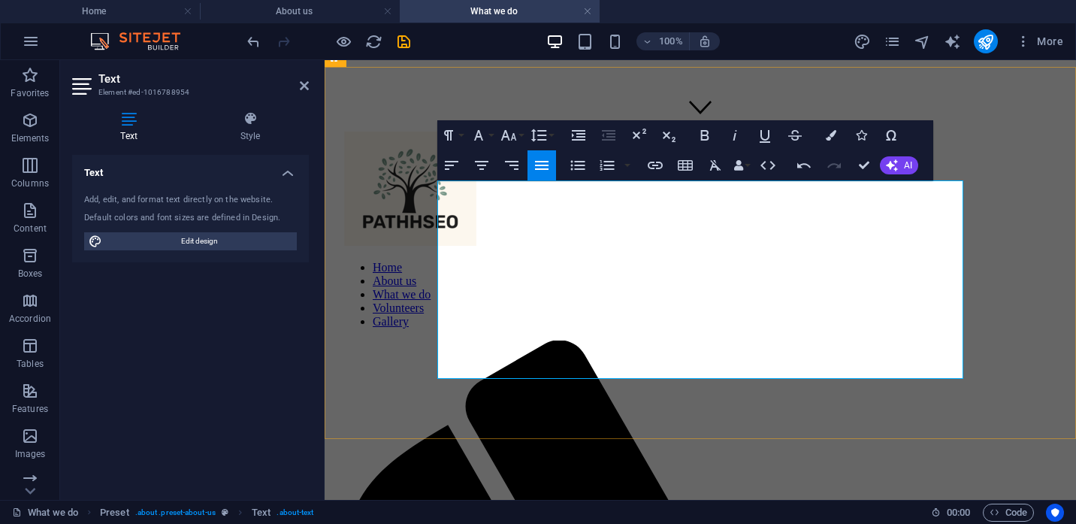
drag, startPoint x: 539, startPoint y: 354, endPoint x: 458, endPoint y: 351, distance: 81.2
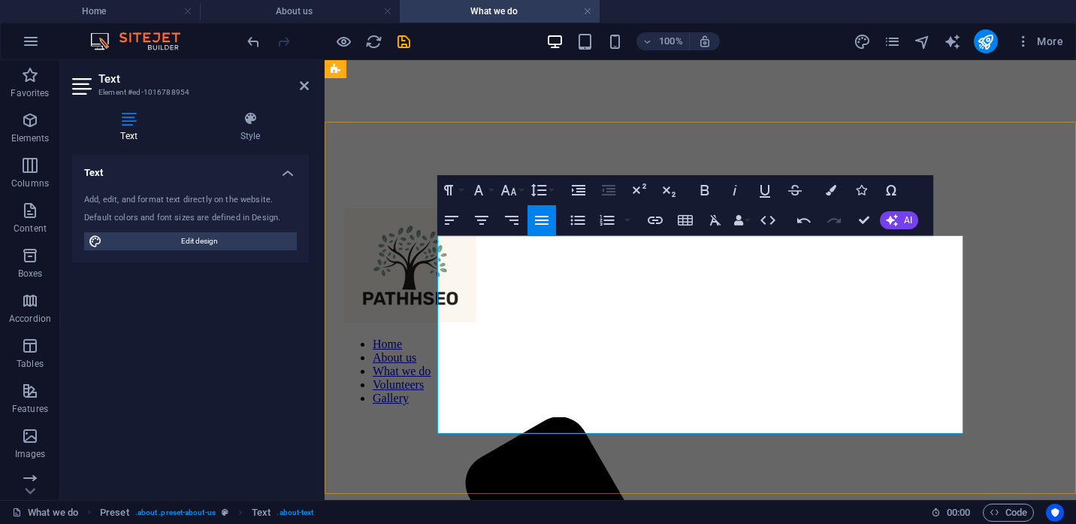
scroll to position [282, 0]
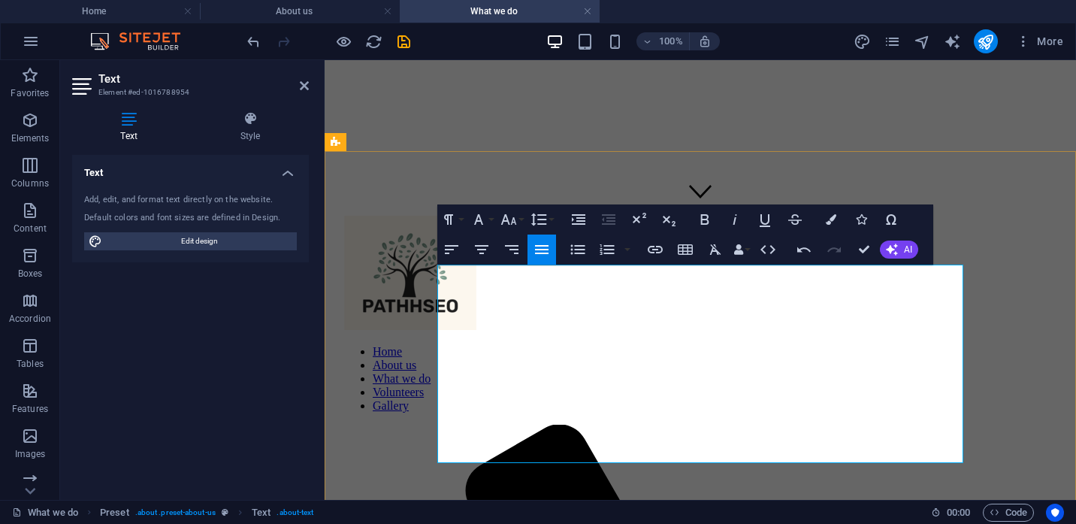
click at [502, 14] on h4 "What we do" at bounding box center [500, 11] width 200 height 17
click at [300, 89] on icon at bounding box center [304, 86] width 9 height 12
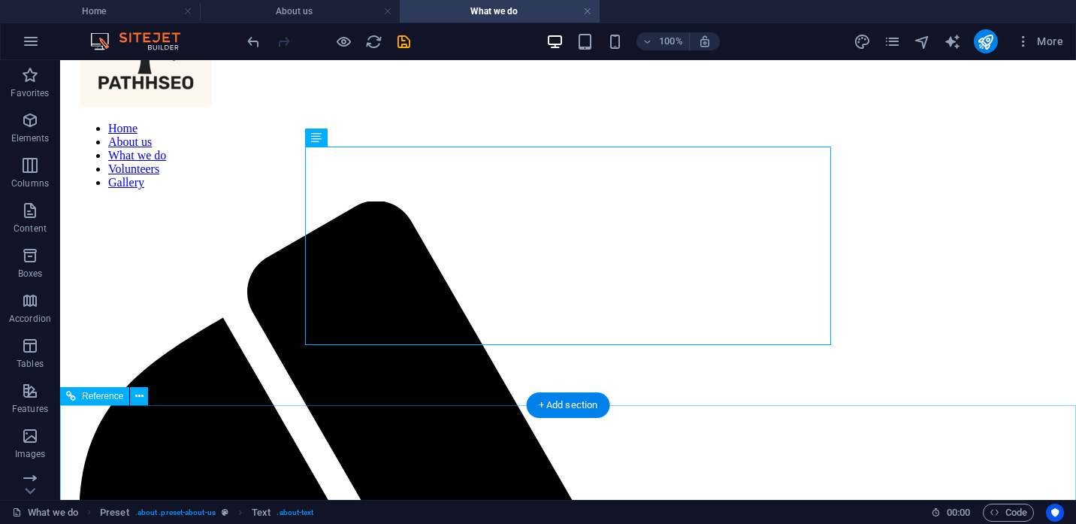
scroll to position [641, 0]
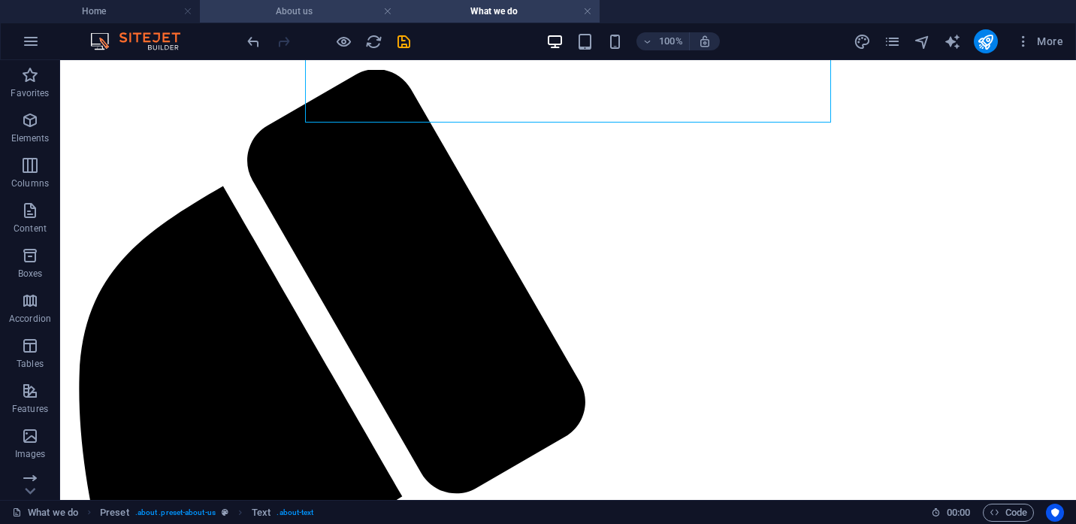
click at [264, 12] on h4 "About us" at bounding box center [300, 11] width 200 height 17
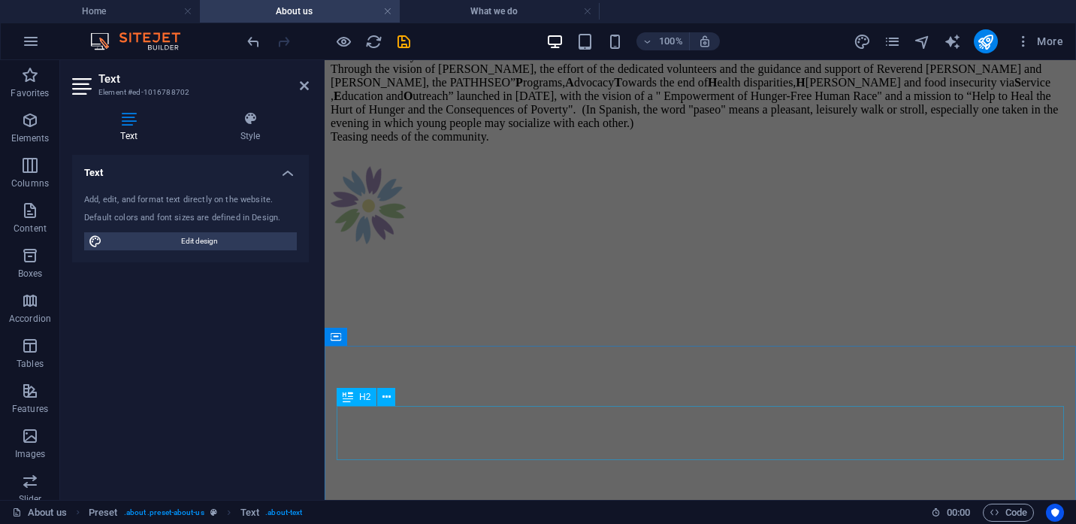
scroll to position [1985, 0]
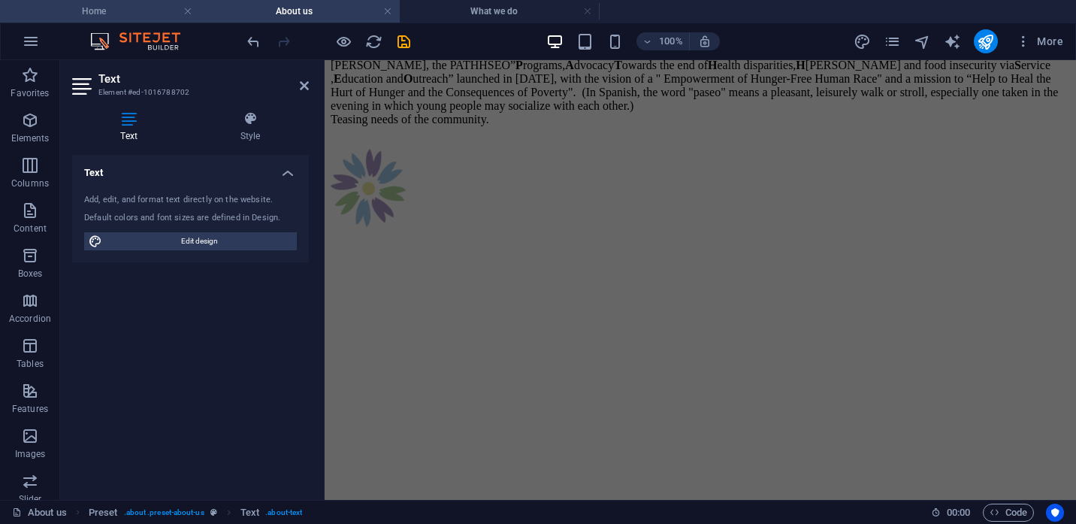
click at [138, 11] on h4 "Home" at bounding box center [100, 11] width 200 height 17
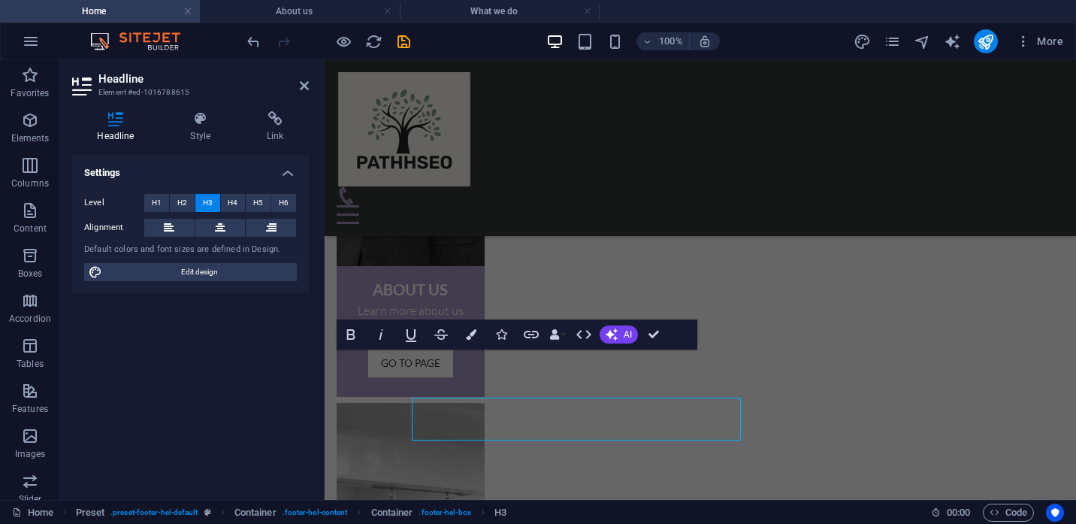
scroll to position [841, 0]
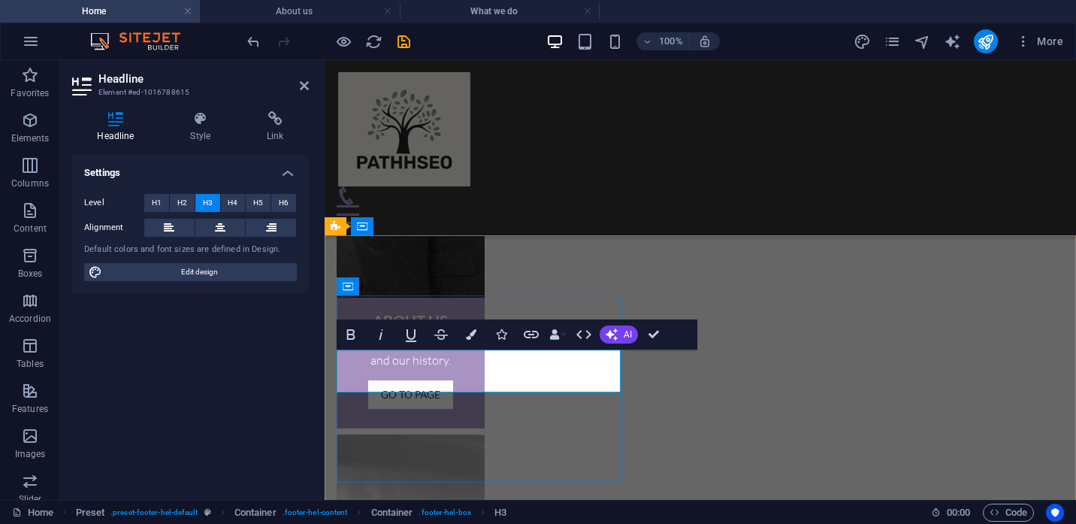
drag, startPoint x: 557, startPoint y: 385, endPoint x: 403, endPoint y: 385, distance: 153.2
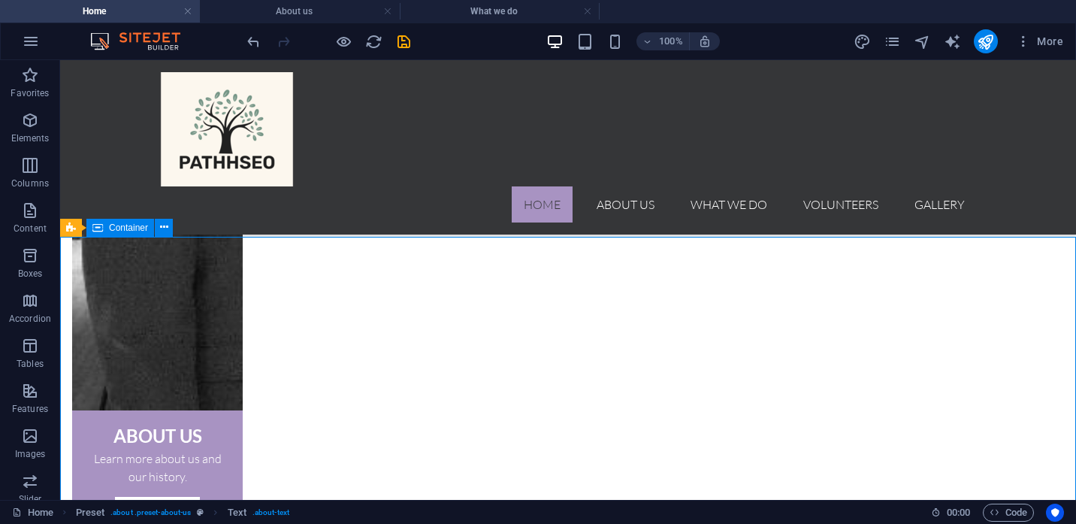
scroll to position [910, 0]
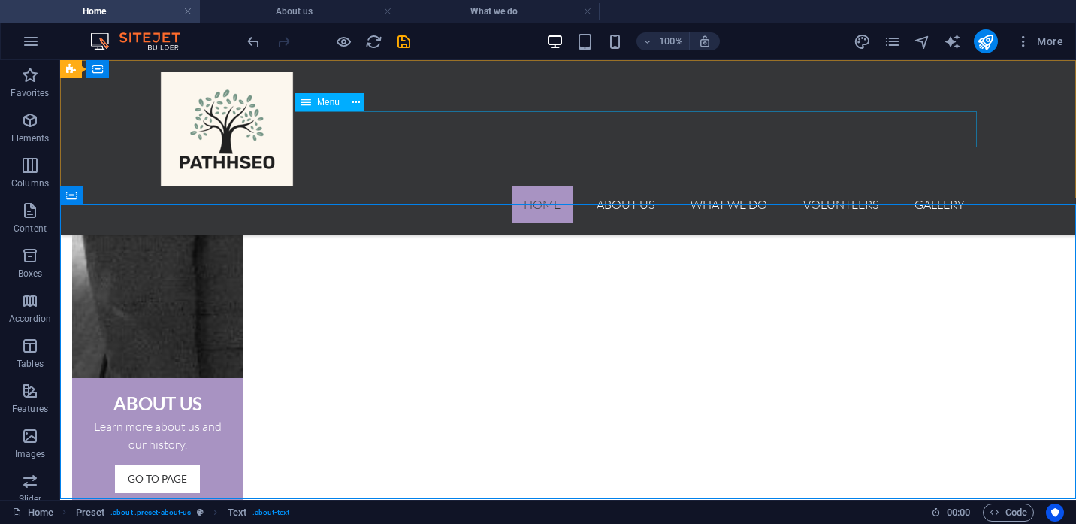
click at [627, 186] on nav "Home About us What we do Volunteers Gallery" at bounding box center [567, 204] width 817 height 36
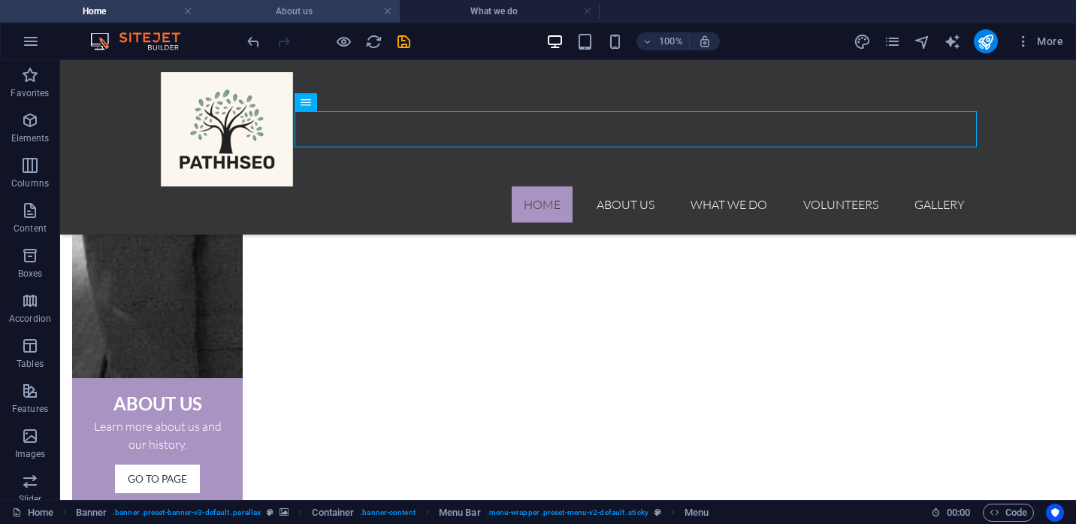
click at [327, 15] on h4 "About us" at bounding box center [300, 11] width 200 height 17
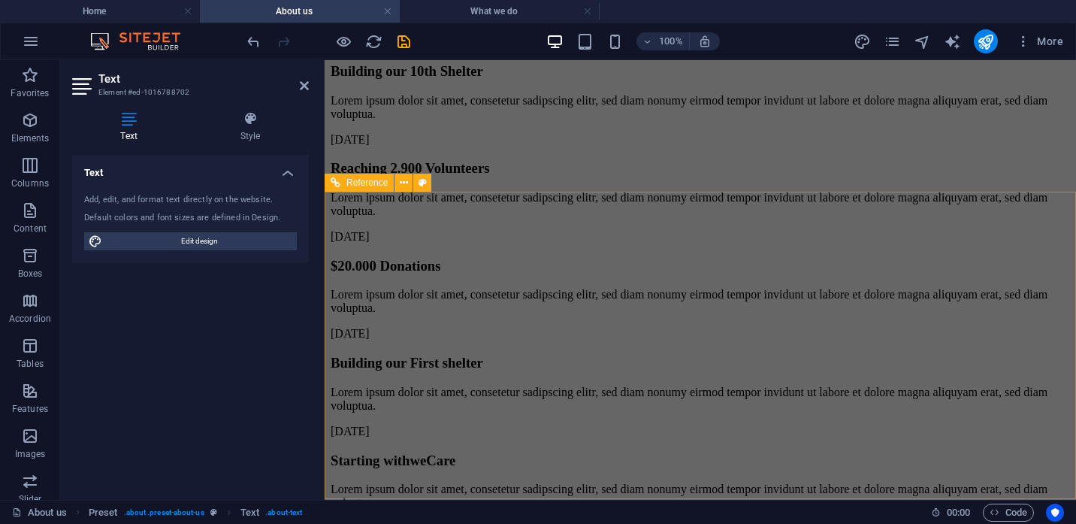
scroll to position [3133, 0]
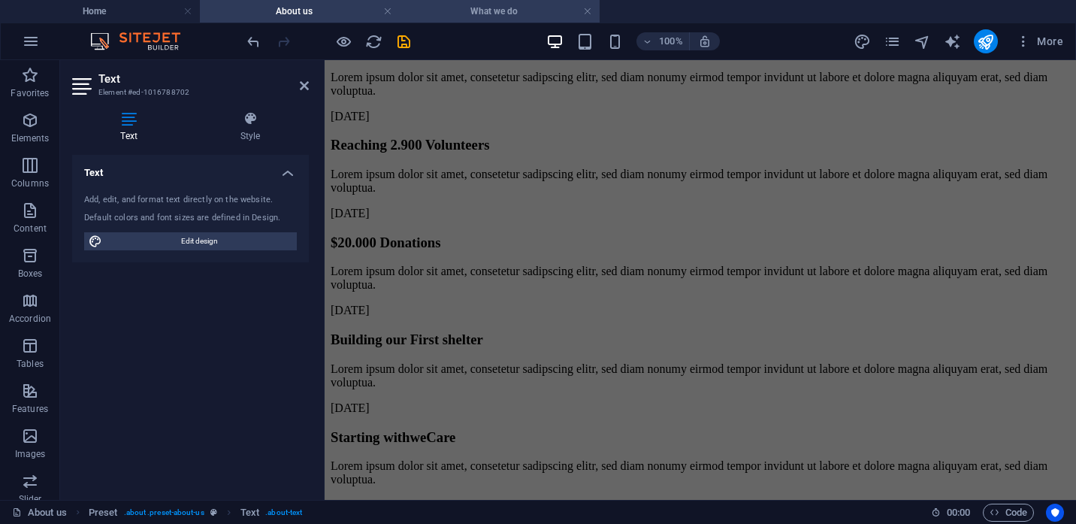
click at [525, 15] on h4 "What we do" at bounding box center [500, 11] width 200 height 17
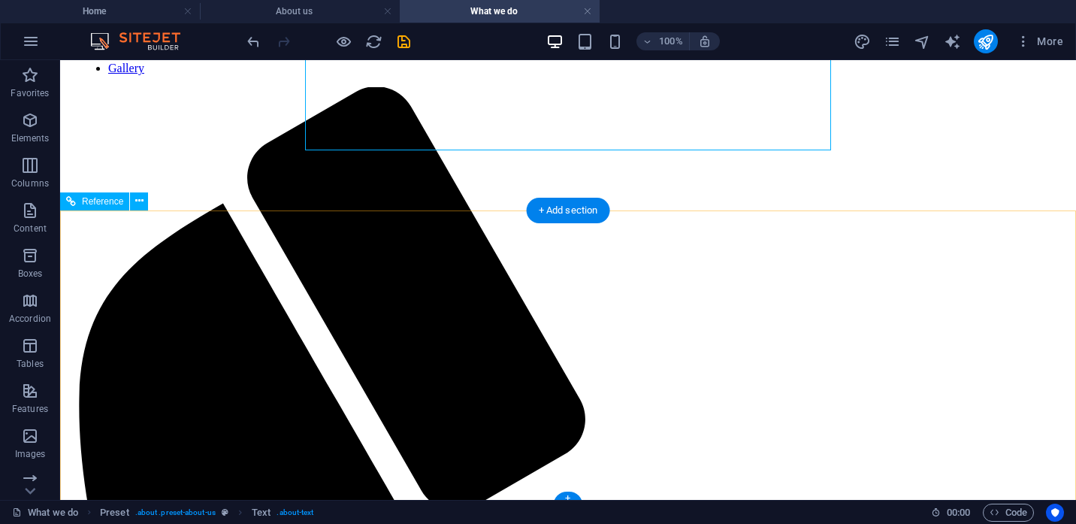
scroll to position [620, 0]
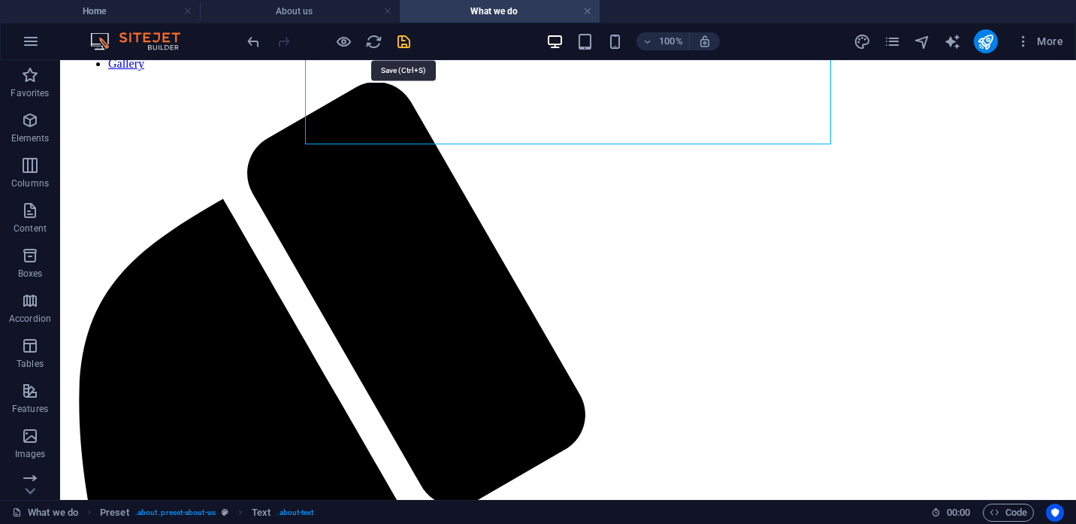
click at [405, 45] on icon "save" at bounding box center [403, 41] width 17 height 17
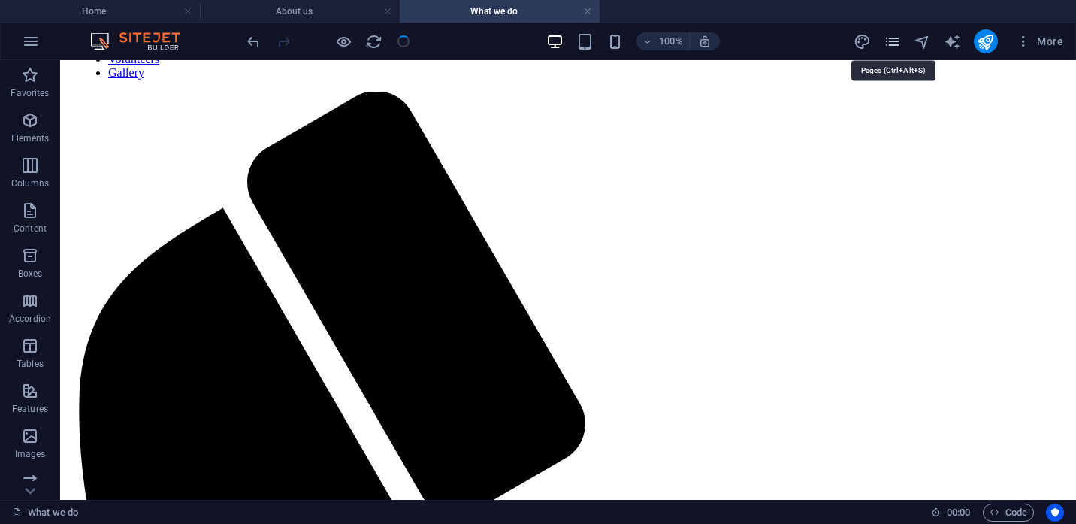
click at [889, 42] on icon "pages" at bounding box center [891, 41] width 17 height 17
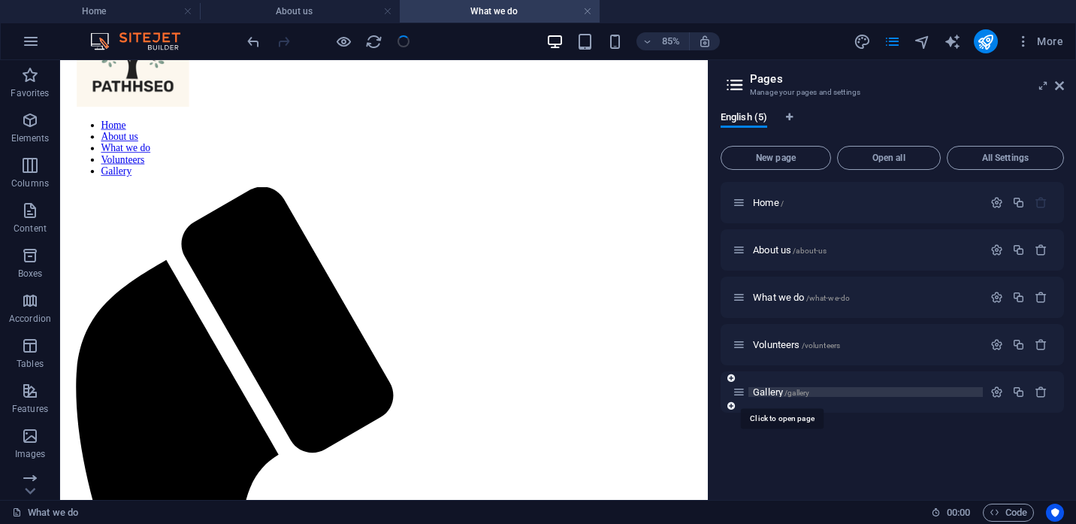
click at [772, 389] on span "Gallery /gallery" at bounding box center [781, 391] width 56 height 11
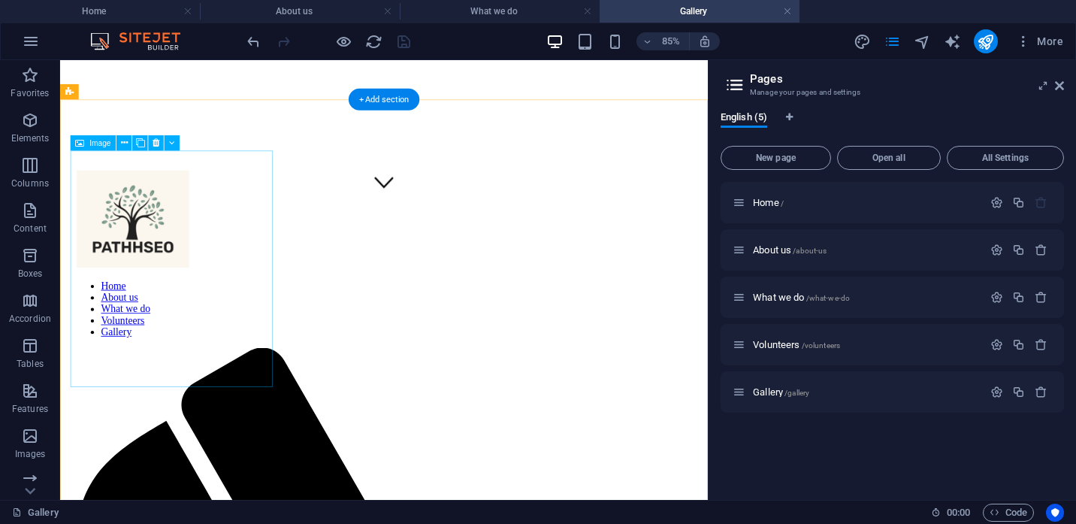
scroll to position [352, 0]
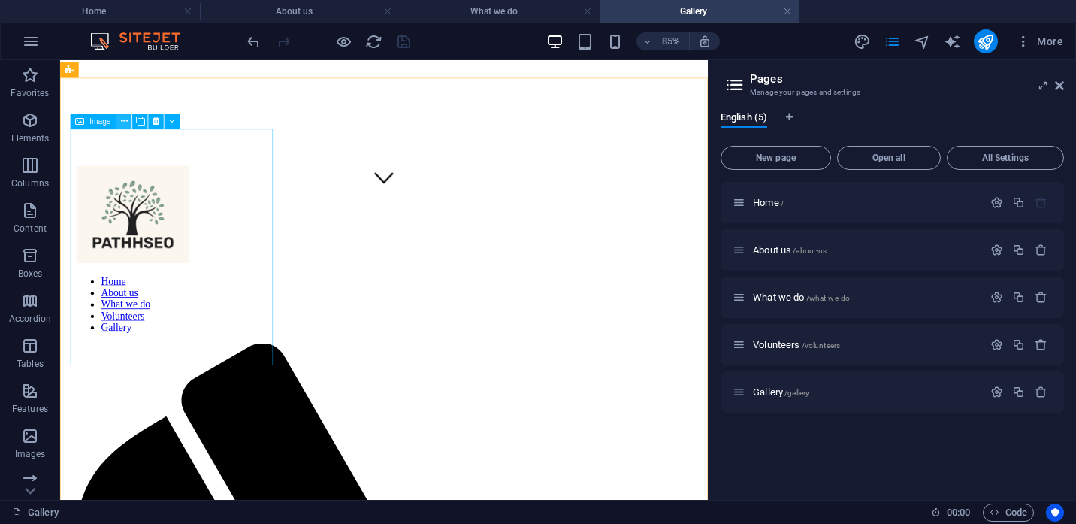
click at [125, 124] on icon at bounding box center [124, 121] width 7 height 14
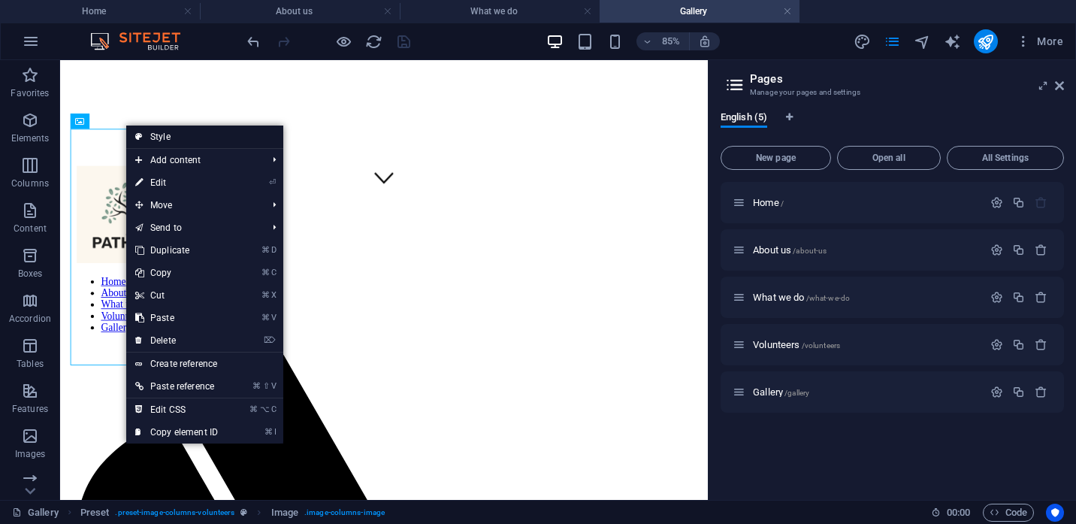
click at [149, 136] on link "Style" at bounding box center [204, 136] width 157 height 23
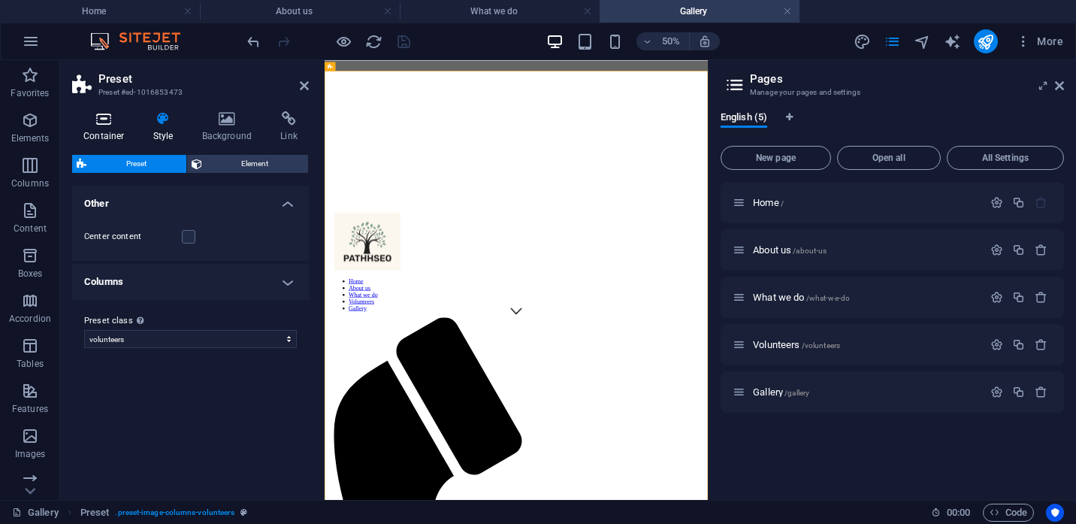
click at [100, 125] on icon at bounding box center [104, 118] width 64 height 15
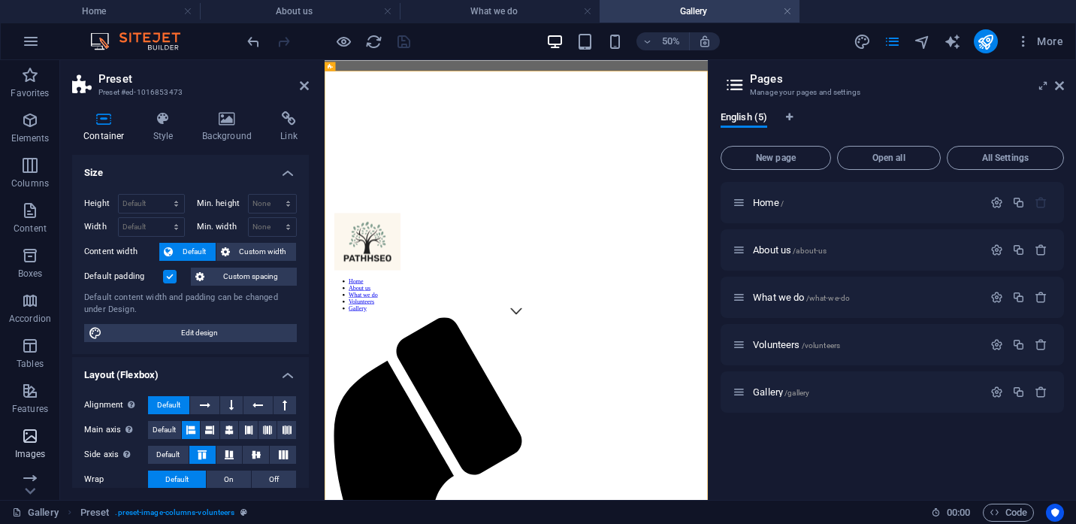
click at [23, 447] on span "Images" at bounding box center [30, 445] width 60 height 36
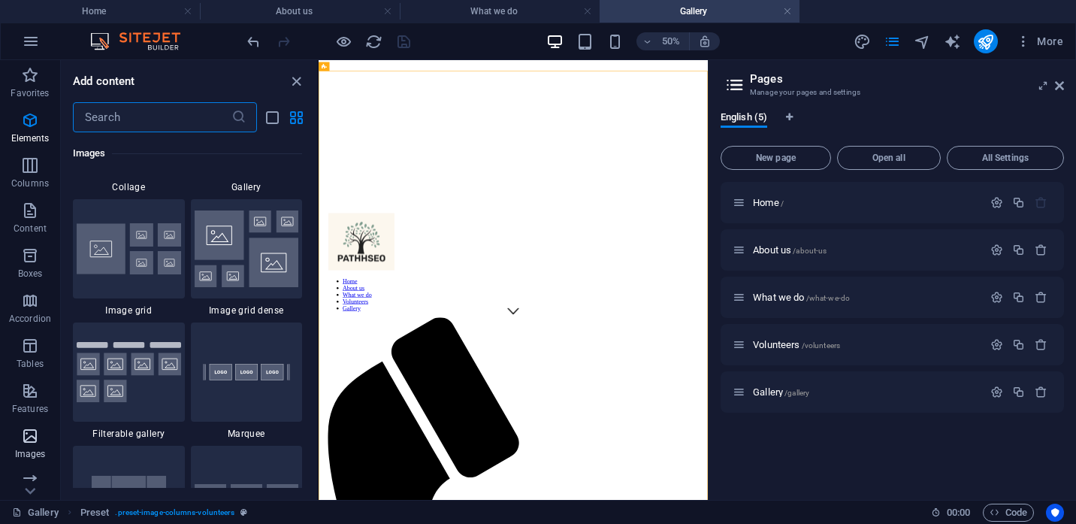
scroll to position [7839, 0]
click at [125, 11] on img at bounding box center [129, 2] width 104 height 17
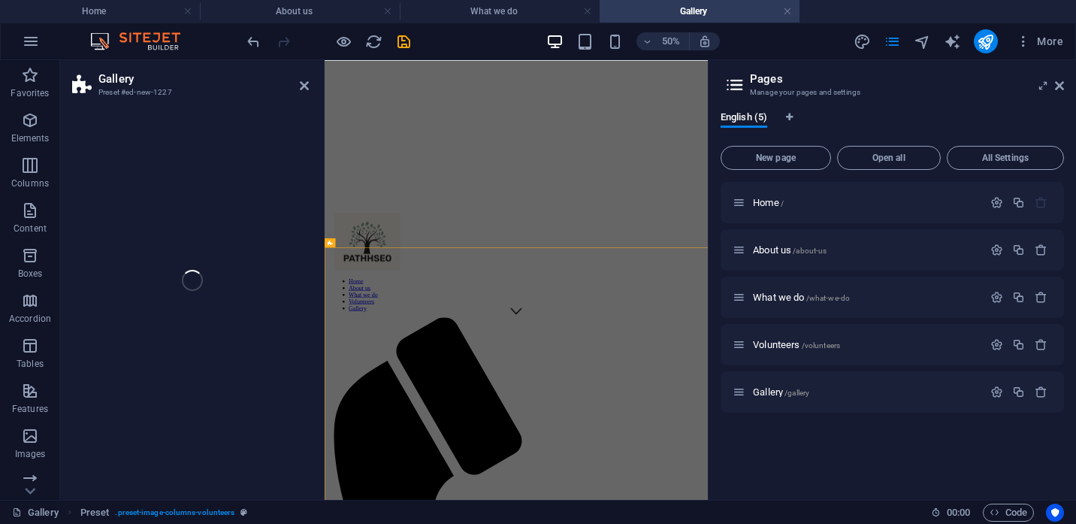
scroll to position [0, 0]
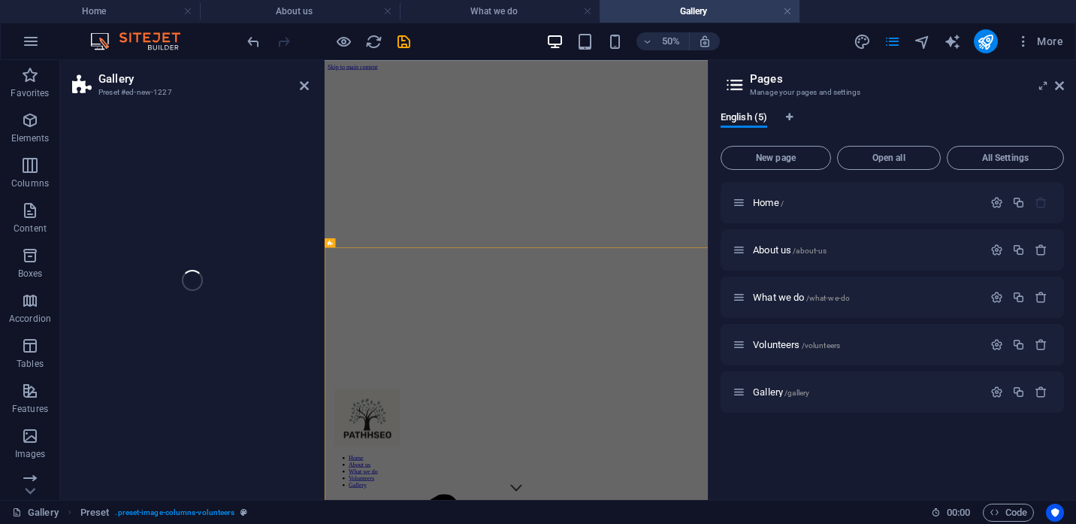
select select "rem"
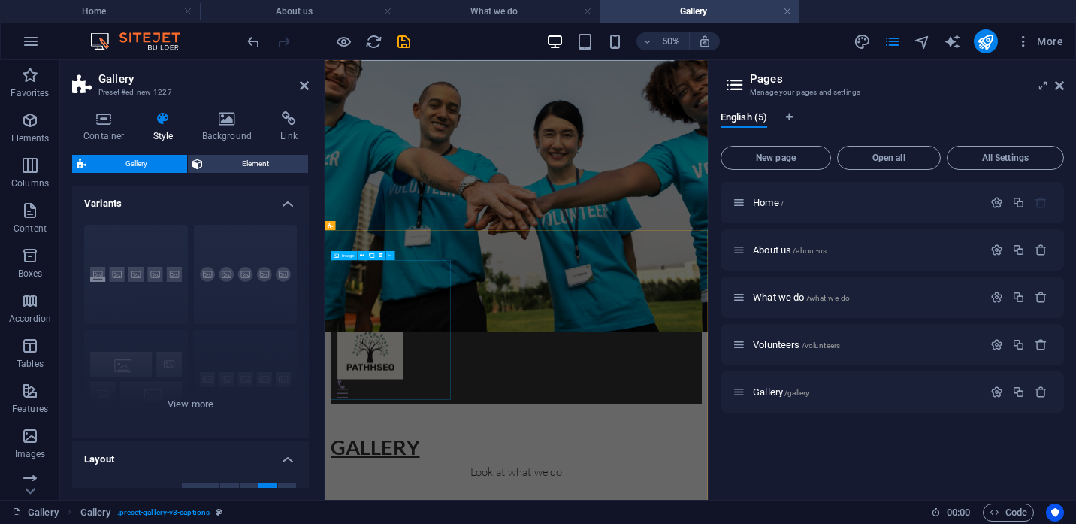
scroll to position [176, 0]
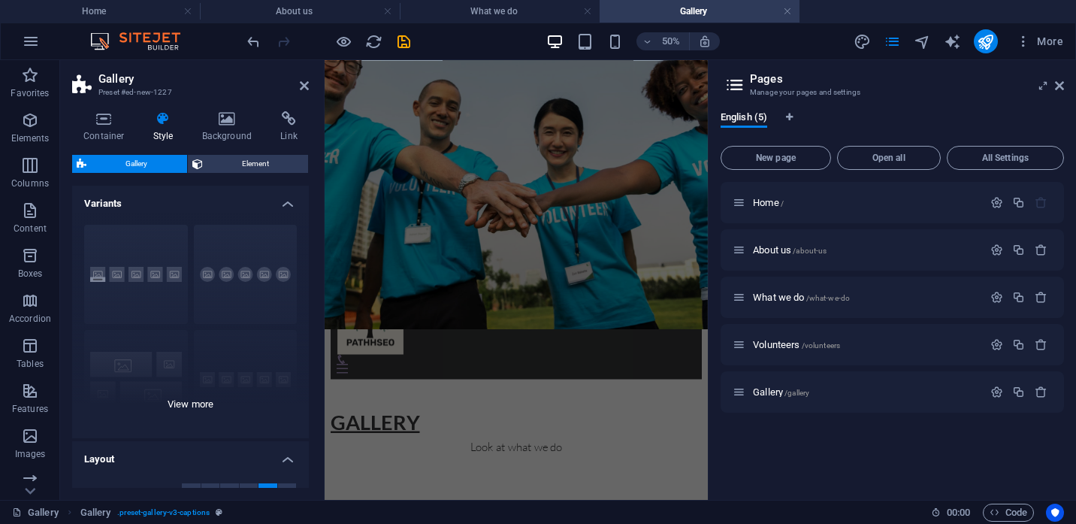
click at [238, 279] on div "Captions Circle Collage Default Grid Grid shifted" at bounding box center [190, 325] width 237 height 225
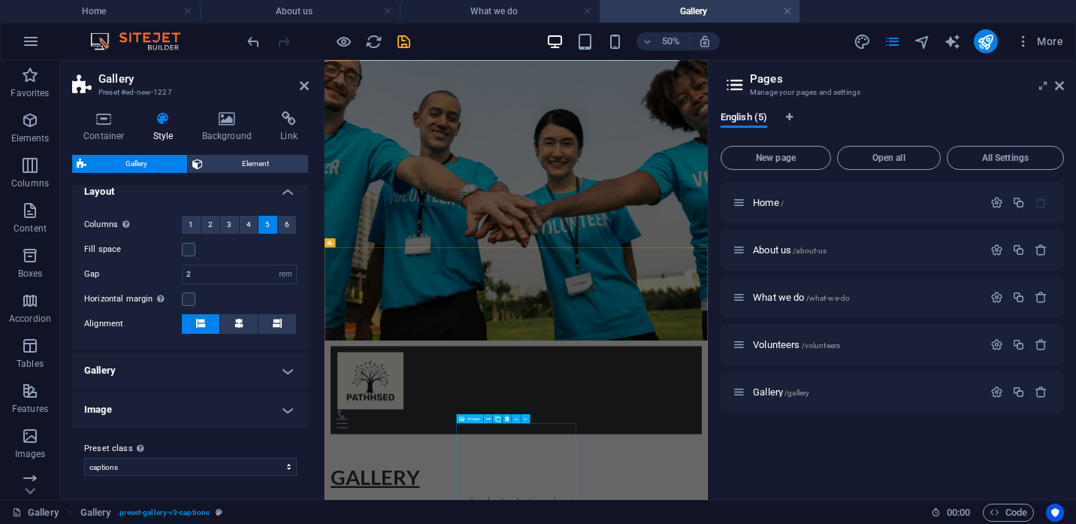
scroll to position [0, 0]
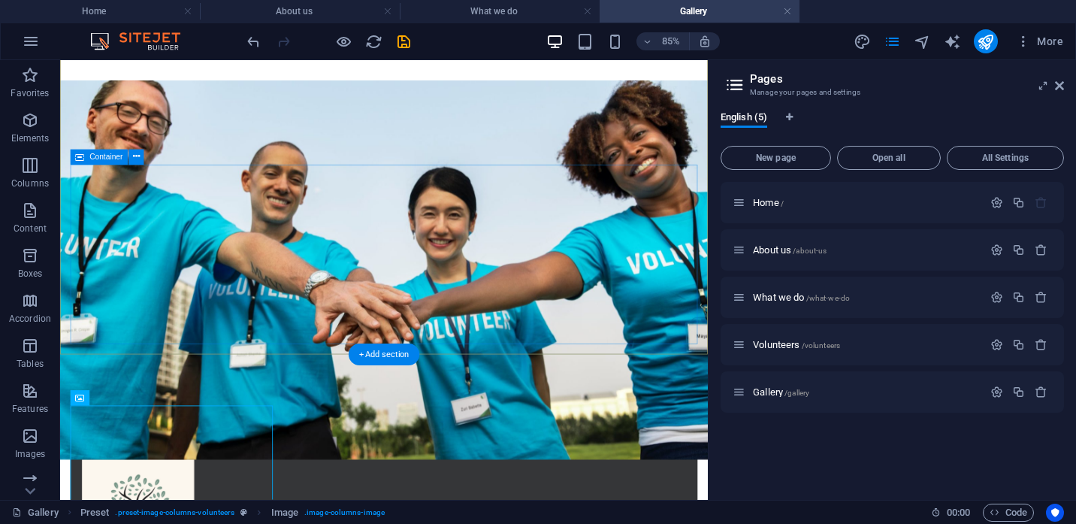
scroll to position [128, 0]
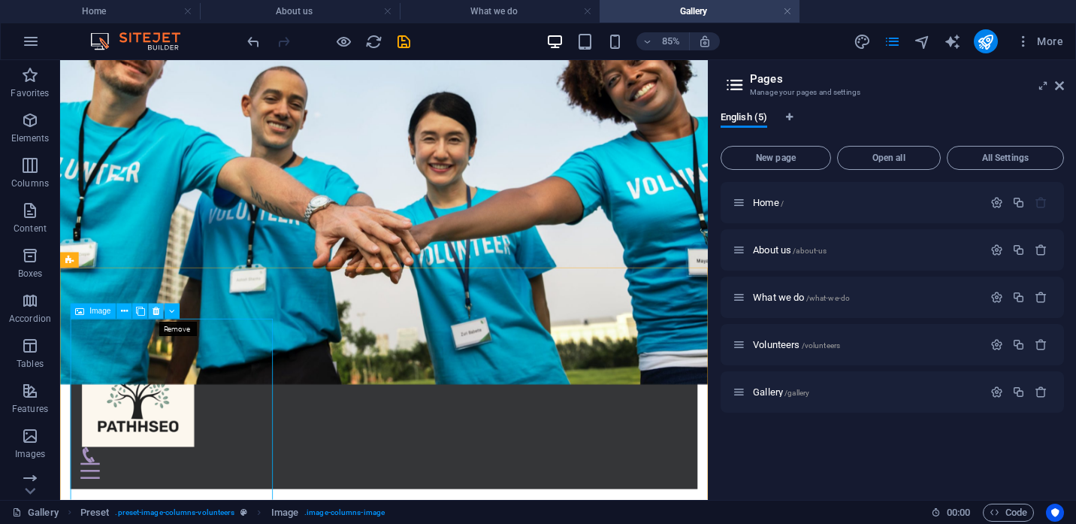
click at [157, 312] on icon at bounding box center [155, 311] width 7 height 14
click at [158, 315] on icon at bounding box center [155, 311] width 7 height 14
click at [158, 312] on icon at bounding box center [155, 311] width 7 height 14
click at [156, 314] on icon at bounding box center [155, 311] width 7 height 14
click at [158, 315] on icon at bounding box center [155, 311] width 7 height 14
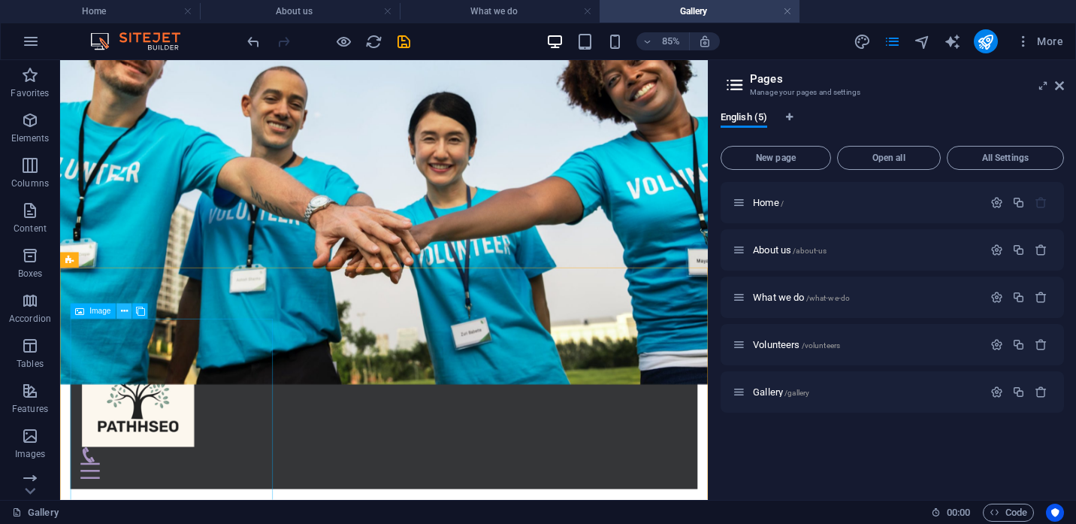
click at [124, 311] on icon at bounding box center [124, 311] width 7 height 14
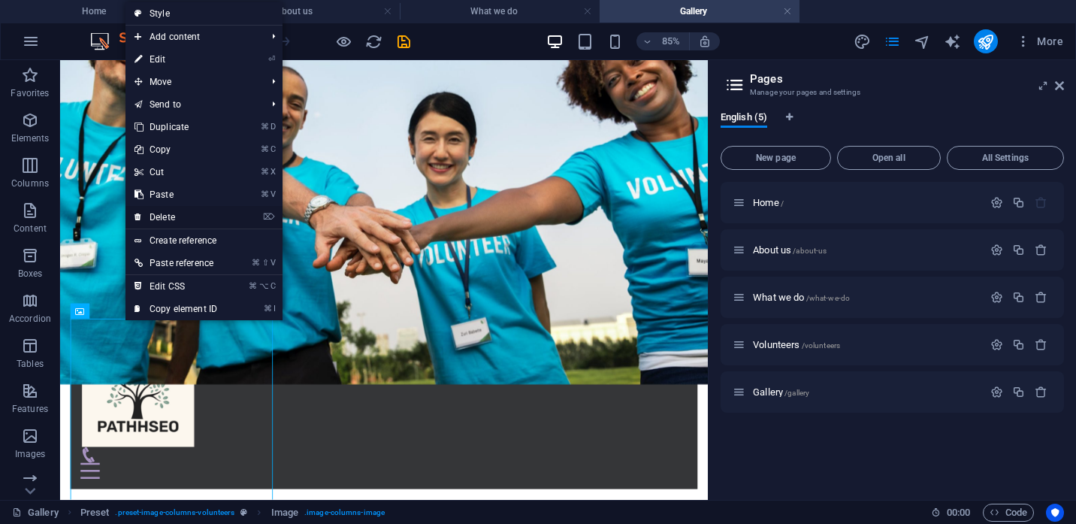
click at [155, 217] on link "⌦ Delete" at bounding box center [175, 217] width 101 height 23
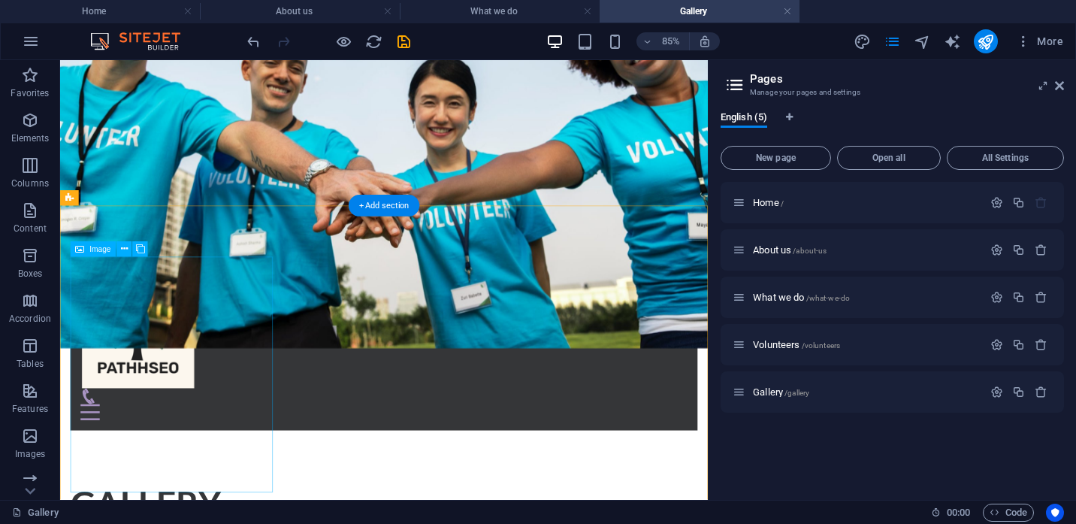
scroll to position [202, 0]
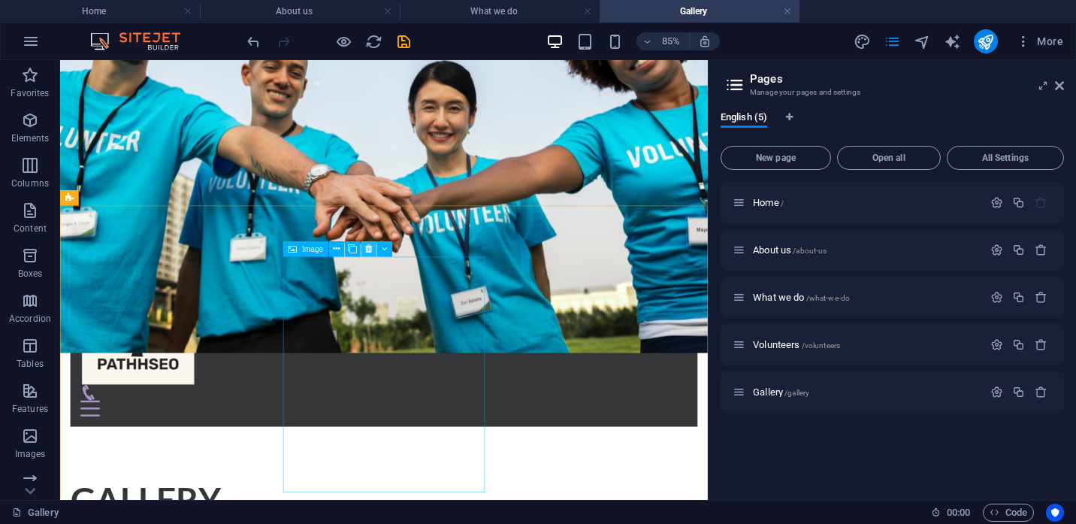
click at [367, 249] on icon at bounding box center [368, 249] width 7 height 14
click at [368, 252] on icon at bounding box center [368, 249] width 7 height 14
click at [370, 249] on icon at bounding box center [368, 249] width 7 height 14
click at [548, 249] on icon at bounding box center [548, 249] width 7 height 14
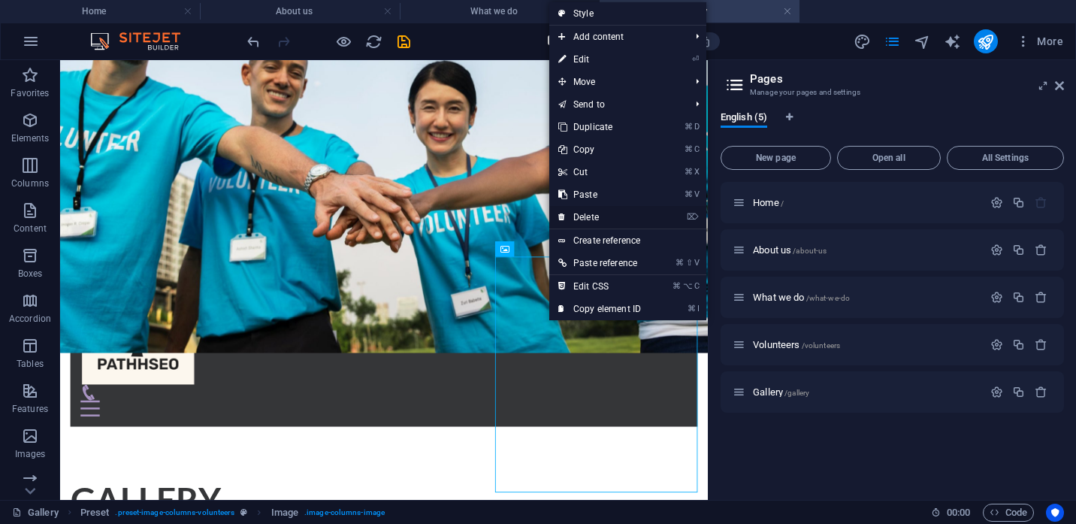
click at [581, 215] on link "⌦ Delete" at bounding box center [599, 217] width 101 height 23
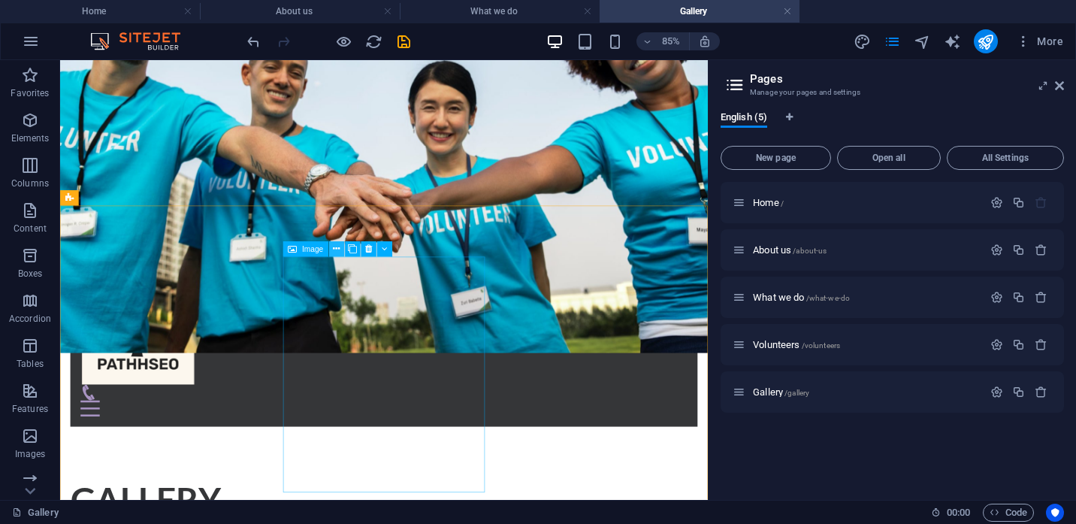
click at [335, 249] on icon at bounding box center [336, 249] width 7 height 14
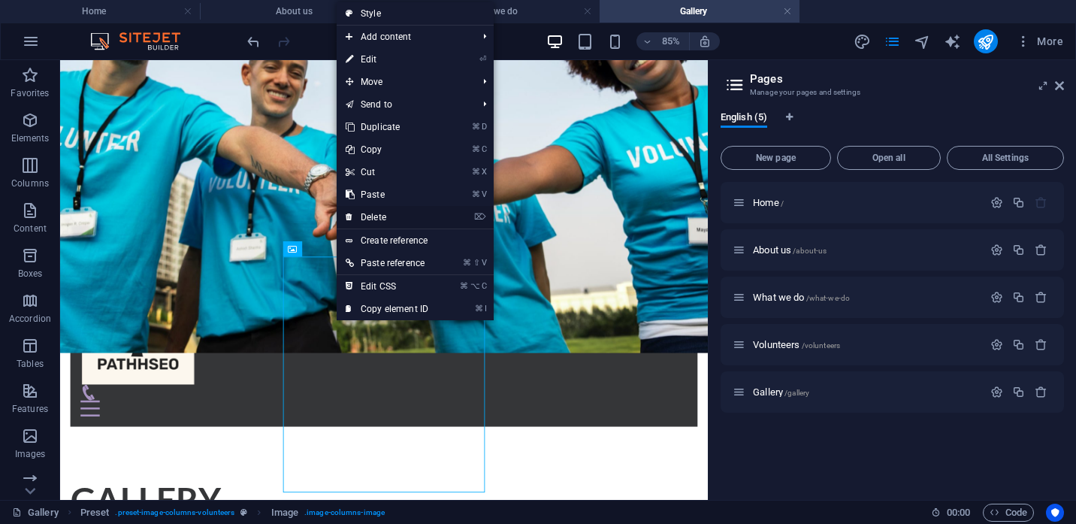
click at [373, 213] on link "⌦ Delete" at bounding box center [387, 217] width 101 height 23
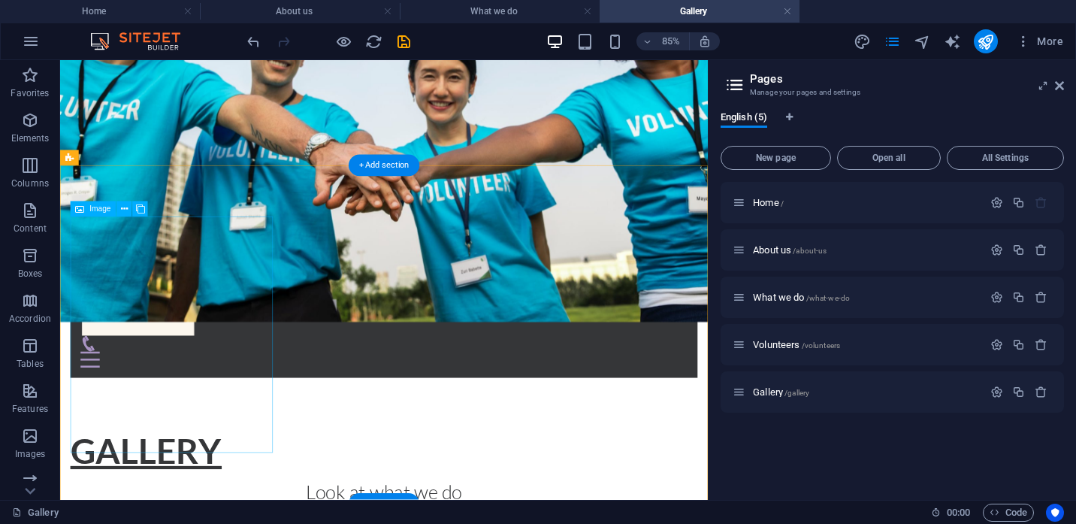
scroll to position [238, 0]
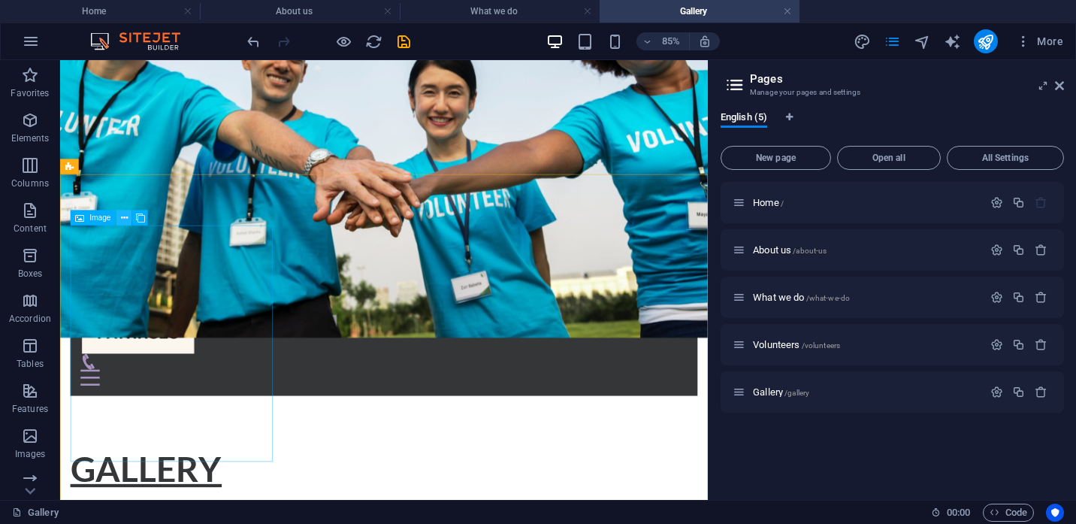
click at [126, 219] on icon at bounding box center [124, 218] width 7 height 14
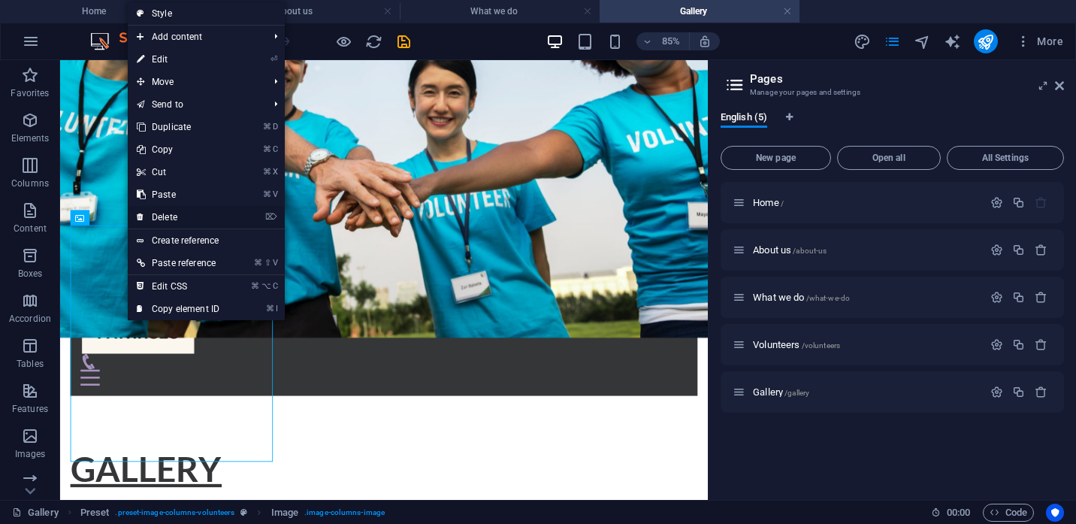
click at [165, 214] on link "⌦ Delete" at bounding box center [178, 217] width 101 height 23
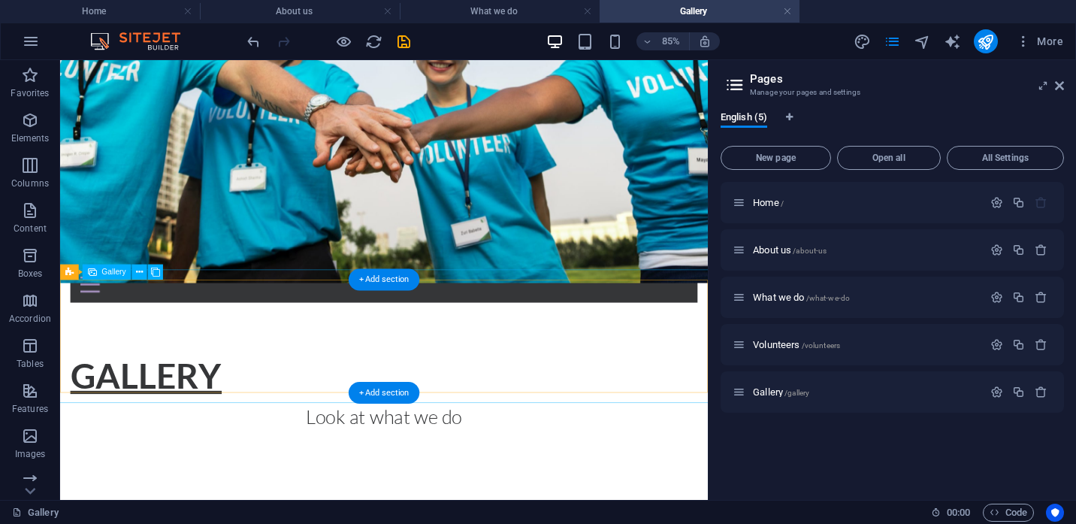
scroll to position [303, 0]
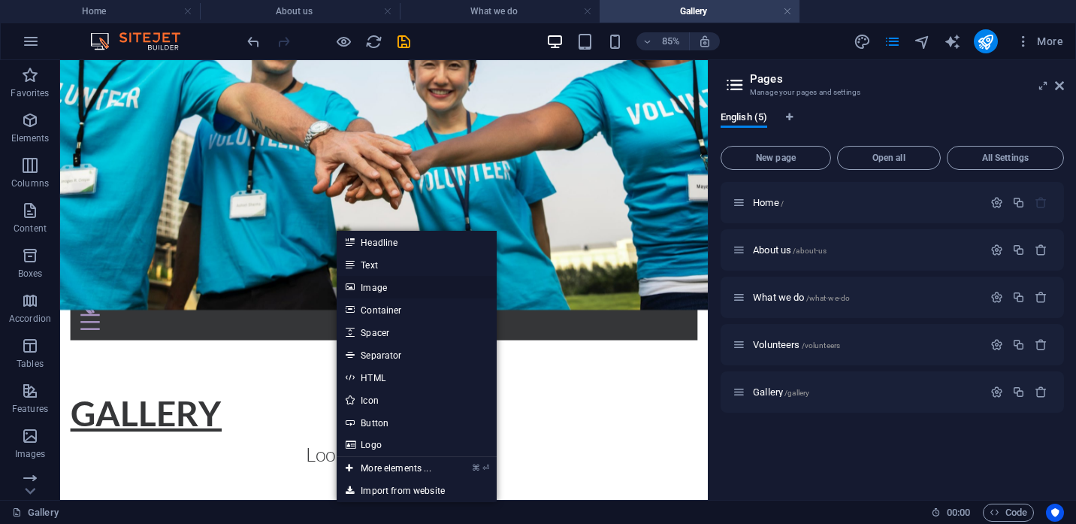
click at [365, 287] on link "Image" at bounding box center [416, 287] width 159 height 23
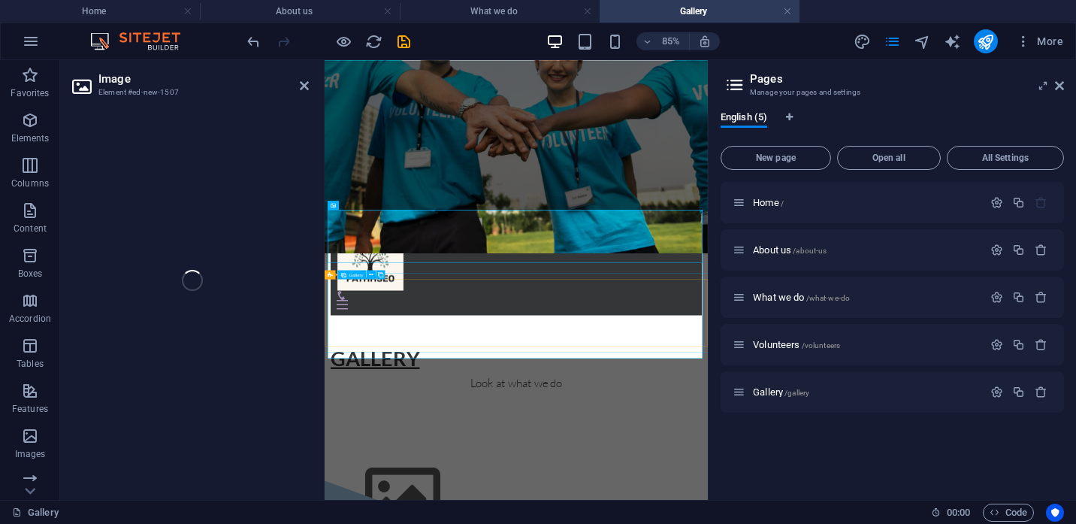
scroll to position [129, 0]
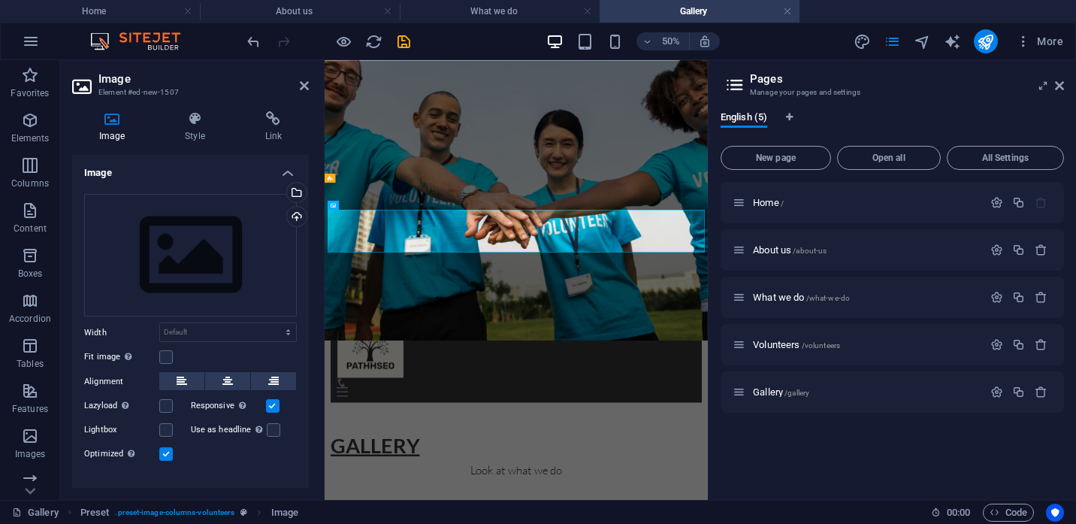
click at [312, 174] on div "Image Style Link Image Drag files here, click to choose files or select files f…" at bounding box center [190, 299] width 261 height 400
click at [302, 87] on icon at bounding box center [304, 86] width 9 height 12
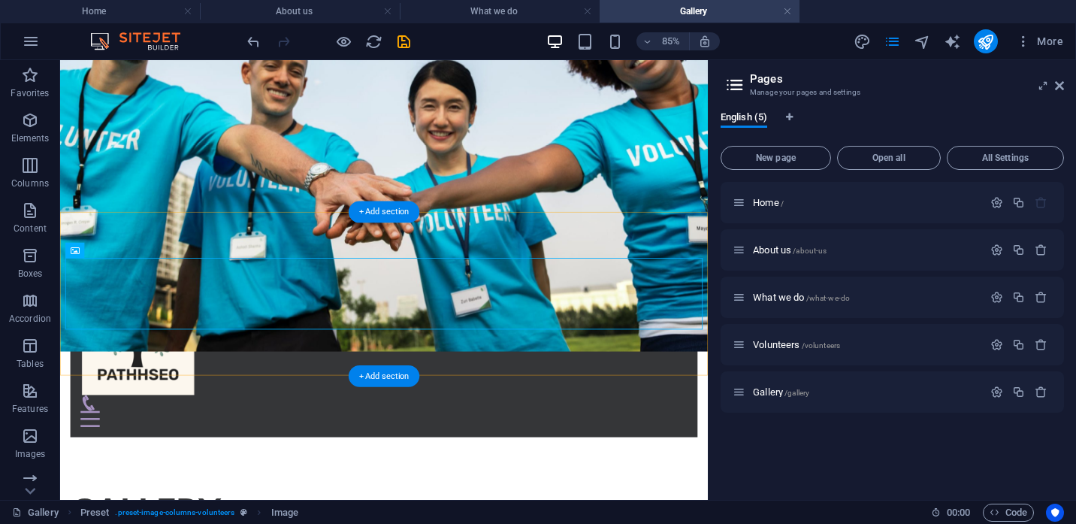
scroll to position [195, 0]
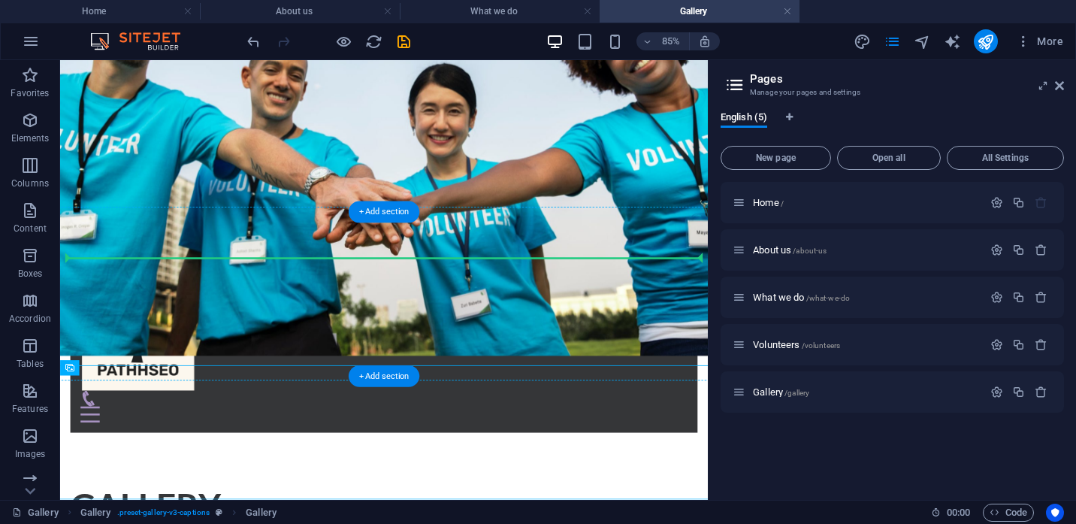
drag, startPoint x: 311, startPoint y: 454, endPoint x: 285, endPoint y: 322, distance: 134.8
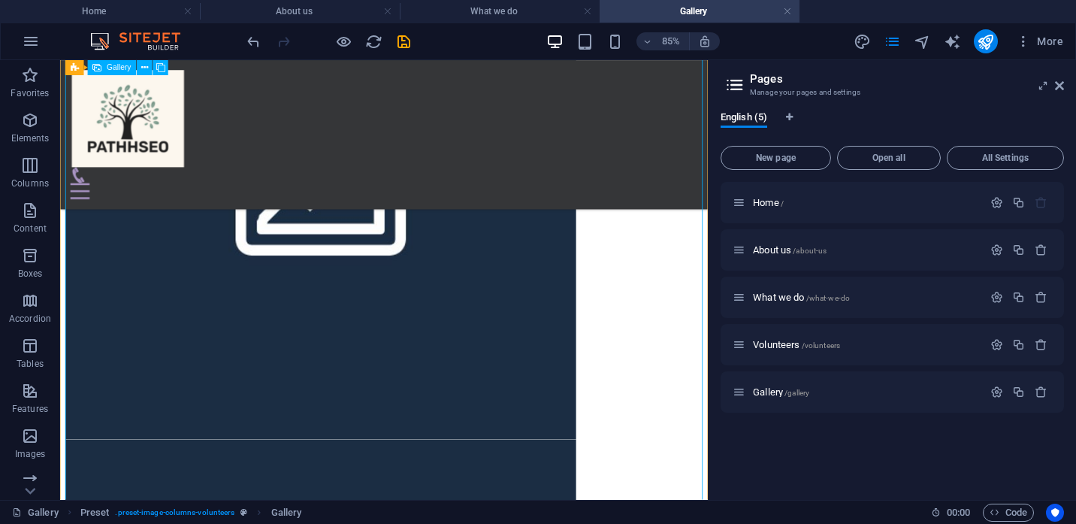
scroll to position [2251, 0]
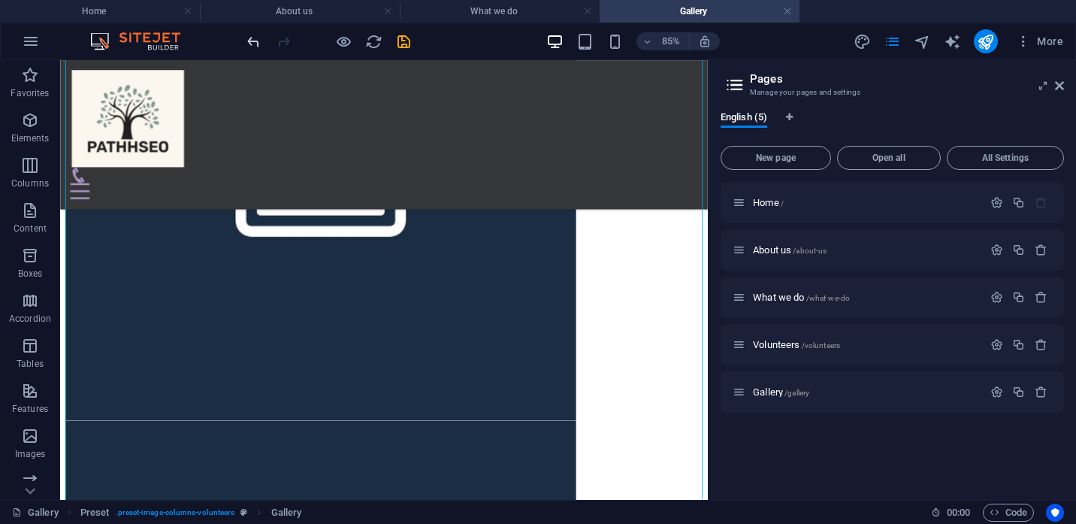
click at [248, 41] on icon "undo" at bounding box center [253, 41] width 17 height 17
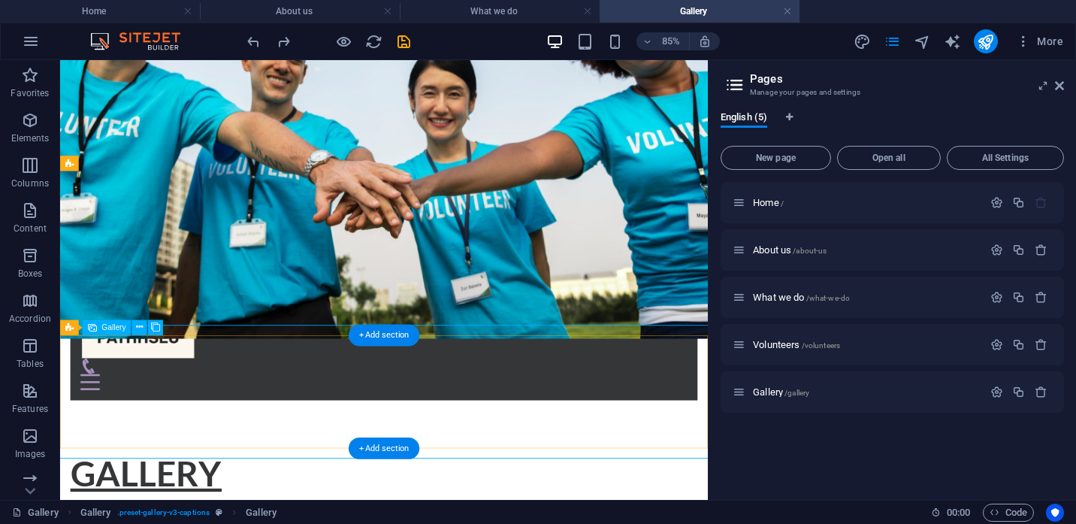
scroll to position [231, 0]
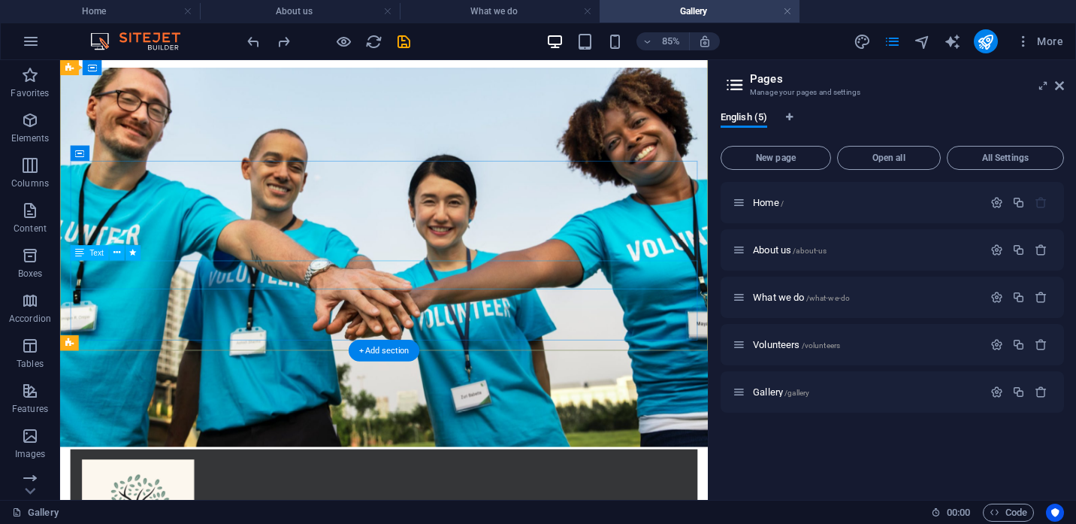
scroll to position [157, 0]
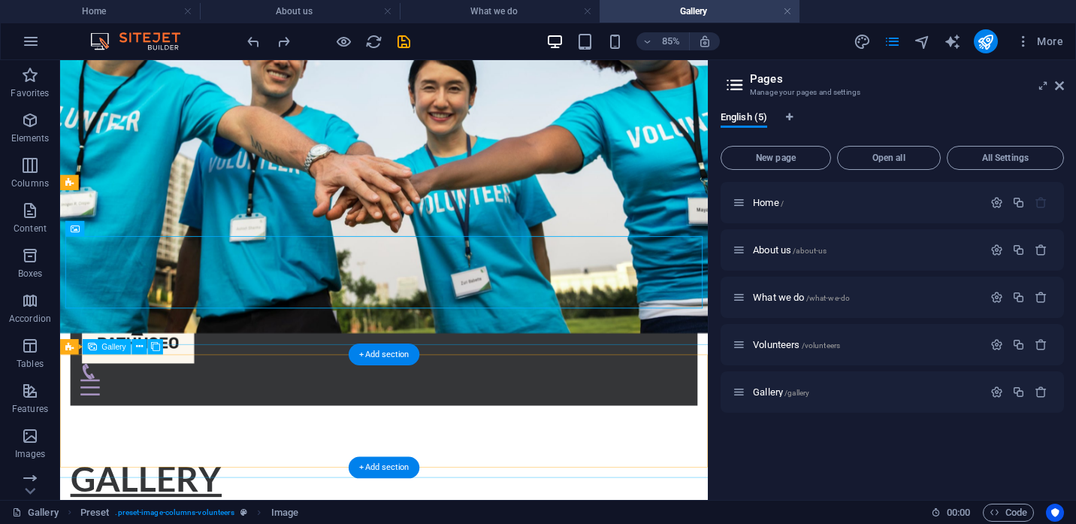
scroll to position [234, 0]
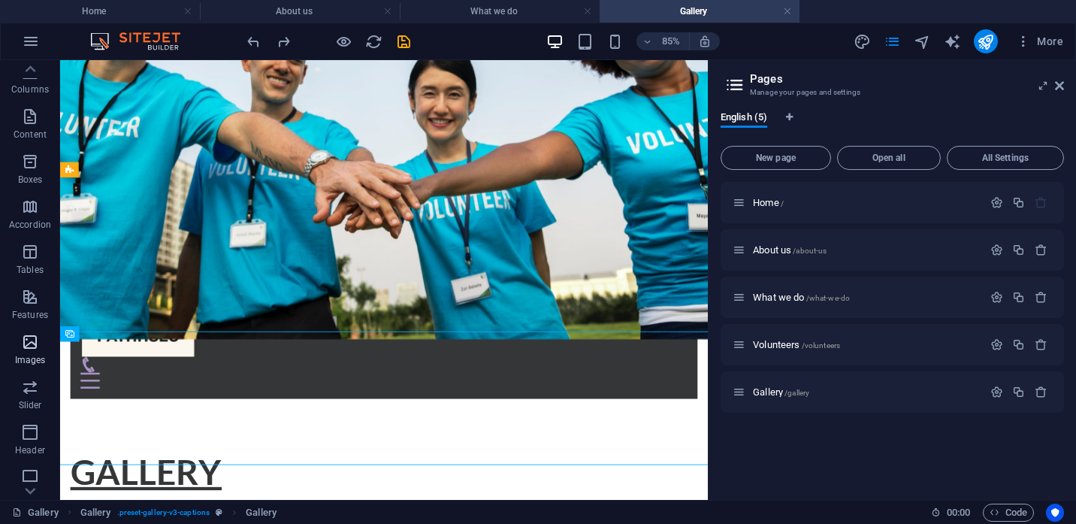
click at [36, 336] on icon "button" at bounding box center [30, 342] width 18 height 18
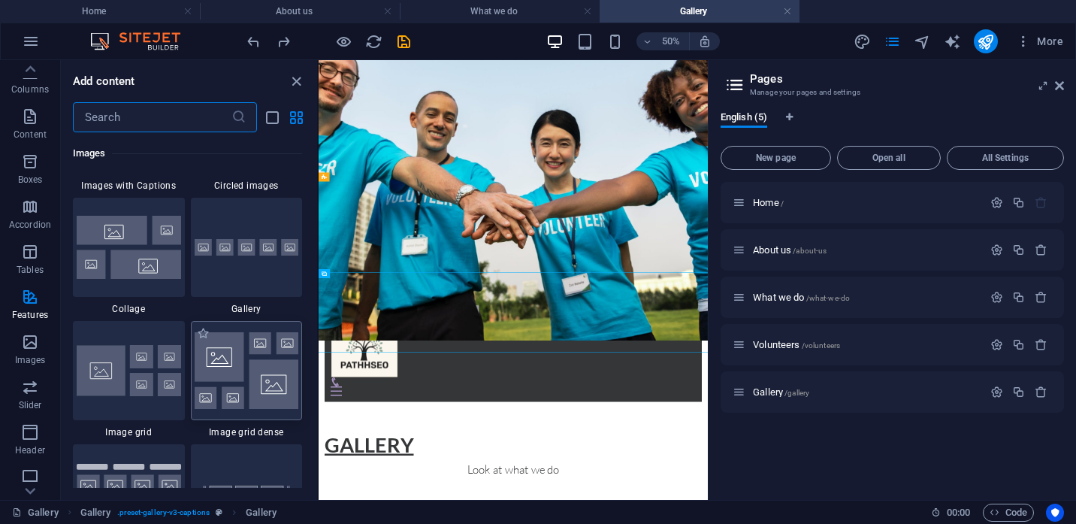
scroll to position [7725, 0]
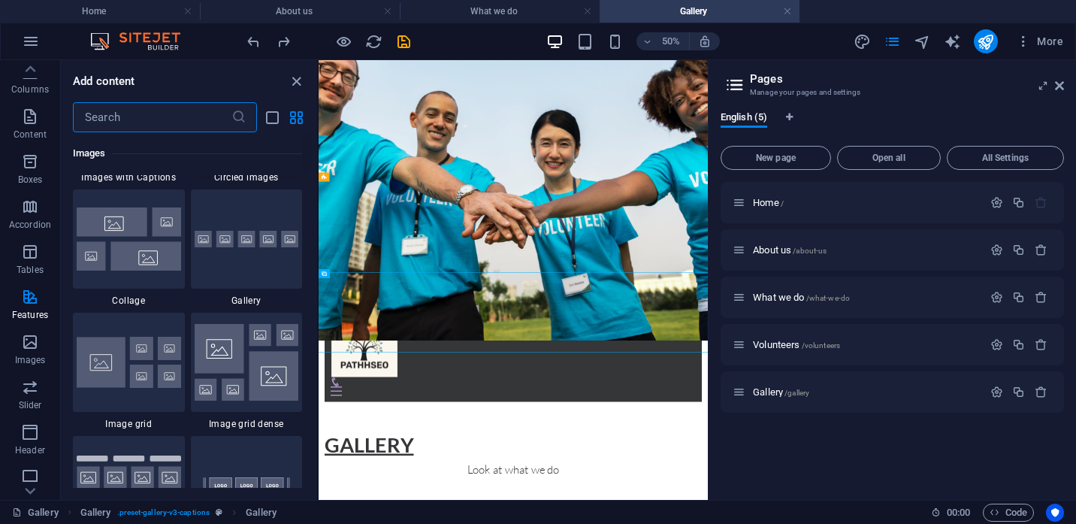
click at [252, 165] on div at bounding box center [247, 115] width 112 height 99
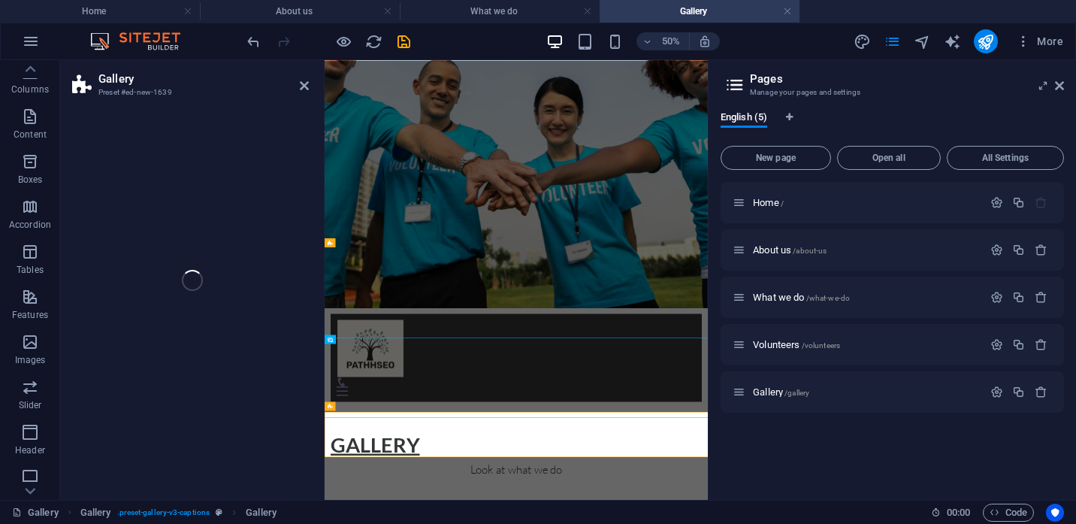
scroll to position [0, 0]
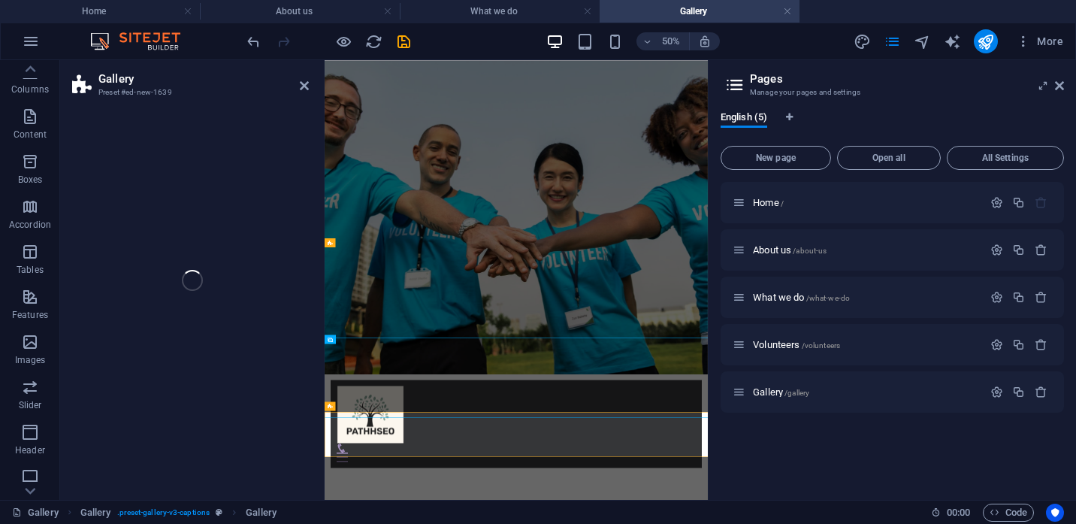
select select "rem"
select select "preset-gallery-v3-circle"
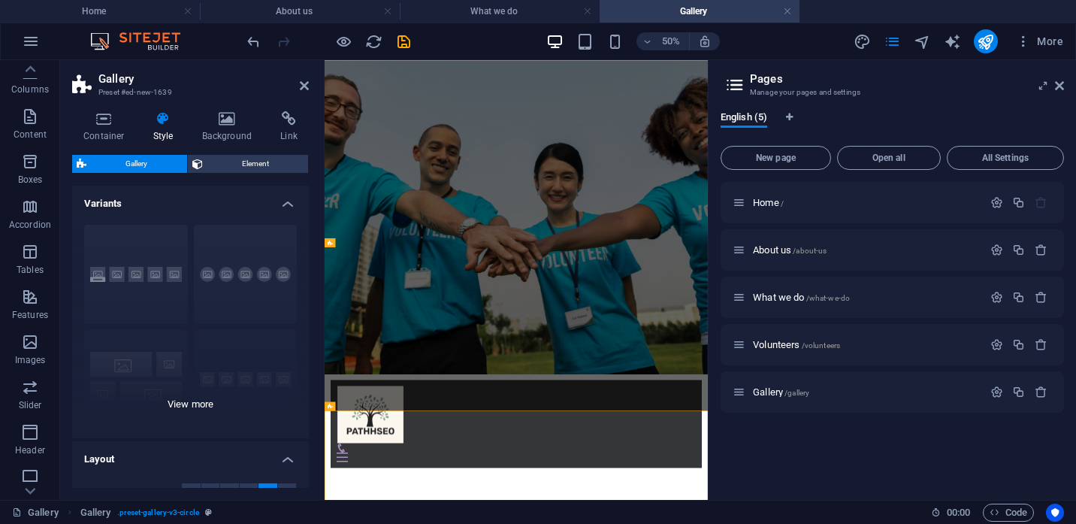
scroll to position [94, 0]
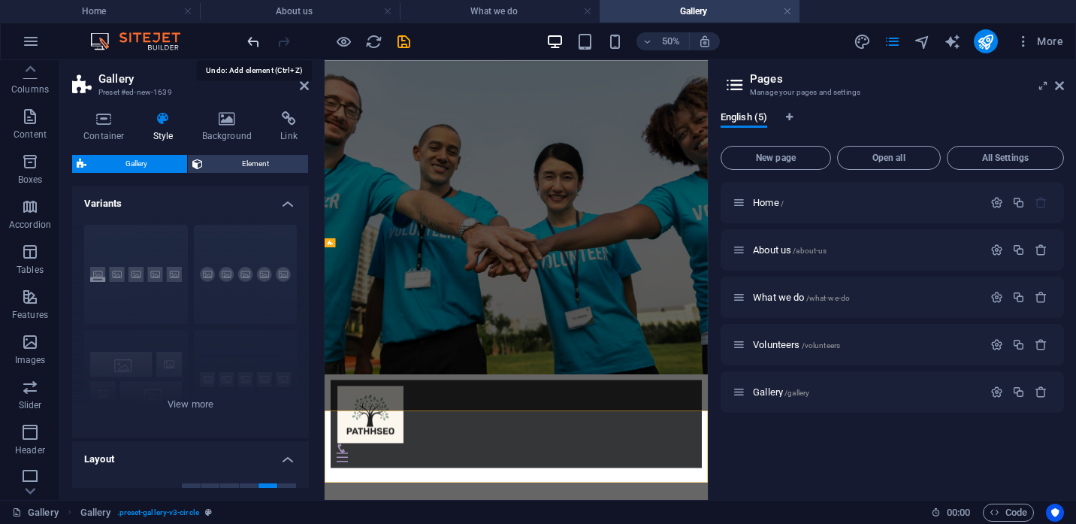
click at [249, 43] on icon "undo" at bounding box center [253, 41] width 17 height 17
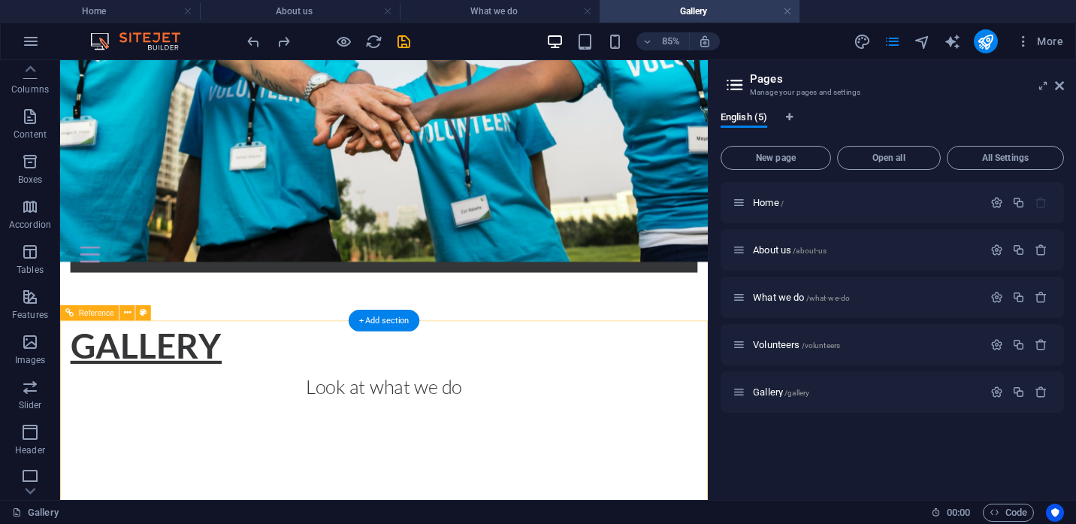
scroll to position [336, 0]
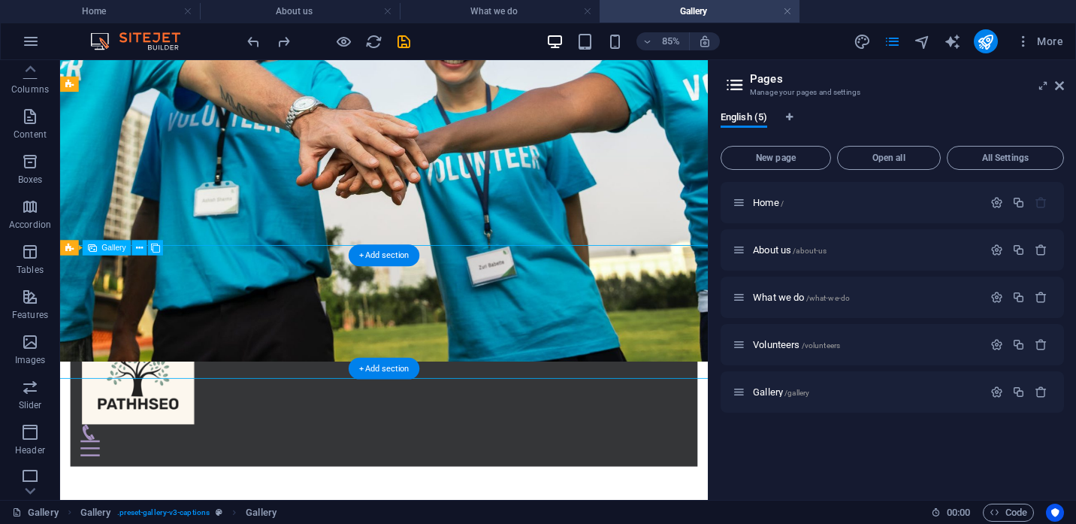
click at [111, 299] on div "Drag here to replace the existing content. Press “Ctrl” if you want to create a…" at bounding box center [383, 279] width 647 height 439
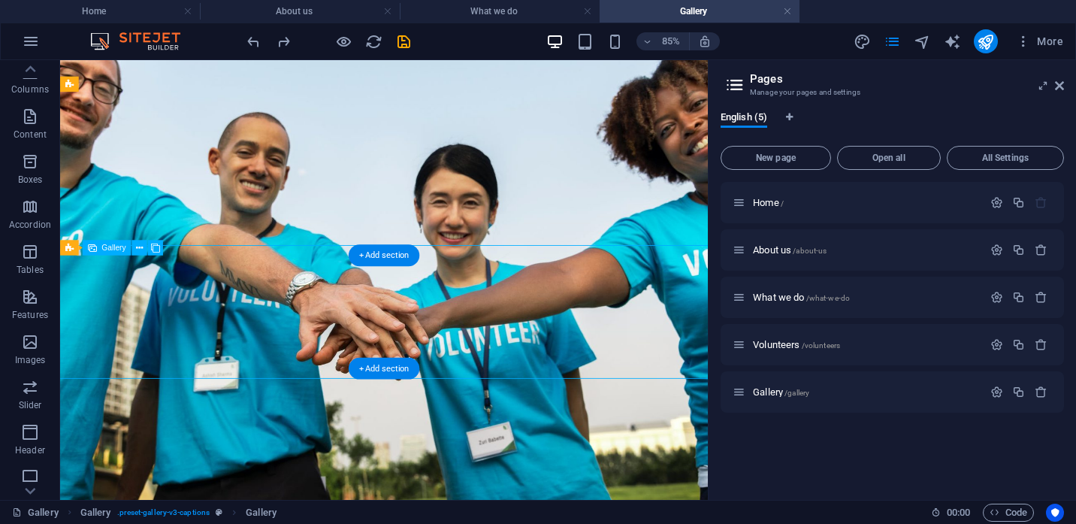
select select "4"
select select "px"
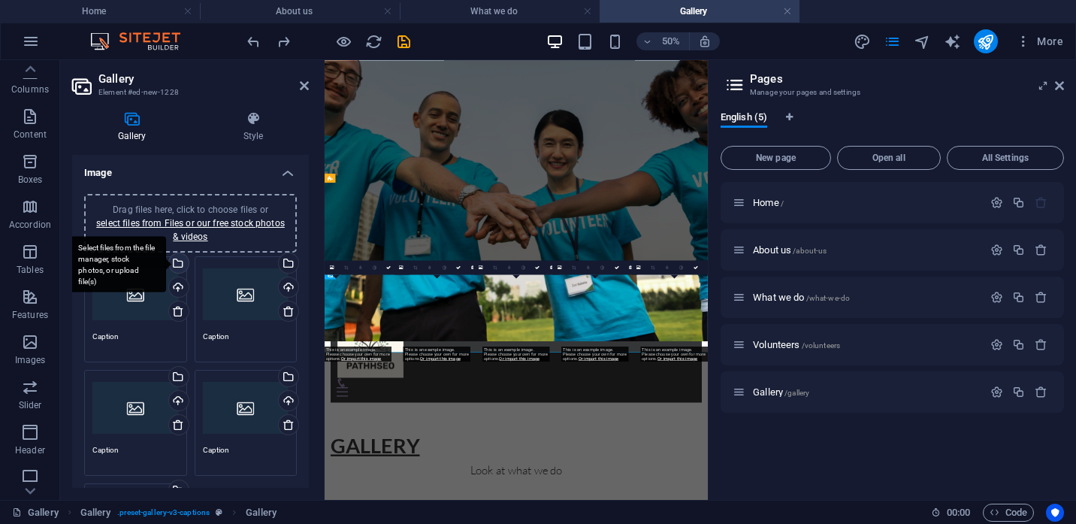
click at [166, 262] on div "Select files from the file manager, stock photos, or upload file(s)" at bounding box center [117, 264] width 98 height 56
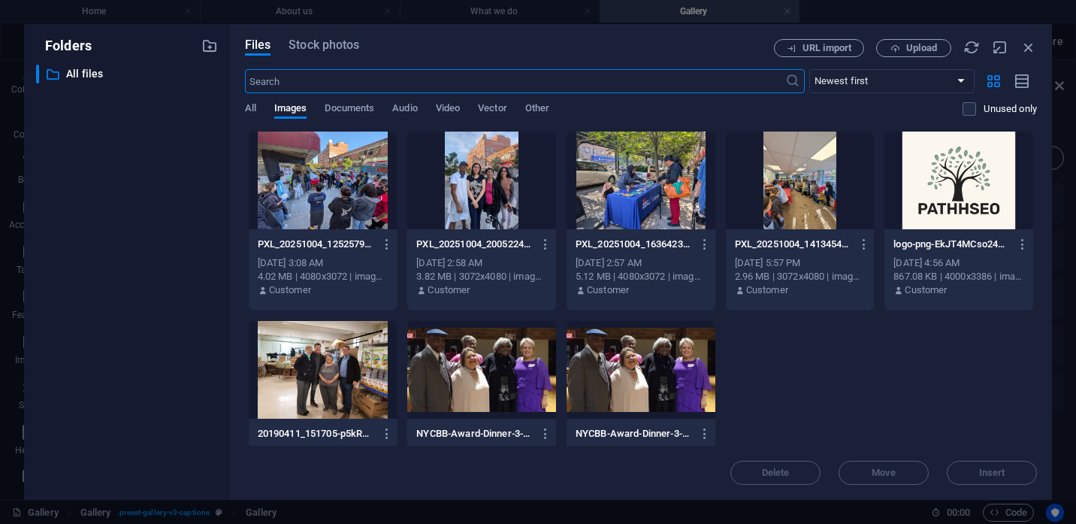
scroll to position [0, 0]
click at [639, 168] on div at bounding box center [640, 180] width 149 height 98
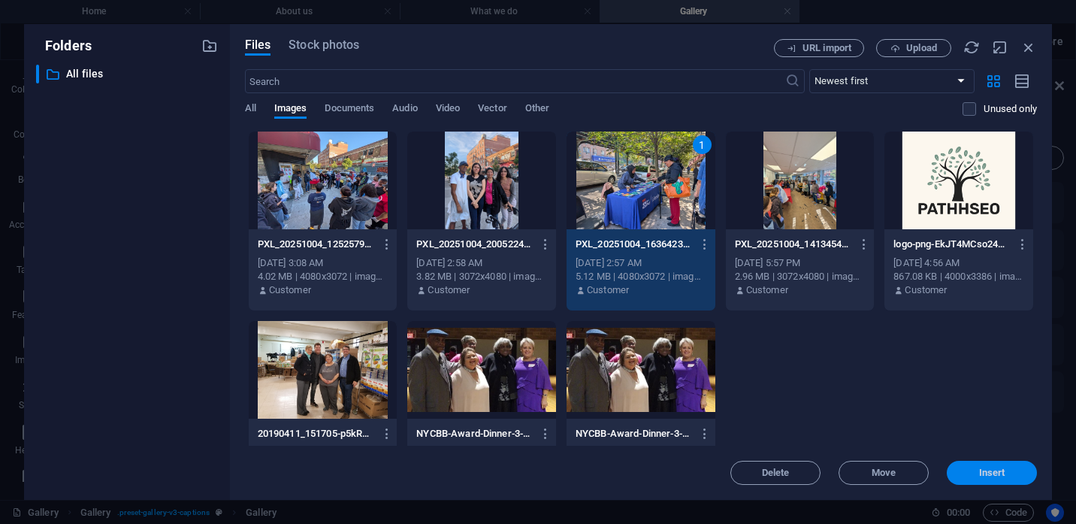
click at [979, 472] on span "Insert" at bounding box center [992, 472] width 26 height 9
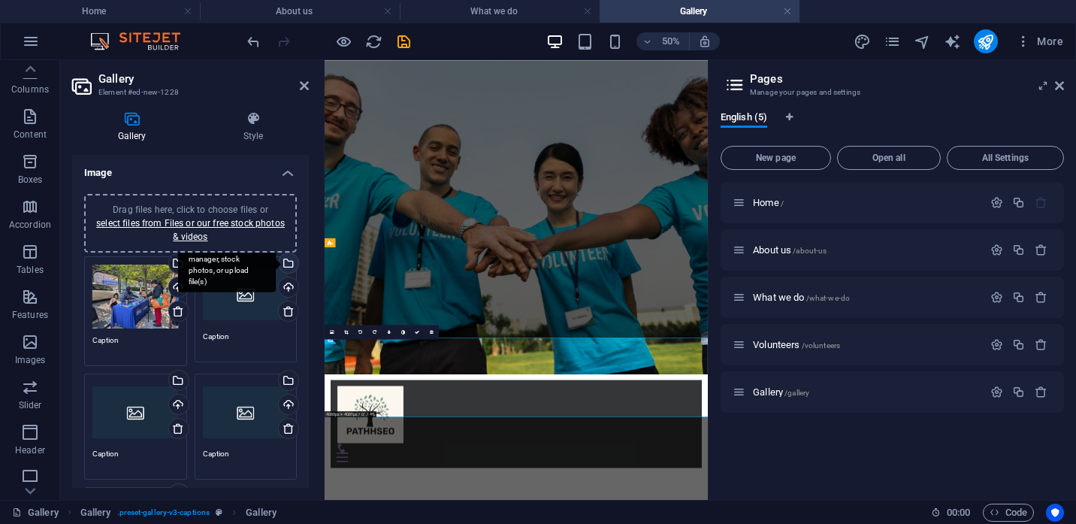
click at [288, 261] on div "Select files from the file manager, stock photos, or upload file(s)" at bounding box center [287, 264] width 23 height 23
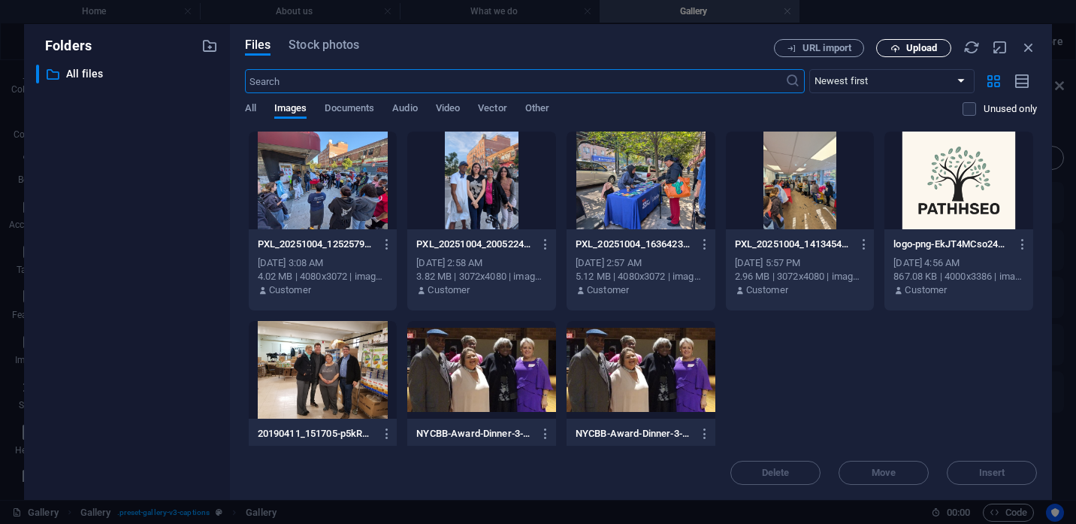
click at [910, 50] on span "Upload" at bounding box center [921, 48] width 31 height 9
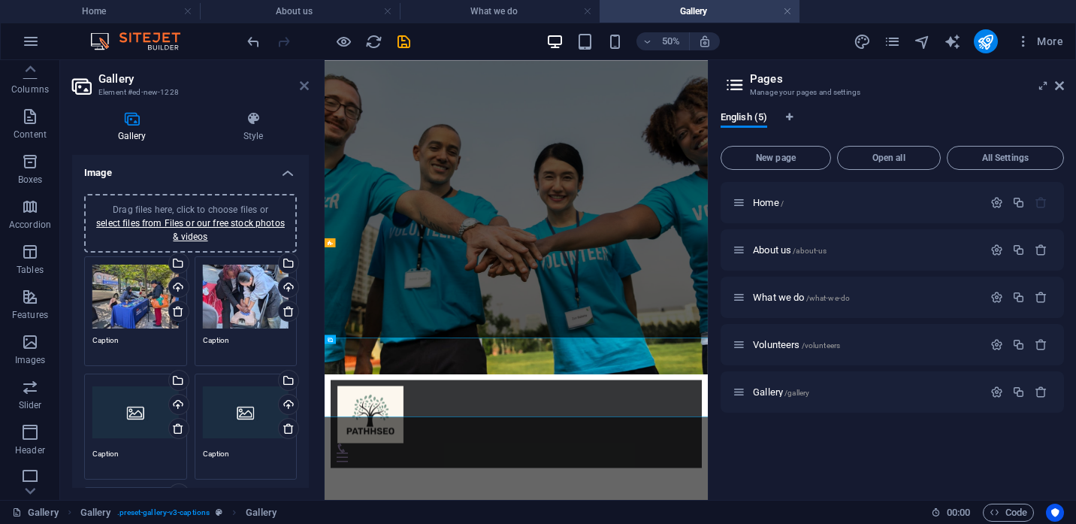
click at [304, 86] on icon at bounding box center [304, 86] width 9 height 12
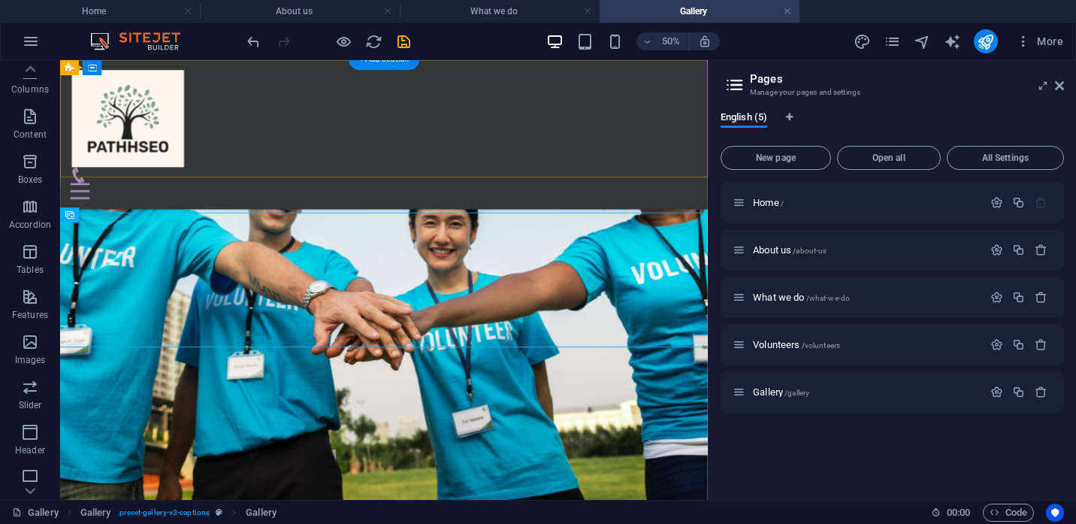
scroll to position [374, 0]
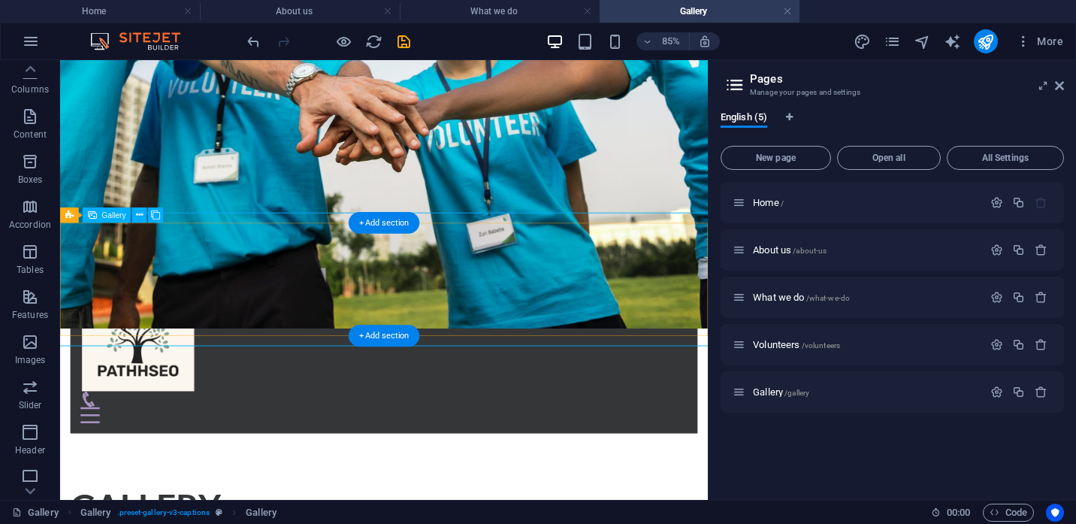
scroll to position [129, 0]
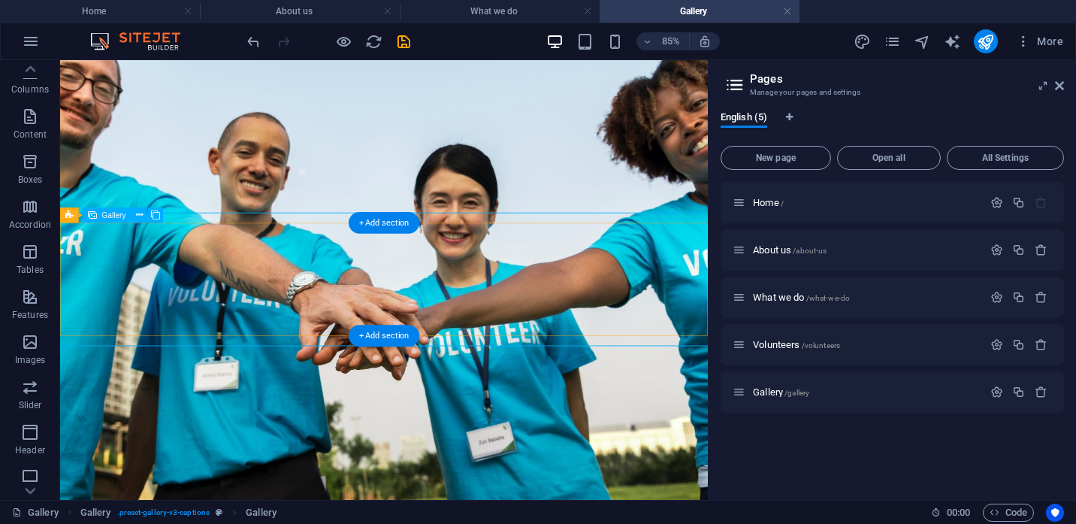
select select "4"
select select "px"
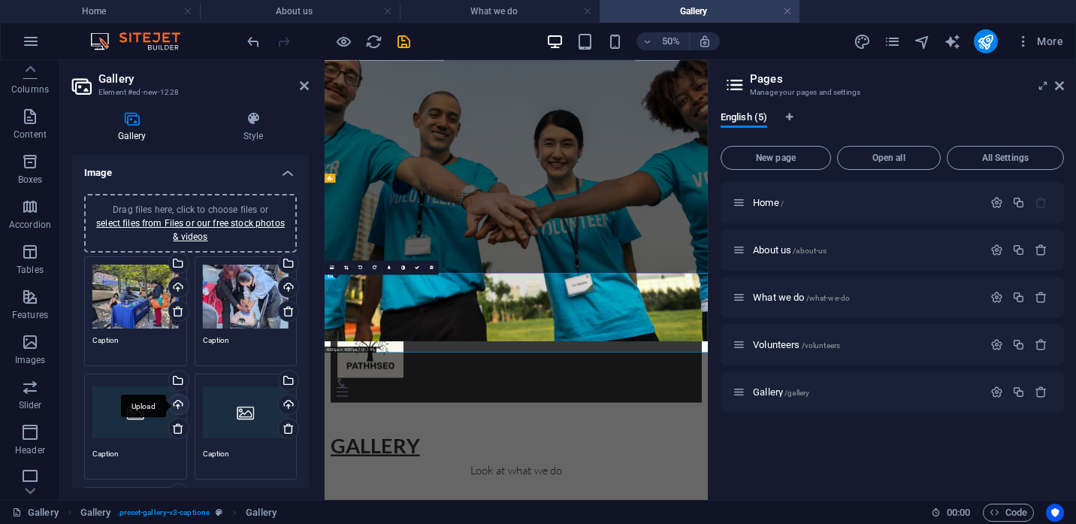
click at [177, 403] on div "Upload" at bounding box center [177, 405] width 23 height 23
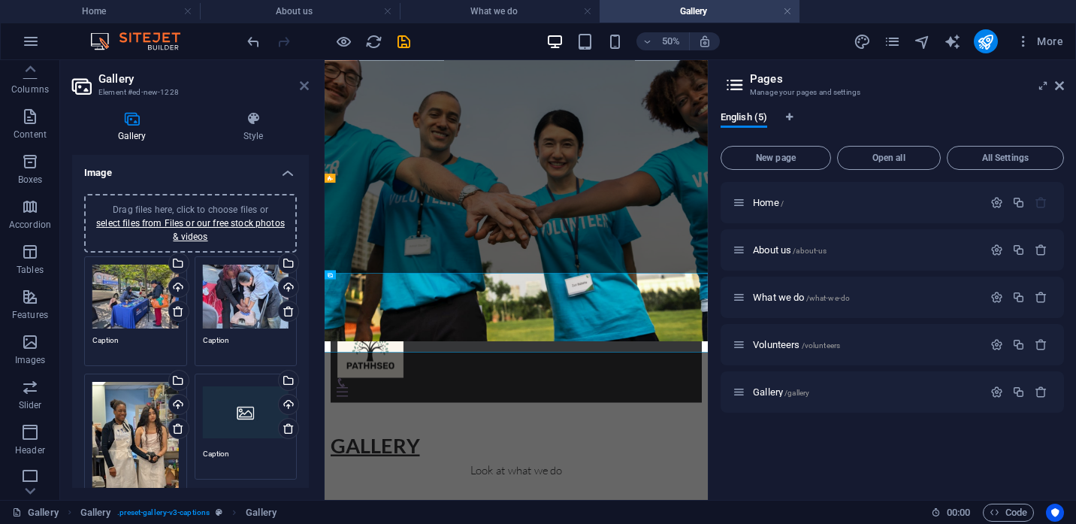
click at [305, 85] on icon at bounding box center [304, 86] width 9 height 12
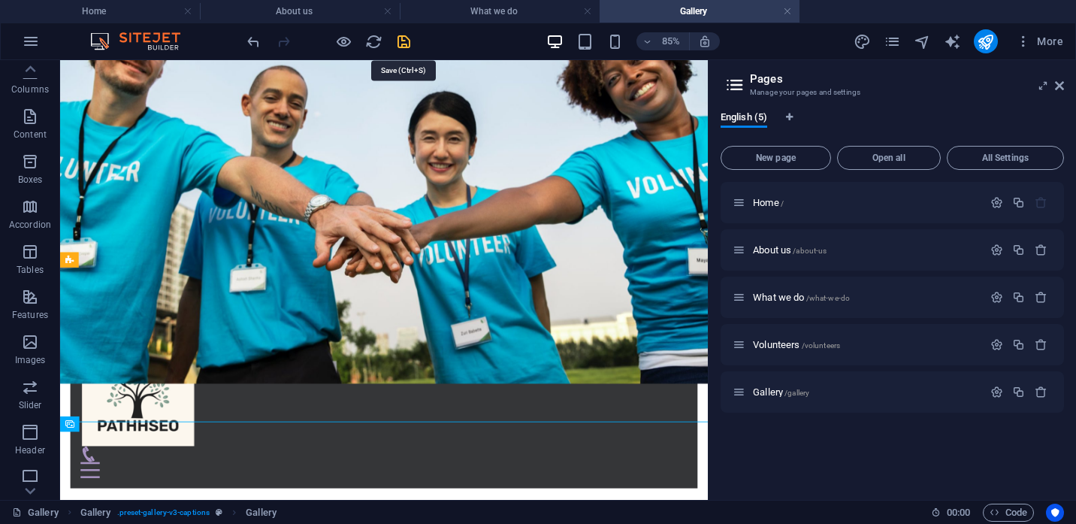
click at [402, 42] on icon "save" at bounding box center [403, 41] width 17 height 17
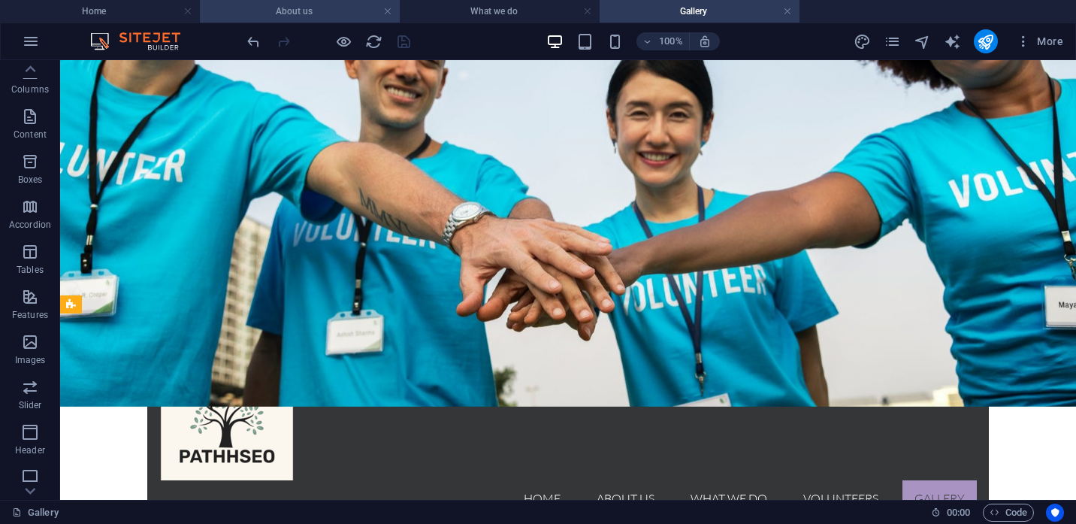
click at [297, 16] on h4 "About us" at bounding box center [300, 11] width 200 height 17
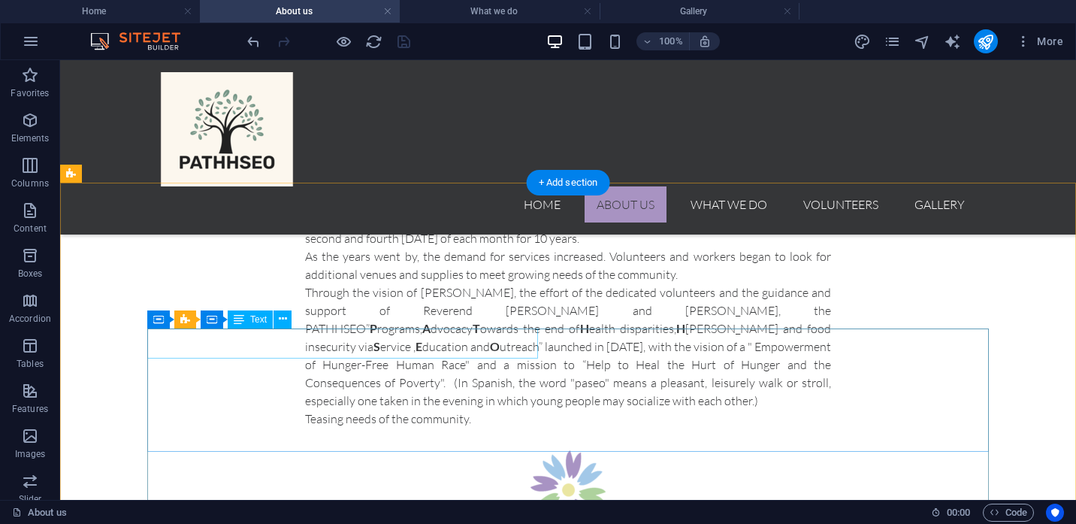
scroll to position [980, 0]
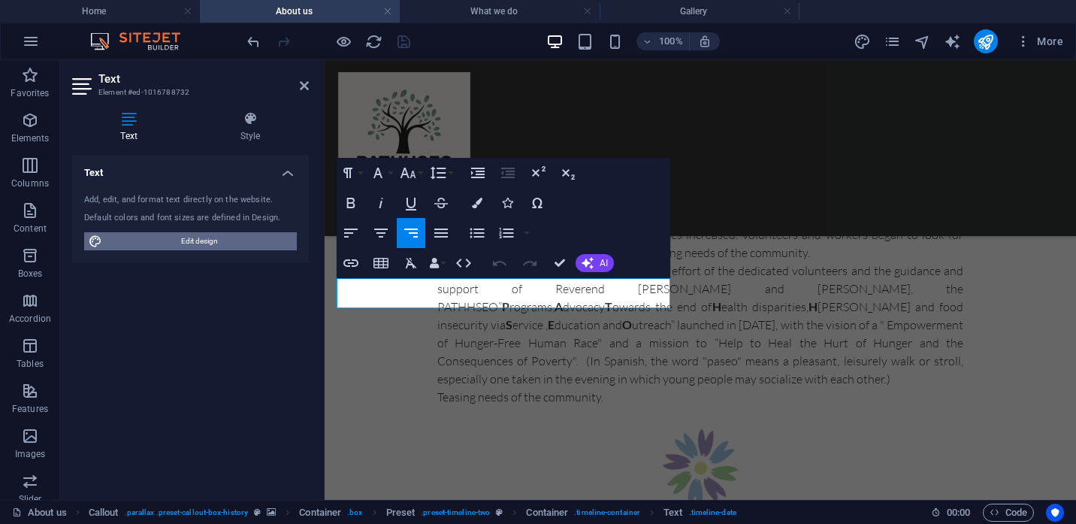
click at [232, 236] on span "Edit design" at bounding box center [200, 241] width 186 height 18
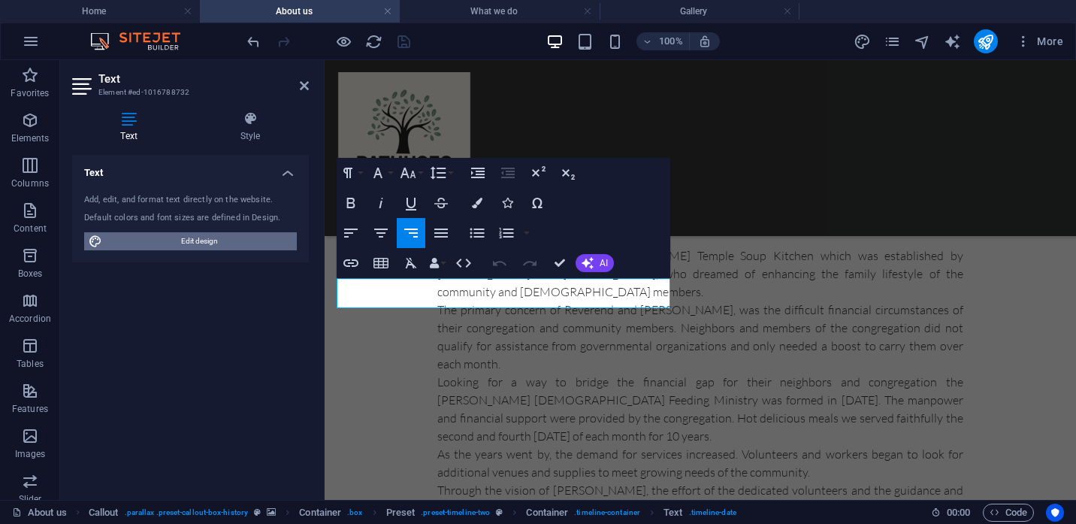
select select "rem"
select select "300"
select select "px"
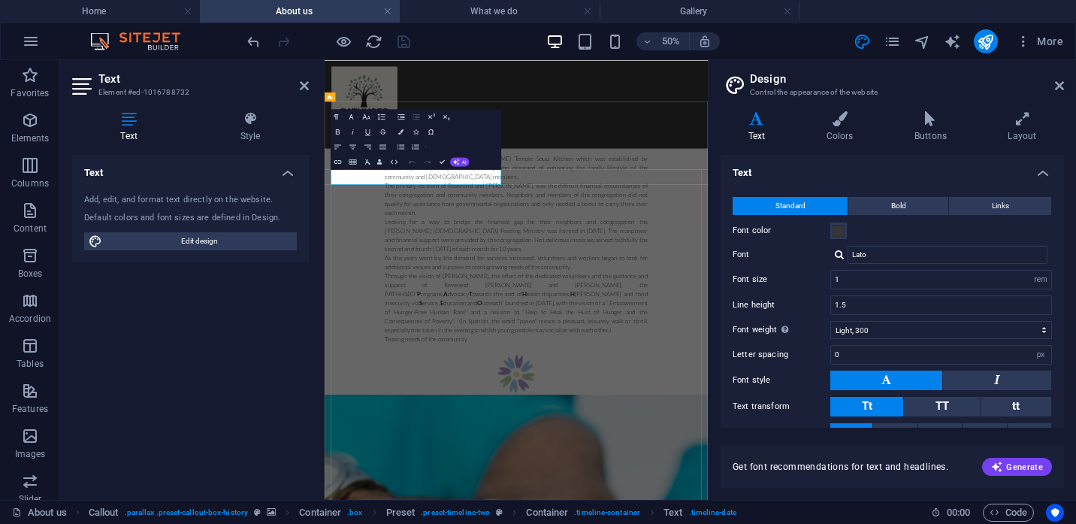
click at [306, 86] on icon at bounding box center [304, 86] width 9 height 12
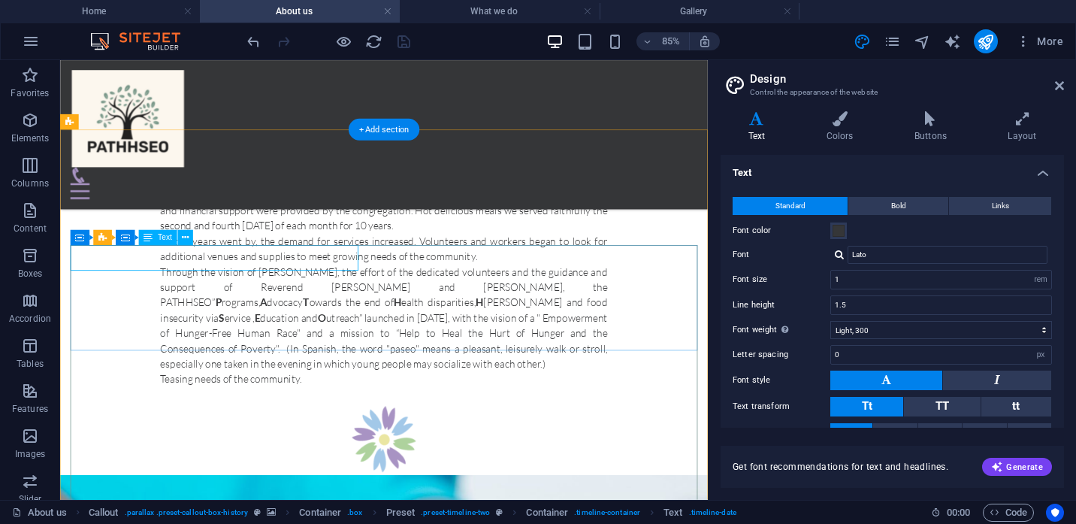
click at [167, 238] on span "Text" at bounding box center [165, 238] width 14 height 8
click at [187, 238] on icon at bounding box center [185, 238] width 7 height 14
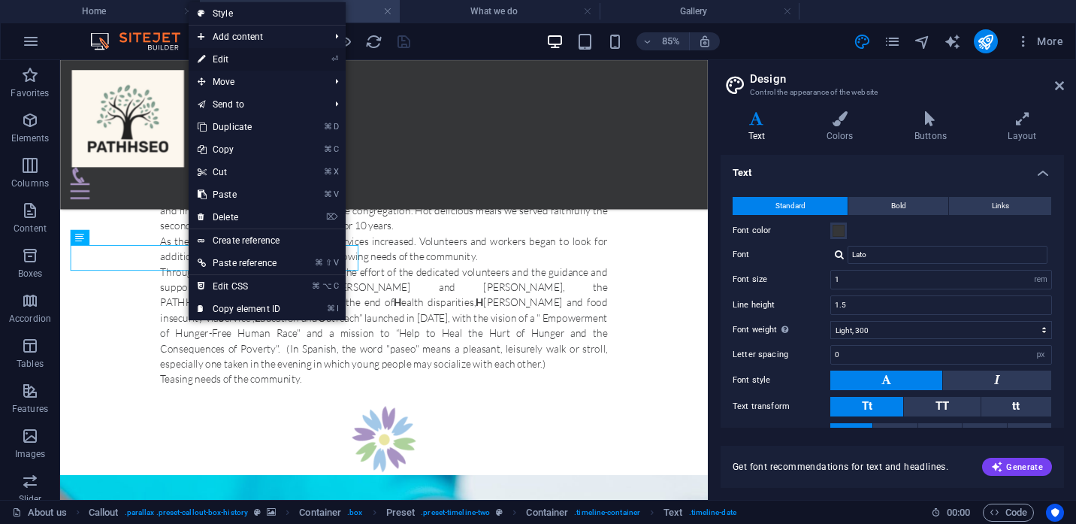
click at [239, 65] on link "⏎ Edit" at bounding box center [239, 59] width 101 height 23
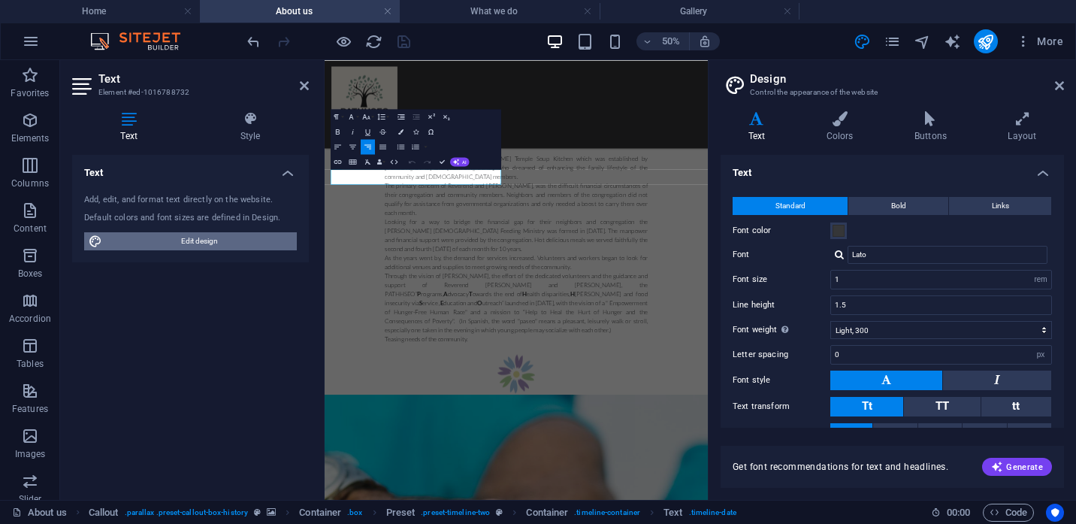
click at [206, 238] on span "Edit design" at bounding box center [200, 241] width 186 height 18
click at [1060, 84] on icon at bounding box center [1059, 86] width 9 height 12
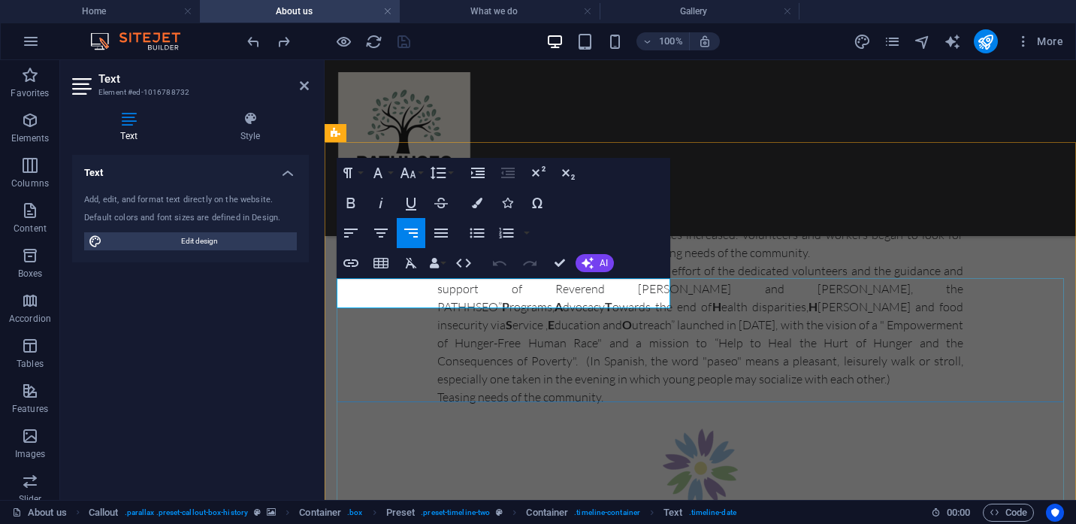
click at [306, 83] on icon at bounding box center [304, 86] width 9 height 12
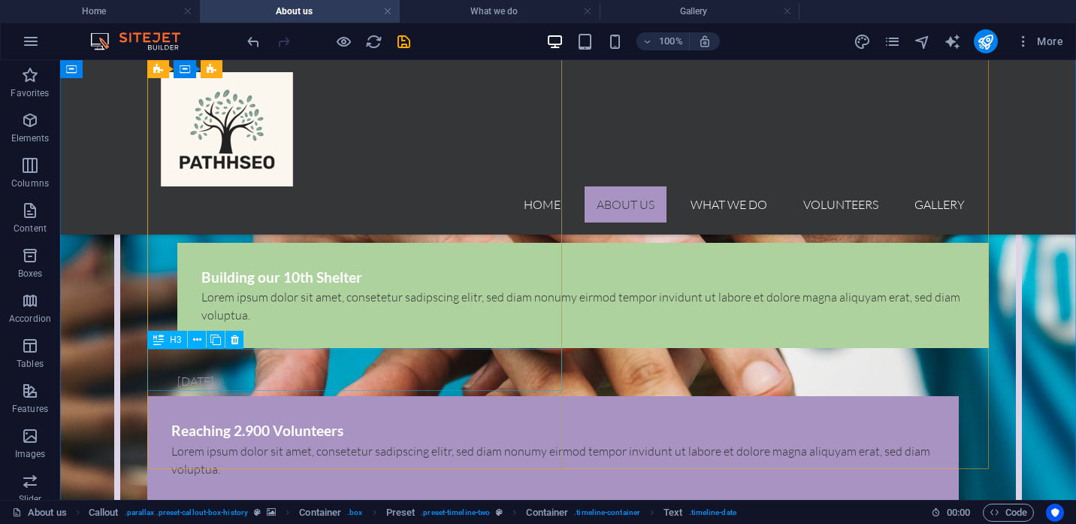
scroll to position [2612, 0]
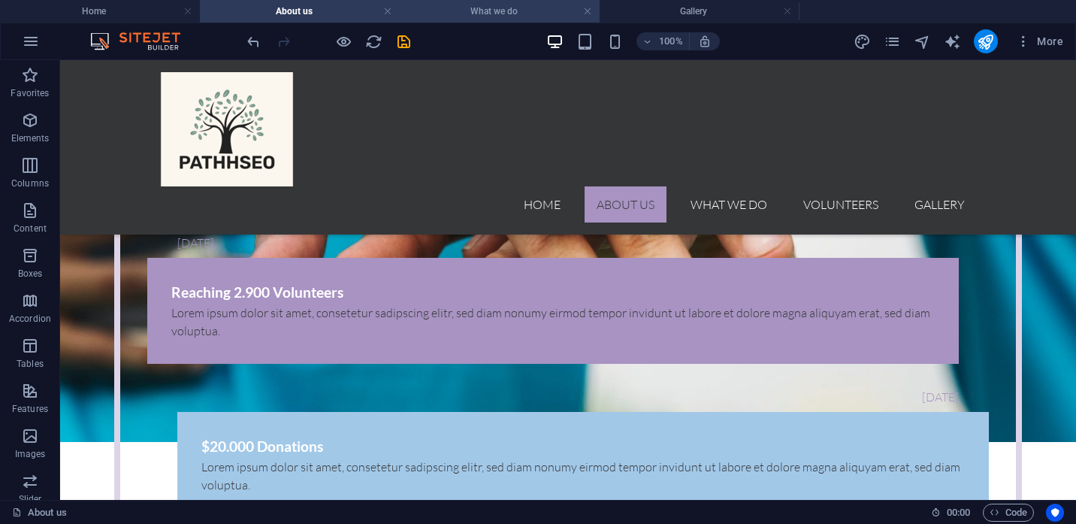
click at [487, 12] on h4 "What we do" at bounding box center [500, 11] width 200 height 17
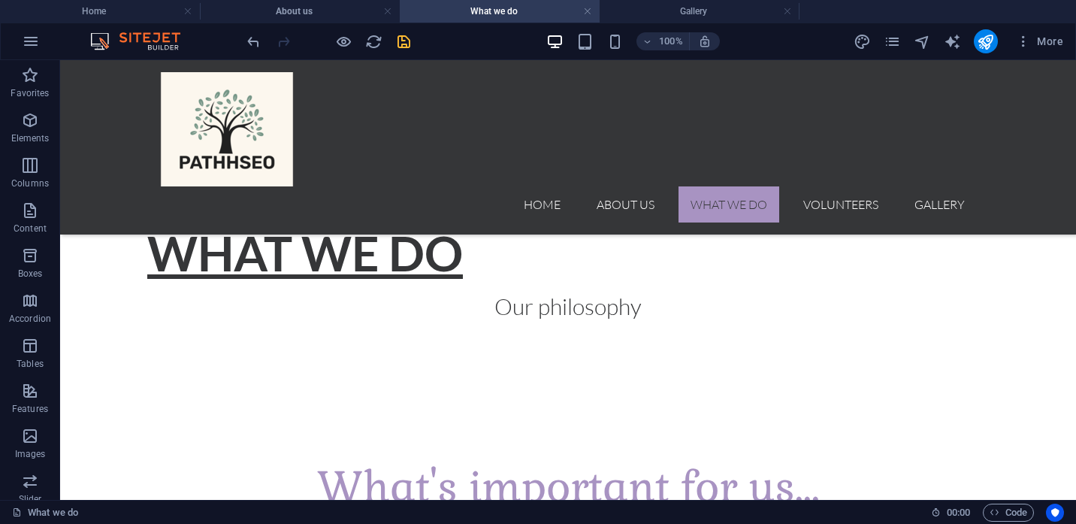
scroll to position [458, 0]
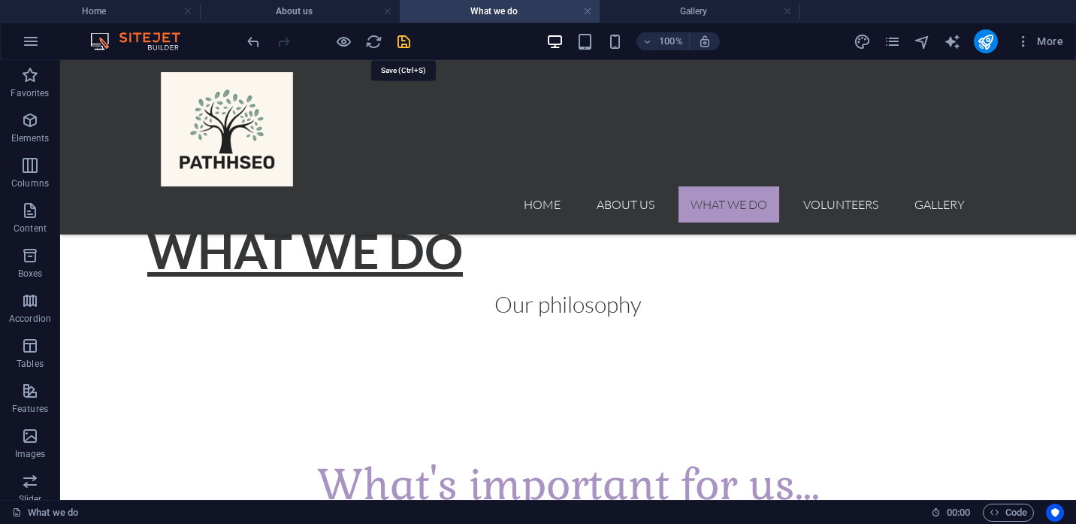
click at [406, 43] on icon "save" at bounding box center [403, 41] width 17 height 17
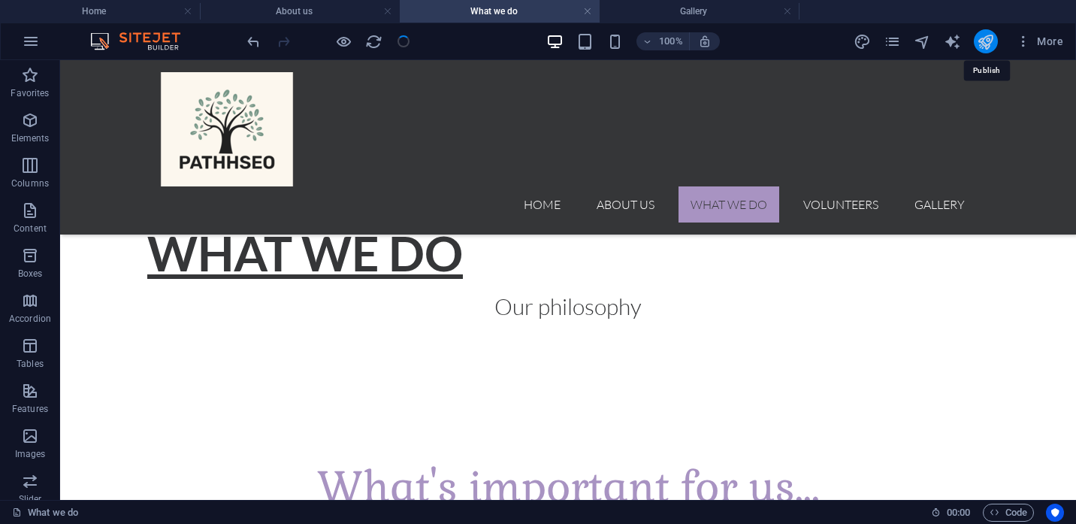
click at [985, 40] on icon "publish" at bounding box center [984, 41] width 17 height 17
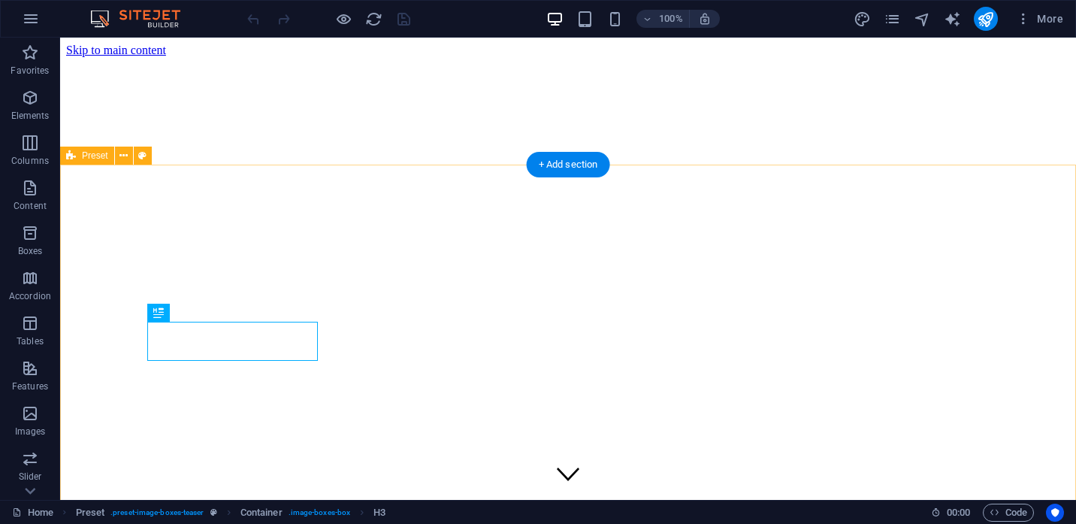
scroll to position [288, 0]
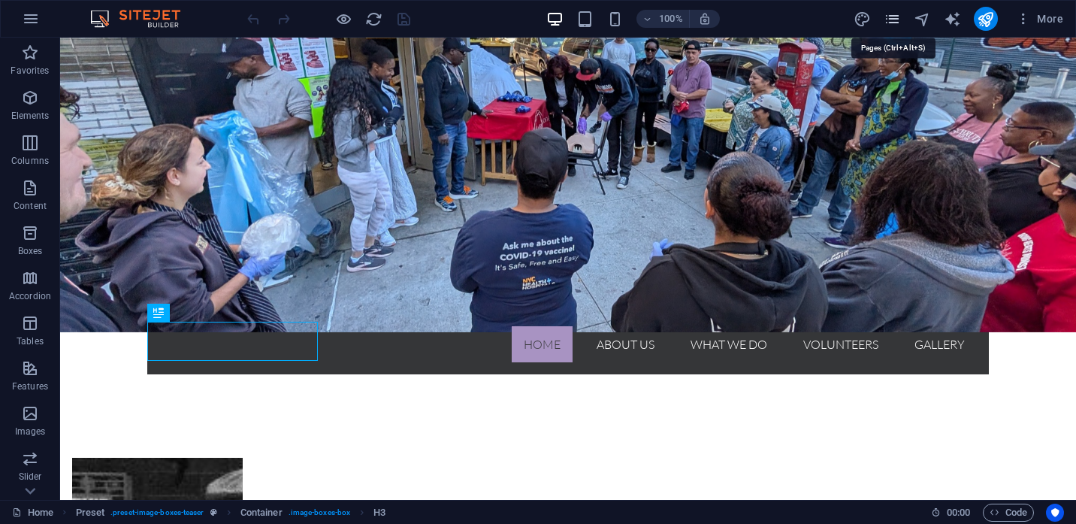
click at [899, 22] on icon "pages" at bounding box center [891, 19] width 17 height 17
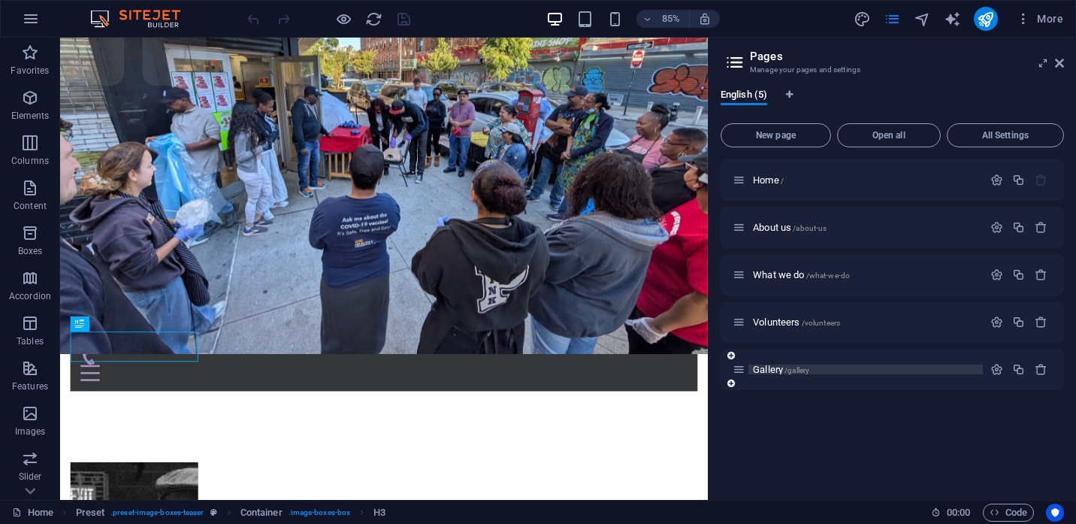
click at [777, 366] on span "Gallery /gallery" at bounding box center [781, 369] width 56 height 11
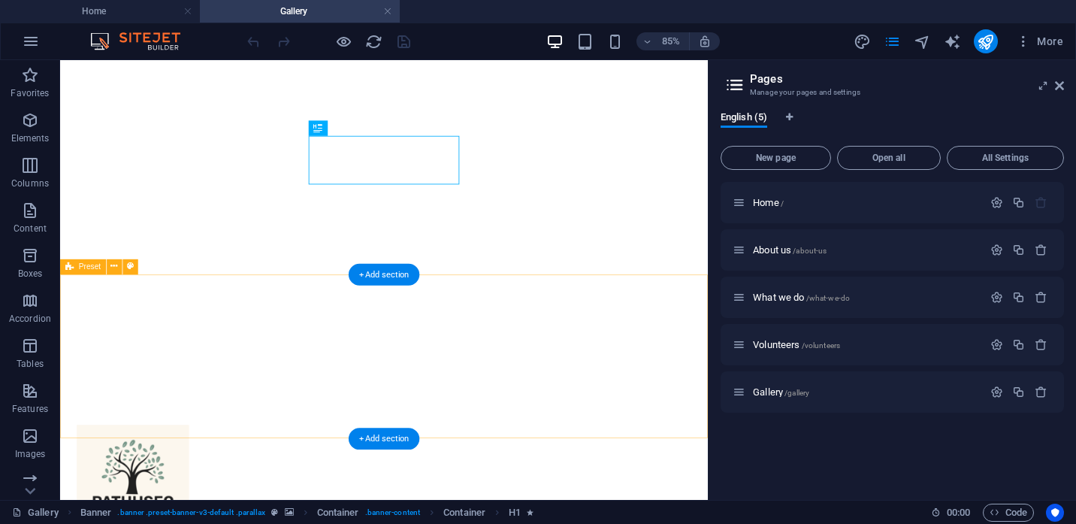
scroll to position [134, 0]
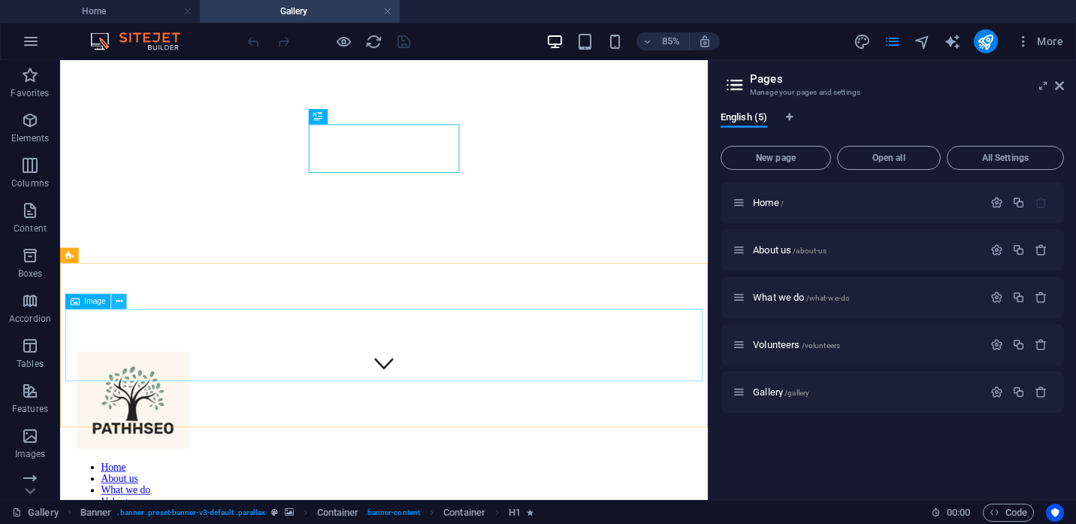
click at [122, 301] on icon at bounding box center [119, 302] width 7 height 14
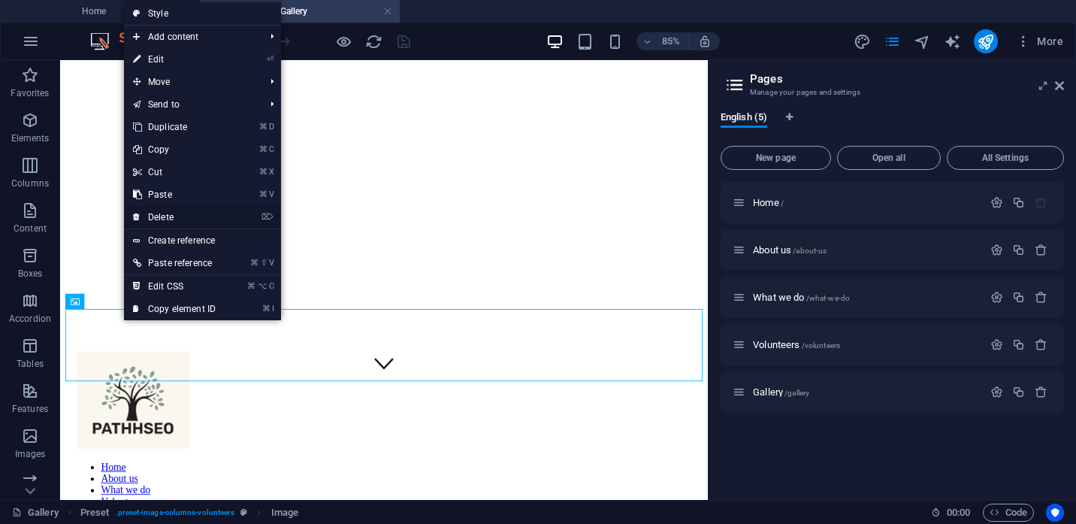
click at [162, 219] on link "⌦ Delete" at bounding box center [174, 217] width 101 height 23
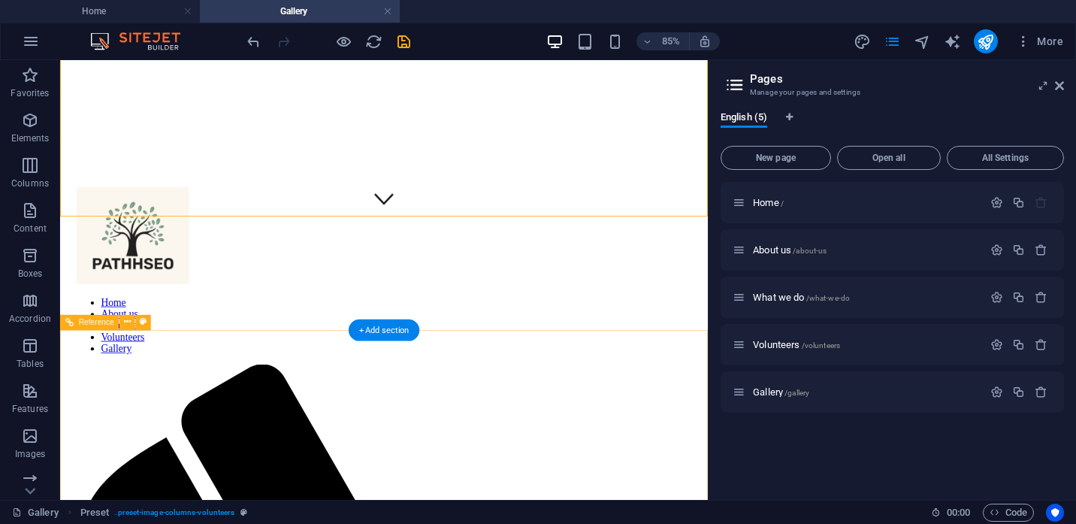
scroll to position [435, 0]
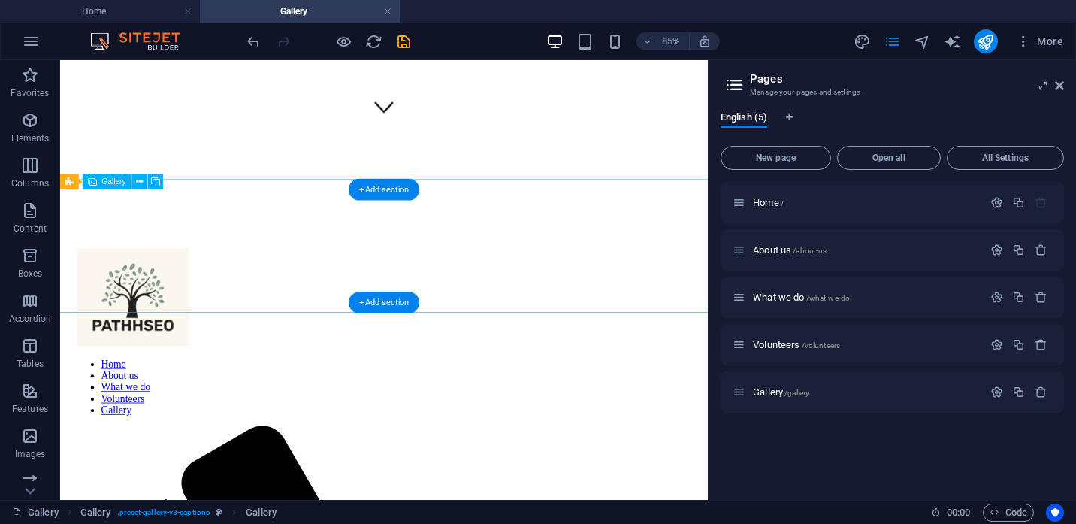
select select "4"
select select "px"
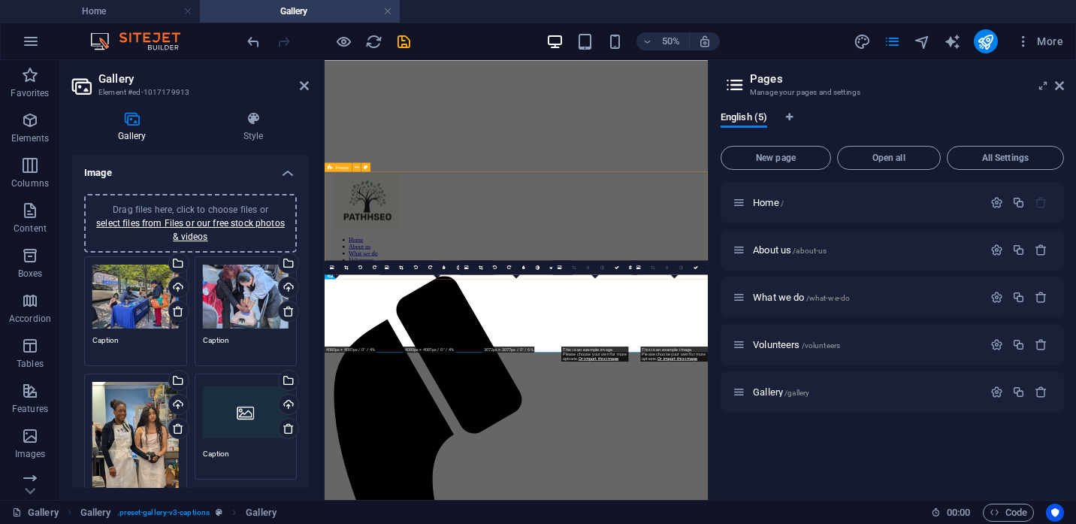
scroll to position [151, 0]
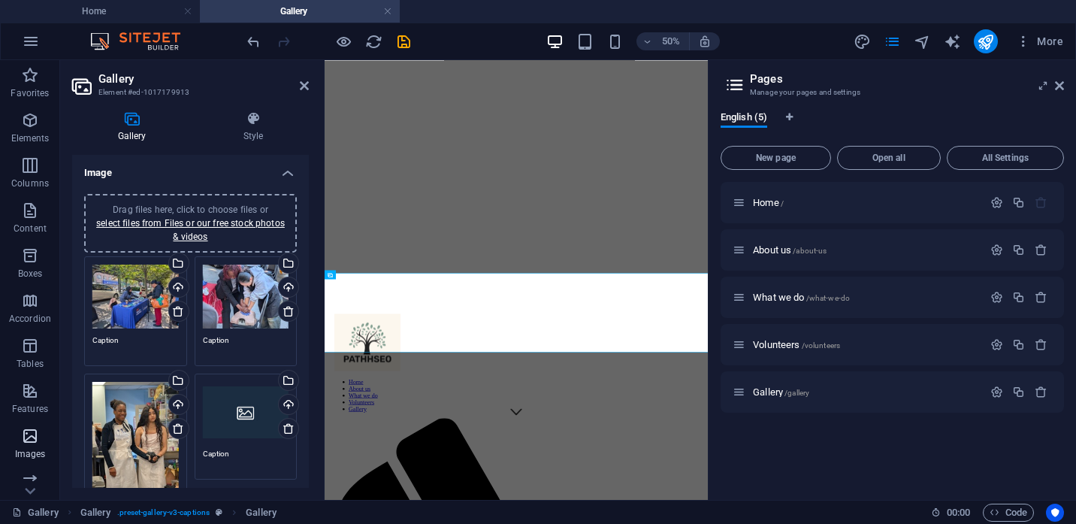
click at [30, 457] on p "Images" at bounding box center [30, 454] width 31 height 12
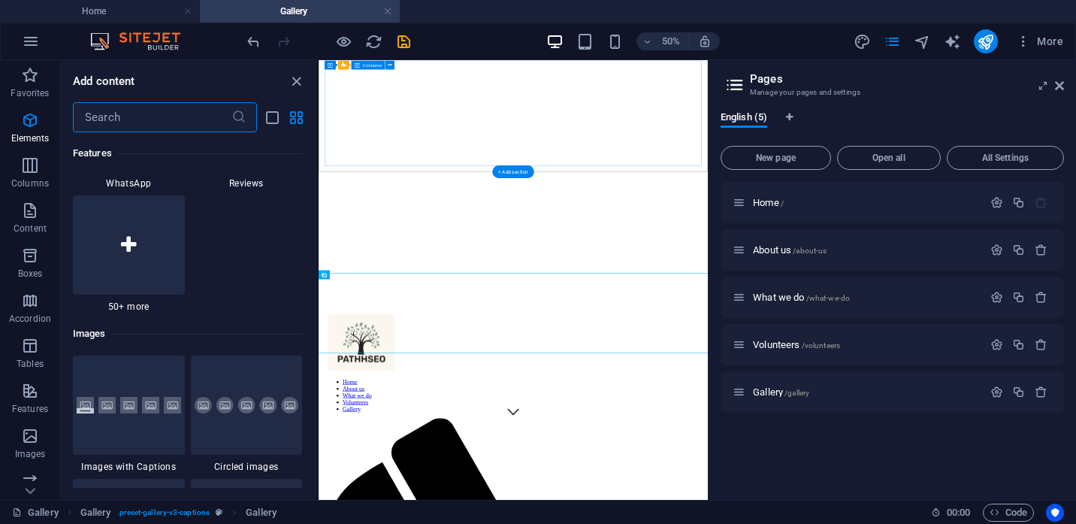
scroll to position [7616, 0]
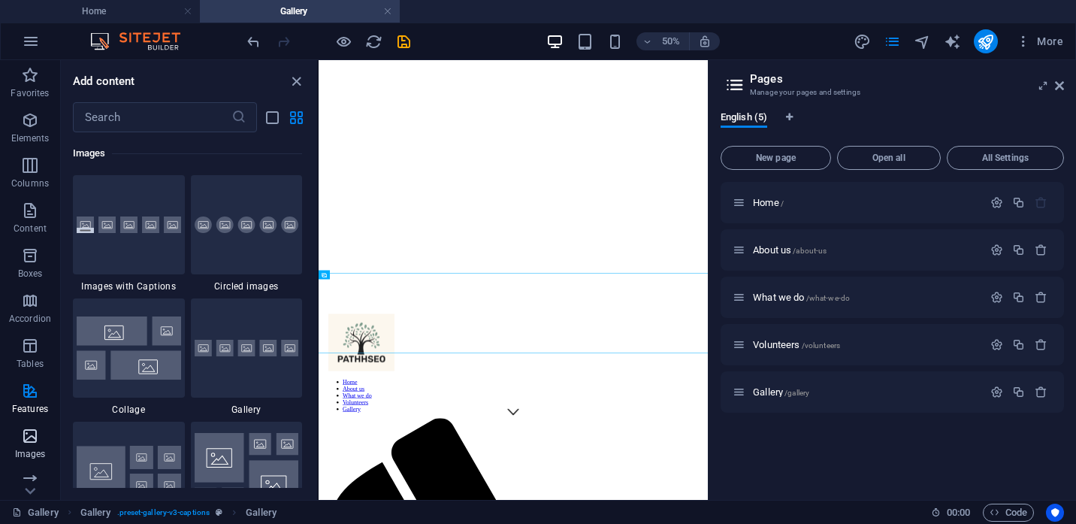
click at [30, 449] on p "Images" at bounding box center [30, 454] width 31 height 12
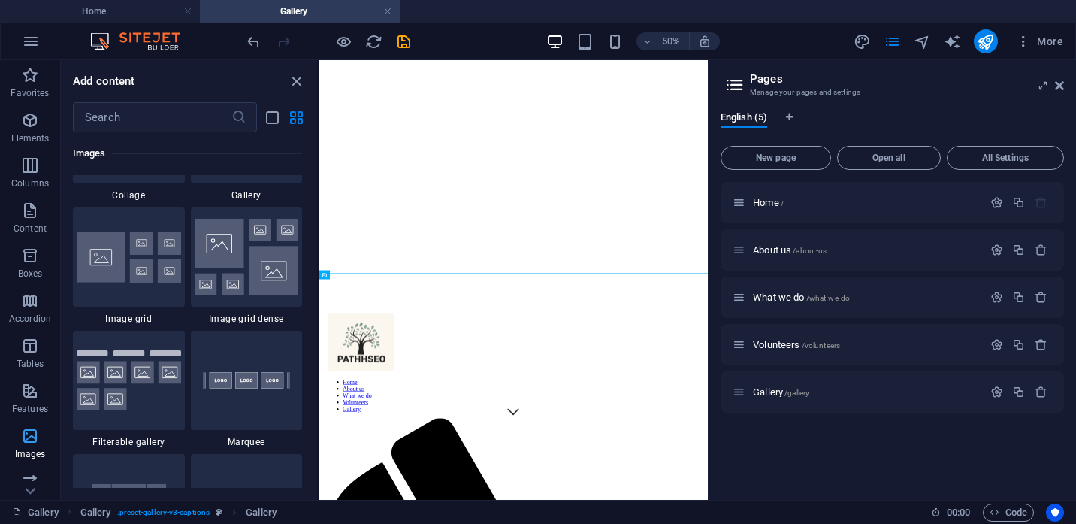
scroll to position [7839, 0]
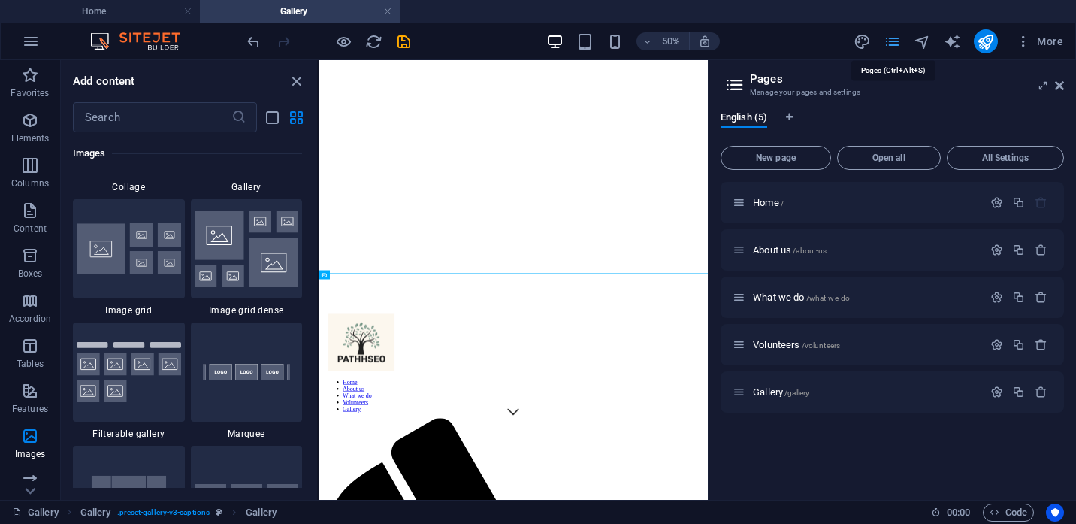
click at [893, 40] on icon "pages" at bounding box center [891, 41] width 17 height 17
click at [294, 80] on icon "close panel" at bounding box center [296, 81] width 17 height 17
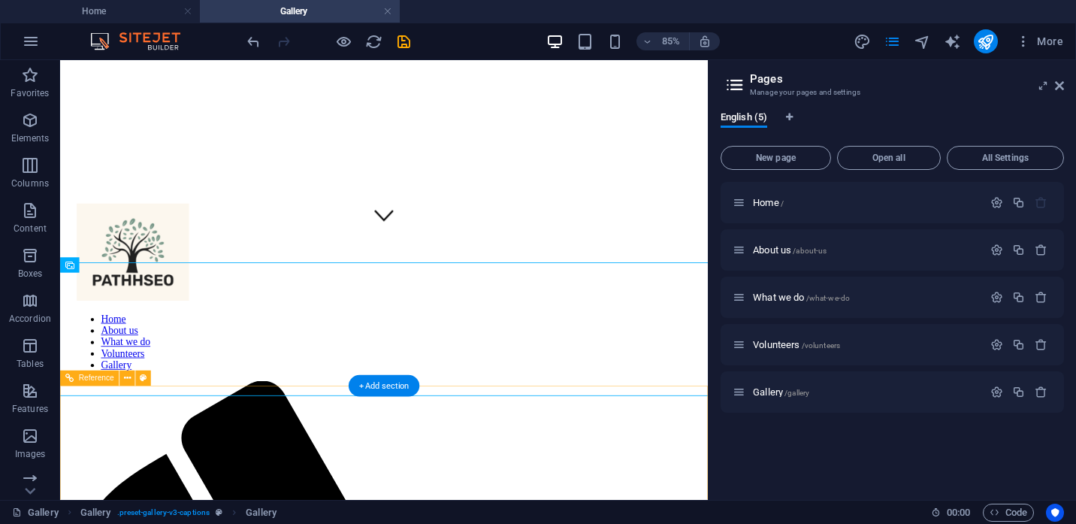
scroll to position [337, 0]
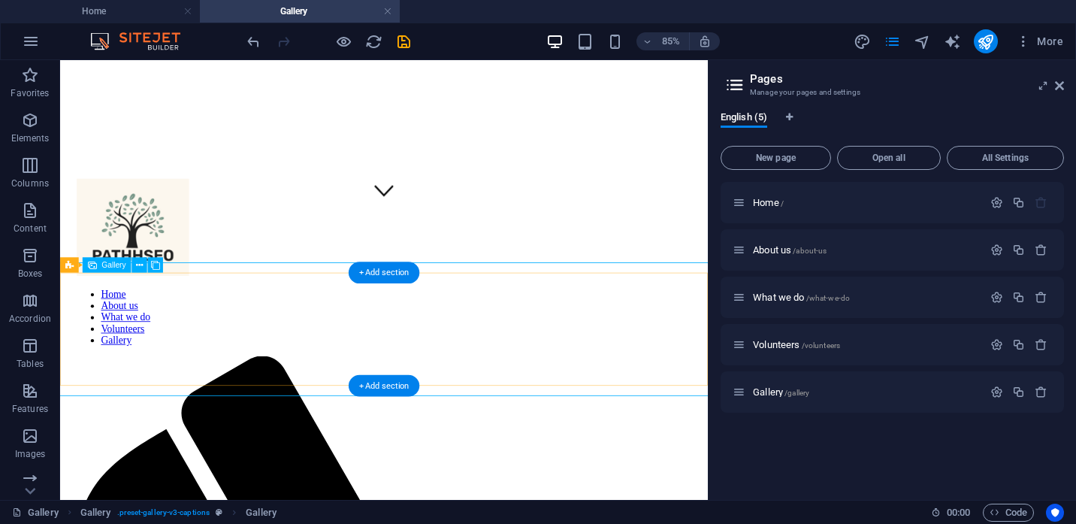
select select "4"
select select "px"
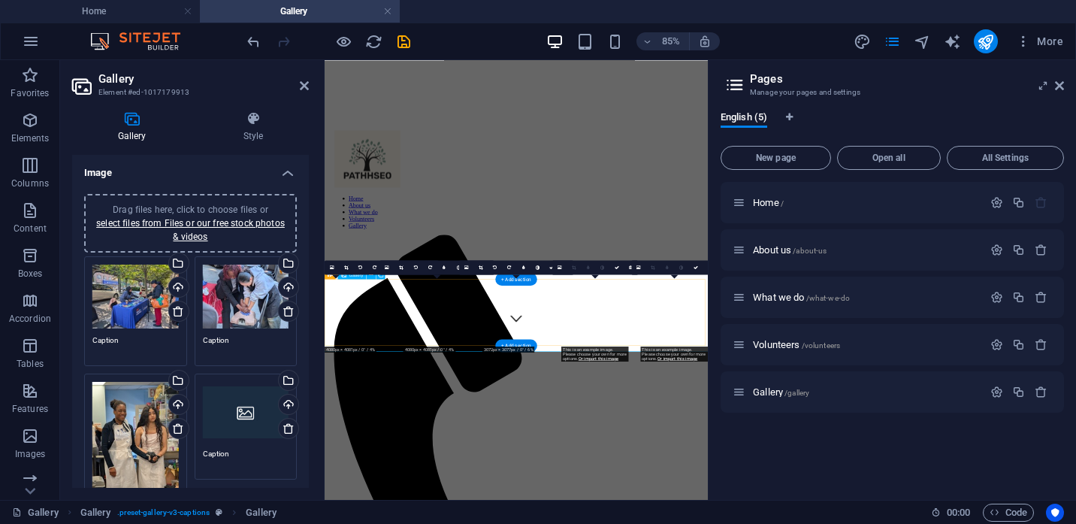
scroll to position [151, 0]
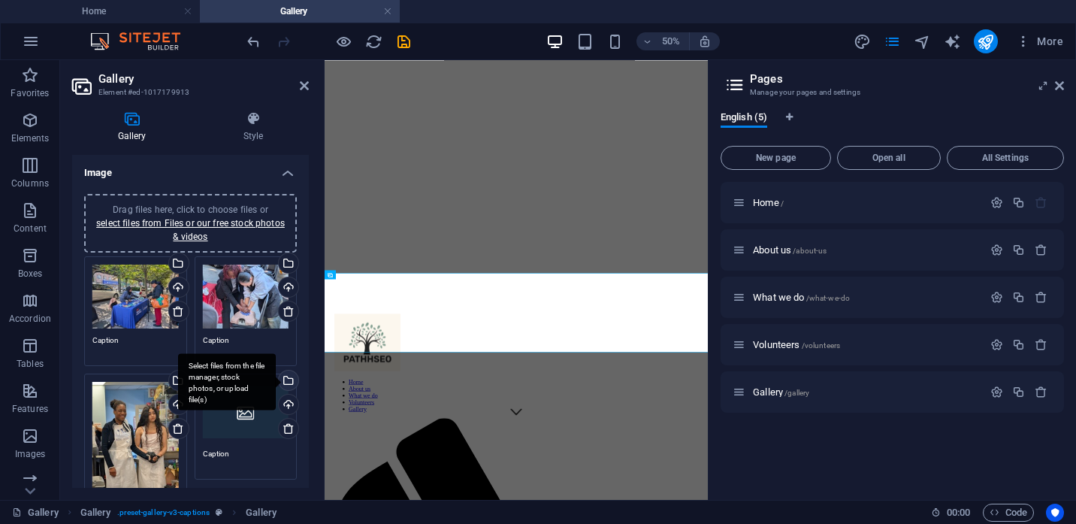
click at [291, 381] on div "Select files from the file manager, stock photos, or upload file(s)" at bounding box center [287, 381] width 23 height 23
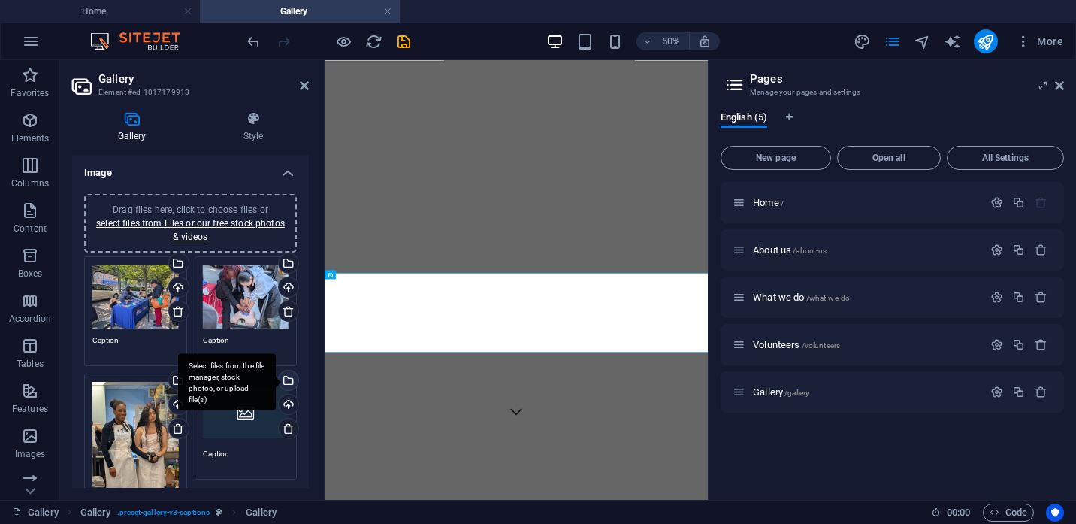
scroll to position [0, 0]
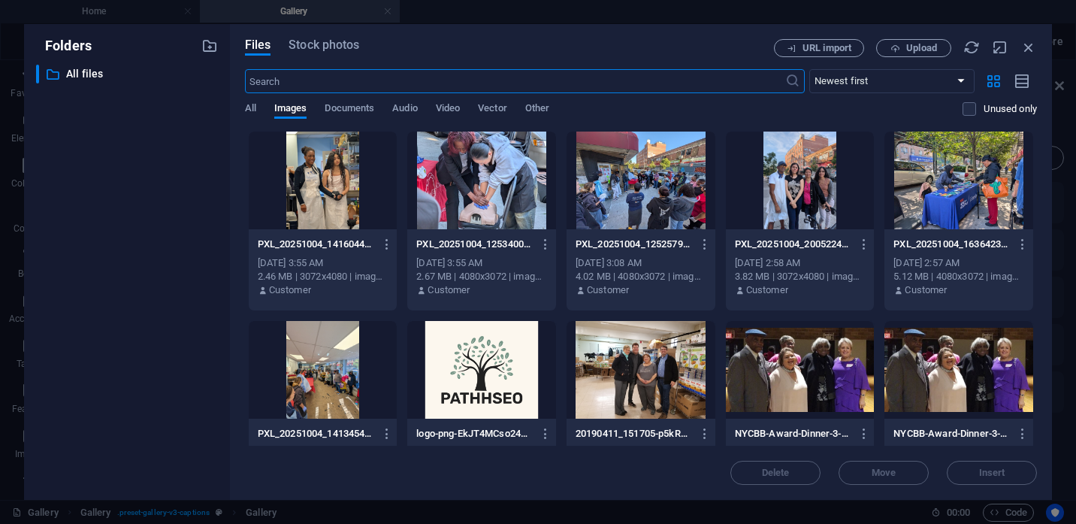
click at [291, 381] on div at bounding box center [323, 370] width 149 height 98
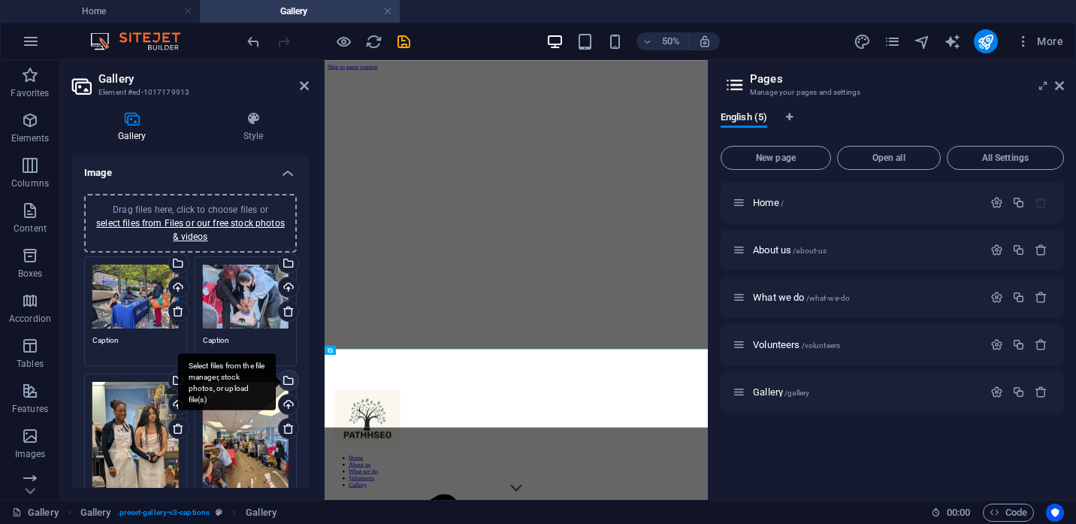
click at [288, 379] on div "Select files from the file manager, stock photos, or upload file(s)" at bounding box center [287, 381] width 23 height 23
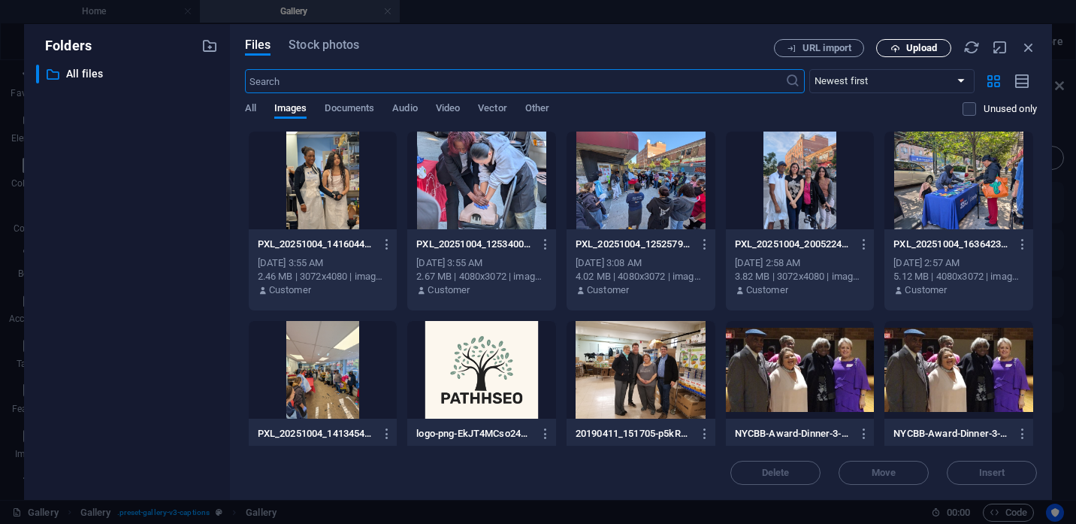
click at [898, 49] on icon "button" at bounding box center [895, 49] width 10 height 10
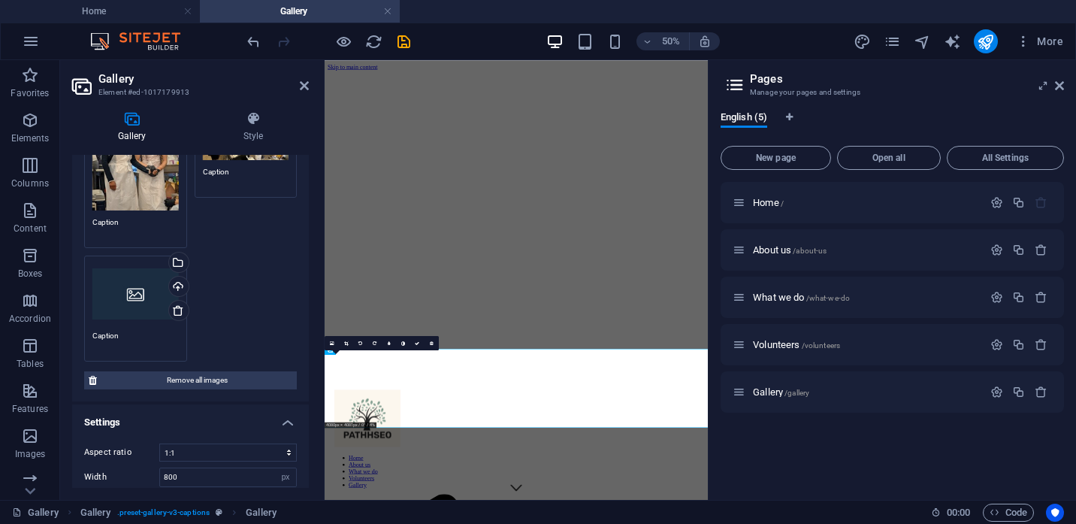
scroll to position [294, 0]
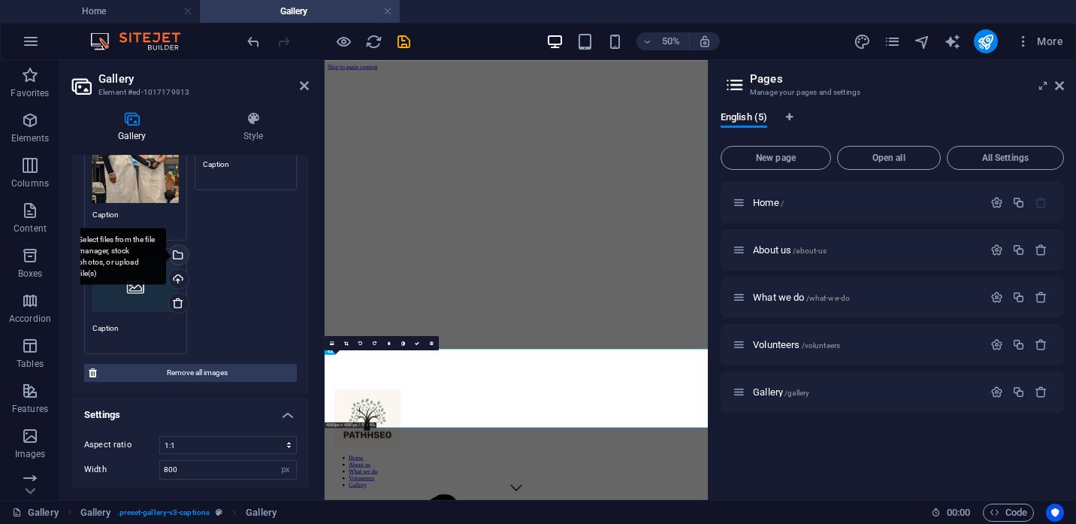
click at [166, 255] on div "Select files from the file manager, stock photos, or upload file(s)" at bounding box center [117, 256] width 98 height 56
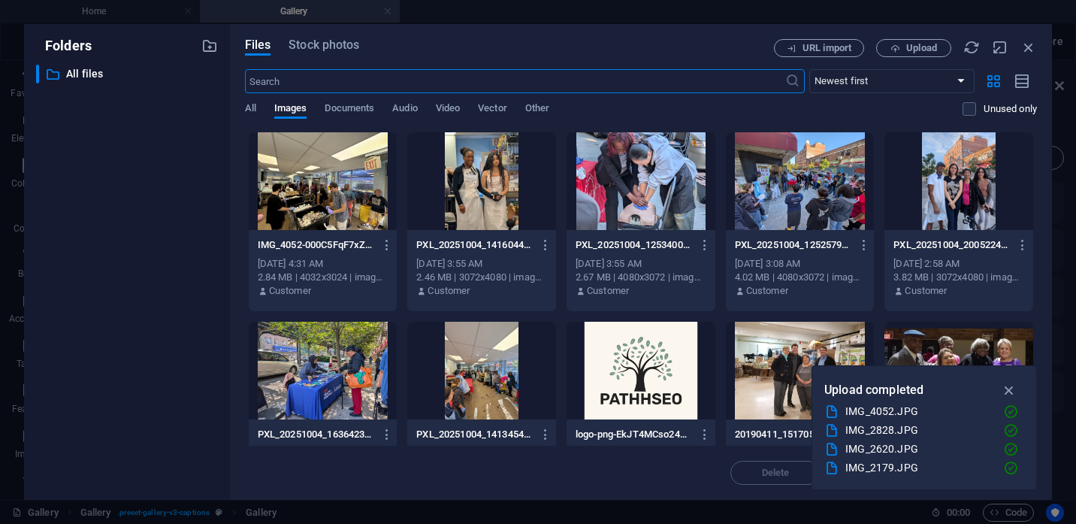
scroll to position [0, 0]
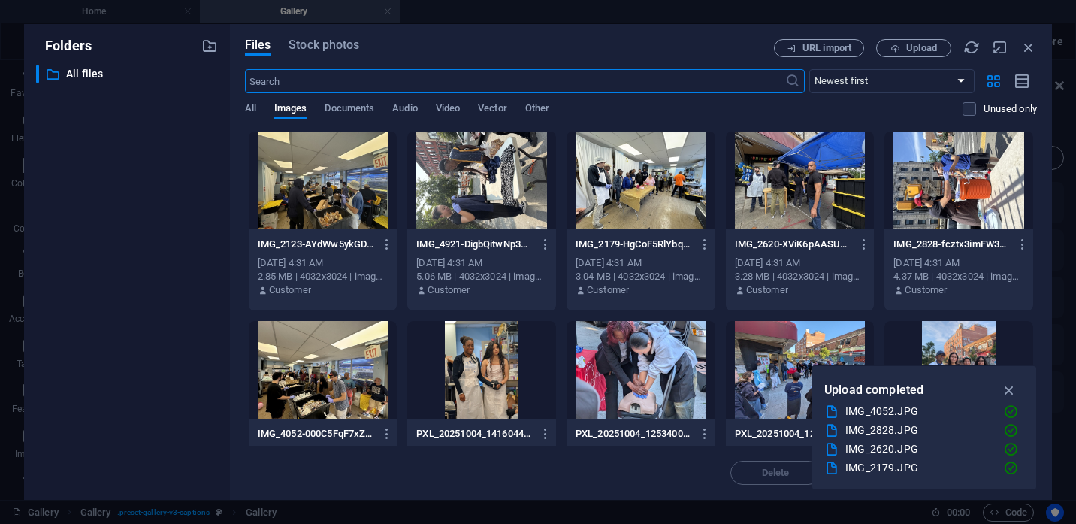
click at [807, 172] on div at bounding box center [800, 180] width 149 height 98
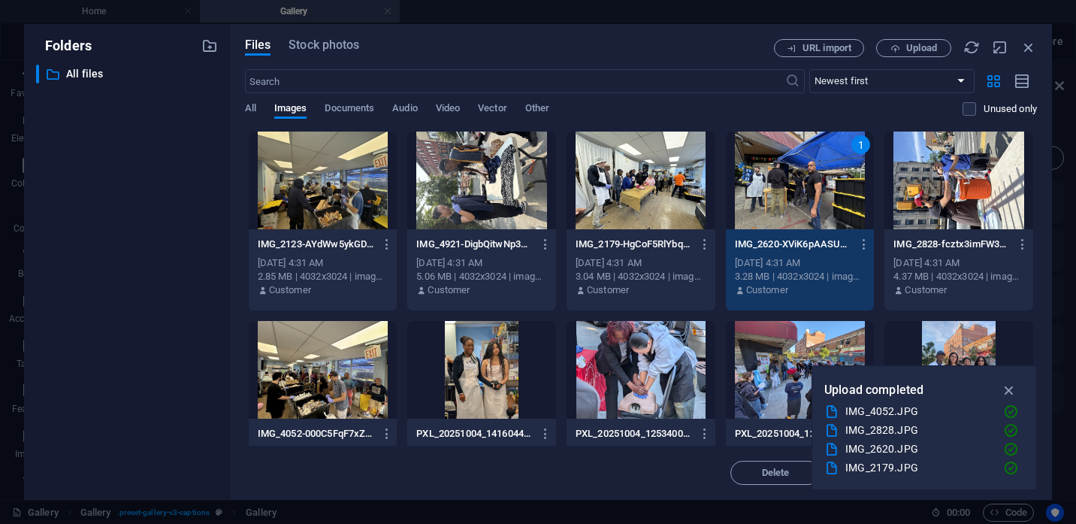
click at [808, 172] on div "1" at bounding box center [800, 180] width 149 height 98
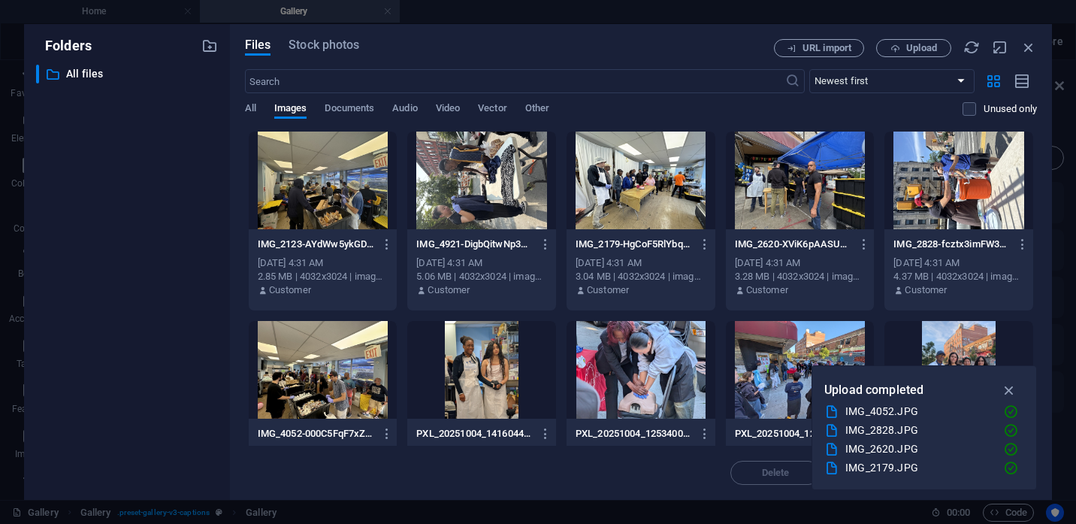
click at [808, 172] on div at bounding box center [800, 180] width 149 height 98
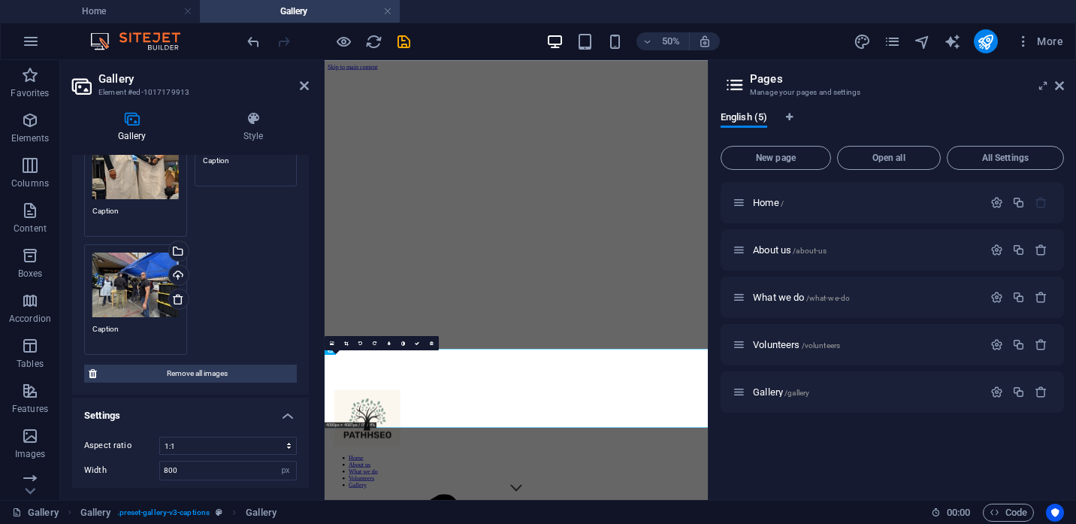
click at [238, 271] on div "Drag files here, click to choose files or select files from Files or our free s…" at bounding box center [190, 156] width 220 height 403
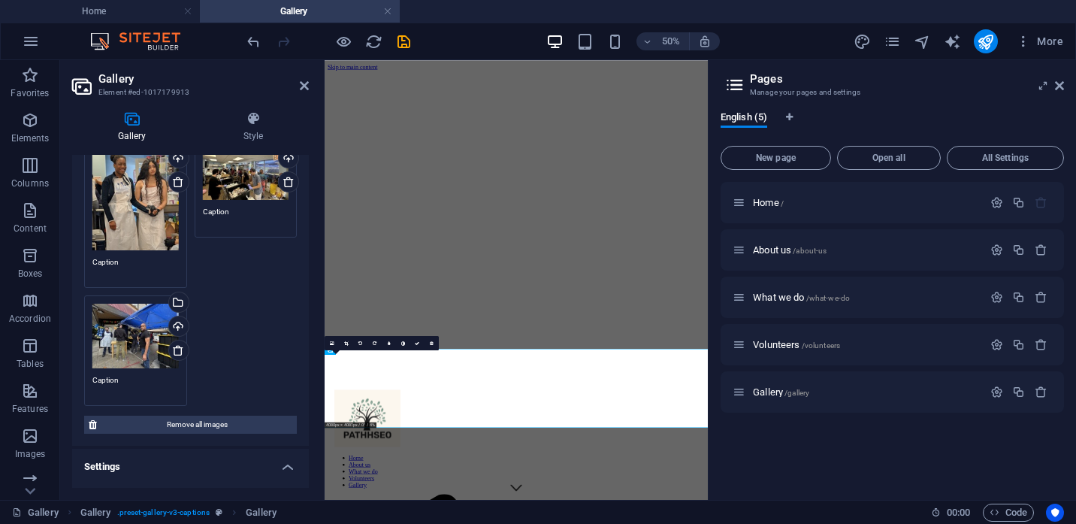
scroll to position [258, 0]
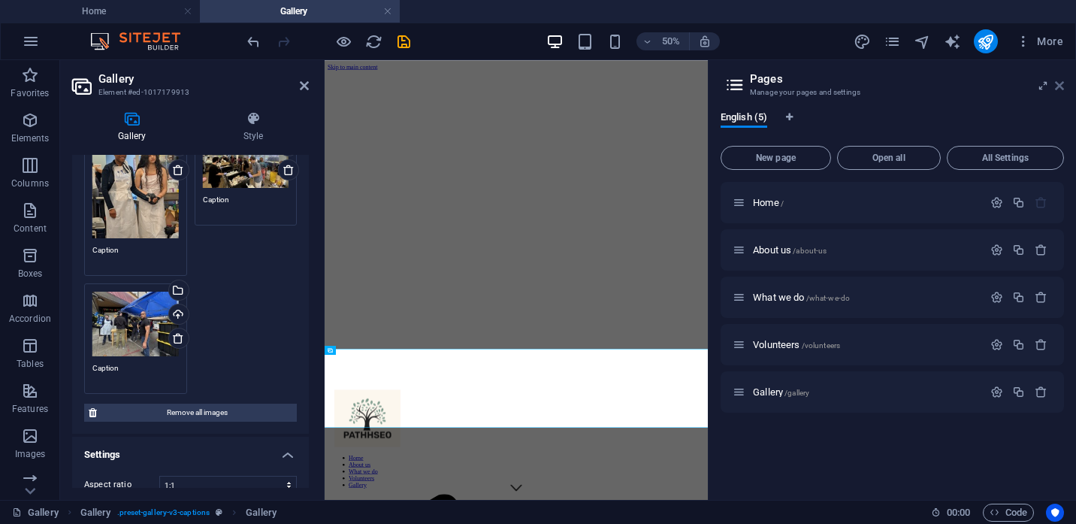
click at [1058, 86] on icon at bounding box center [1059, 86] width 9 height 12
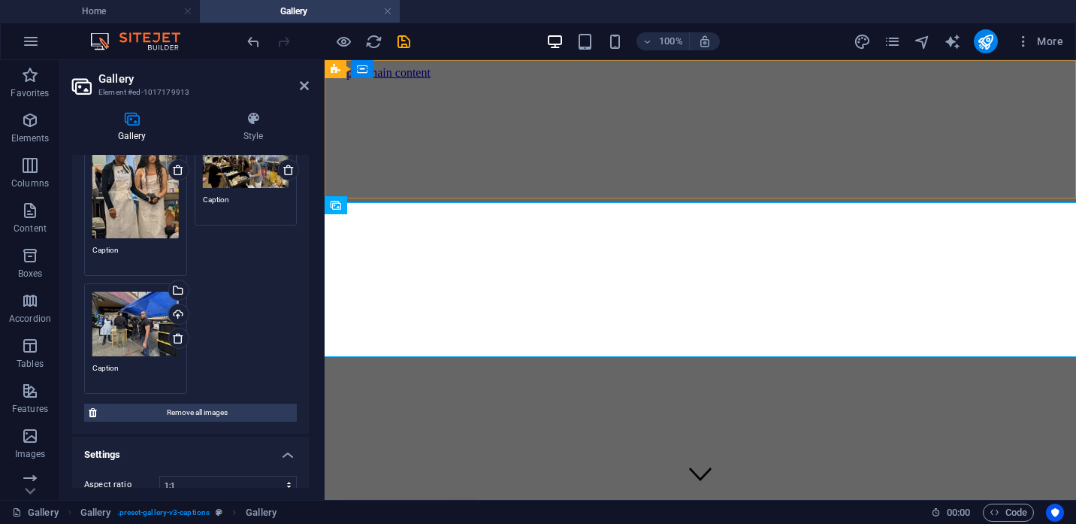
scroll to position [434, 0]
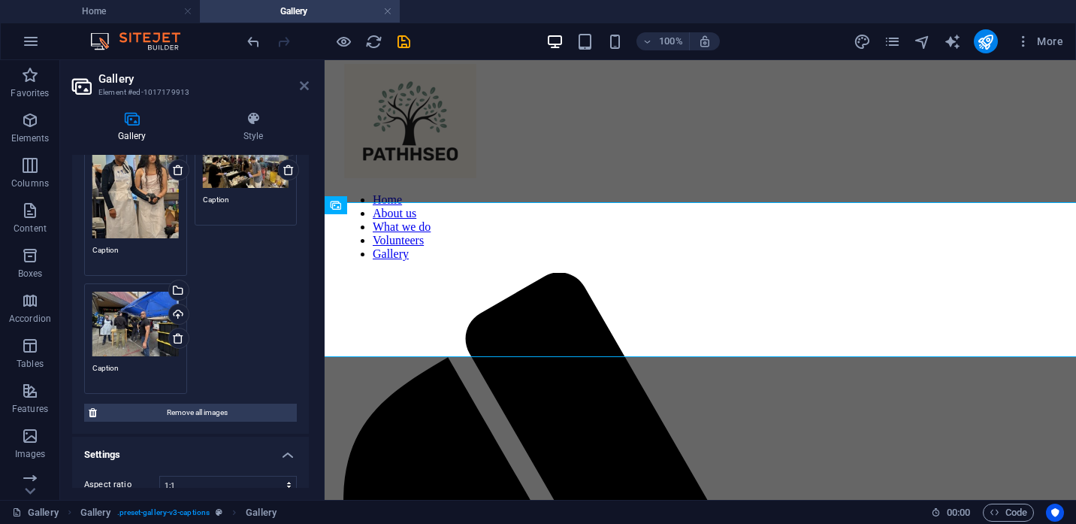
click at [305, 86] on icon at bounding box center [304, 86] width 9 height 12
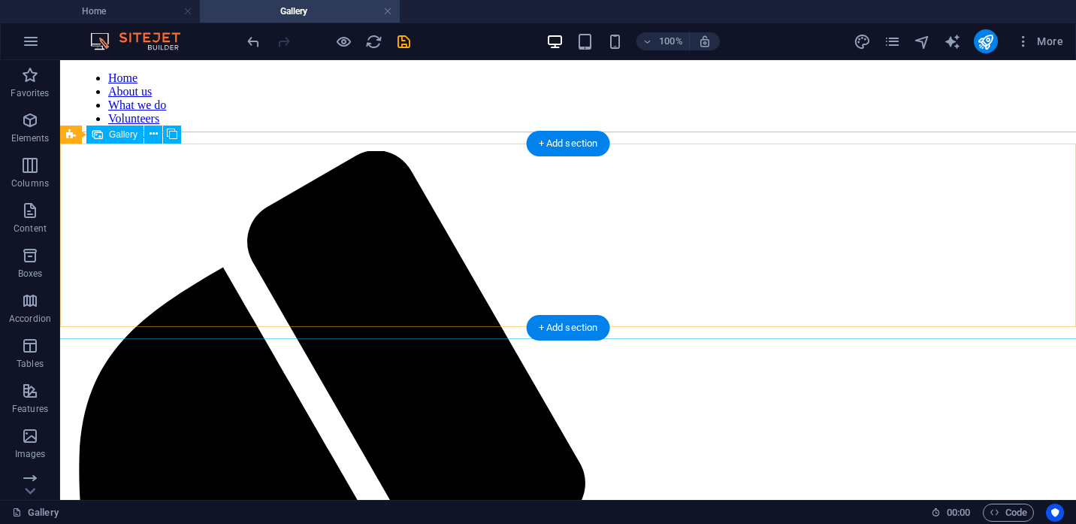
scroll to position [445, 0]
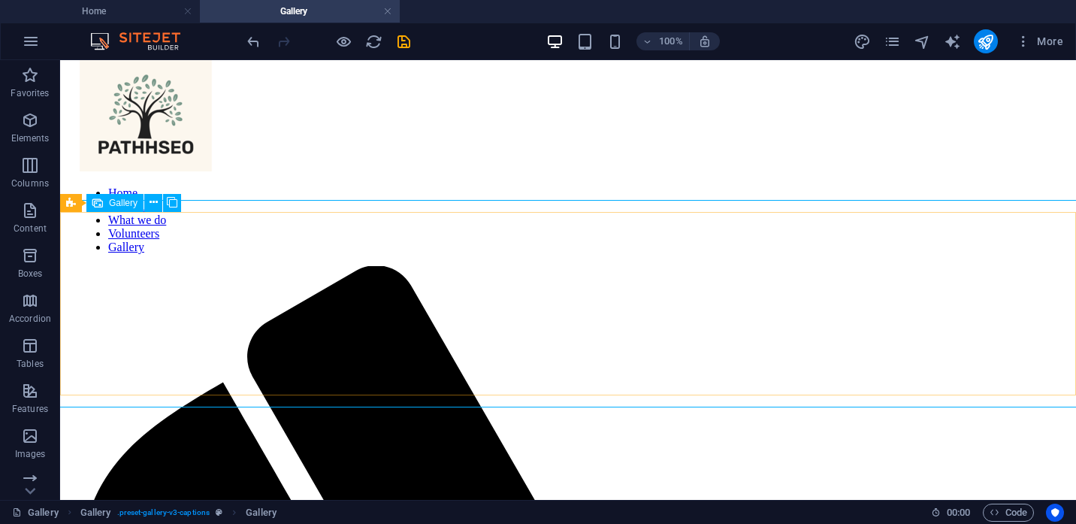
click at [122, 207] on span "Gallery" at bounding box center [123, 202] width 29 height 9
click at [156, 204] on icon at bounding box center [153, 203] width 8 height 16
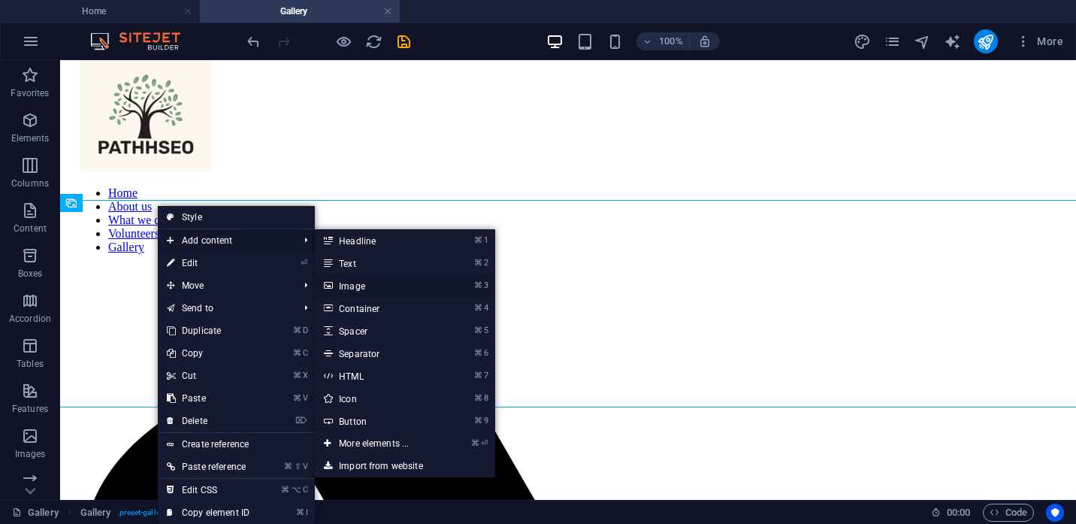
click at [364, 286] on link "⌘ 3 Image" at bounding box center [377, 285] width 124 height 23
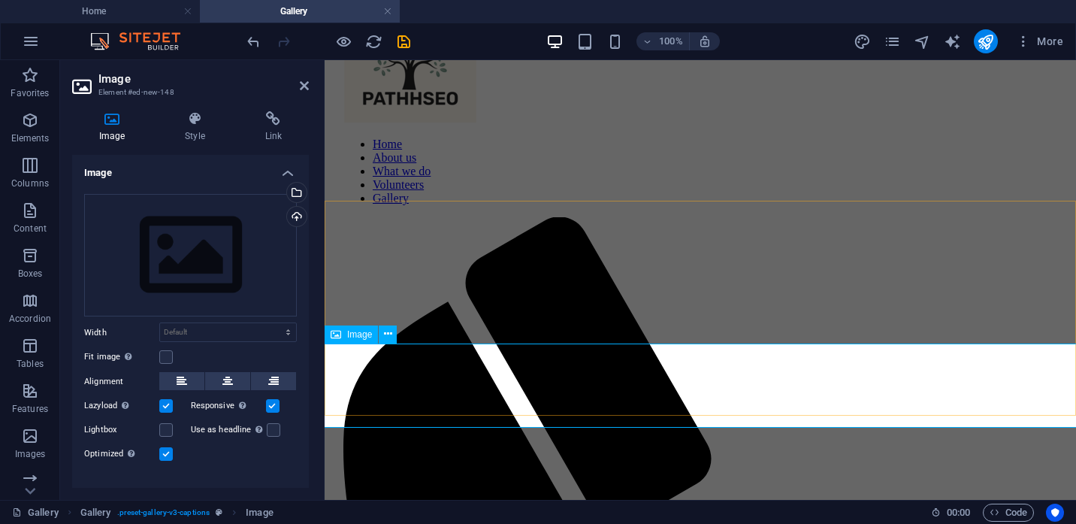
scroll to position [503, 0]
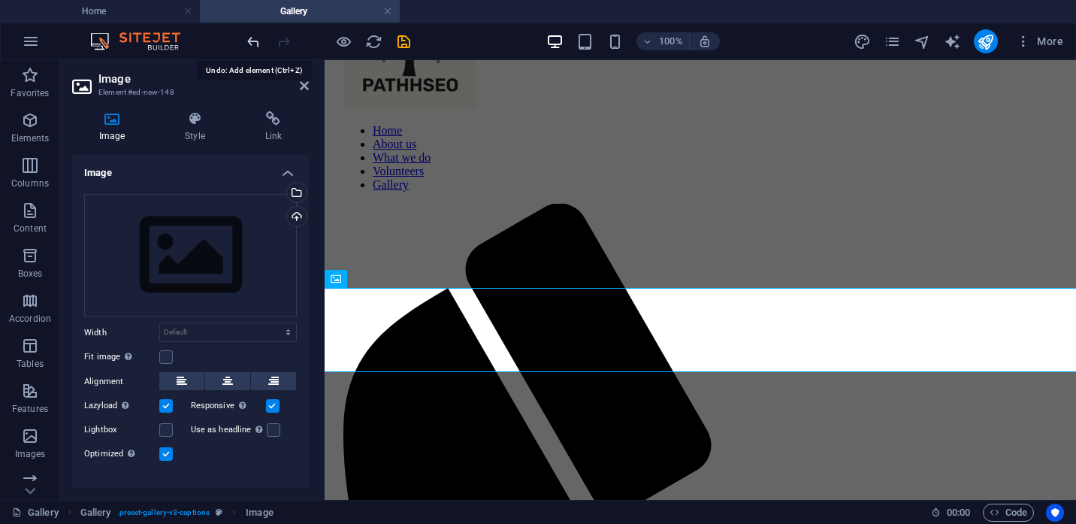
click at [258, 43] on icon "undo" at bounding box center [253, 41] width 17 height 17
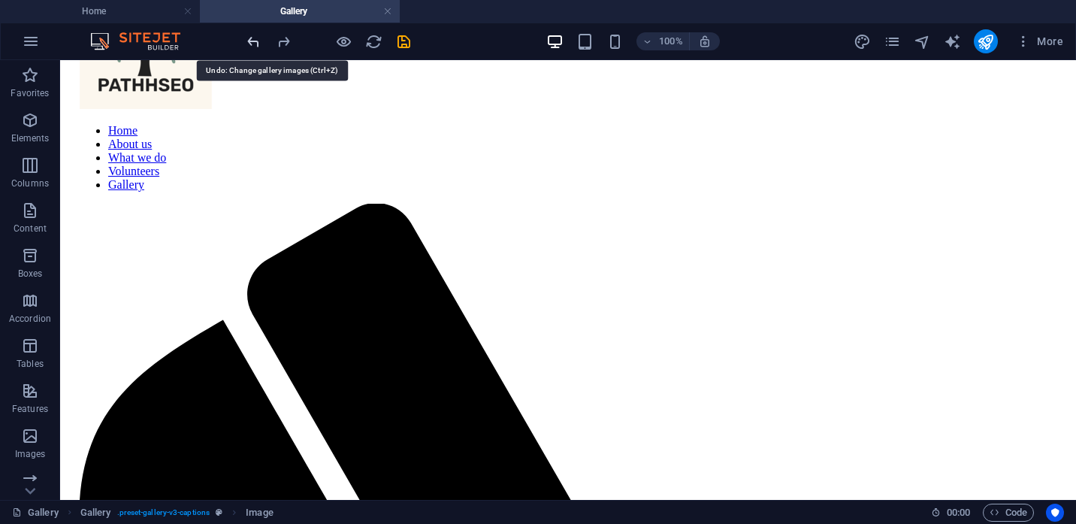
scroll to position [512, 0]
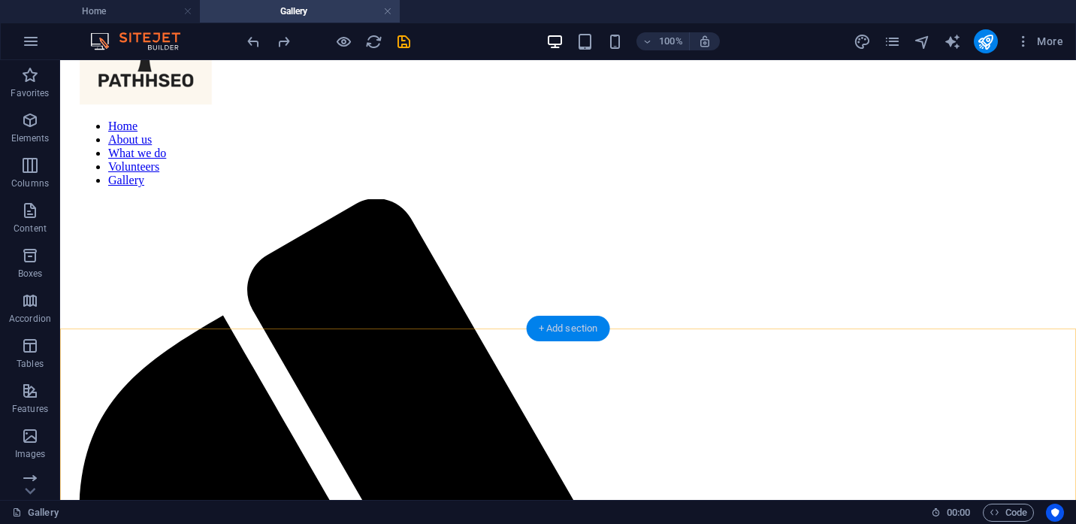
click at [563, 333] on div "+ Add section" at bounding box center [568, 328] width 83 height 26
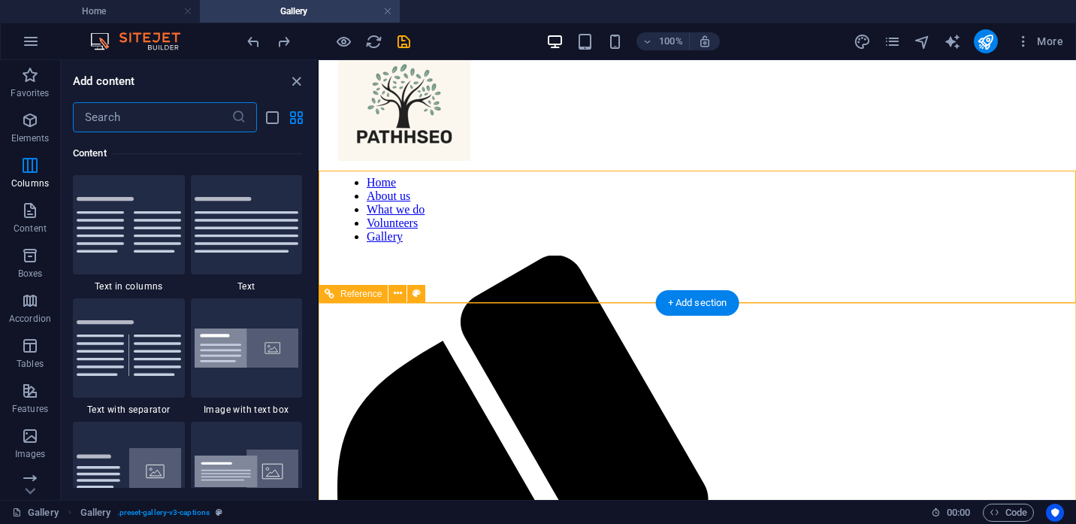
scroll to position [438, 0]
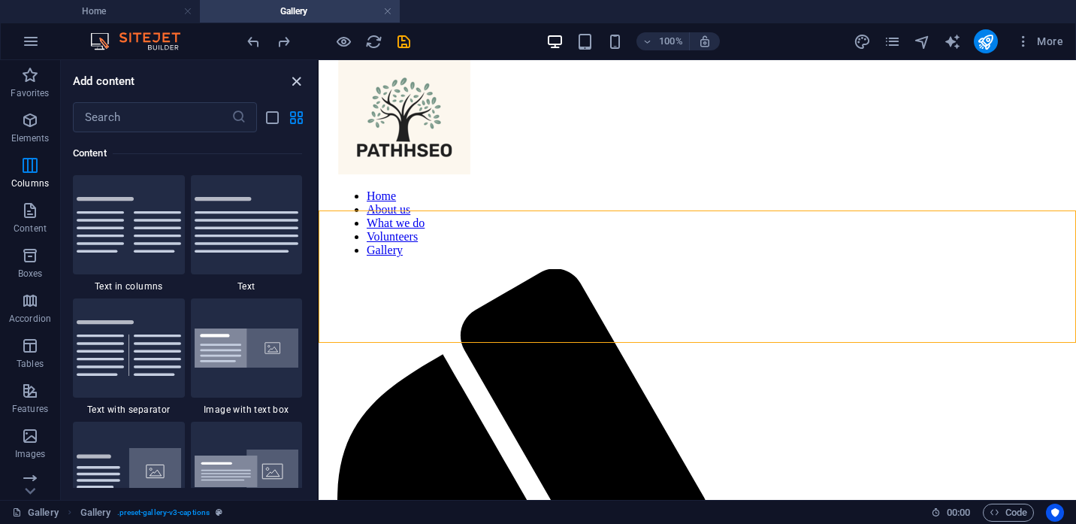
click at [295, 79] on icon "close panel" at bounding box center [296, 81] width 17 height 17
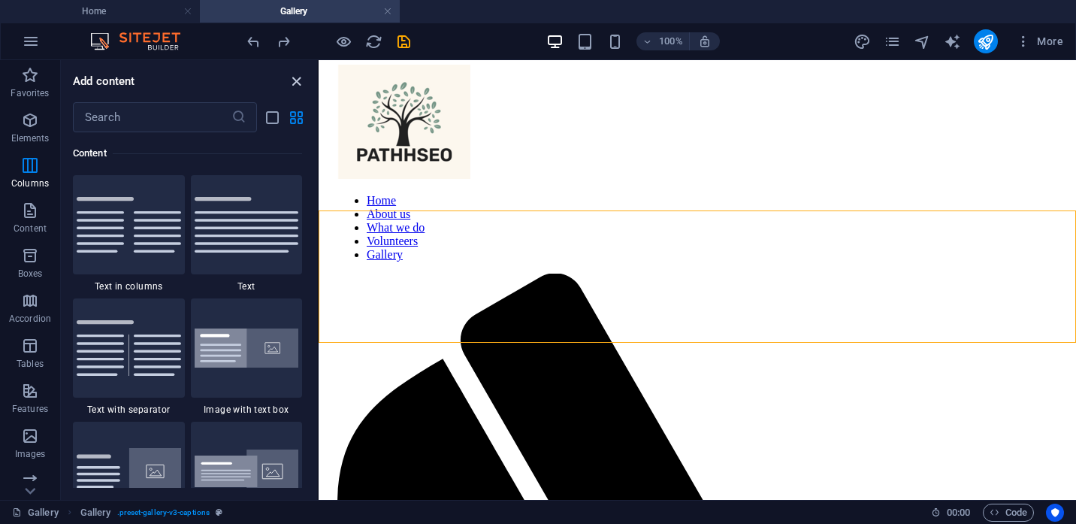
scroll to position [447, 0]
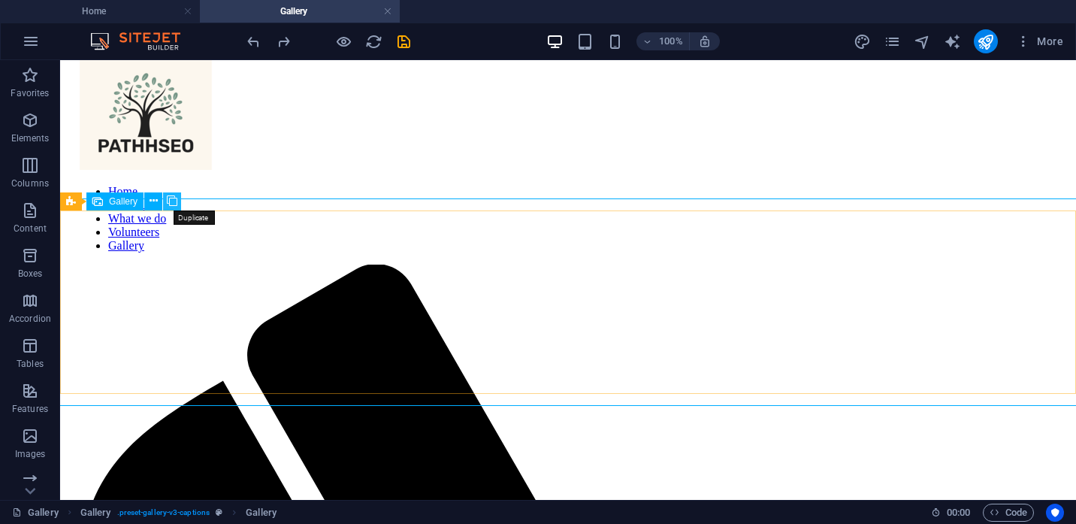
click at [172, 203] on icon at bounding box center [172, 201] width 11 height 16
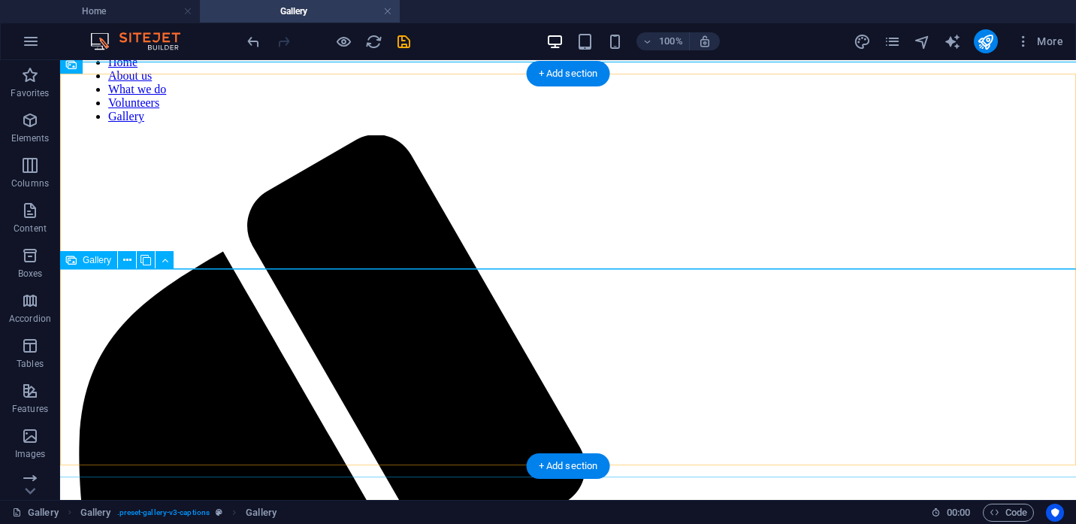
scroll to position [572, 0]
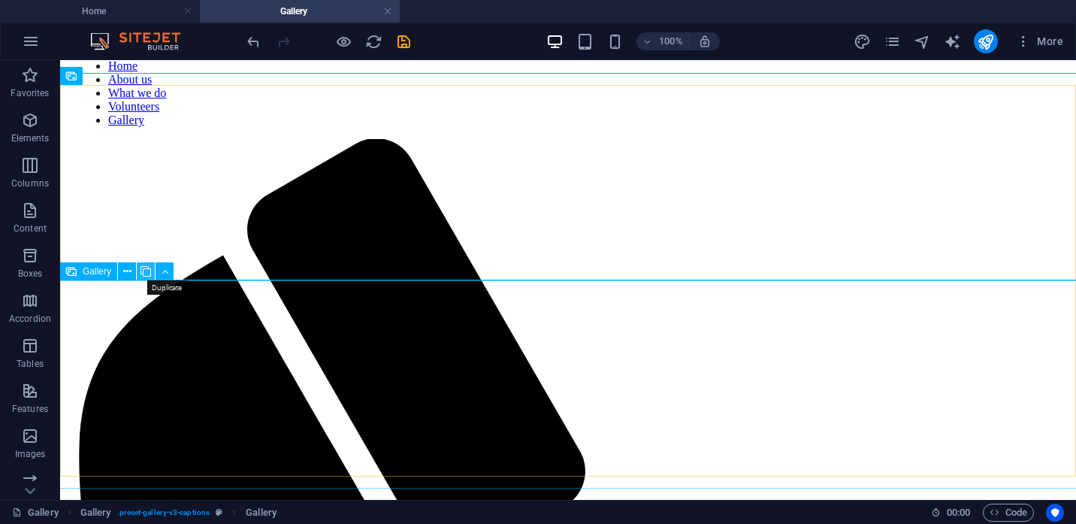
click at [146, 272] on icon at bounding box center [145, 272] width 11 height 16
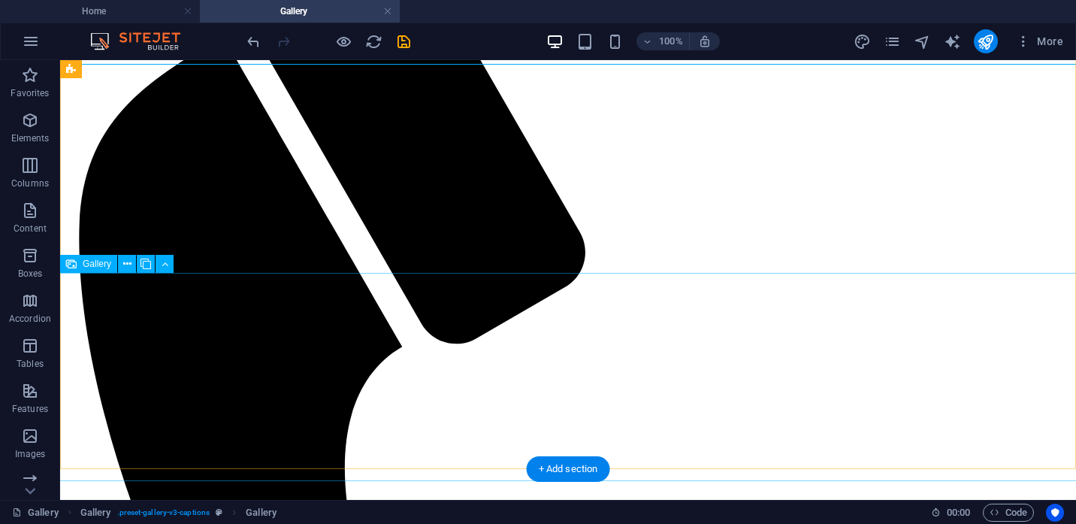
scroll to position [788, 0]
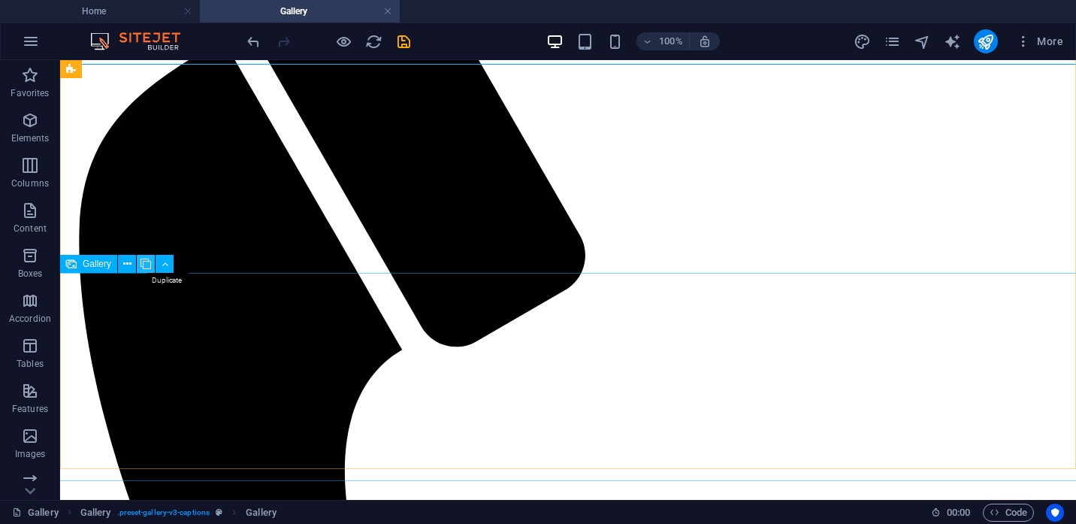
click at [145, 264] on icon at bounding box center [145, 264] width 11 height 16
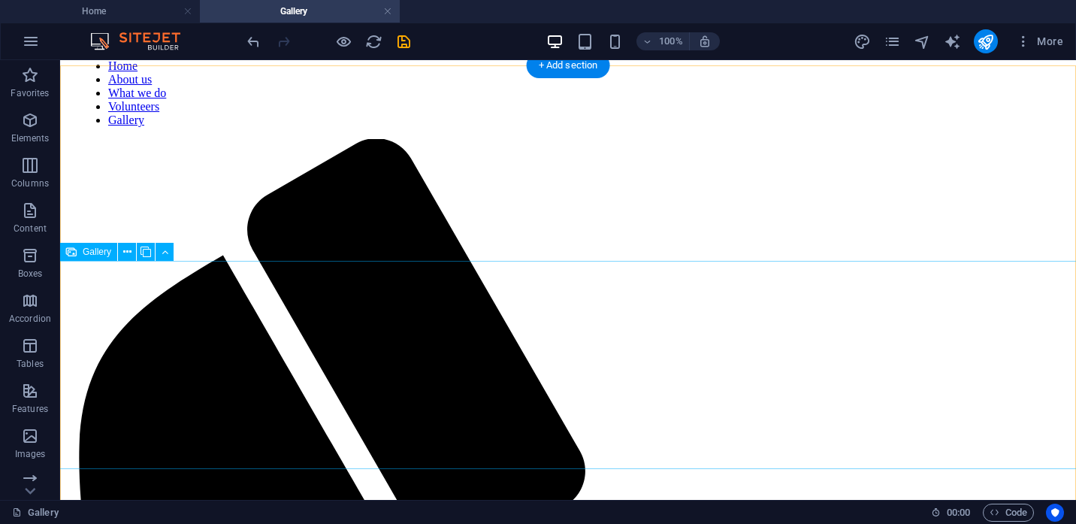
scroll to position [594, 0]
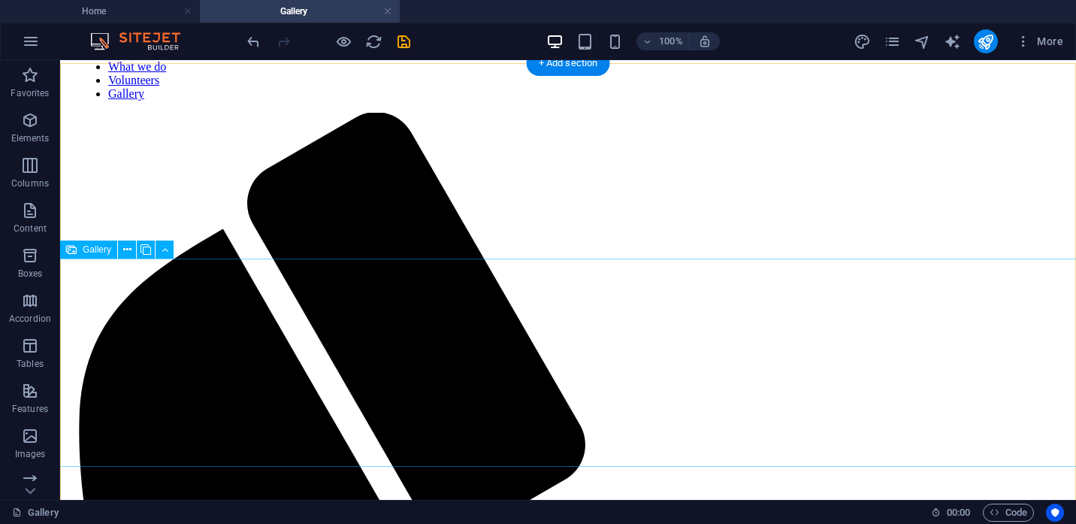
select select "4"
select select "px"
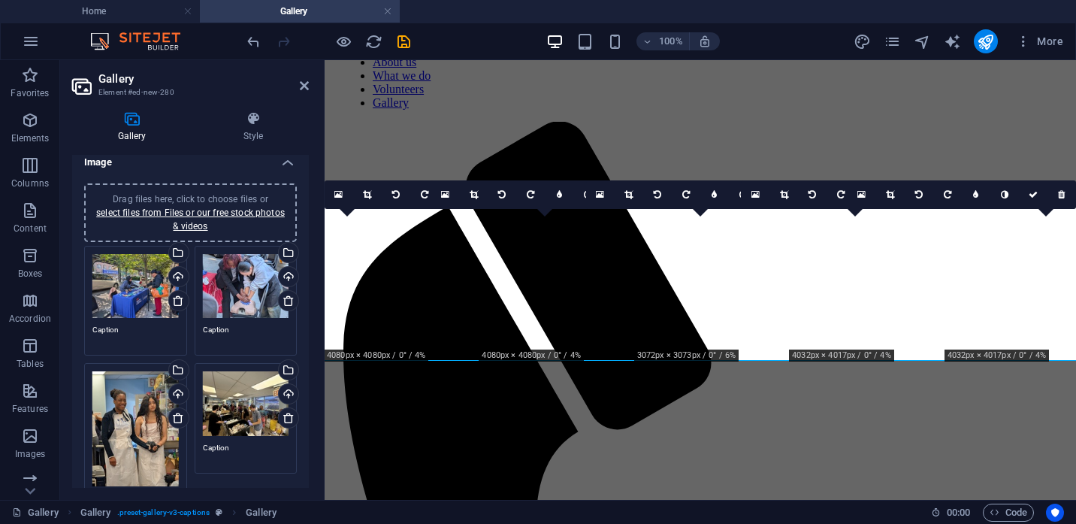
scroll to position [0, 0]
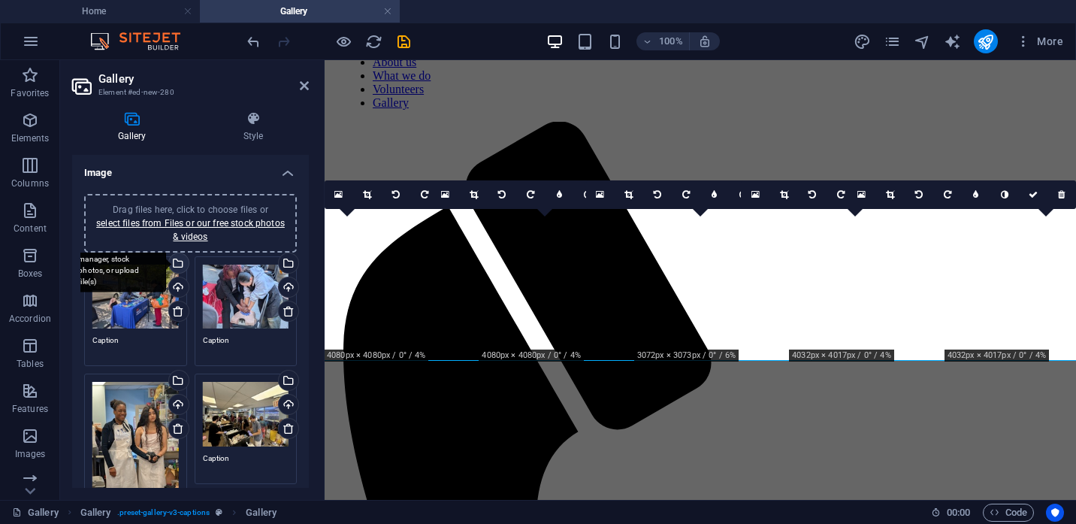
click at [177, 264] on div "Select files from the file manager, stock photos, or upload file(s)" at bounding box center [177, 264] width 23 height 23
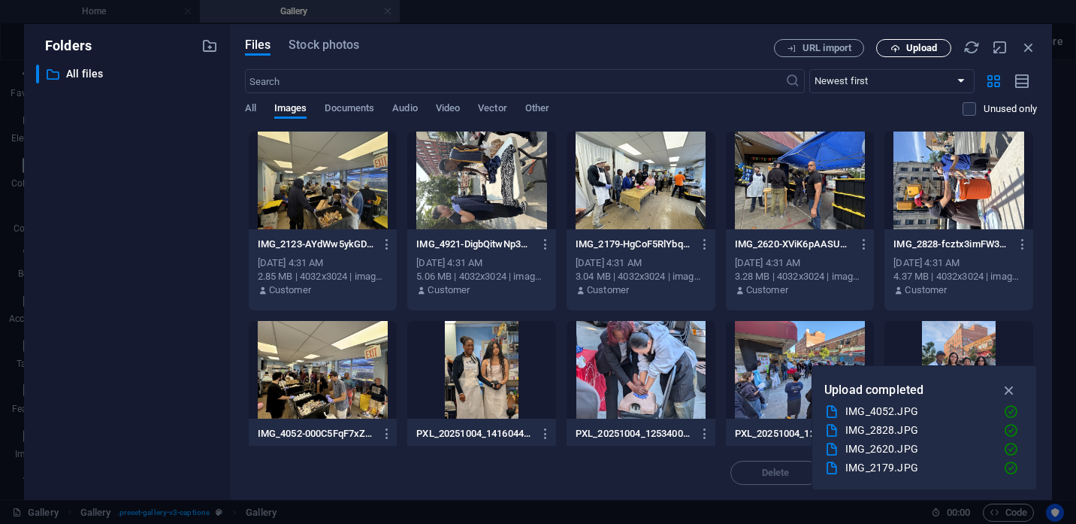
click at [900, 53] on icon "button" at bounding box center [895, 49] width 10 height 10
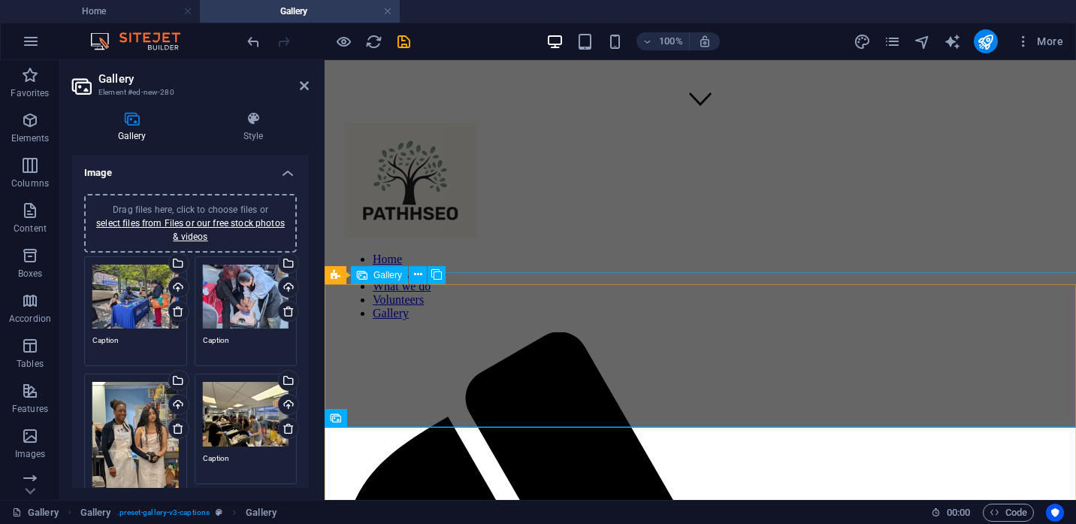
scroll to position [517, 0]
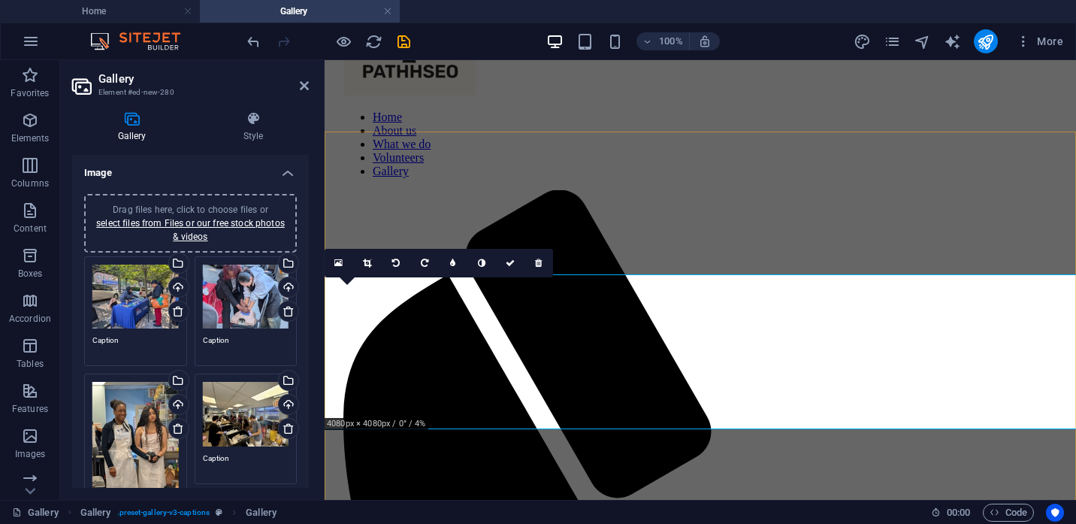
click at [178, 267] on div "Select files from the file manager, stock photos, or upload file(s)" at bounding box center [177, 264] width 23 height 23
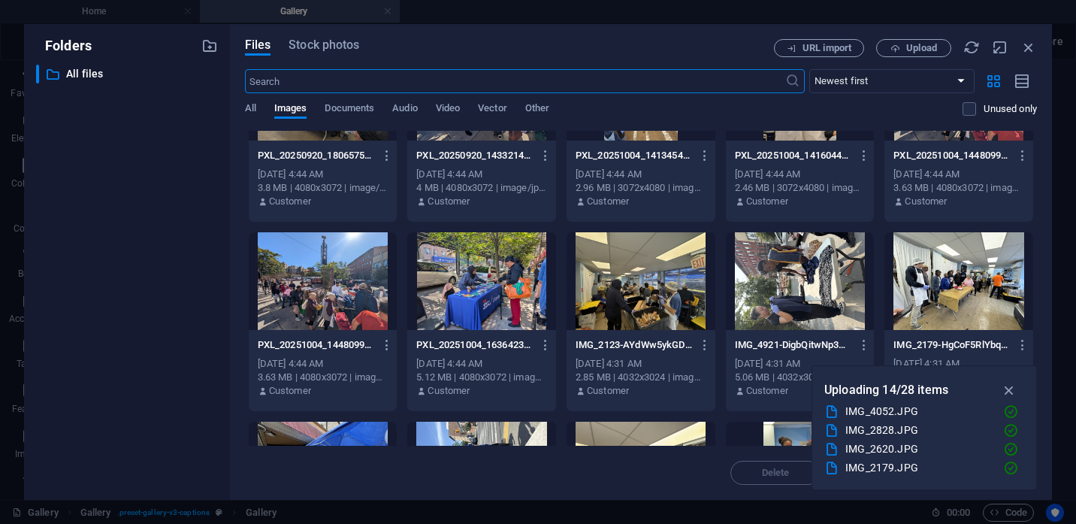
scroll to position [115, 0]
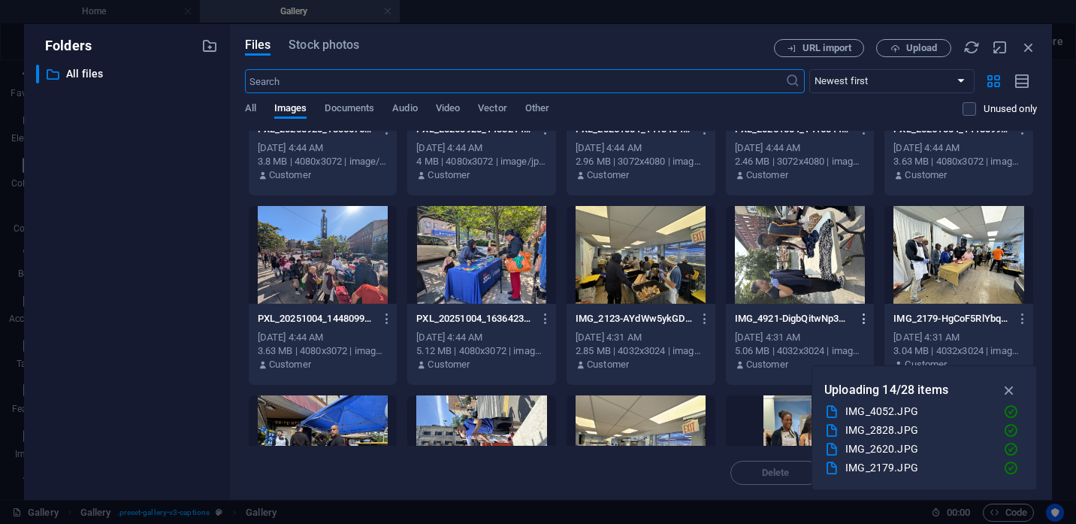
click at [867, 319] on icon "button" at bounding box center [864, 319] width 14 height 14
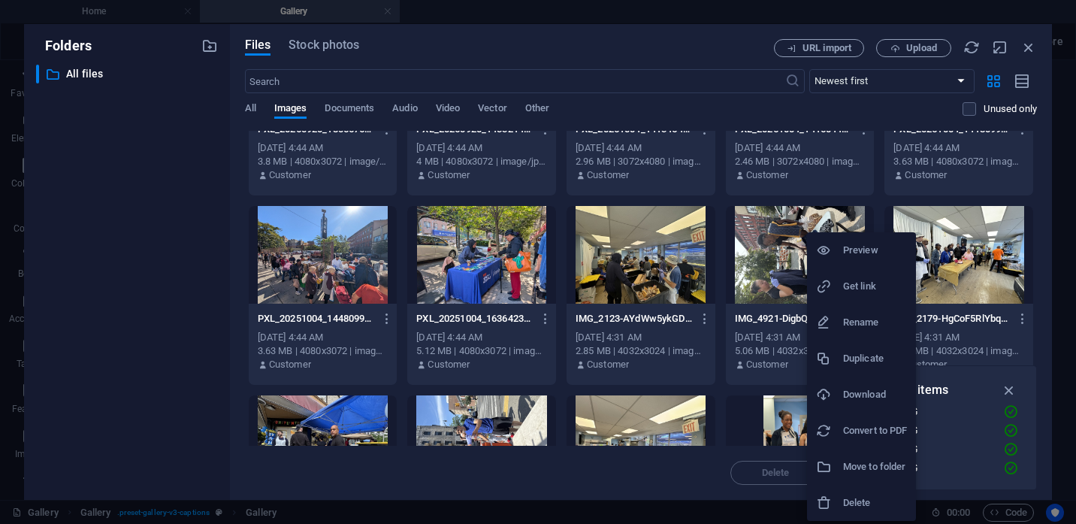
click at [765, 241] on div at bounding box center [538, 262] width 1076 height 524
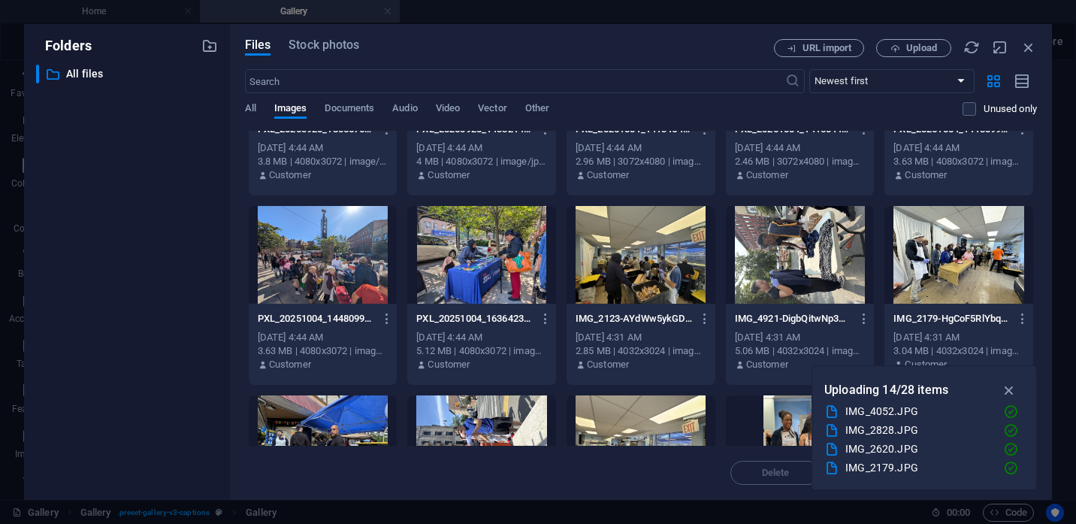
click at [768, 258] on div at bounding box center [800, 255] width 149 height 98
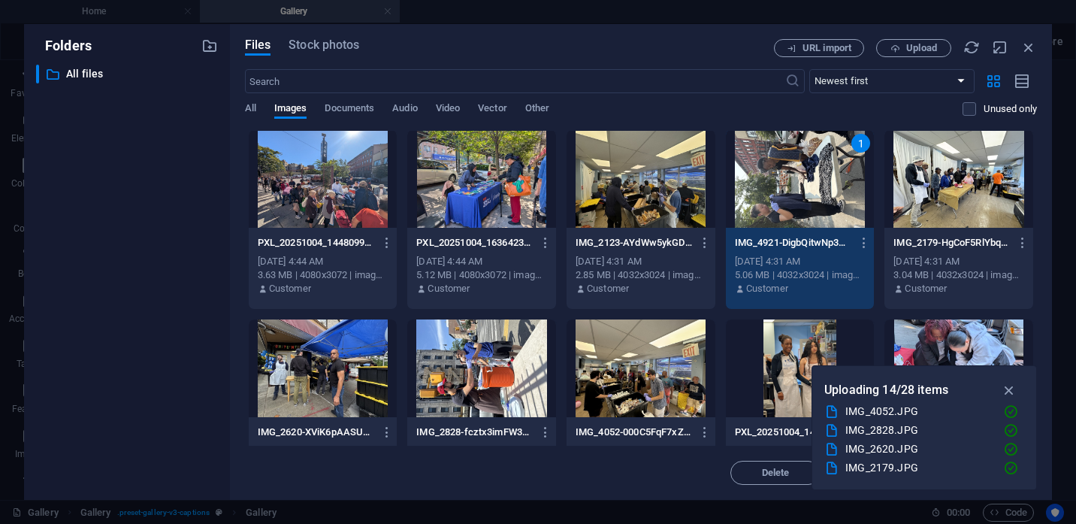
scroll to position [194, 0]
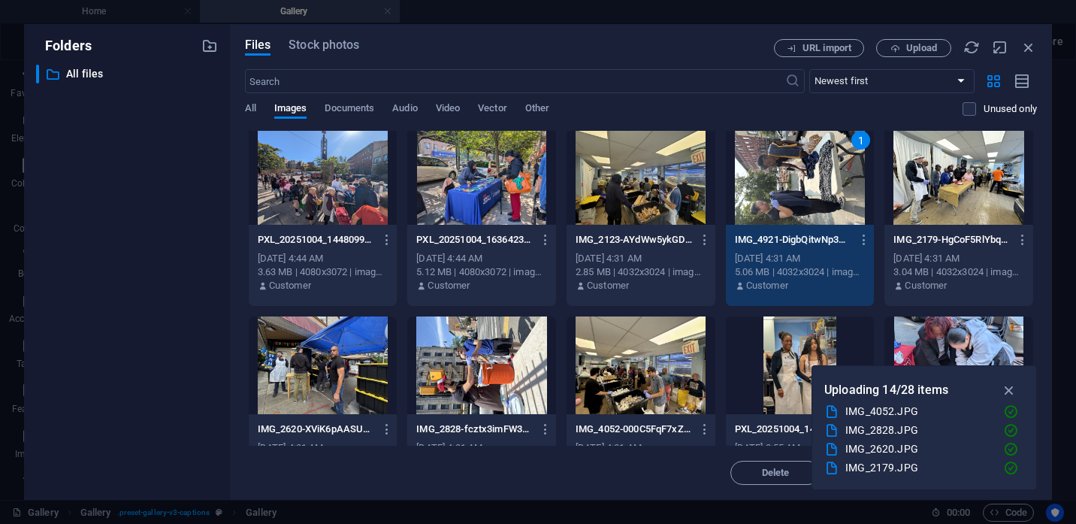
click at [795, 186] on div "1" at bounding box center [800, 176] width 149 height 98
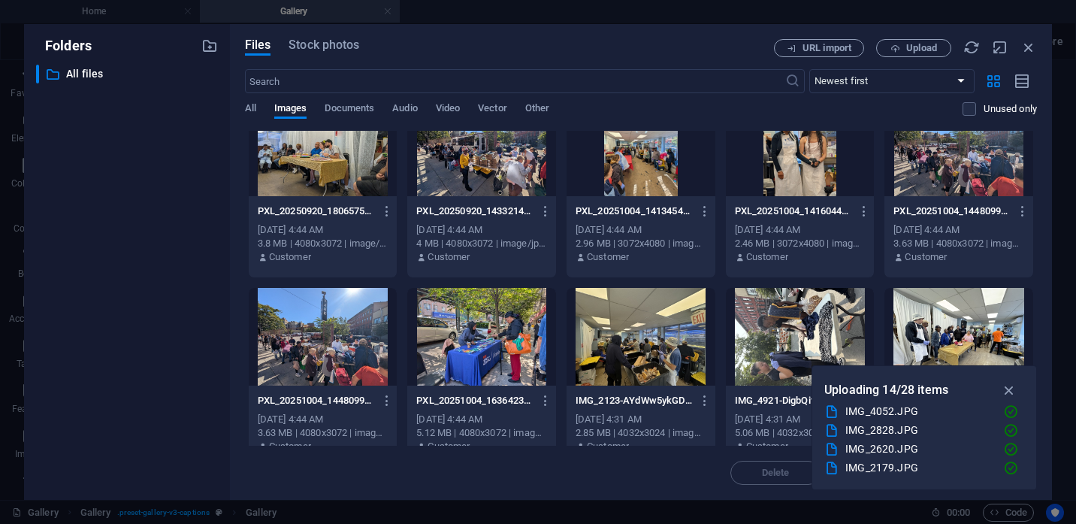
scroll to position [0, 0]
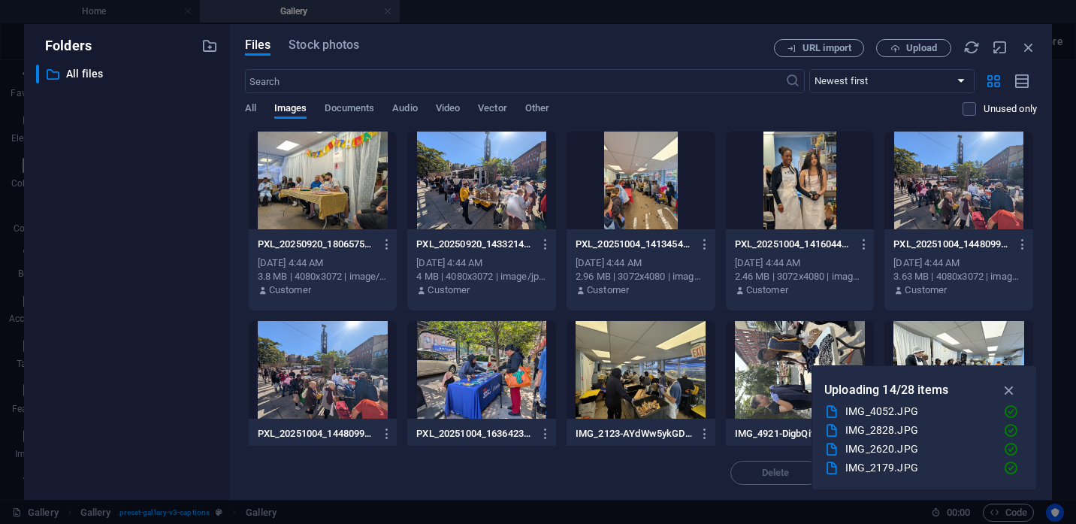
click at [340, 189] on div at bounding box center [323, 180] width 149 height 98
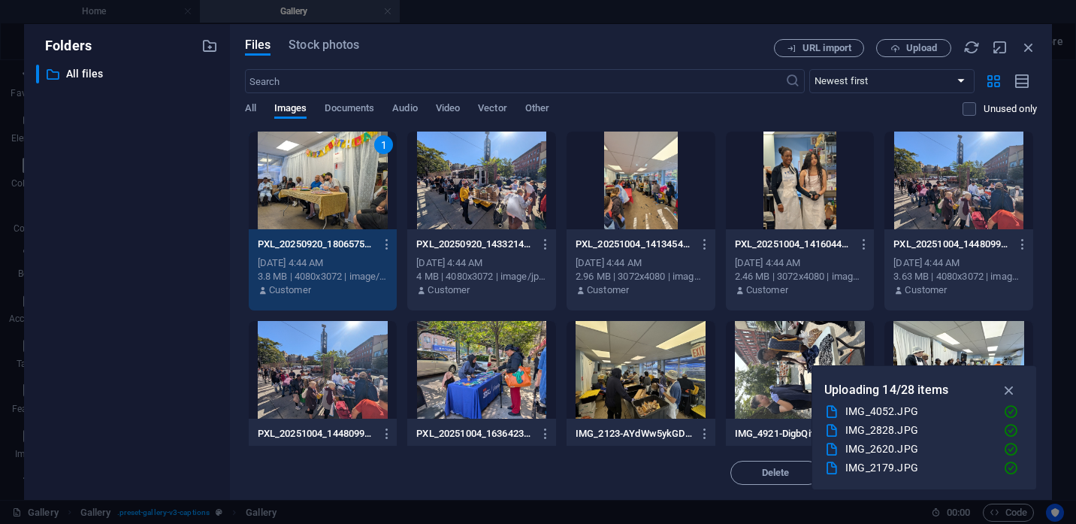
click at [334, 194] on div "1" at bounding box center [323, 180] width 149 height 98
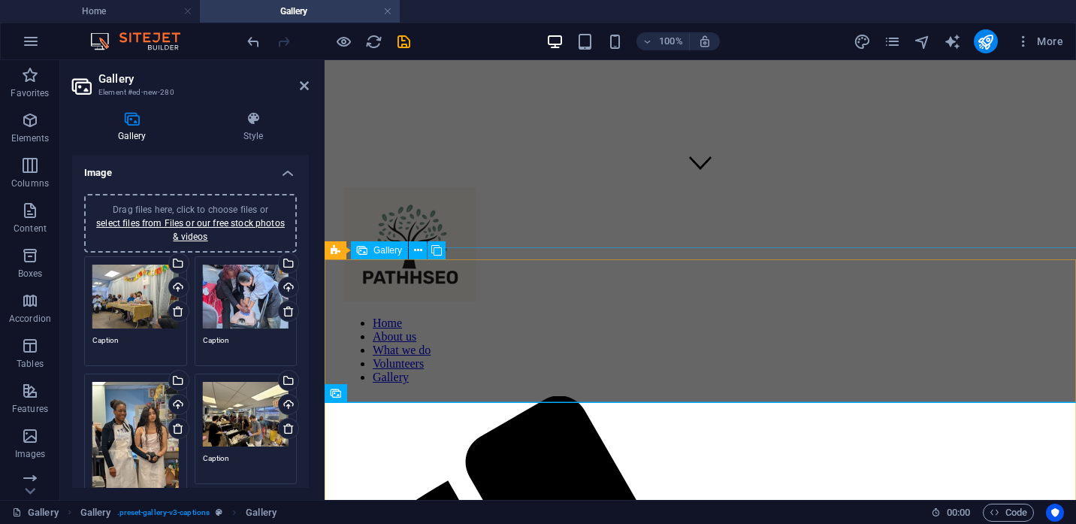
scroll to position [193, 0]
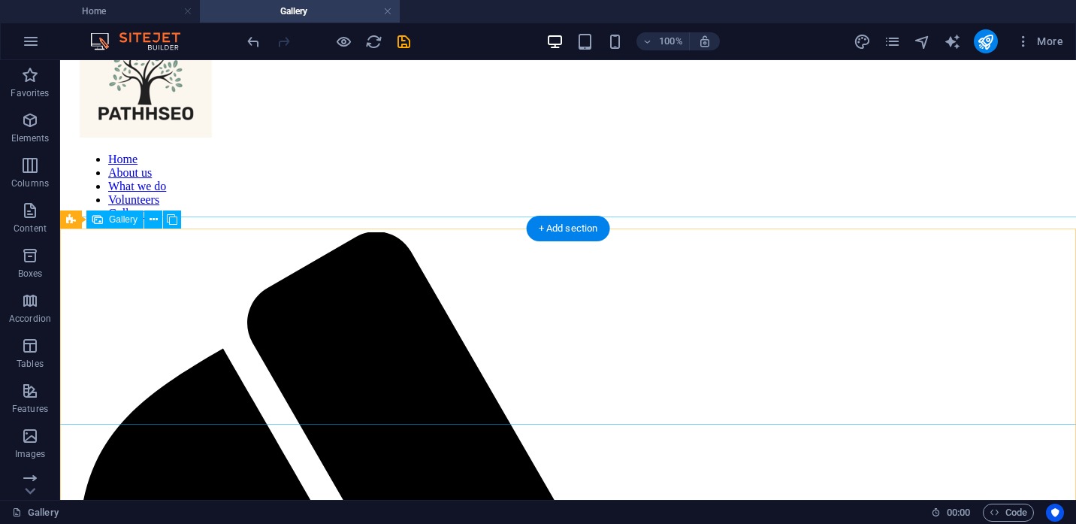
scroll to position [429, 0]
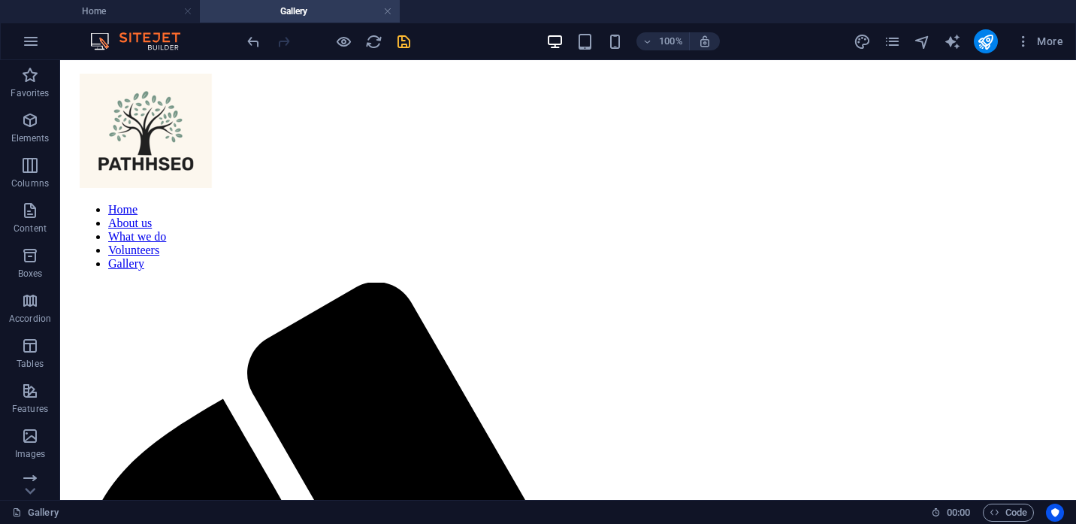
click at [398, 41] on icon "save" at bounding box center [403, 41] width 17 height 17
click at [982, 39] on icon "publish" at bounding box center [984, 41] width 17 height 17
